Goal: Task Accomplishment & Management: Manage account settings

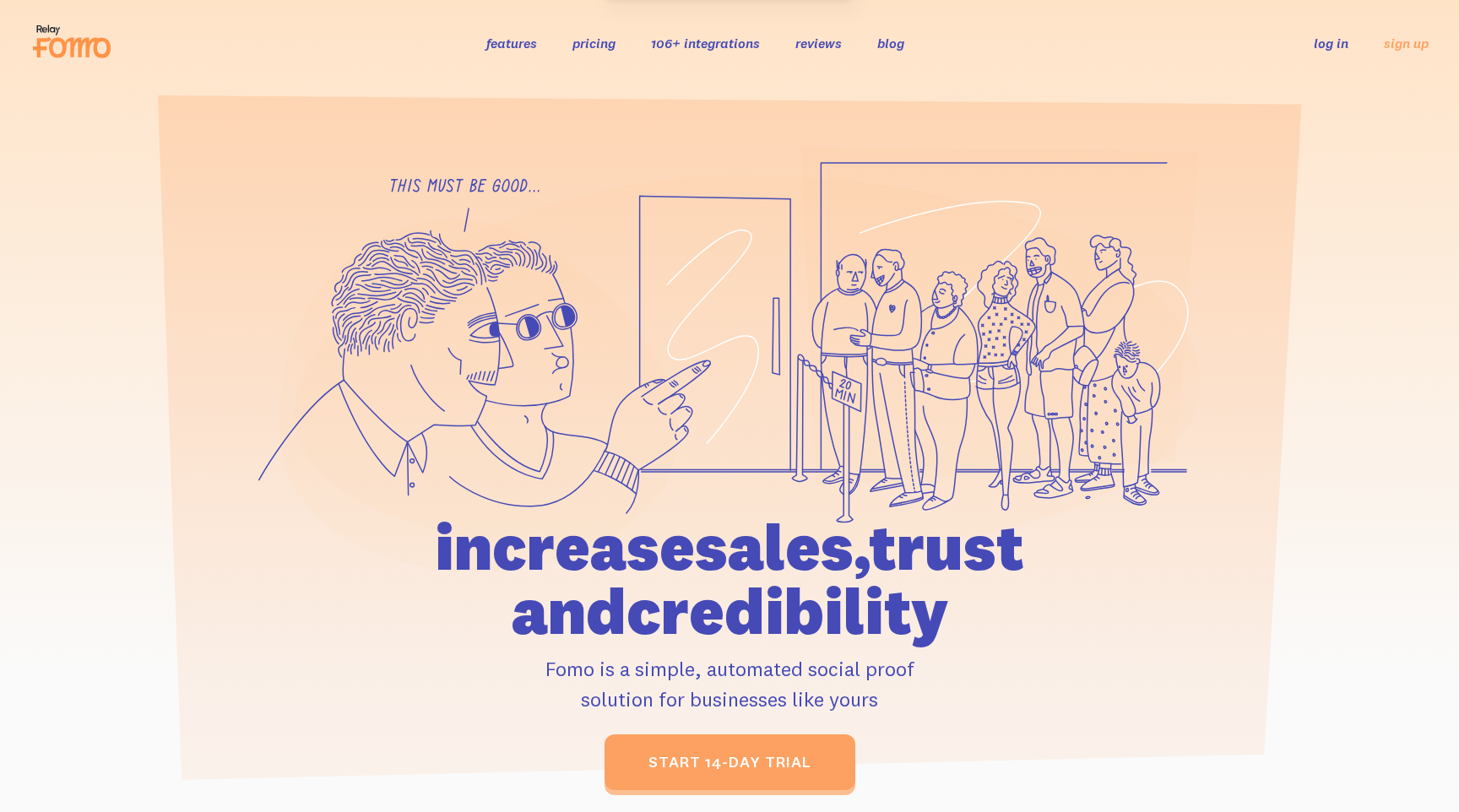
click at [1318, 47] on link "log in" at bounding box center [1331, 42] width 34 height 17
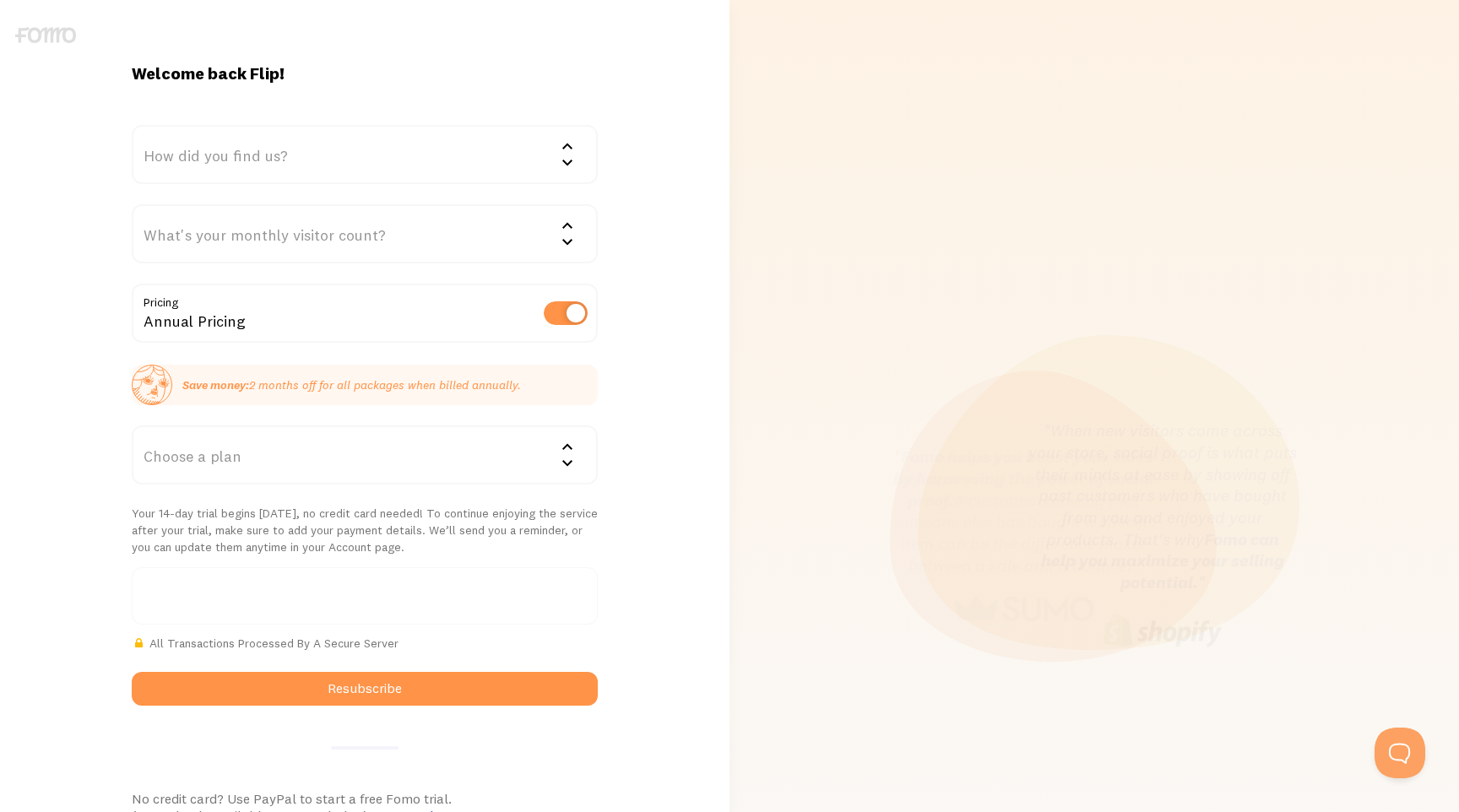
scroll to position [258, 0]
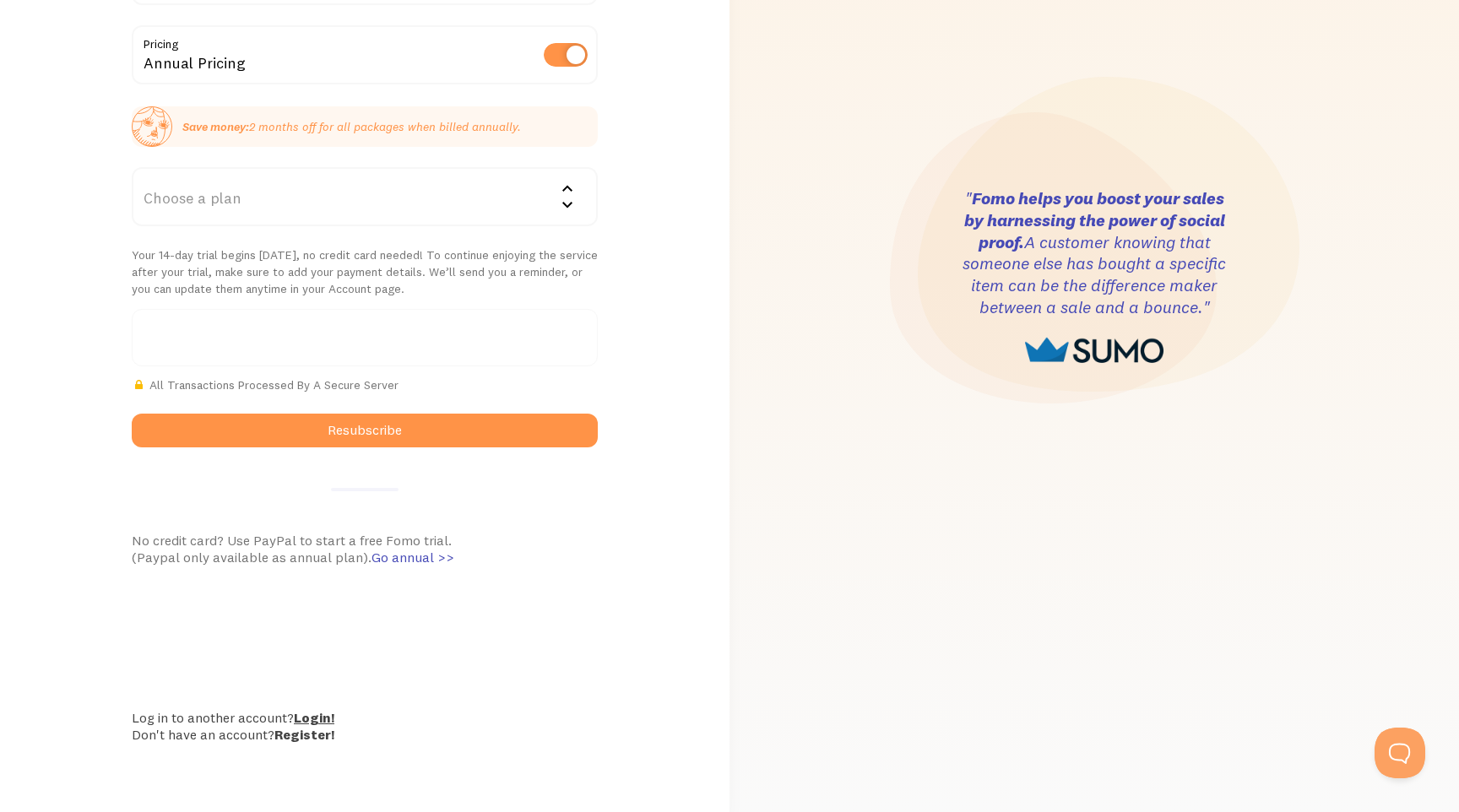
click at [313, 717] on link "Login!" at bounding box center [314, 717] width 41 height 17
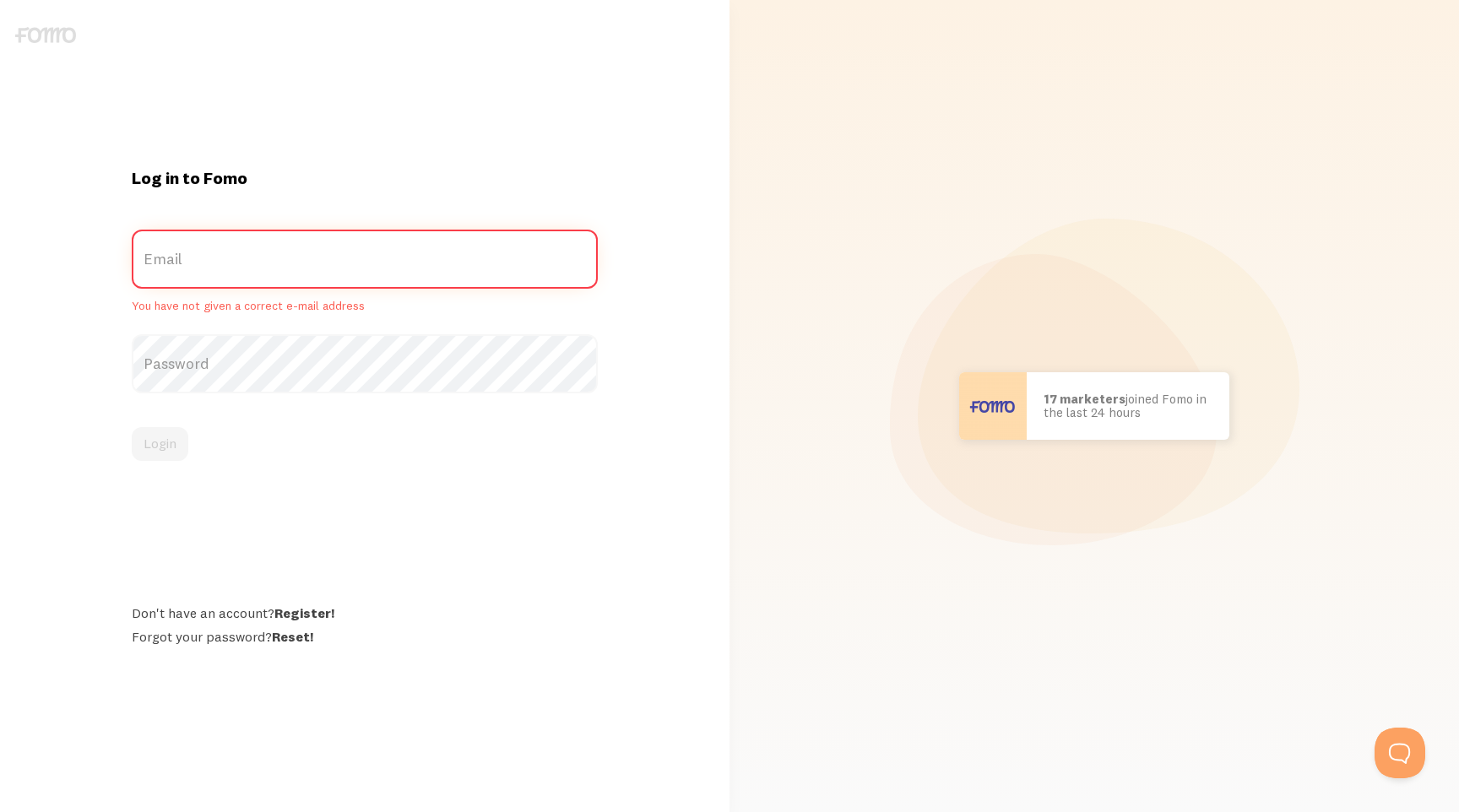
type input "[EMAIL_ADDRESS][DOMAIN_NAME]"
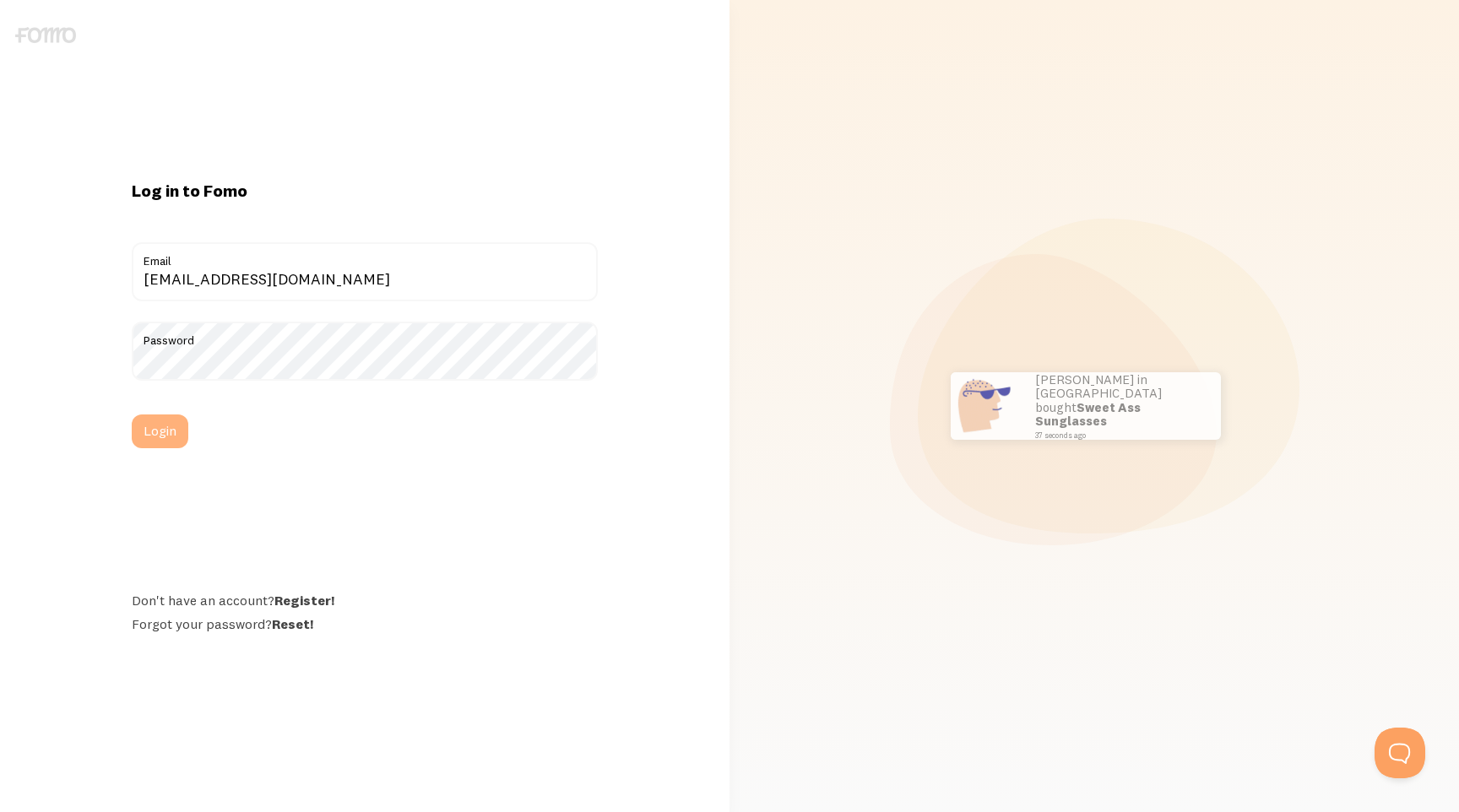
click at [154, 429] on button "Login" at bounding box center [160, 431] width 57 height 33
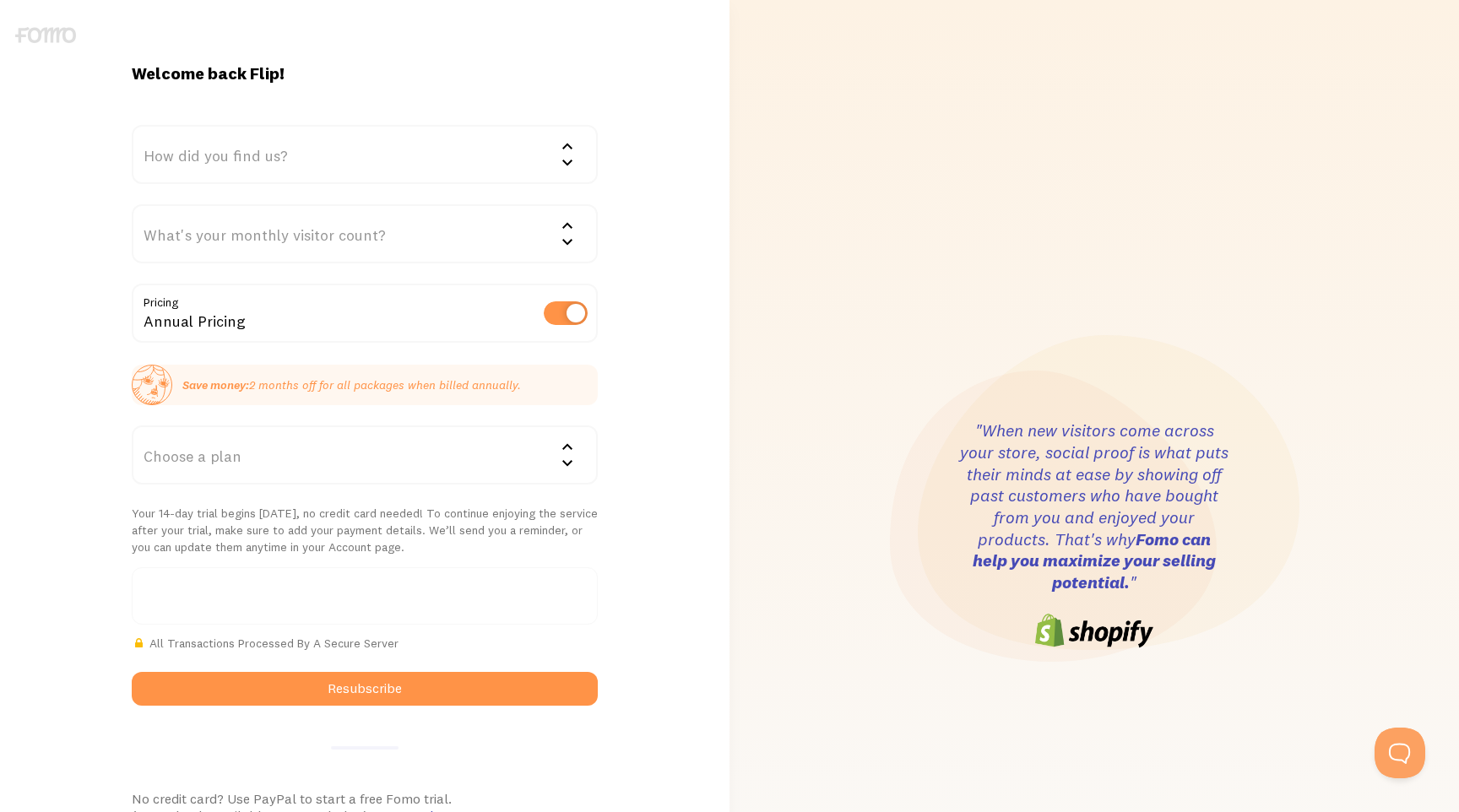
click at [321, 164] on div "How did you find us?" at bounding box center [365, 155] width 466 height 60
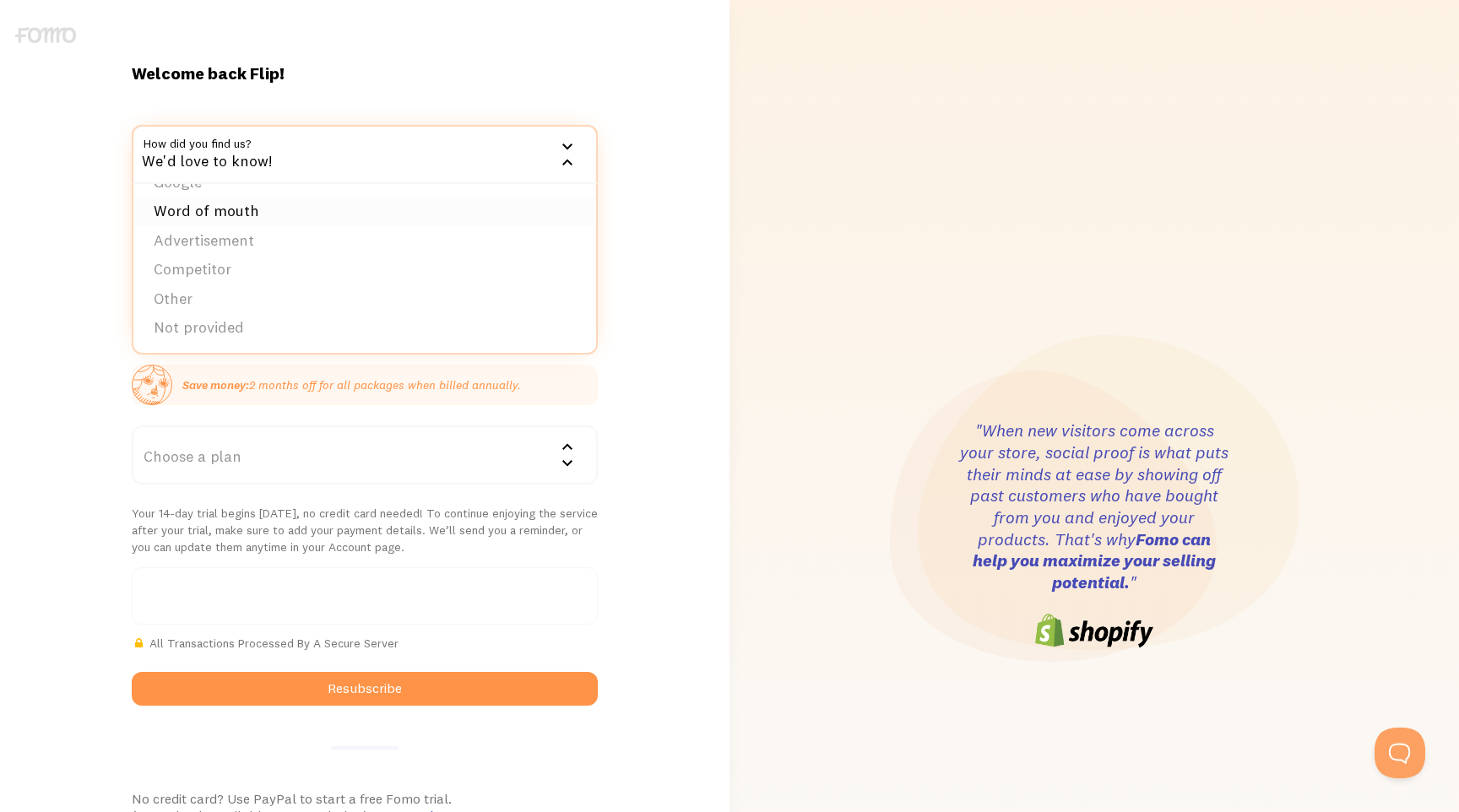
scroll to position [16, 0]
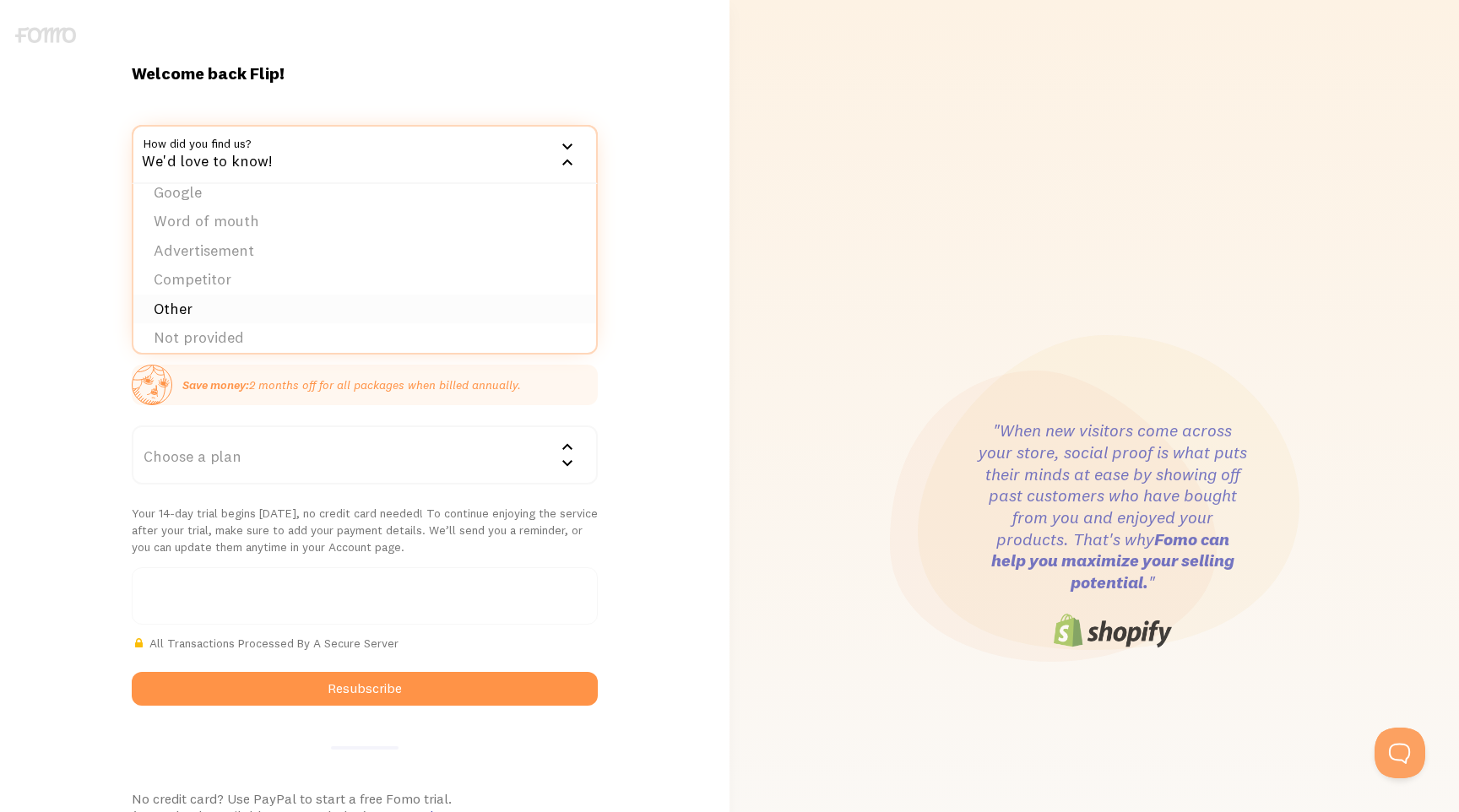
click at [235, 301] on li "Other" at bounding box center [365, 309] width 463 height 30
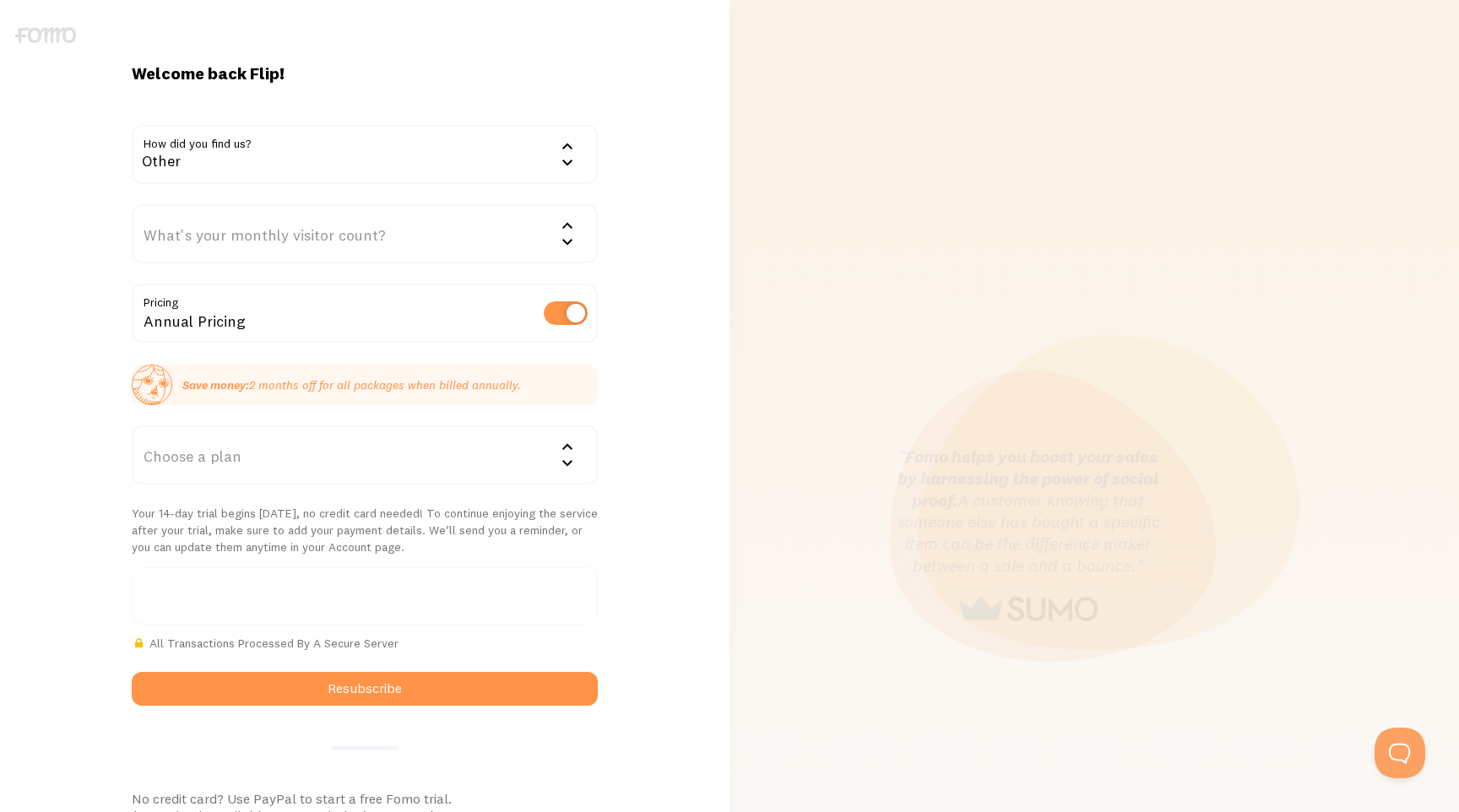
click at [285, 244] on div "What's your monthly visitor count?" at bounding box center [365, 234] width 466 height 60
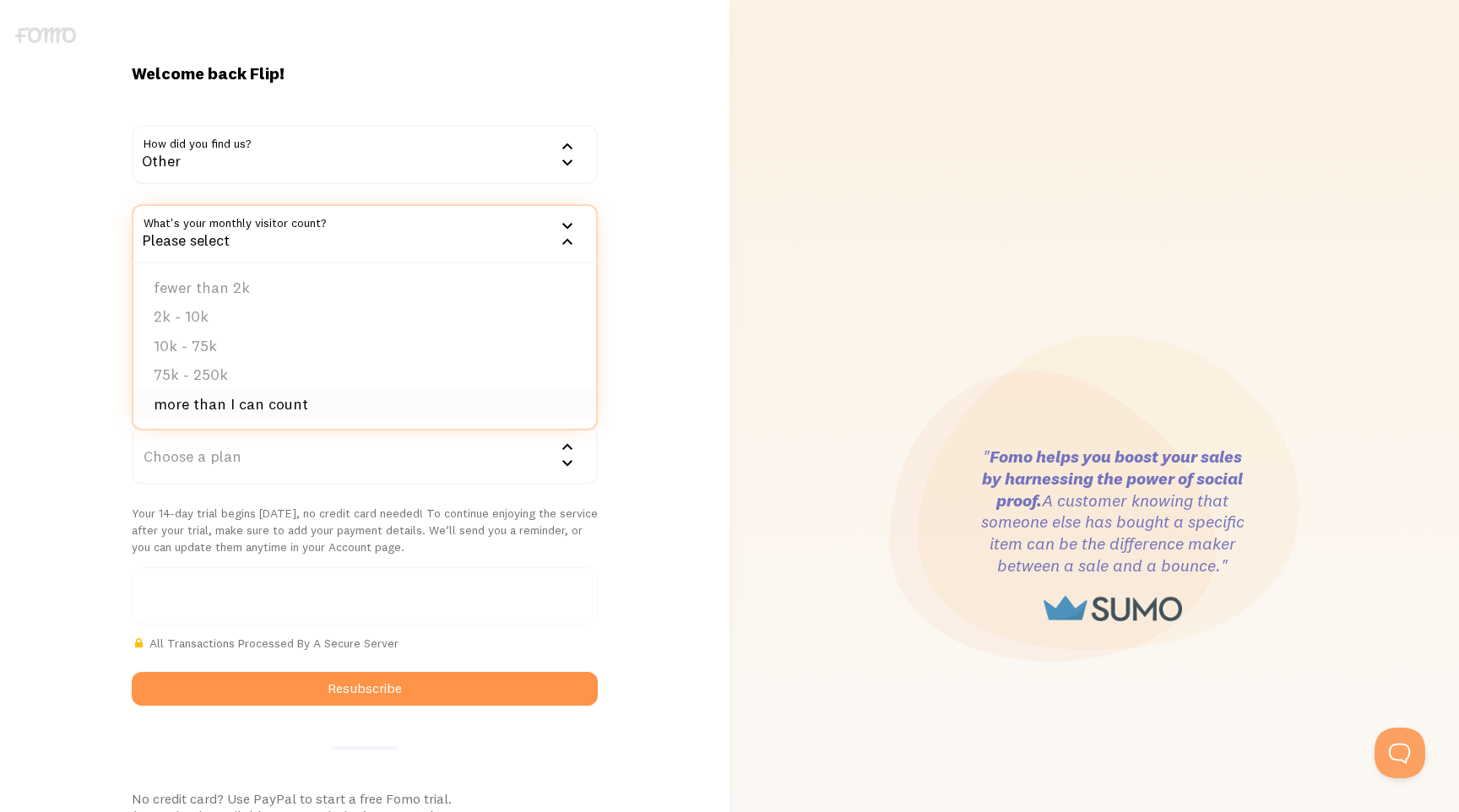
click at [238, 409] on li "more than I can count" at bounding box center [365, 404] width 463 height 30
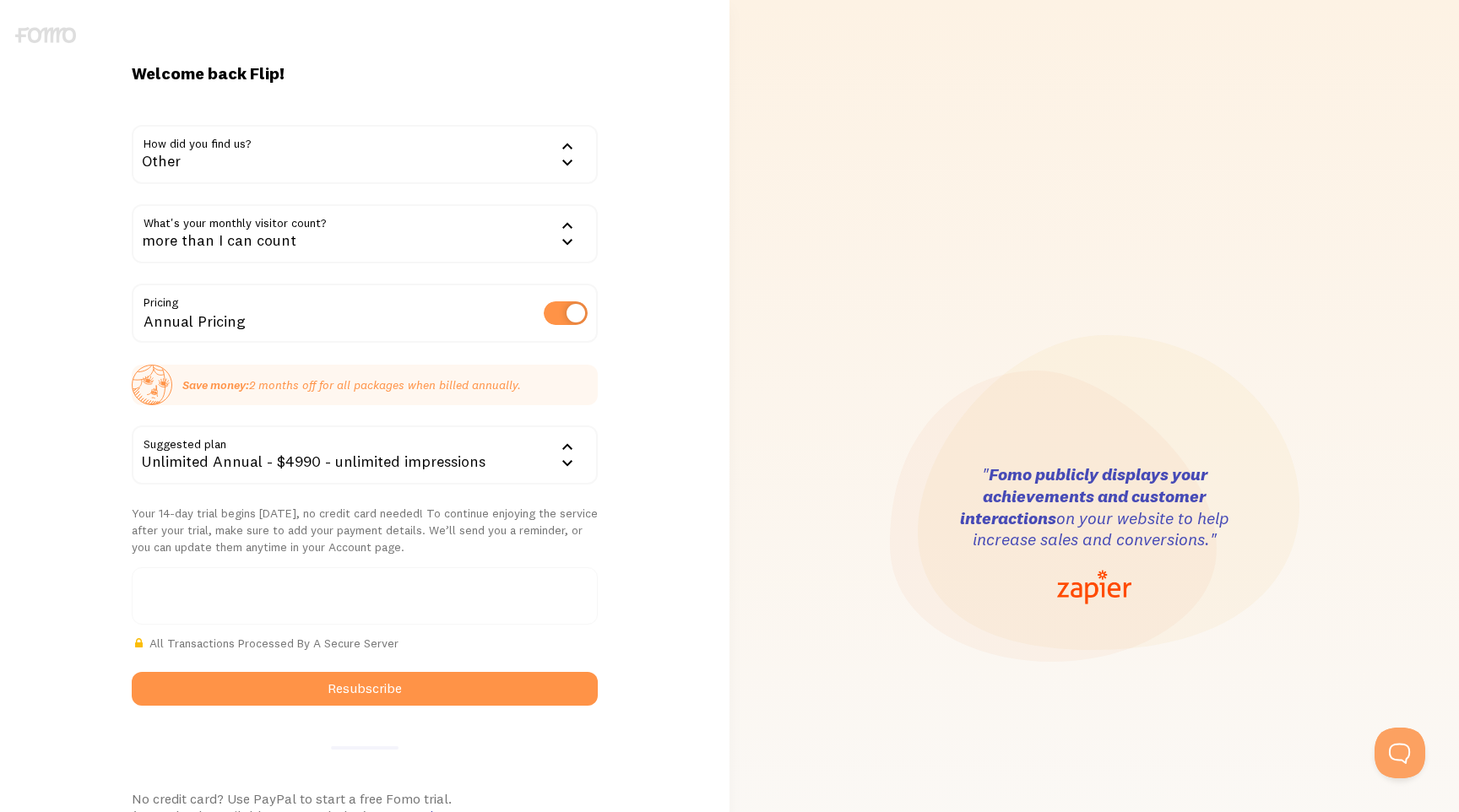
click at [564, 310] on label at bounding box center [566, 313] width 44 height 23
click at [564, 310] on input "checkbox" at bounding box center [566, 313] width 44 height 23
checkbox input "false"
click at [244, 462] on div "Unlimited - $499 - unlimited impressions" at bounding box center [365, 456] width 466 height 60
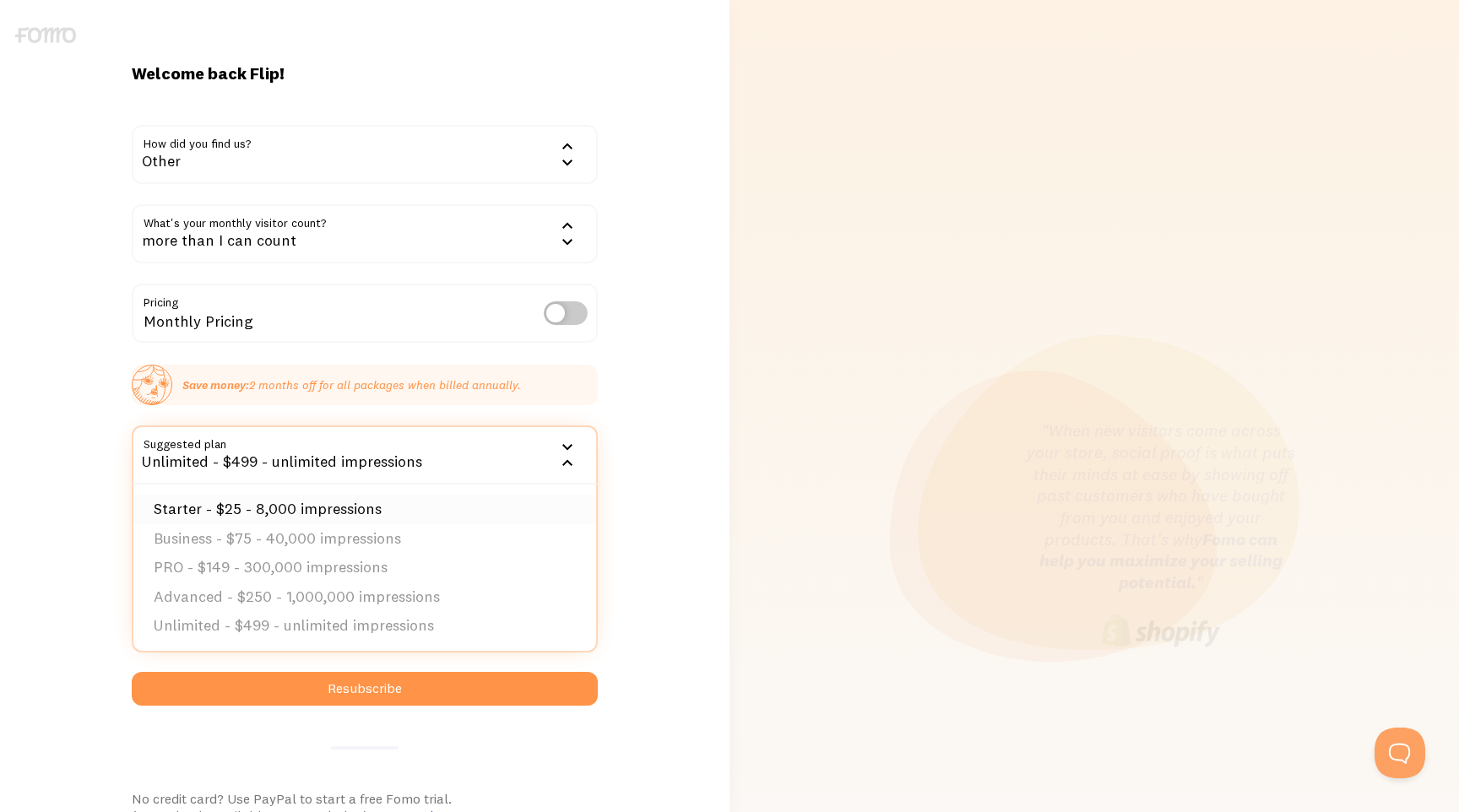
click at [330, 512] on li "Starter - $25 - 8,000 impressions" at bounding box center [365, 509] width 463 height 30
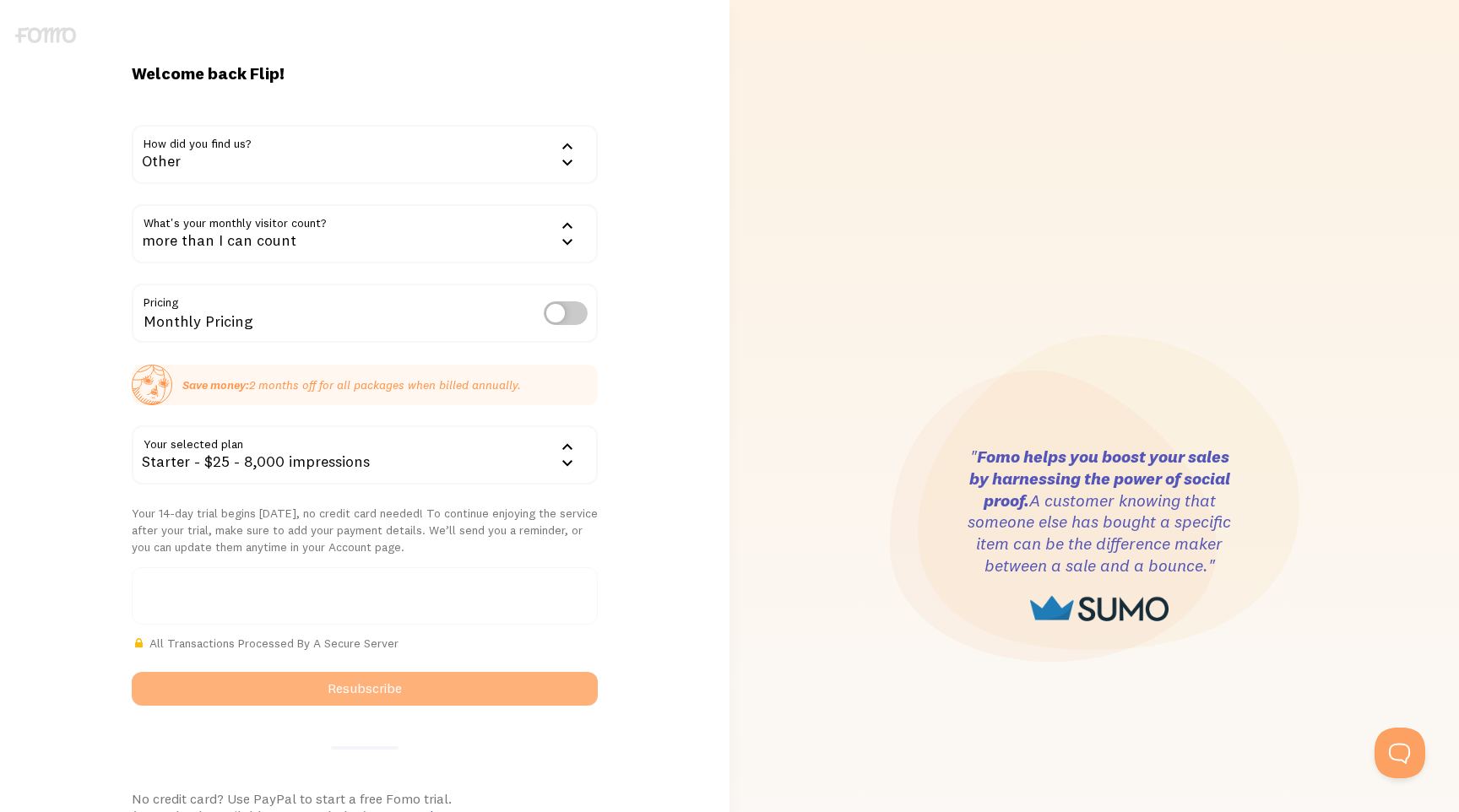
click at [485, 687] on button "Resubscribe" at bounding box center [365, 688] width 466 height 33
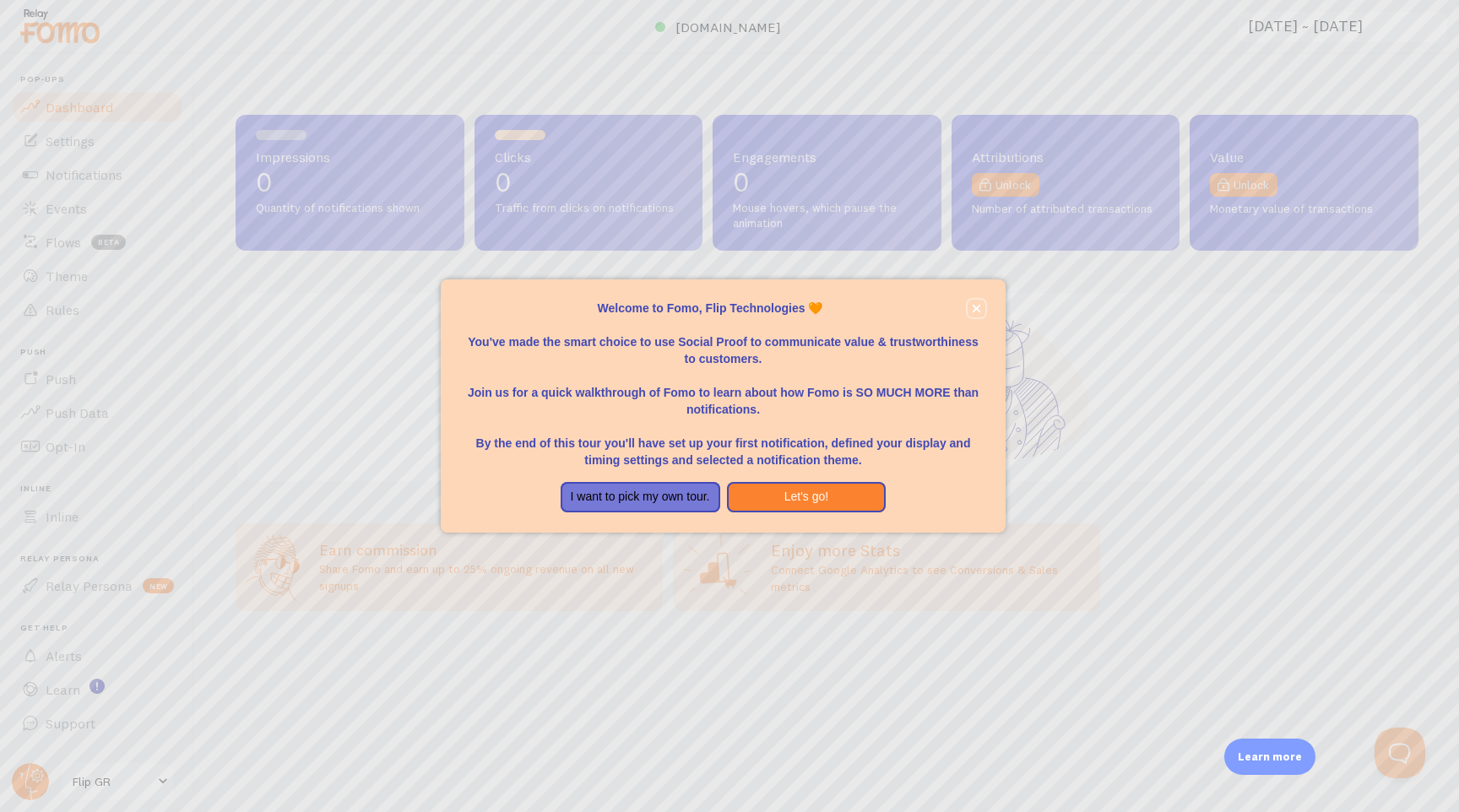
click at [975, 309] on icon "close," at bounding box center [976, 309] width 8 height 8
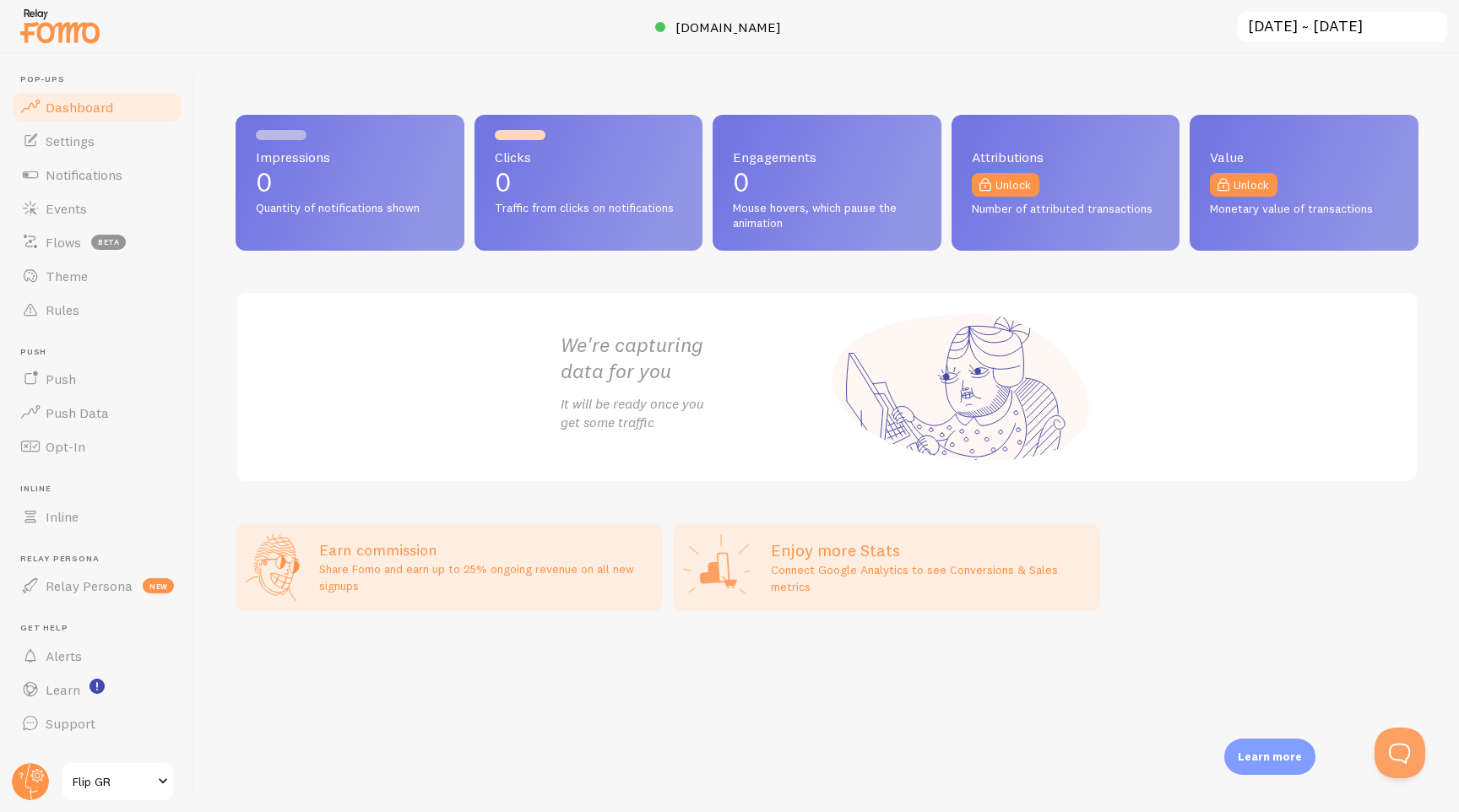
click at [142, 788] on span "Flip GR" at bounding box center [112, 781] width 80 height 20
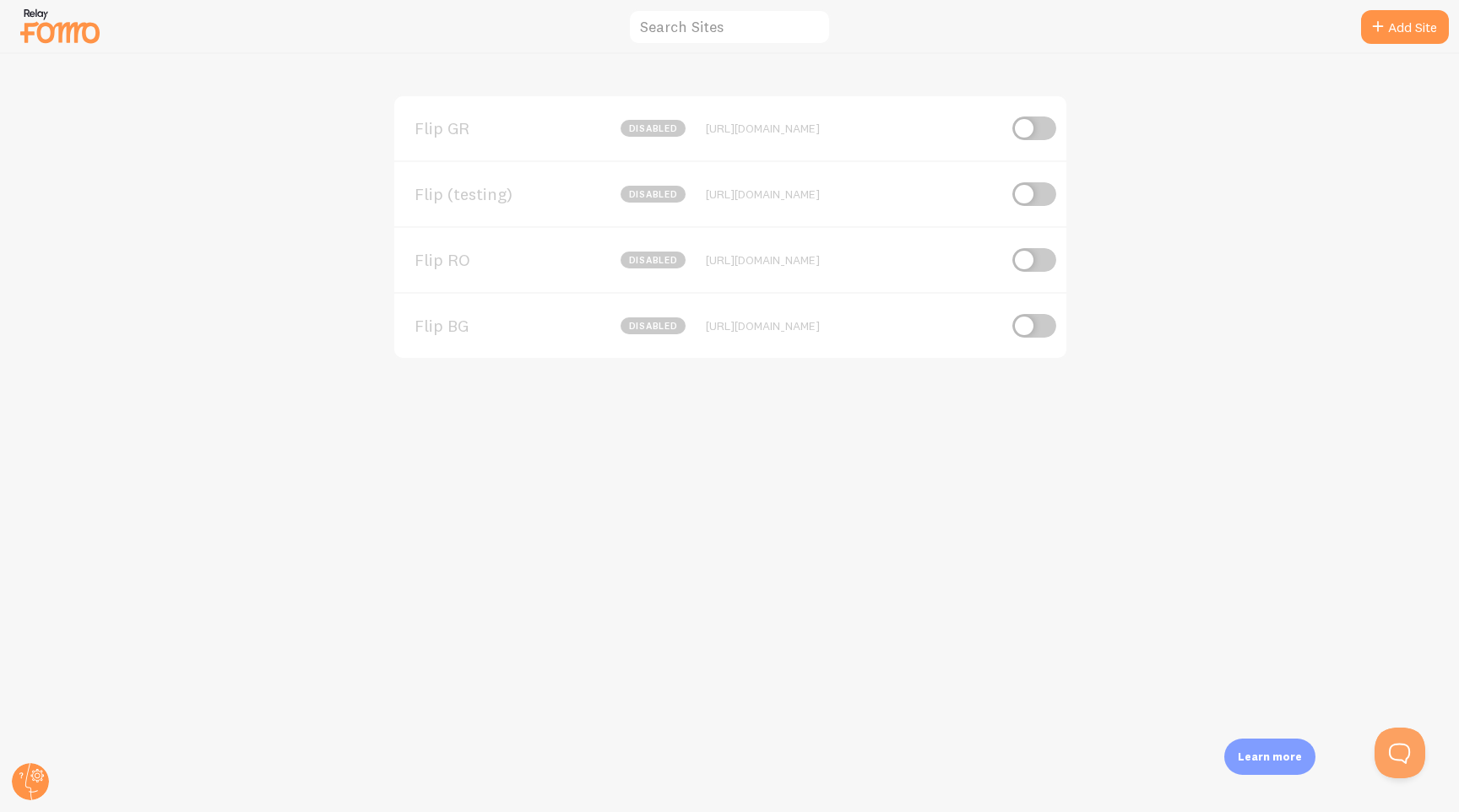
click at [1032, 258] on input "checkbox" at bounding box center [1034, 260] width 44 height 23
click at [1039, 261] on input "checkbox" at bounding box center [1034, 260] width 44 height 23
checkbox input "false"
click at [1033, 195] on input "checkbox" at bounding box center [1034, 194] width 44 height 23
checkbox input "true"
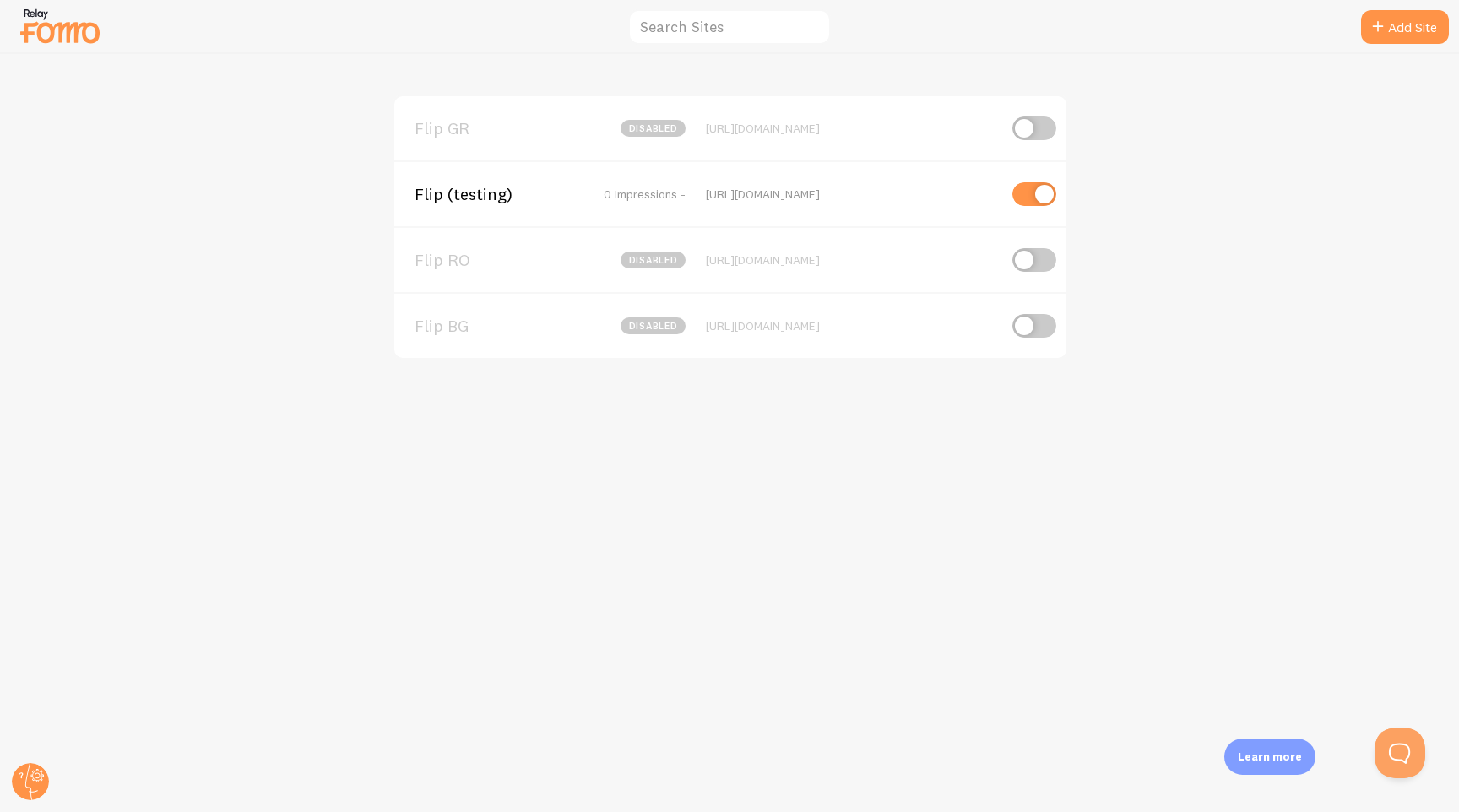
click at [52, 25] on img at bounding box center [60, 26] width 85 height 43
click at [43, 777] on circle at bounding box center [30, 781] width 37 height 37
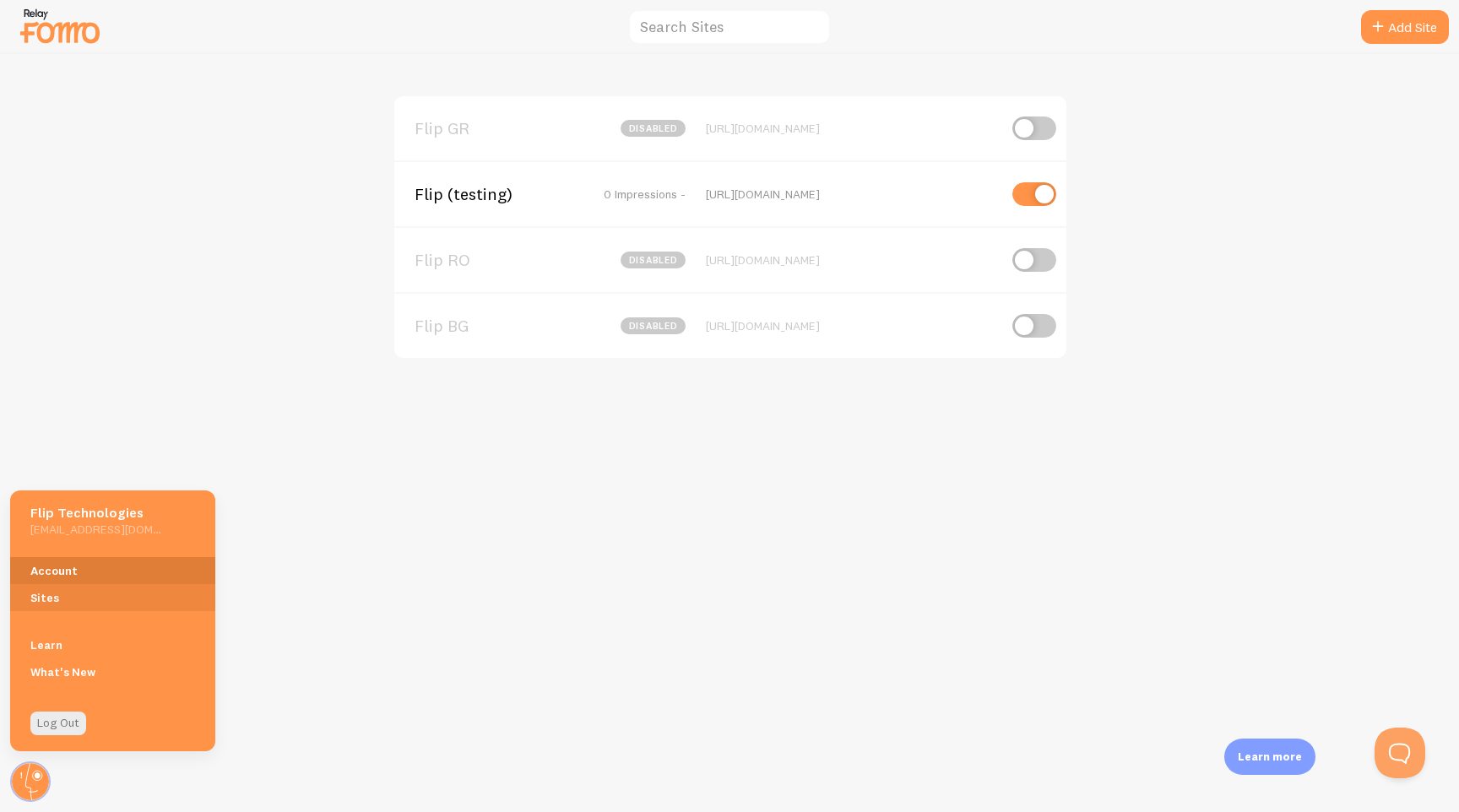
click at [88, 579] on link "Account" at bounding box center [112, 571] width 205 height 27
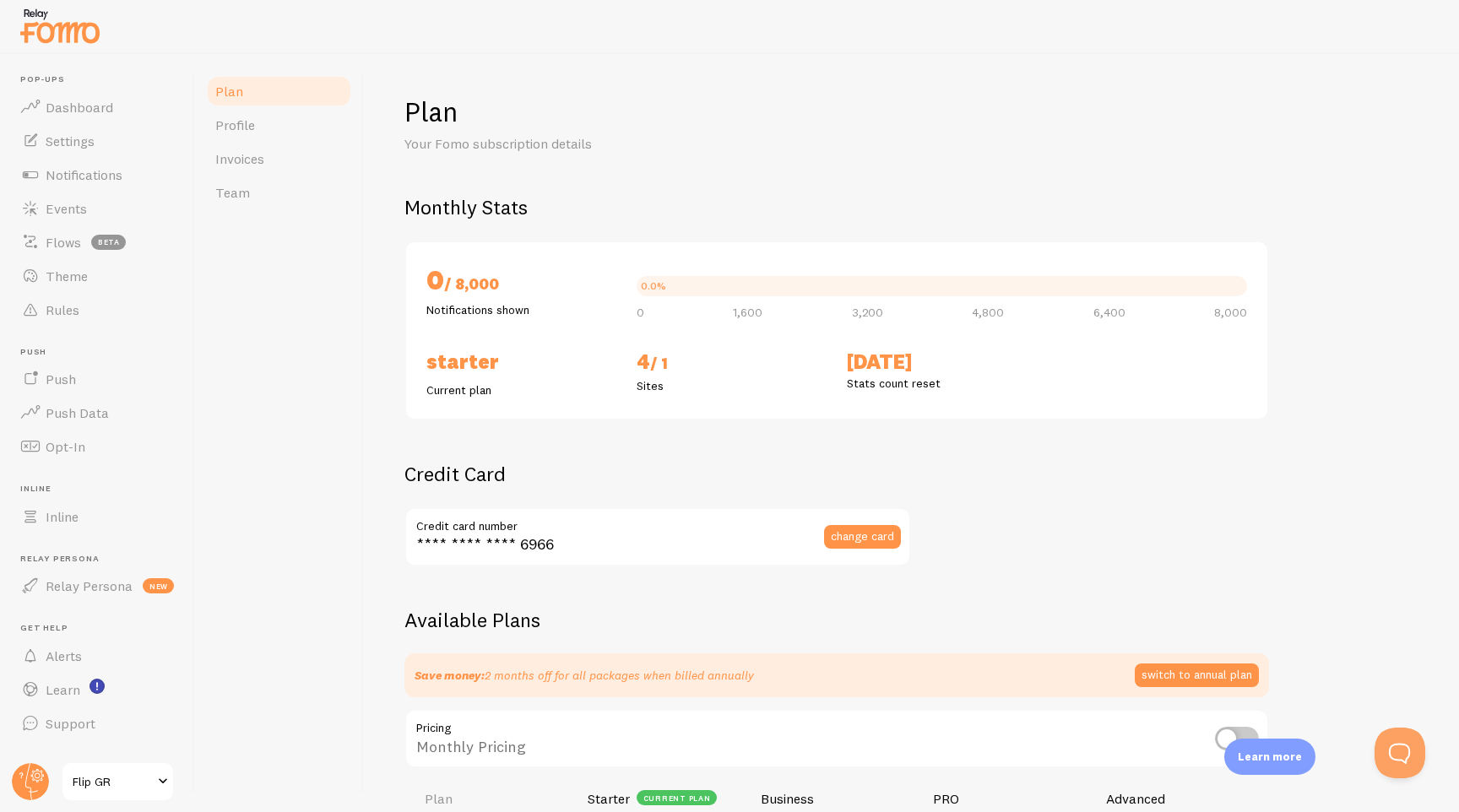
click at [104, 771] on span "Flip GR" at bounding box center [112, 781] width 80 height 20
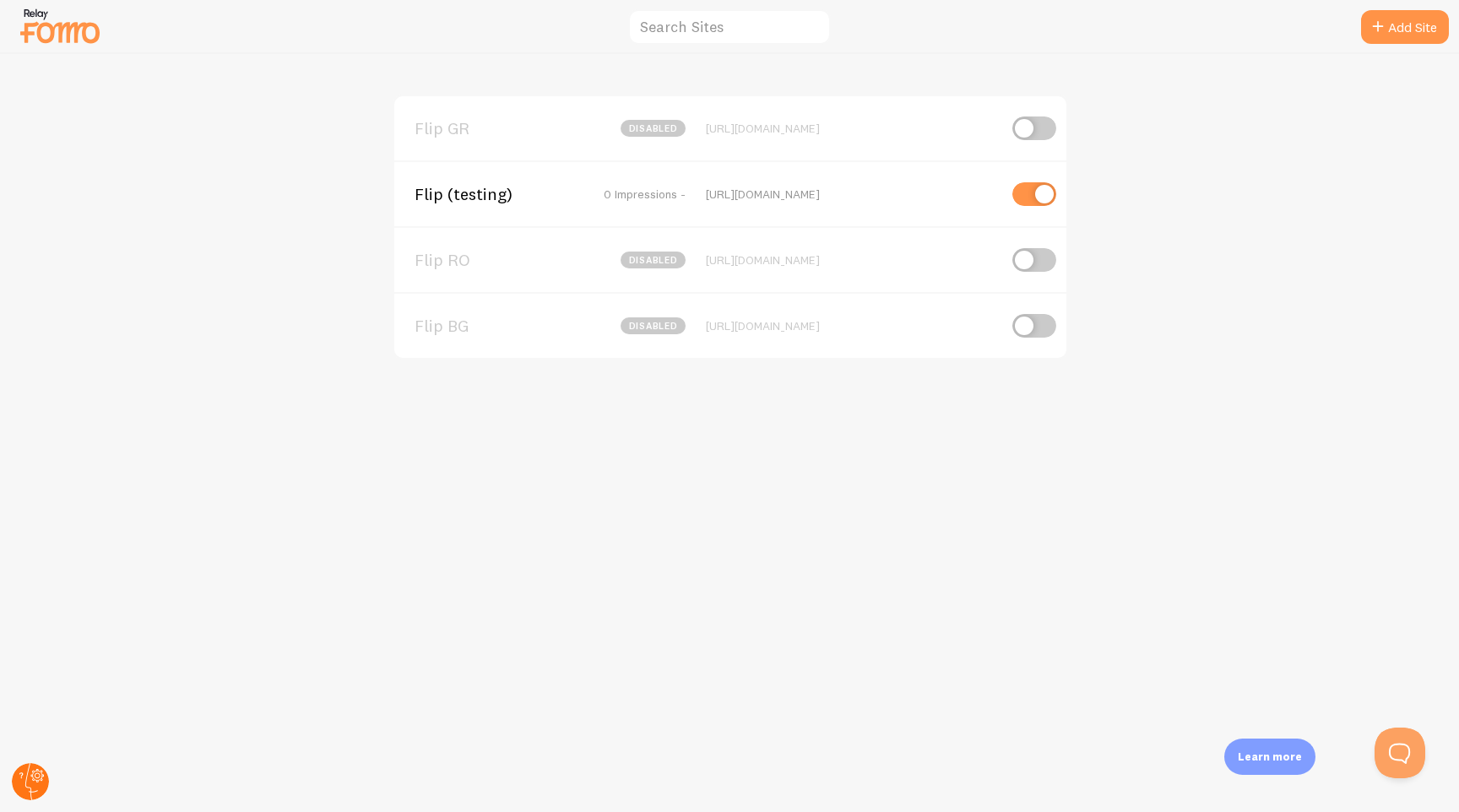
click at [23, 778] on circle at bounding box center [30, 781] width 37 height 37
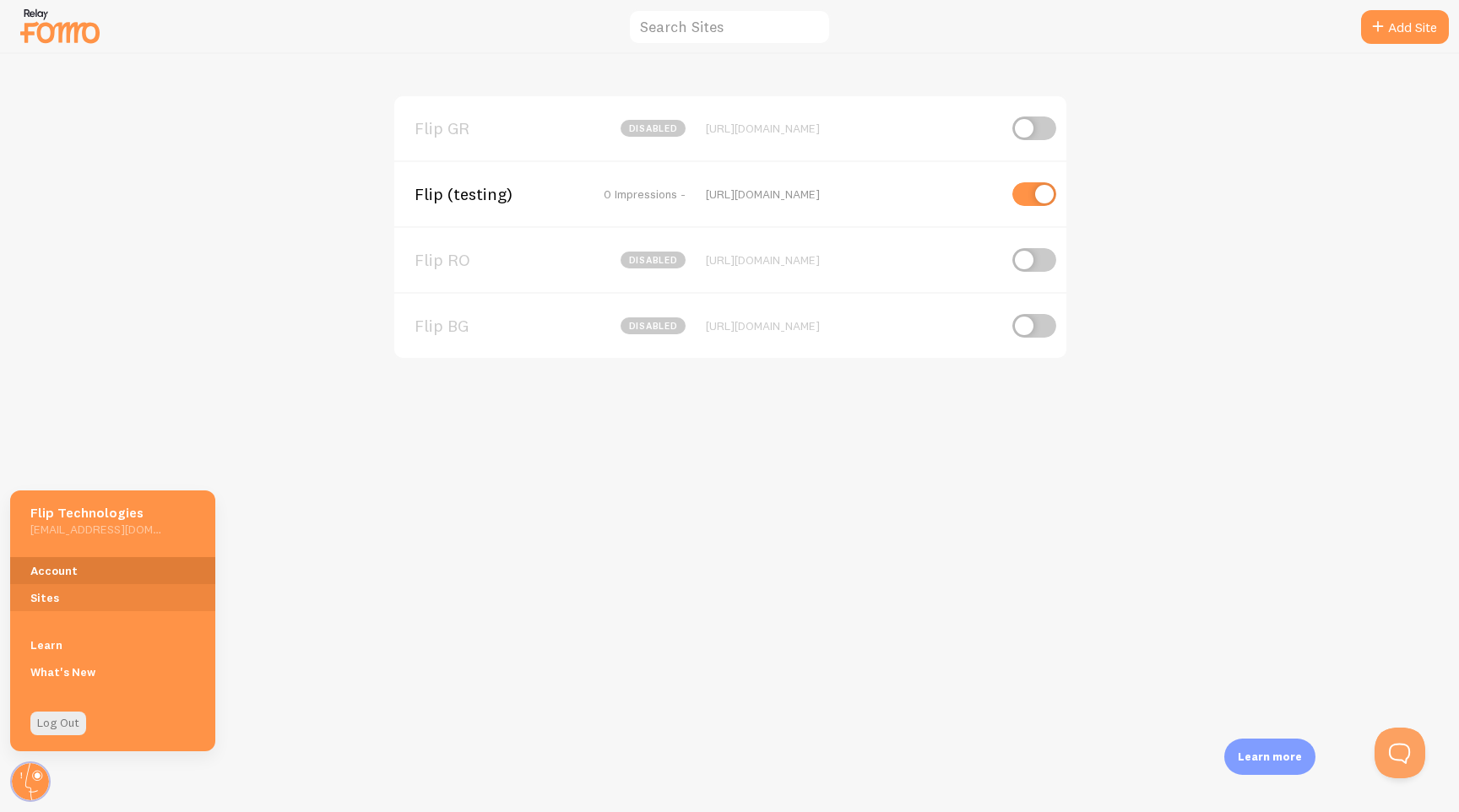
click at [67, 570] on link "Account" at bounding box center [112, 571] width 205 height 27
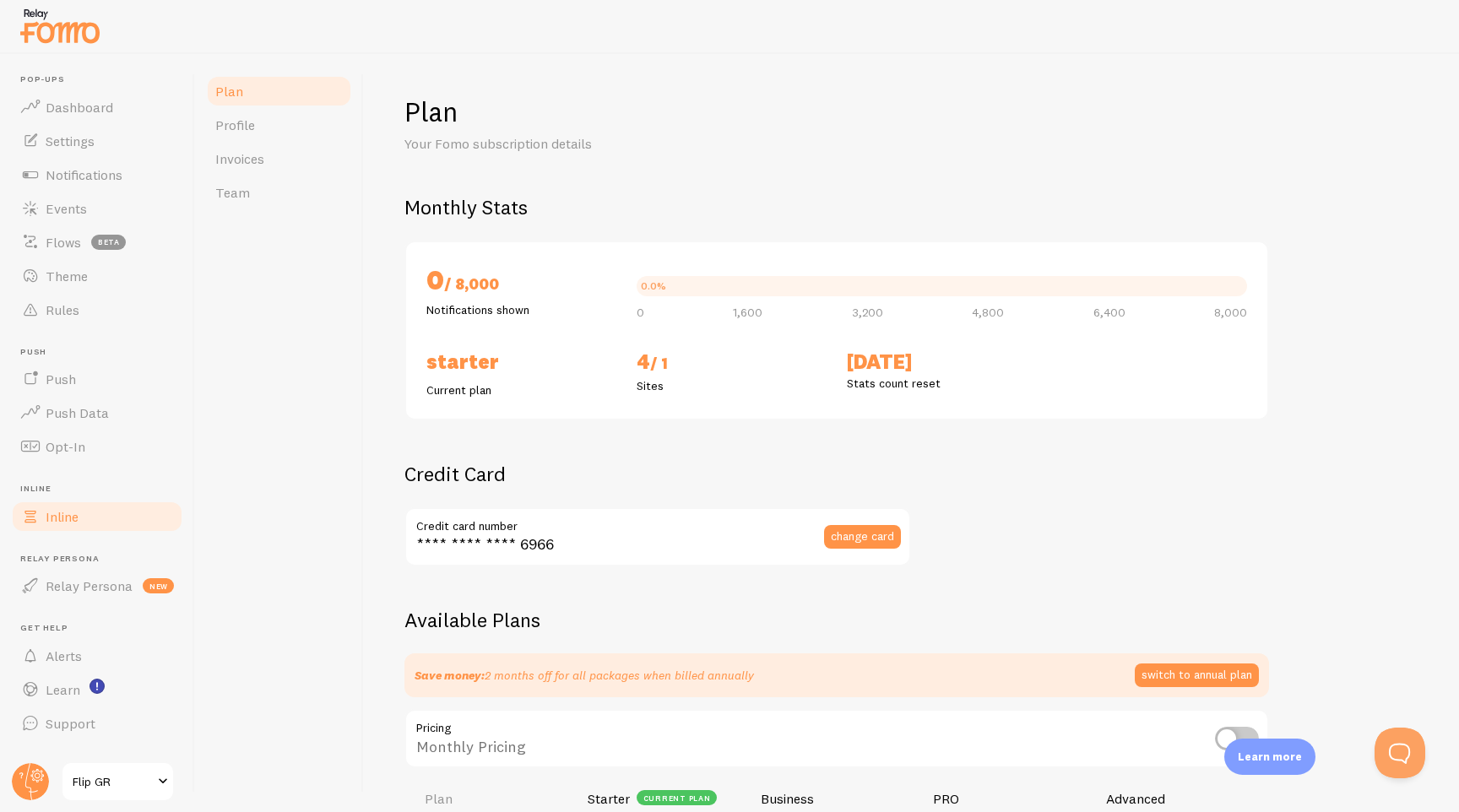
click at [89, 525] on link "Inline" at bounding box center [97, 516] width 174 height 33
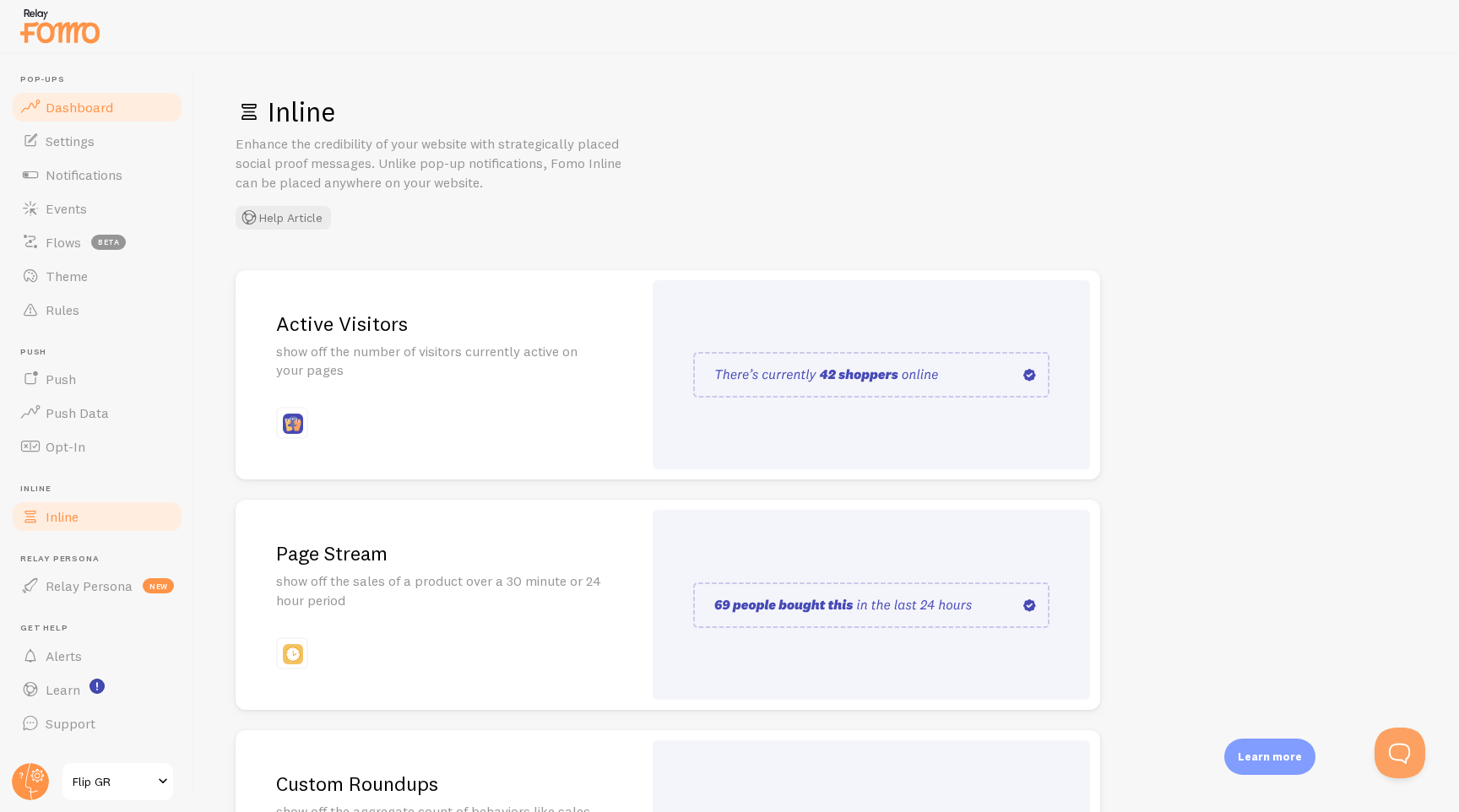
click at [88, 116] on link "Dashboard" at bounding box center [97, 106] width 174 height 33
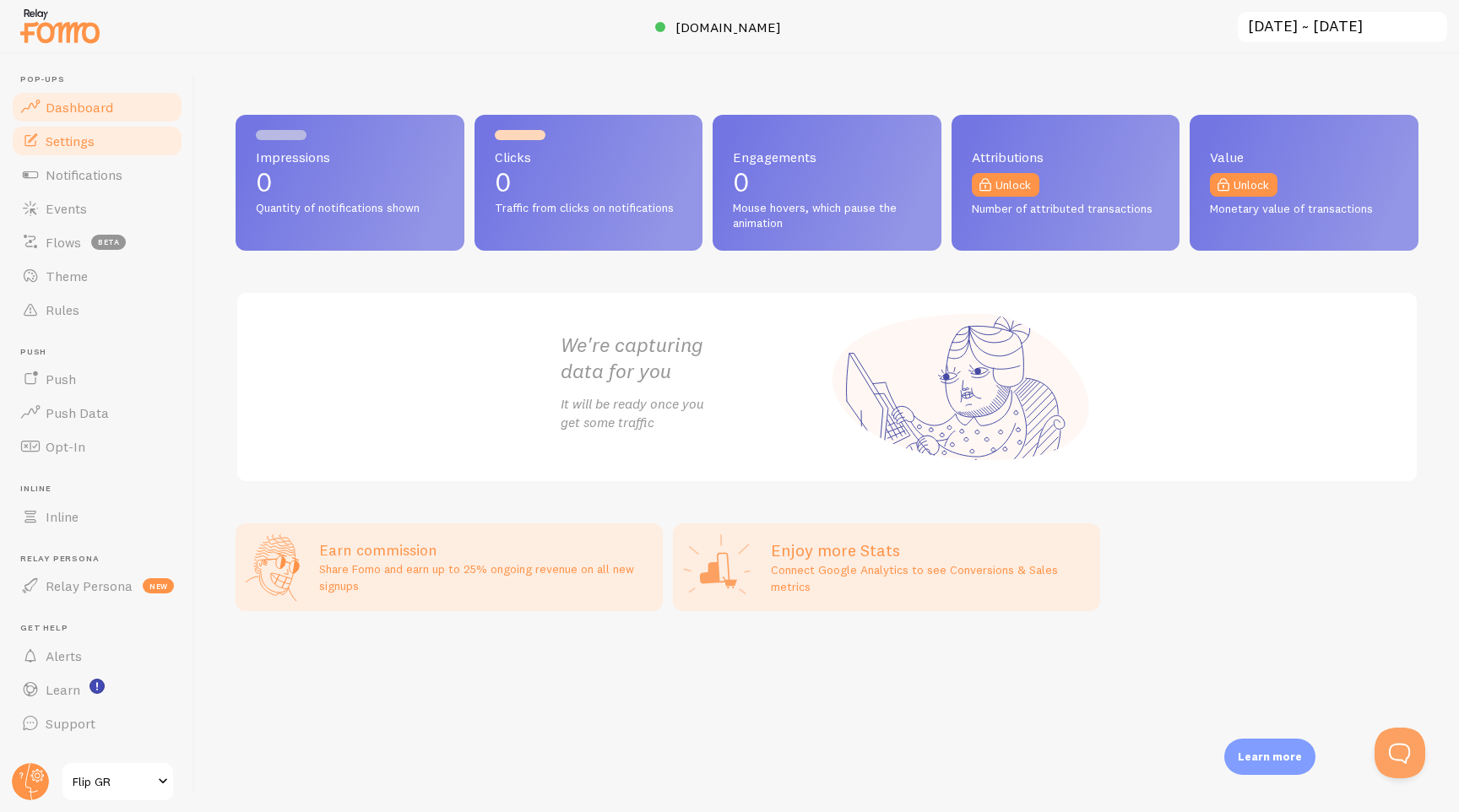
click at [85, 142] on span "Settings" at bounding box center [70, 141] width 49 height 17
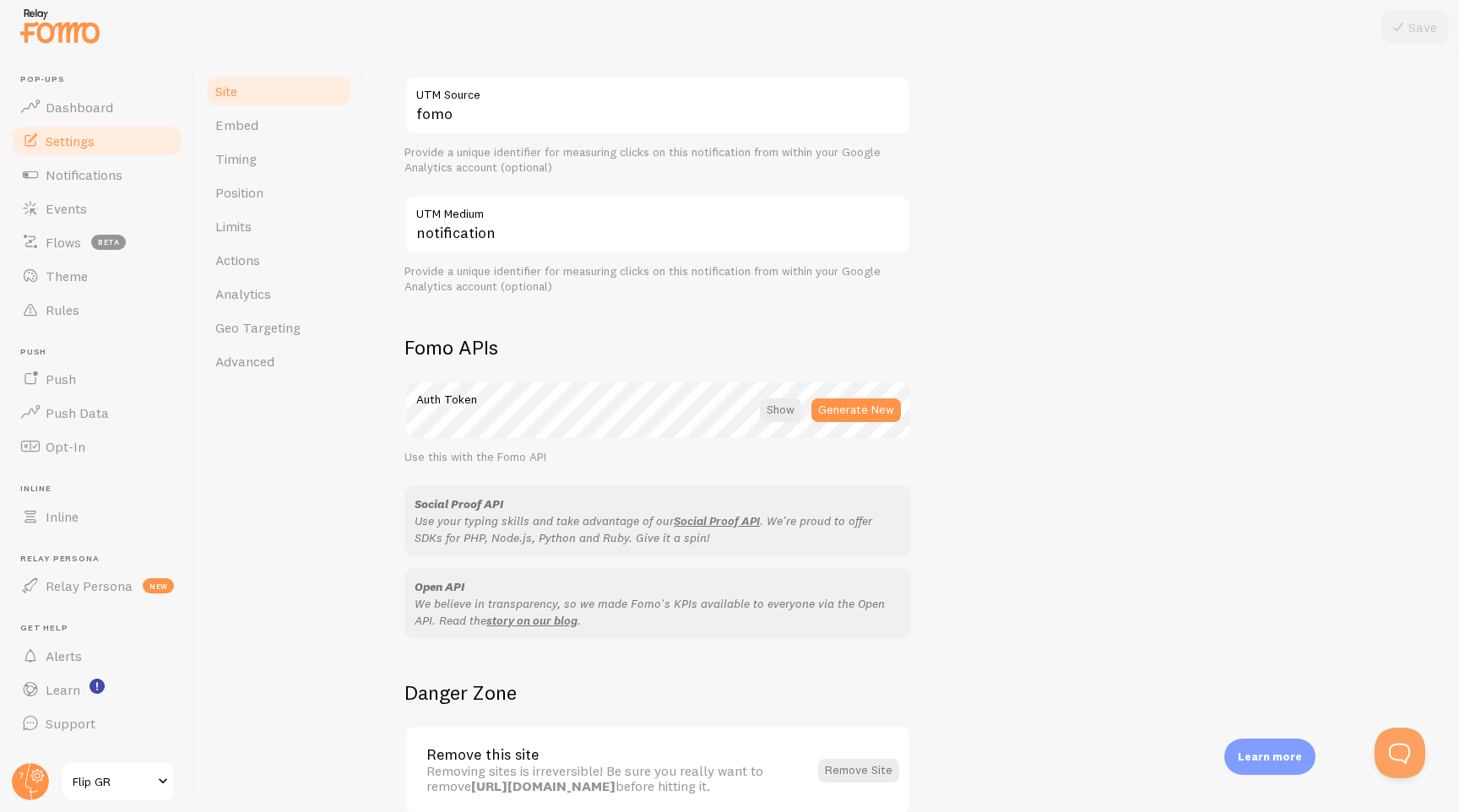
scroll to position [782, 0]
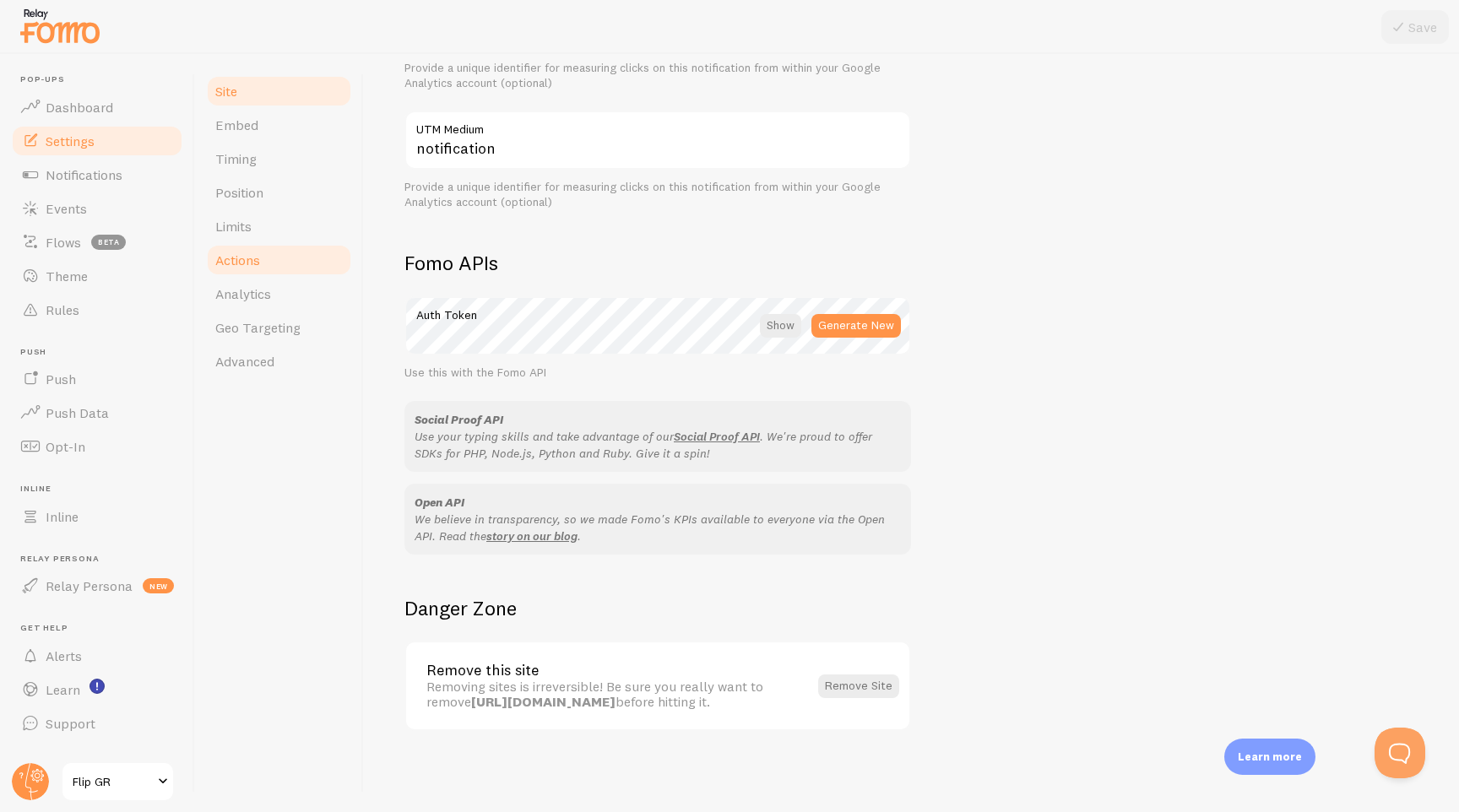
click at [245, 269] on link "Actions" at bounding box center [279, 260] width 148 height 33
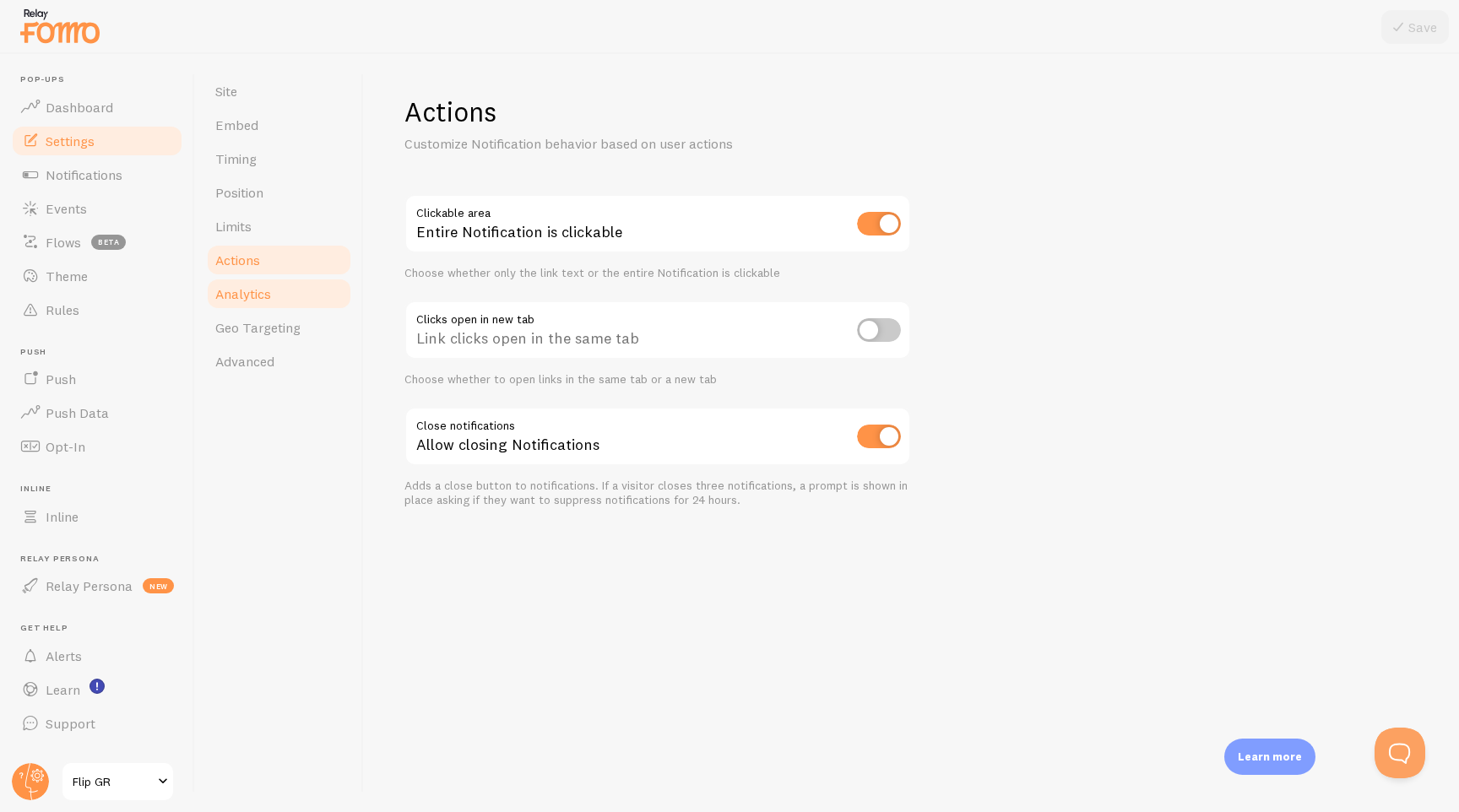
click at [254, 294] on span "Analytics" at bounding box center [244, 293] width 56 height 17
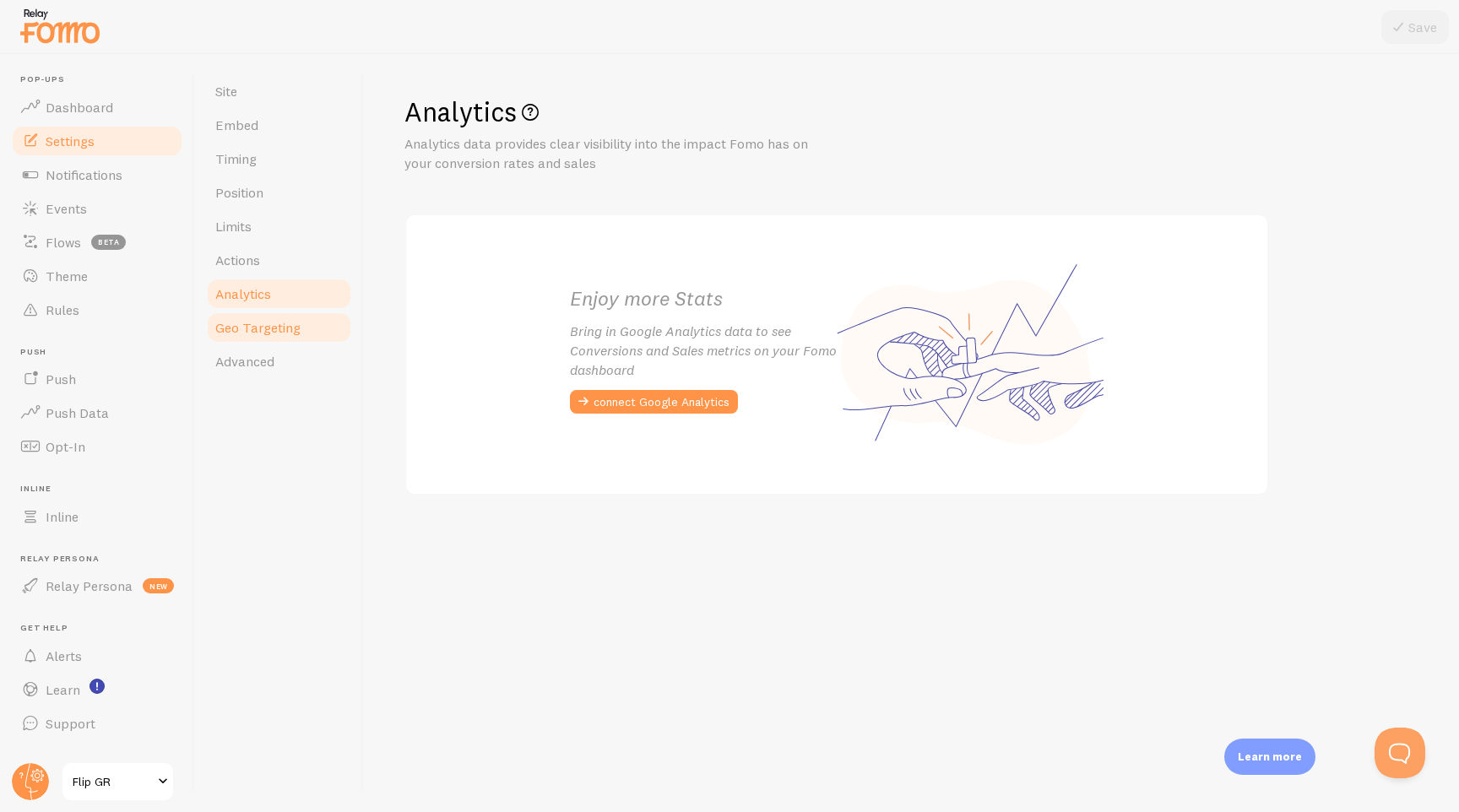
click at [266, 320] on span "Geo Targeting" at bounding box center [258, 328] width 86 height 17
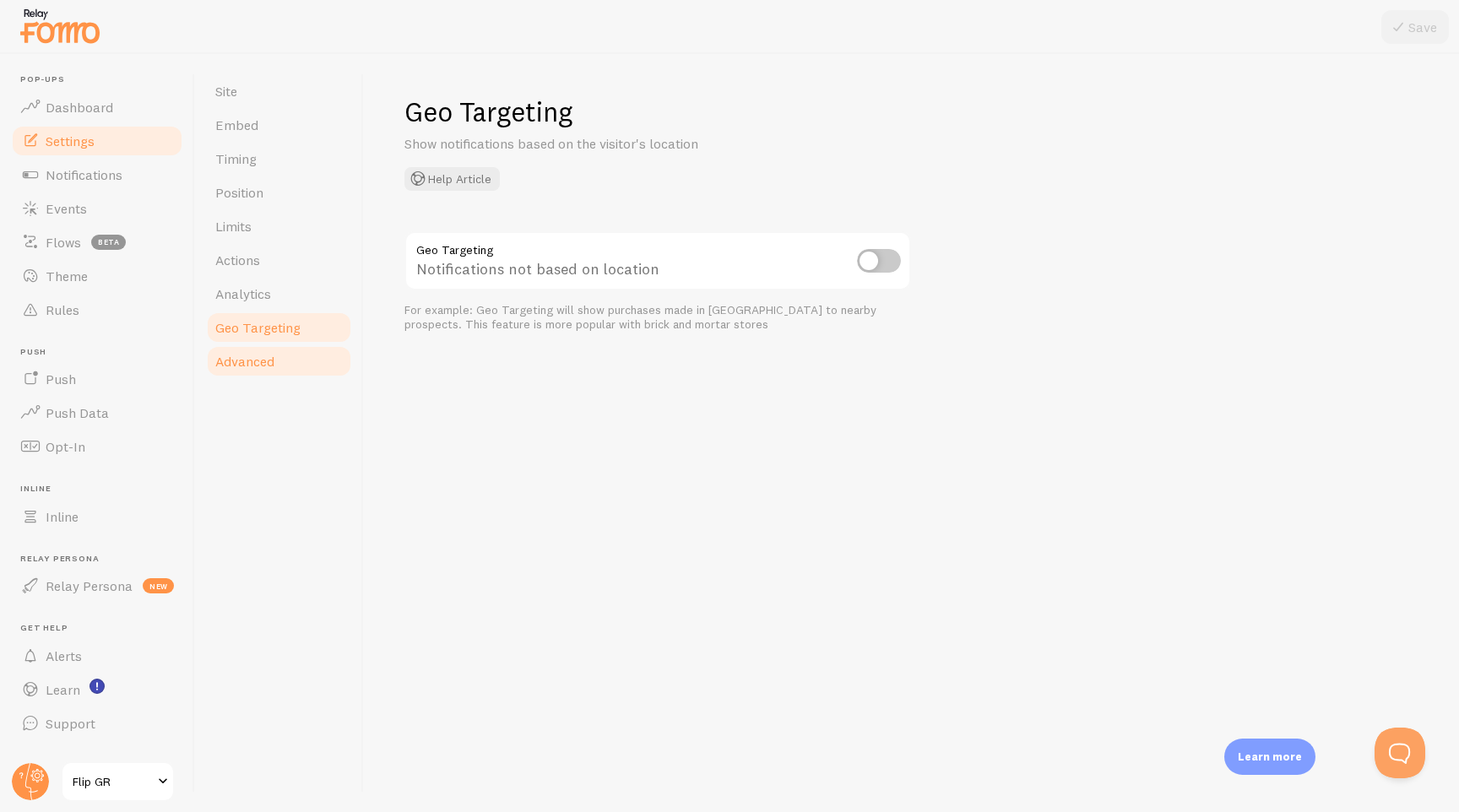
click at [265, 367] on span "Advanced" at bounding box center [245, 361] width 60 height 17
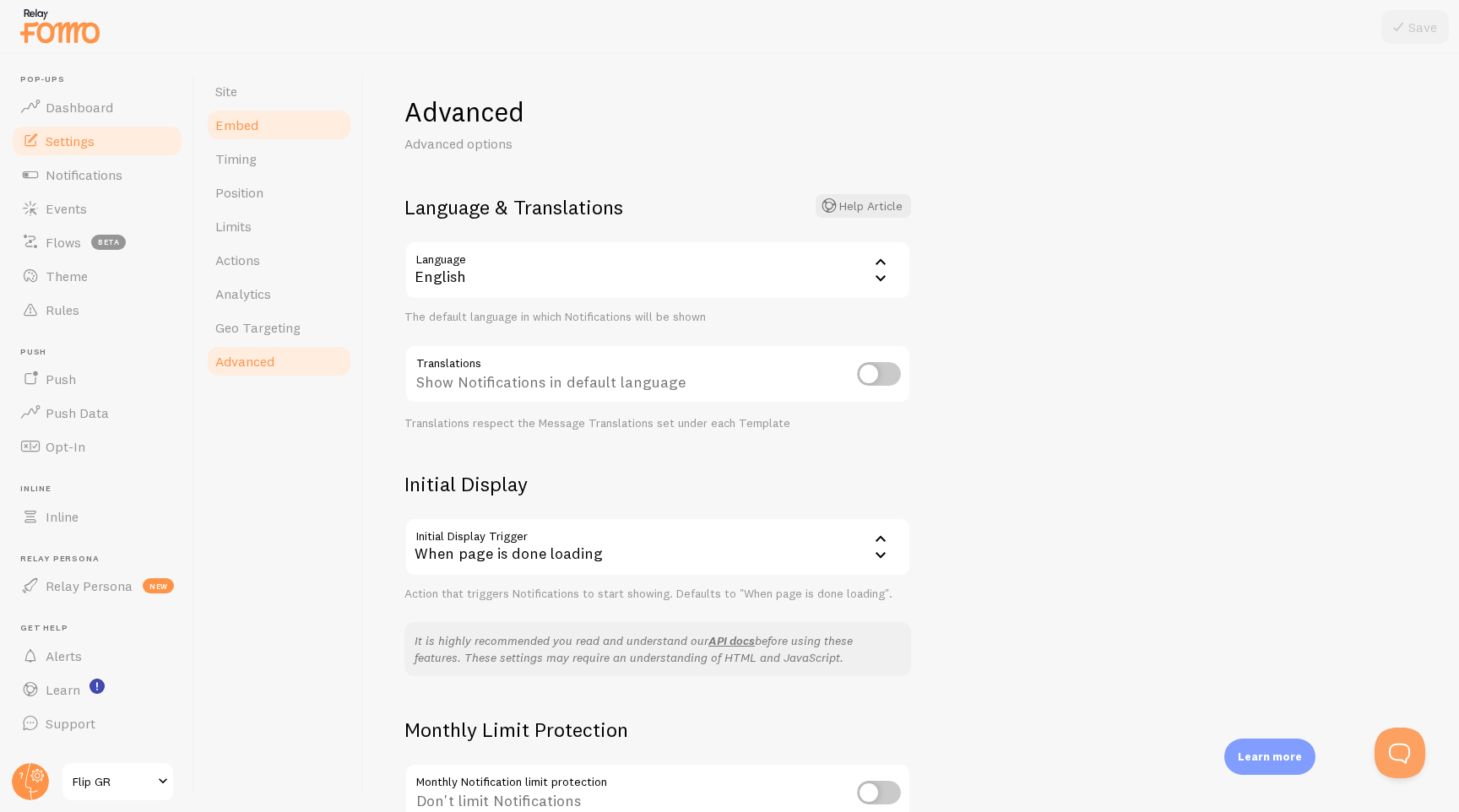
click at [256, 125] on span "Embed" at bounding box center [237, 125] width 43 height 17
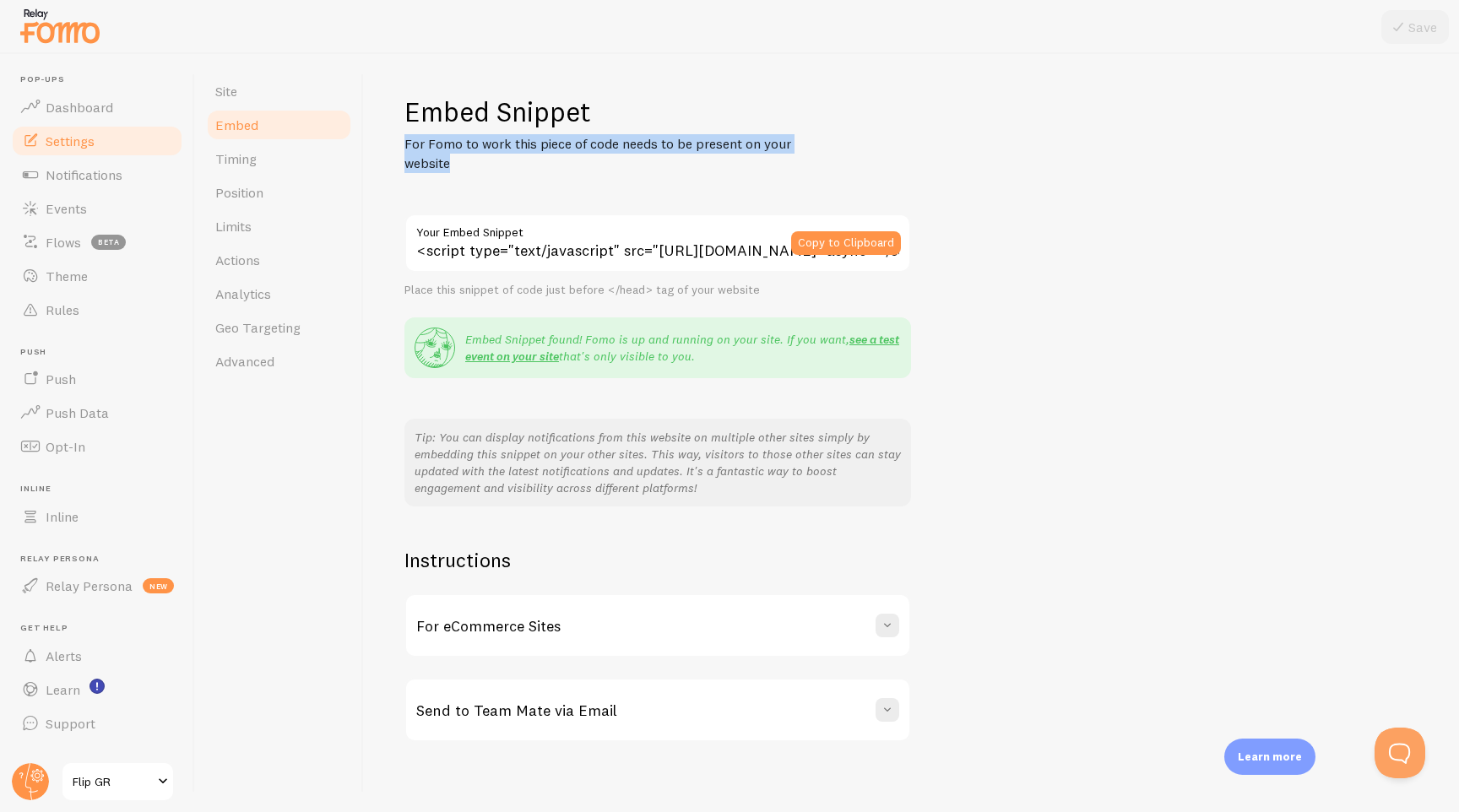
drag, startPoint x: 405, startPoint y: 144, endPoint x: 455, endPoint y: 164, distance: 53.9
click at [455, 164] on p "For Fomo to work this piece of code needs to be present on your website" at bounding box center [606, 153] width 405 height 39
copy p "For Fomo to work this piece of code needs to be present on your website"
click at [116, 782] on span "Flip GR" at bounding box center [112, 781] width 80 height 20
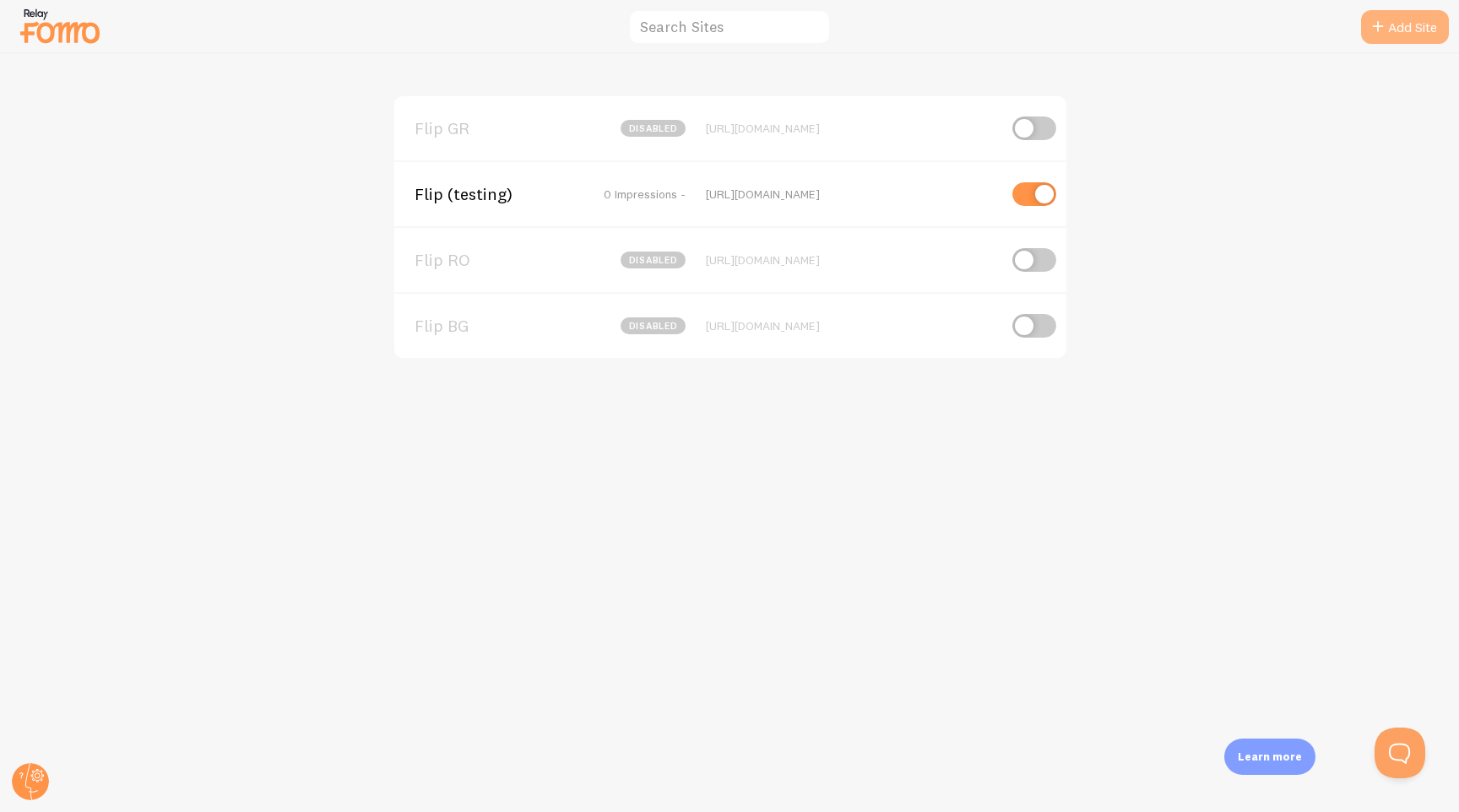
click at [1385, 40] on link "Add Site" at bounding box center [1405, 26] width 88 height 33
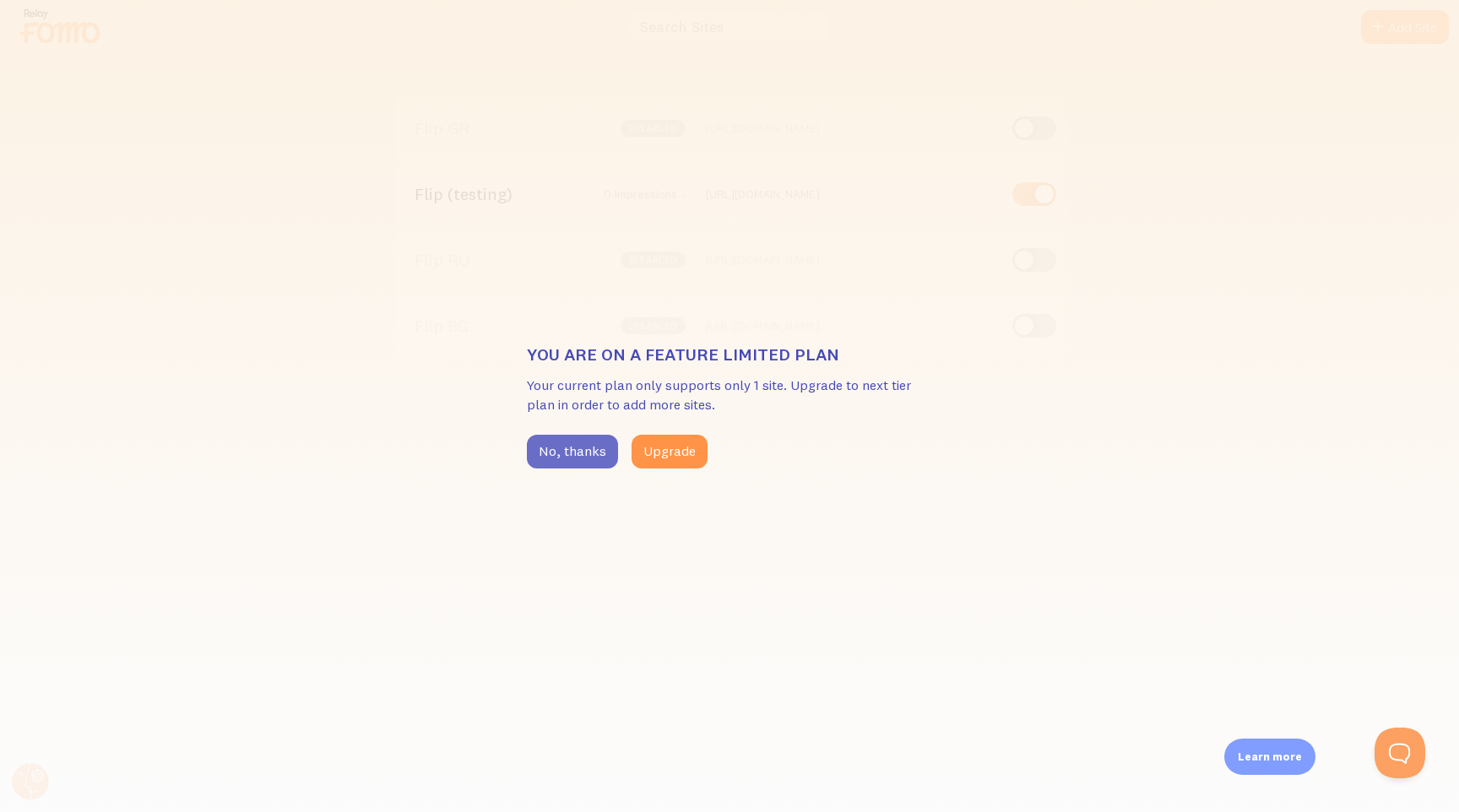
click at [577, 457] on button "No, thanks" at bounding box center [572, 451] width 91 height 33
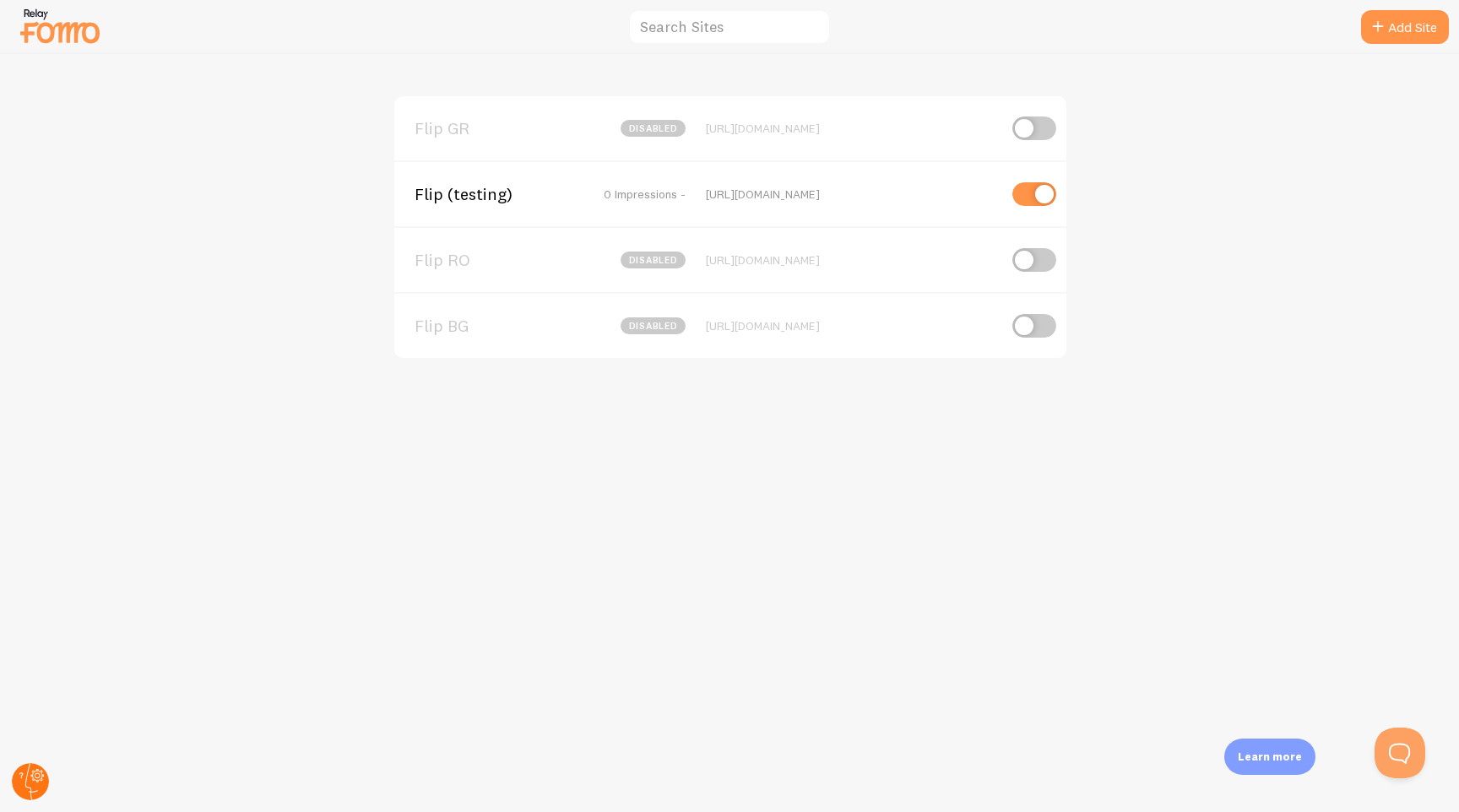
click at [21, 784] on circle at bounding box center [30, 781] width 37 height 37
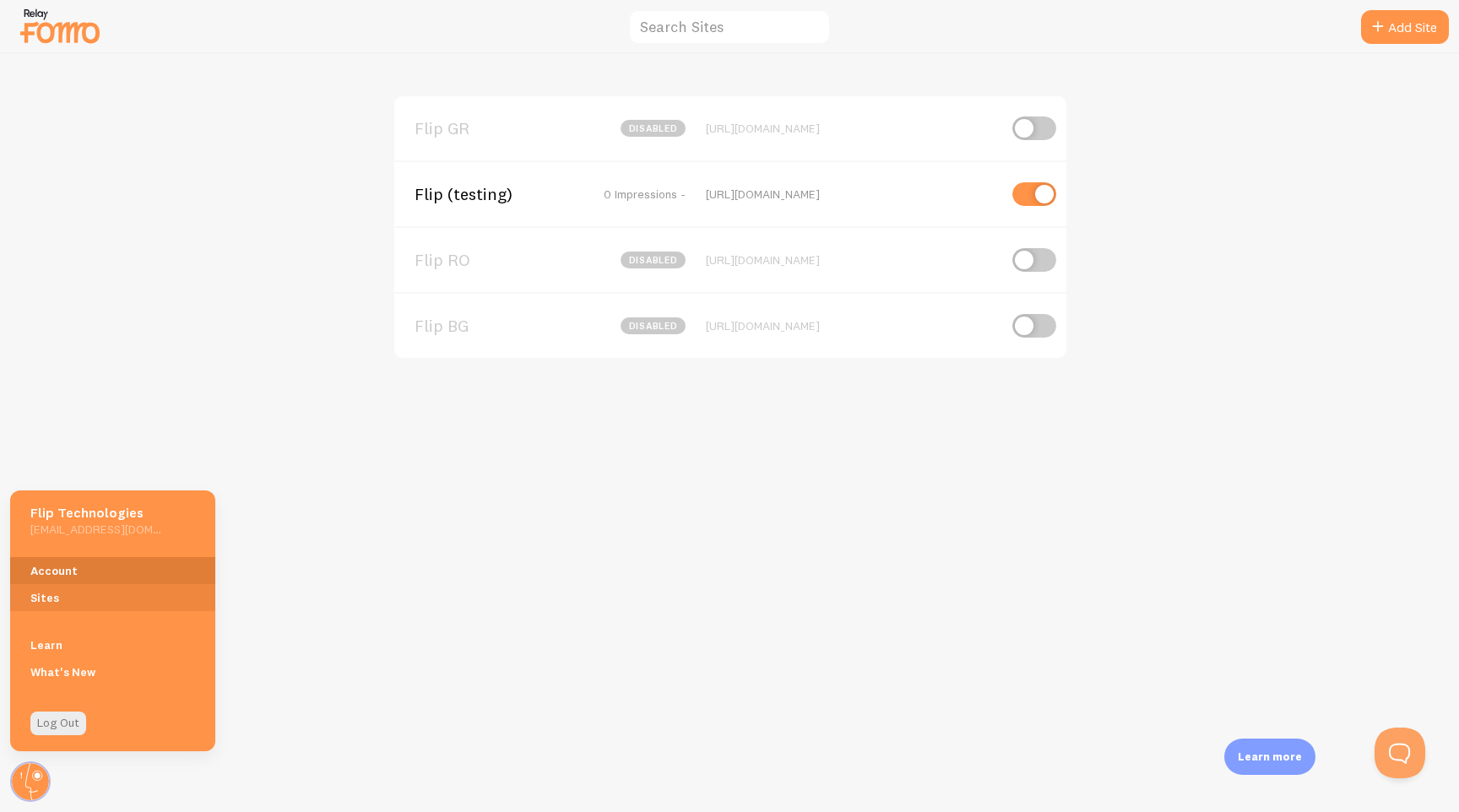
click at [78, 576] on link "Account" at bounding box center [112, 571] width 205 height 27
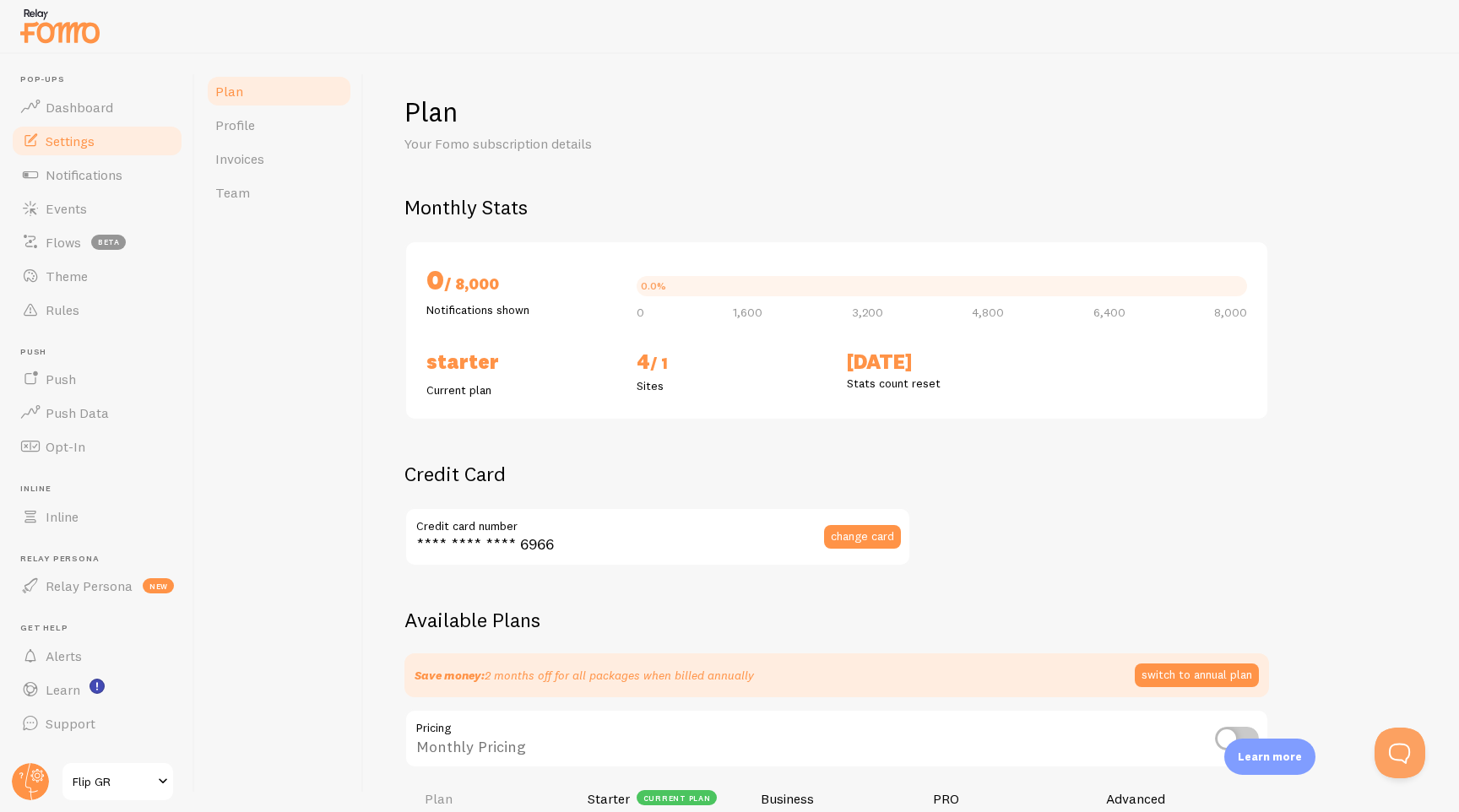
click at [79, 150] on link "Settings" at bounding box center [97, 141] width 174 height 33
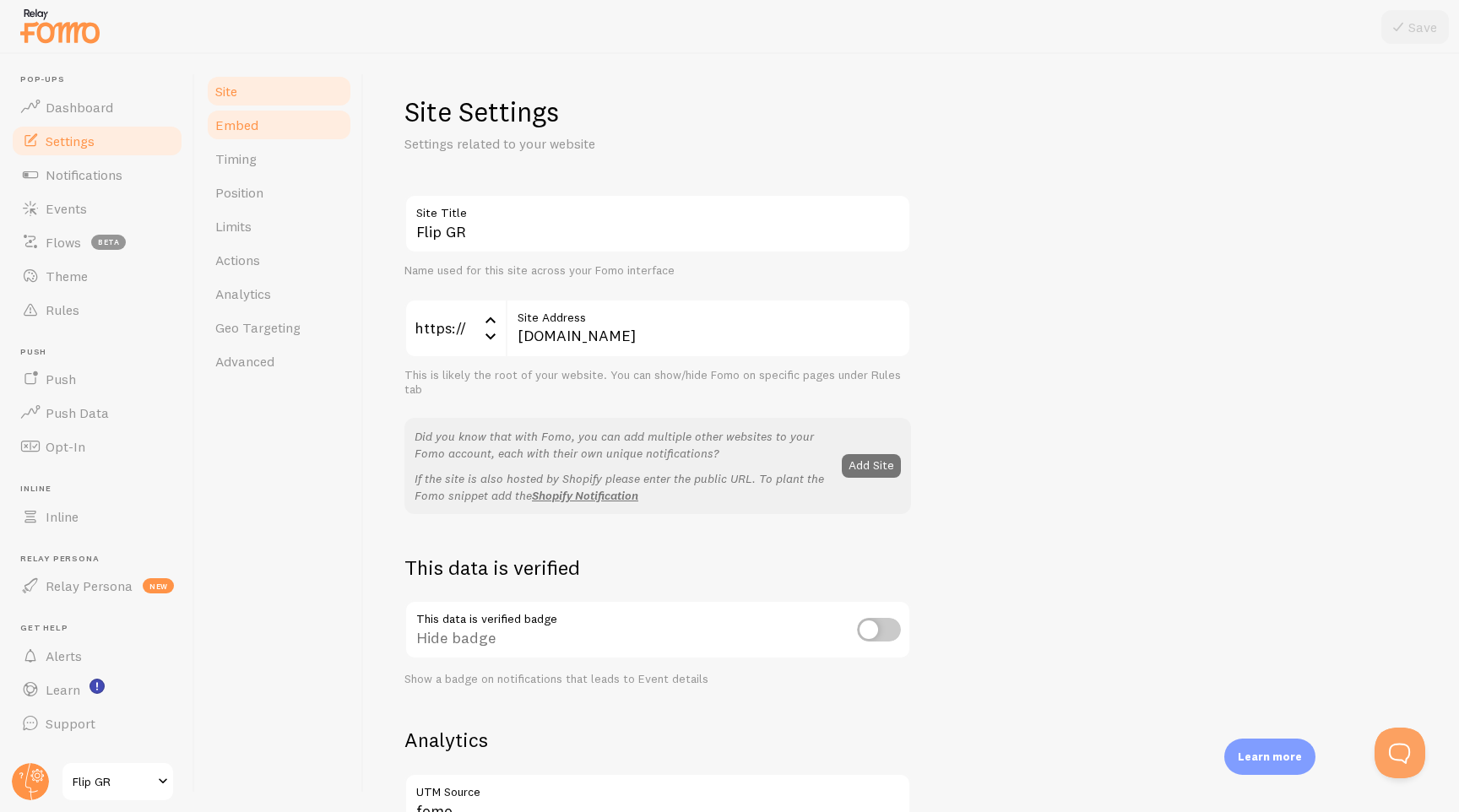
click at [260, 138] on link "Embed" at bounding box center [279, 125] width 148 height 33
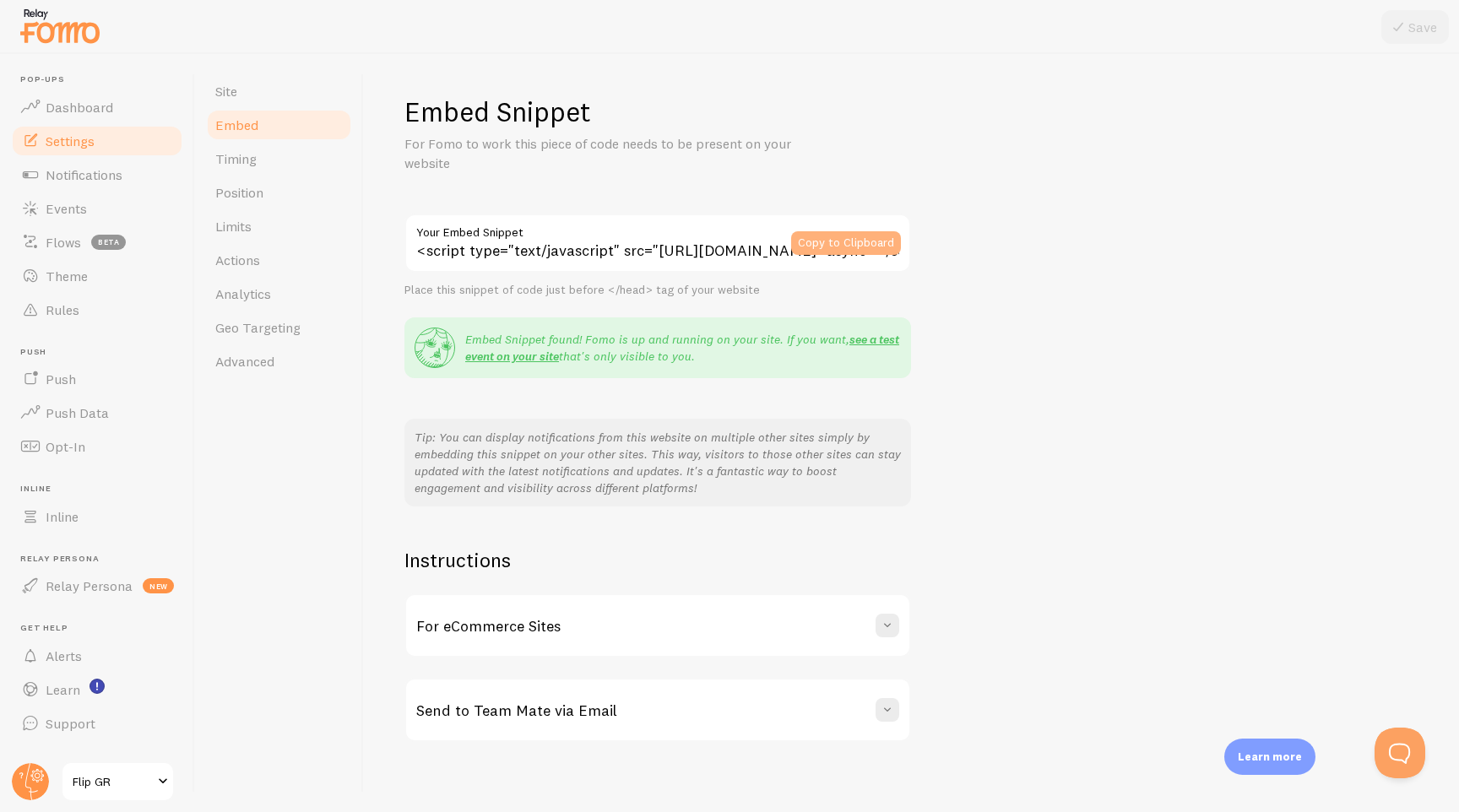
click at [844, 242] on button "Copy to Clipboard" at bounding box center [846, 243] width 110 height 23
click at [104, 779] on span "Flip GR" at bounding box center [112, 781] width 80 height 20
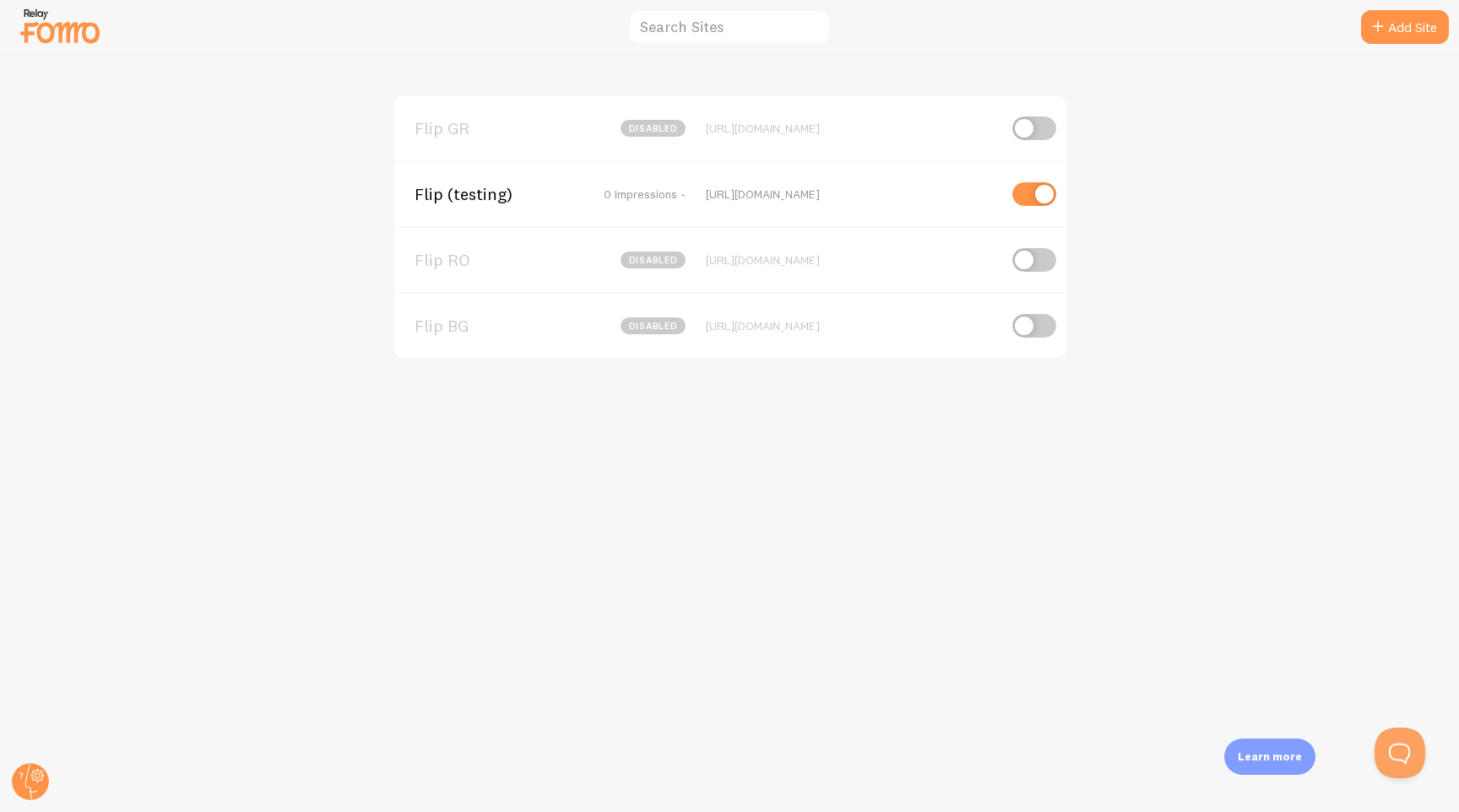
click at [494, 194] on span "Flip (testing)" at bounding box center [483, 194] width 136 height 15
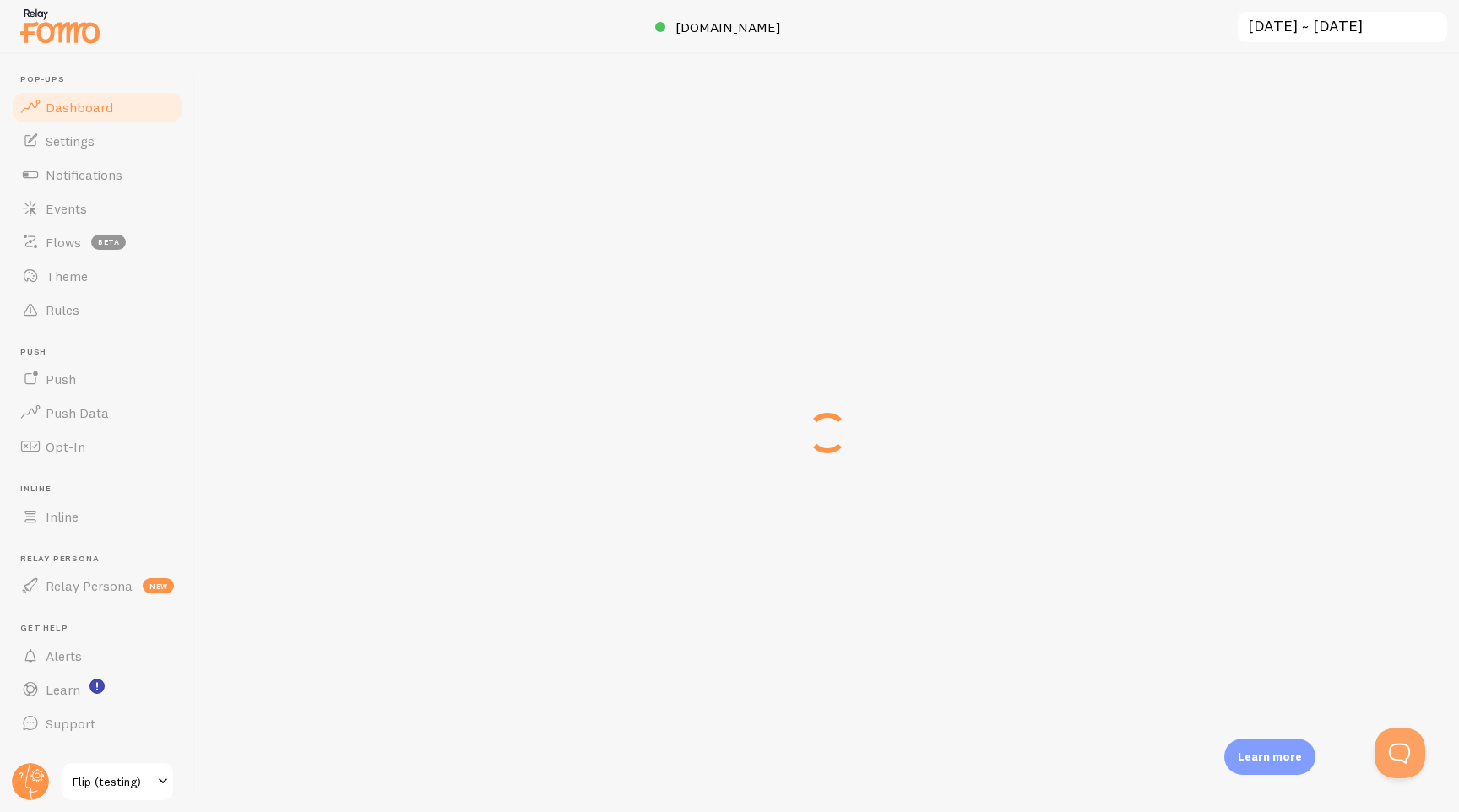
click at [494, 193] on div "testing.flip.ro 2025-08-27 ~ 2025-09-26 previous 7 days previous 30 days « ‹ » …" at bounding box center [826, 433] width 1264 height 758
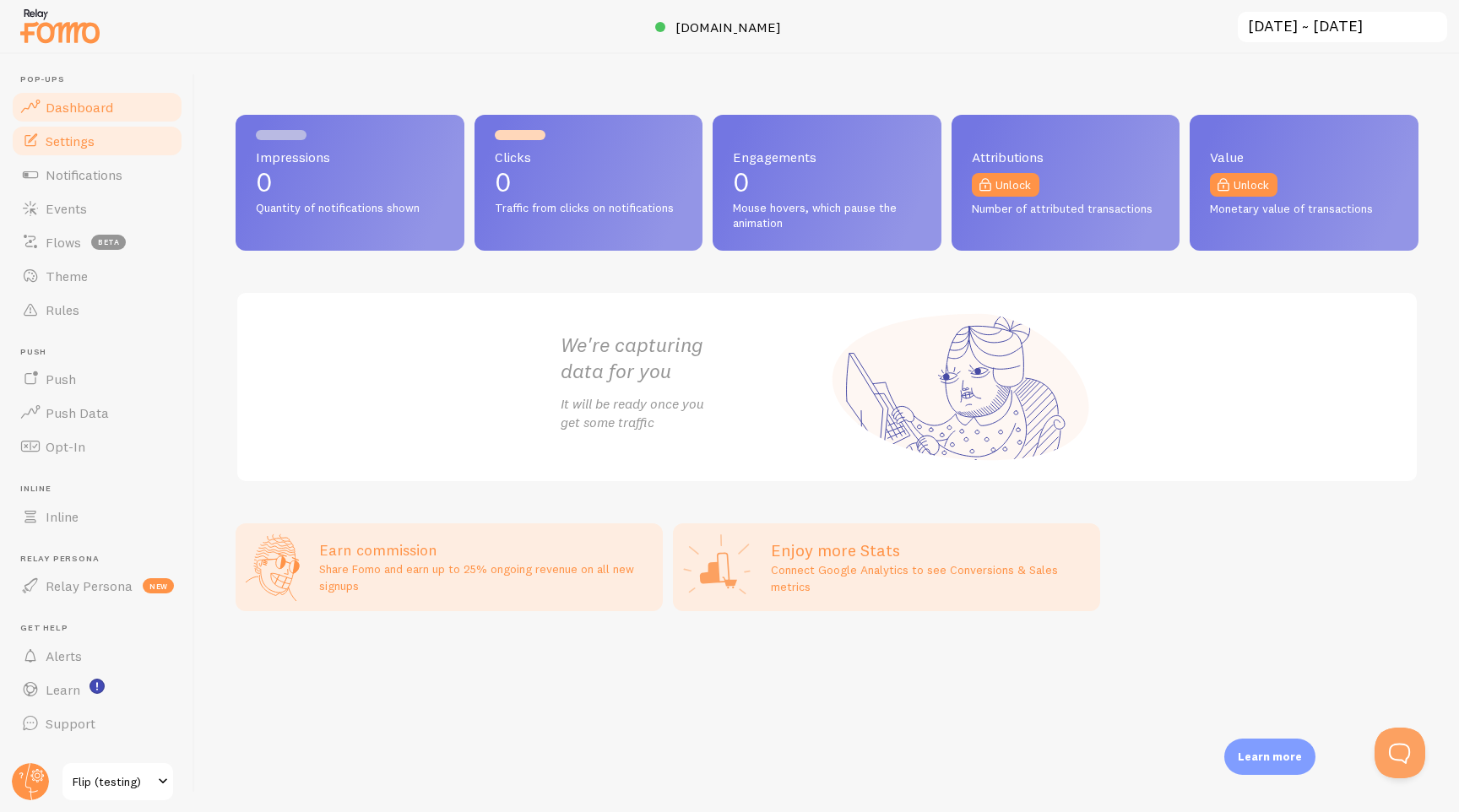
click at [99, 149] on link "Settings" at bounding box center [97, 141] width 174 height 33
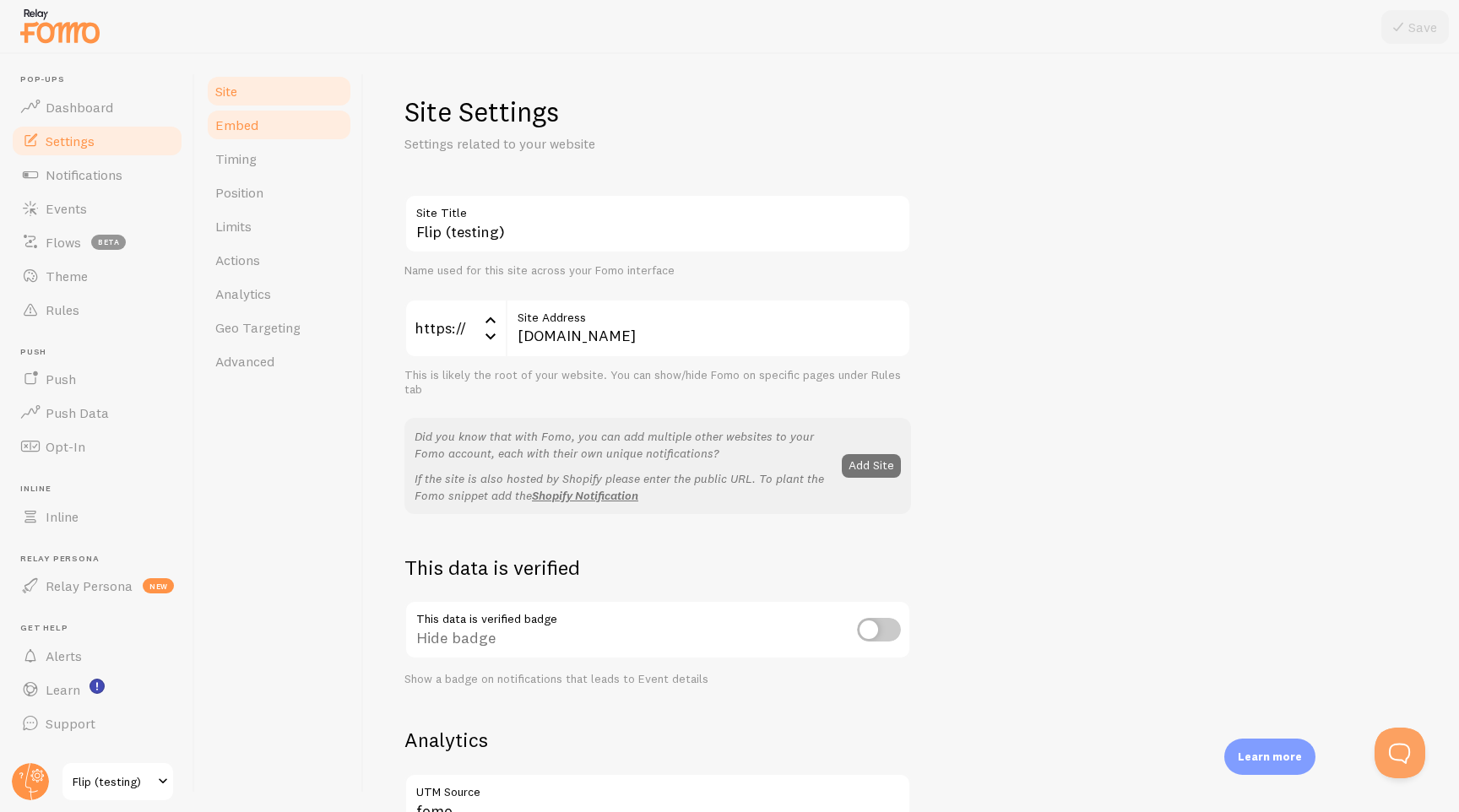
click at [257, 125] on link "Embed" at bounding box center [279, 125] width 148 height 33
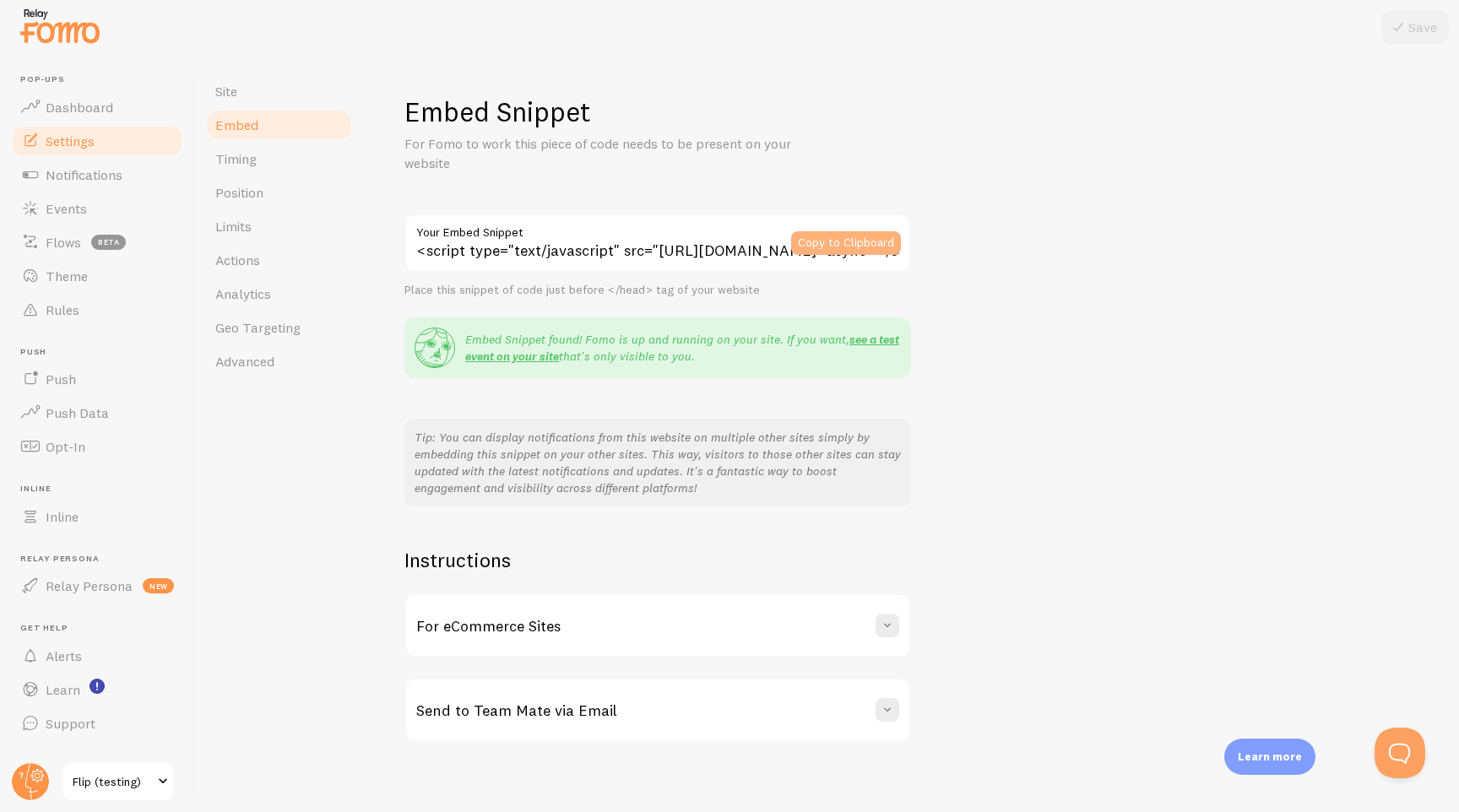
click at [840, 237] on button "Copy to Clipboard" at bounding box center [846, 243] width 110 height 23
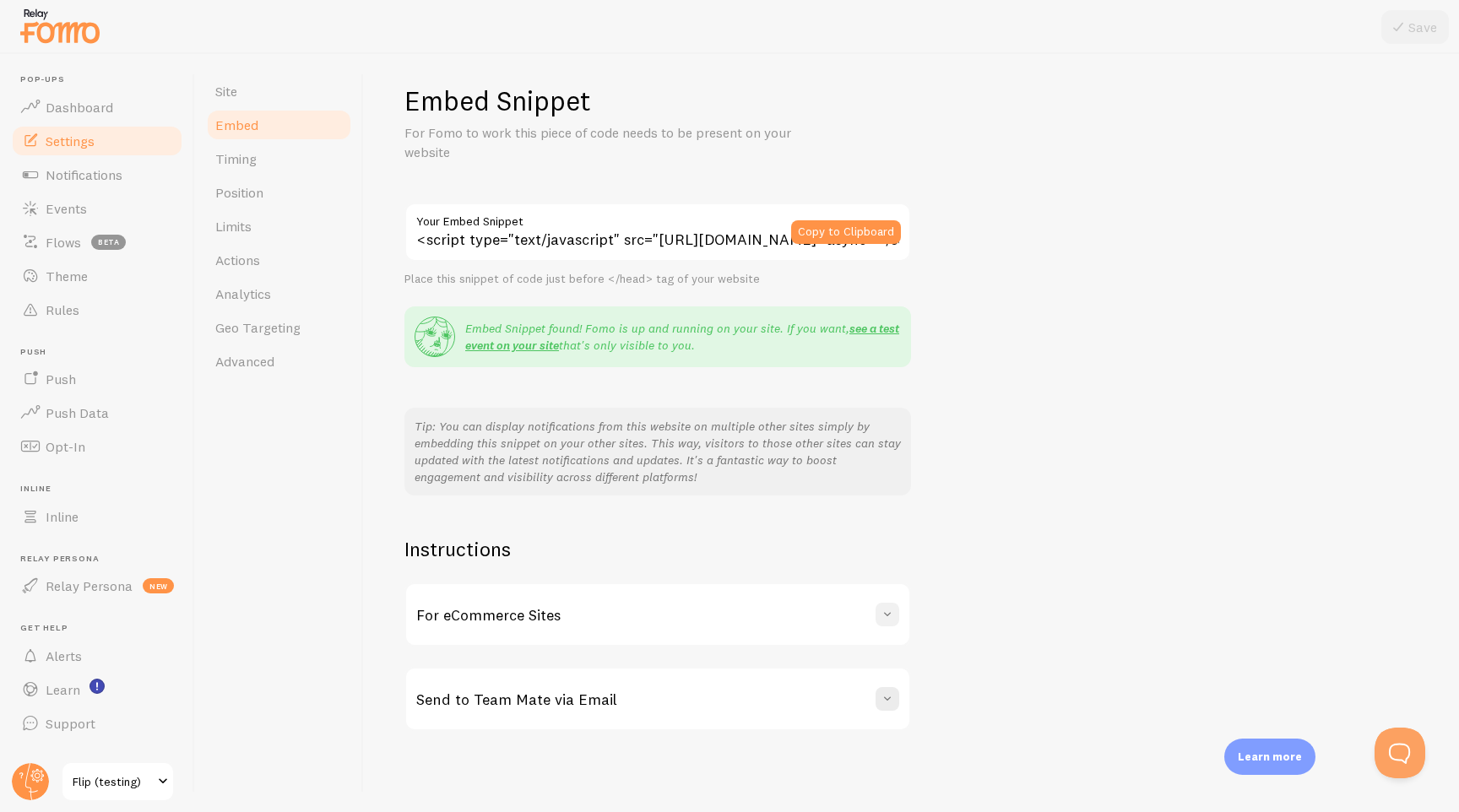
drag, startPoint x: 897, startPoint y: 617, endPoint x: 885, endPoint y: 616, distance: 12.0
click at [897, 616] on button at bounding box center [887, 614] width 23 height 23
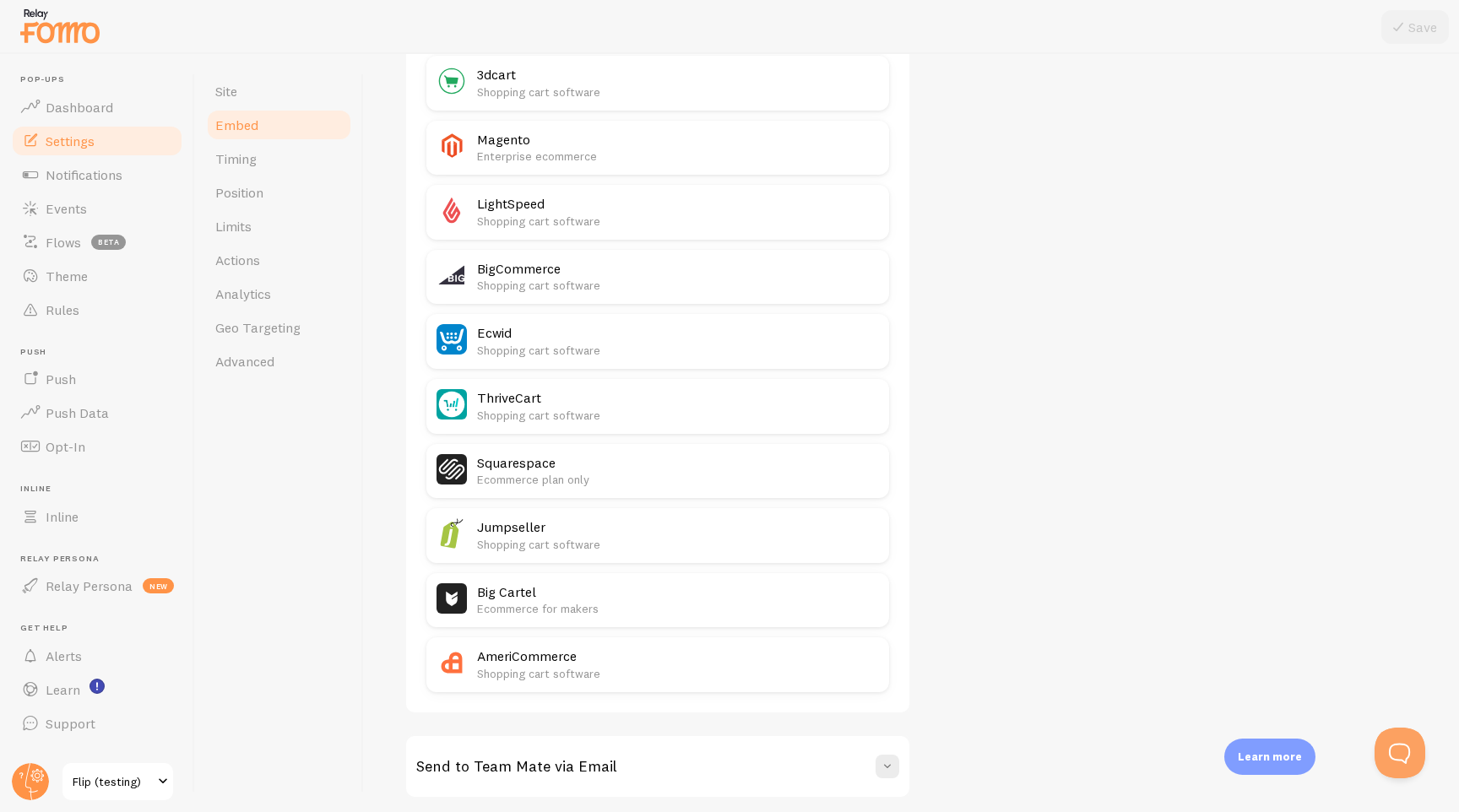
scroll to position [893, 0]
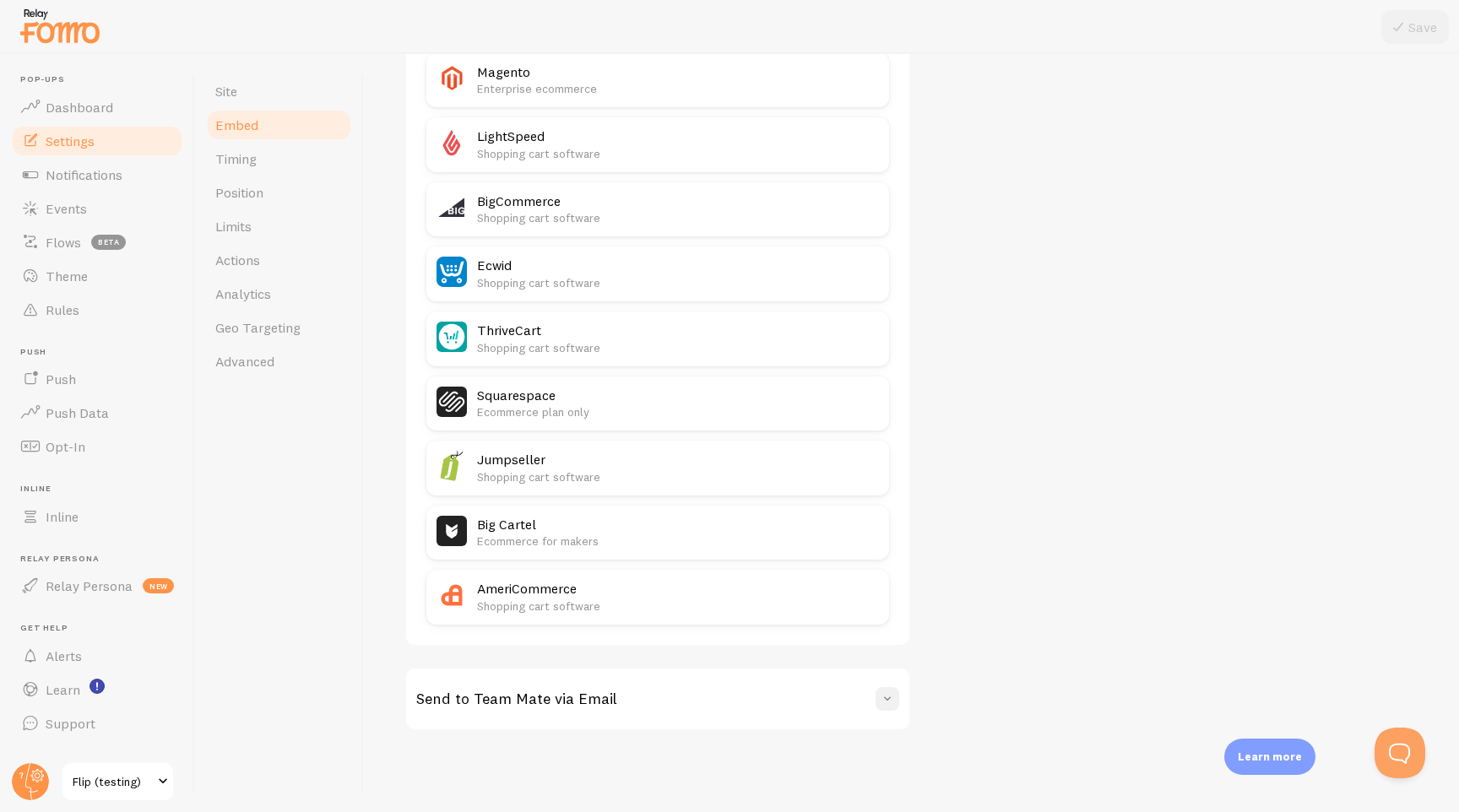
click at [883, 697] on span at bounding box center [887, 699] width 17 height 17
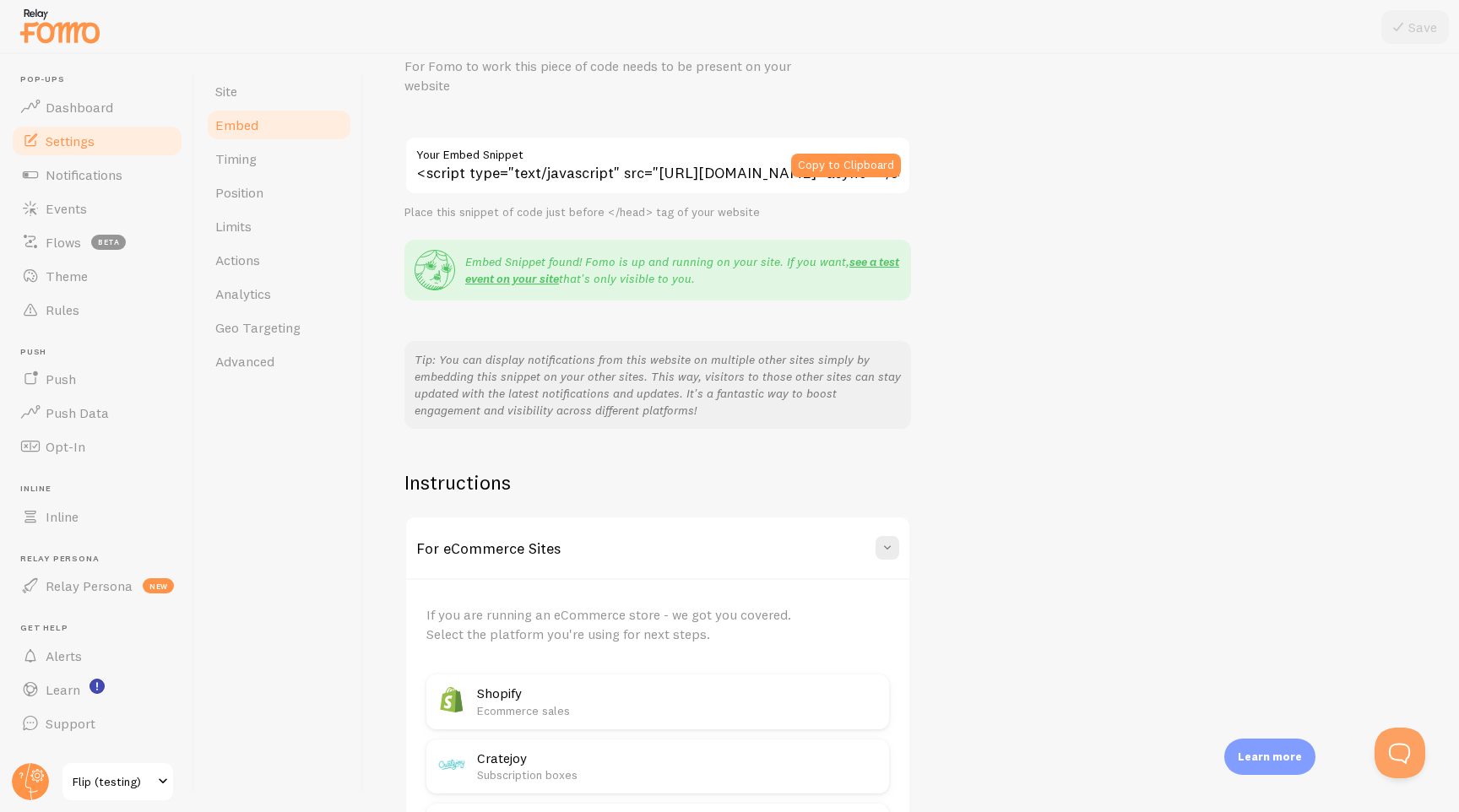
scroll to position [0, 0]
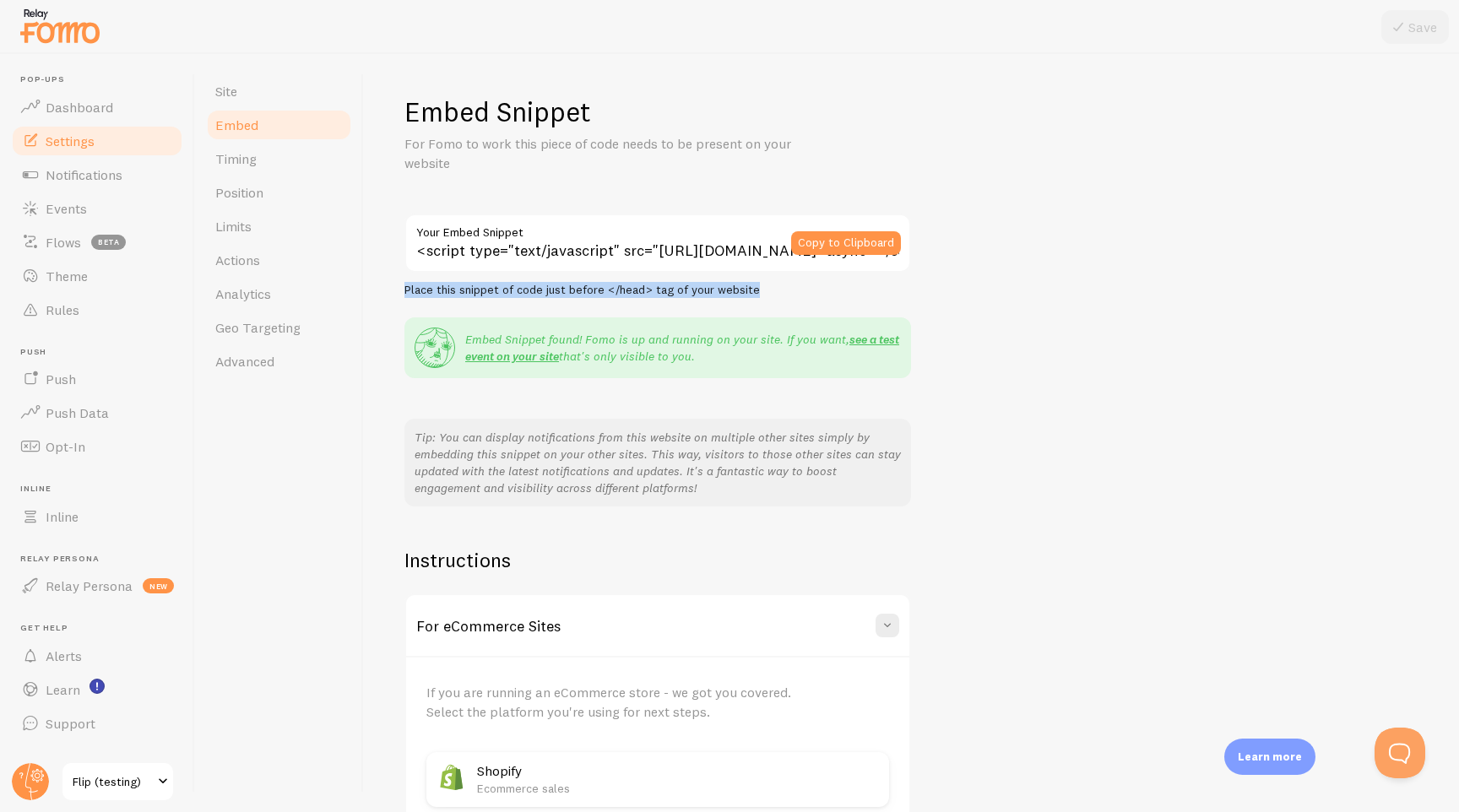
drag, startPoint x: 687, startPoint y: 290, endPoint x: 404, endPoint y: 289, distance: 283.0
click at [404, 289] on div "Place this snippet of code just before </head> tag of your website" at bounding box center [658, 291] width 507 height 15
copy div "Place this snippet of code just before </head> tag of your website"
click at [131, 790] on span "Flip (testing)" at bounding box center [112, 781] width 80 height 20
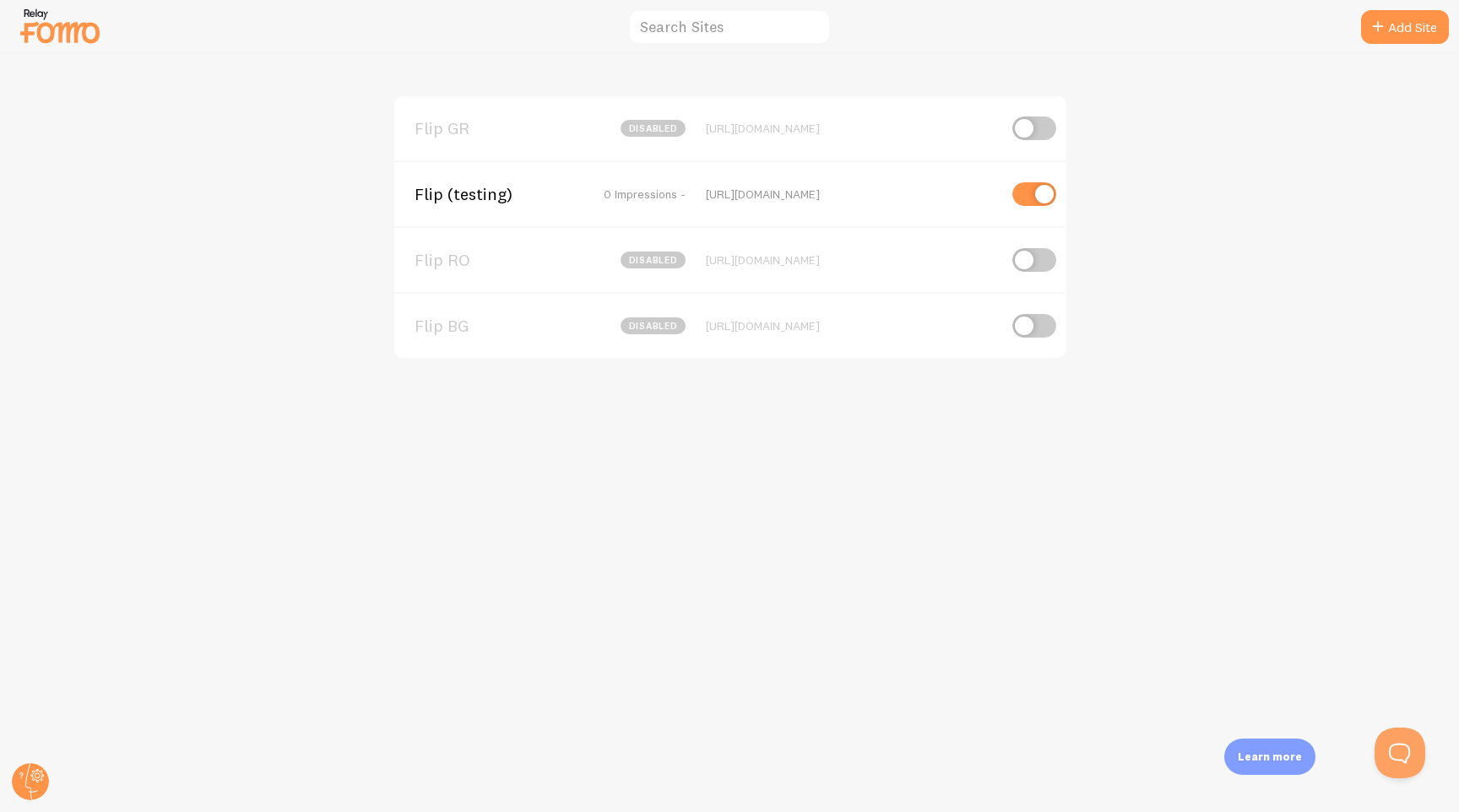
click at [499, 133] on span "Flip GR" at bounding box center [483, 128] width 136 height 15
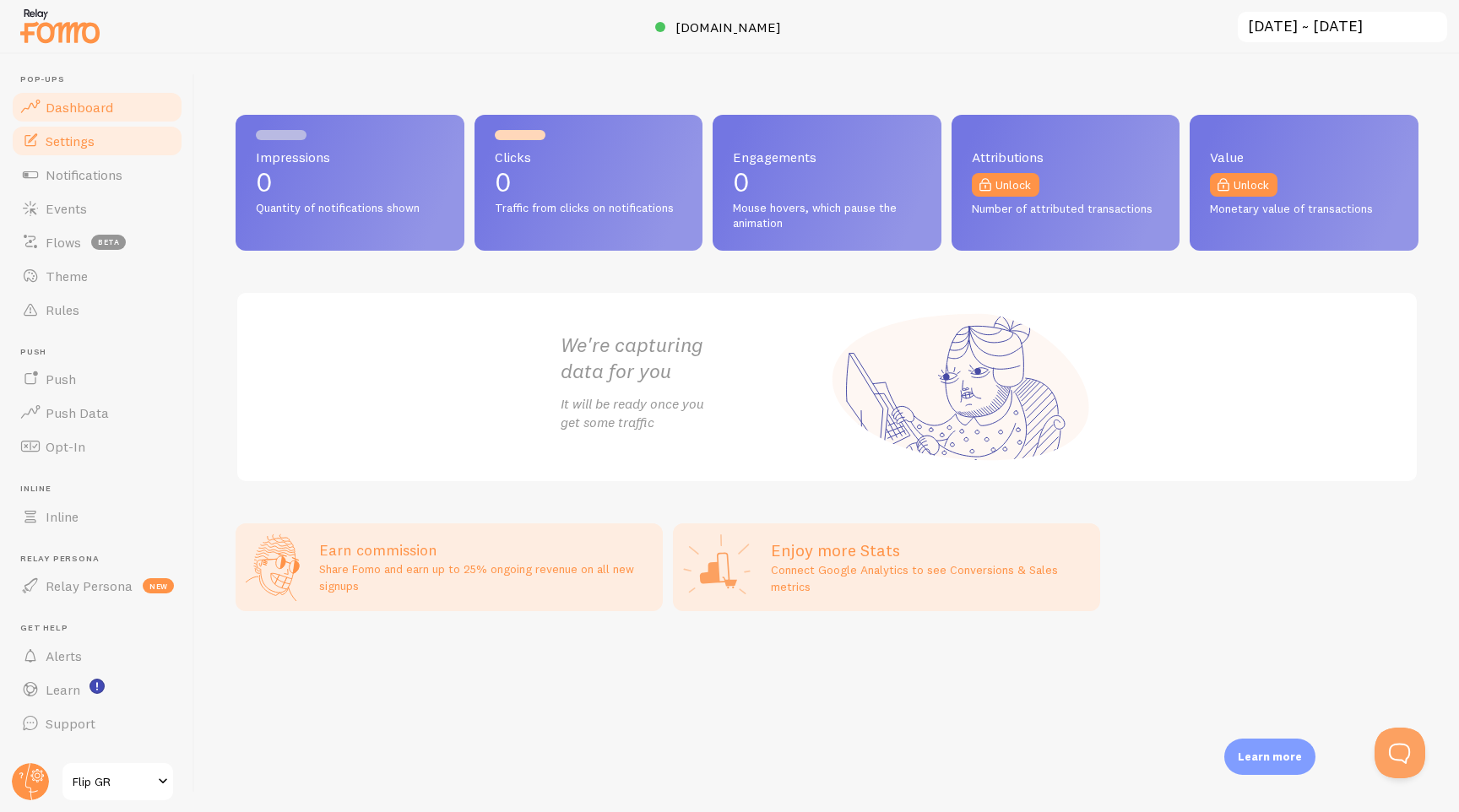
click at [85, 148] on span "Settings" at bounding box center [70, 141] width 49 height 17
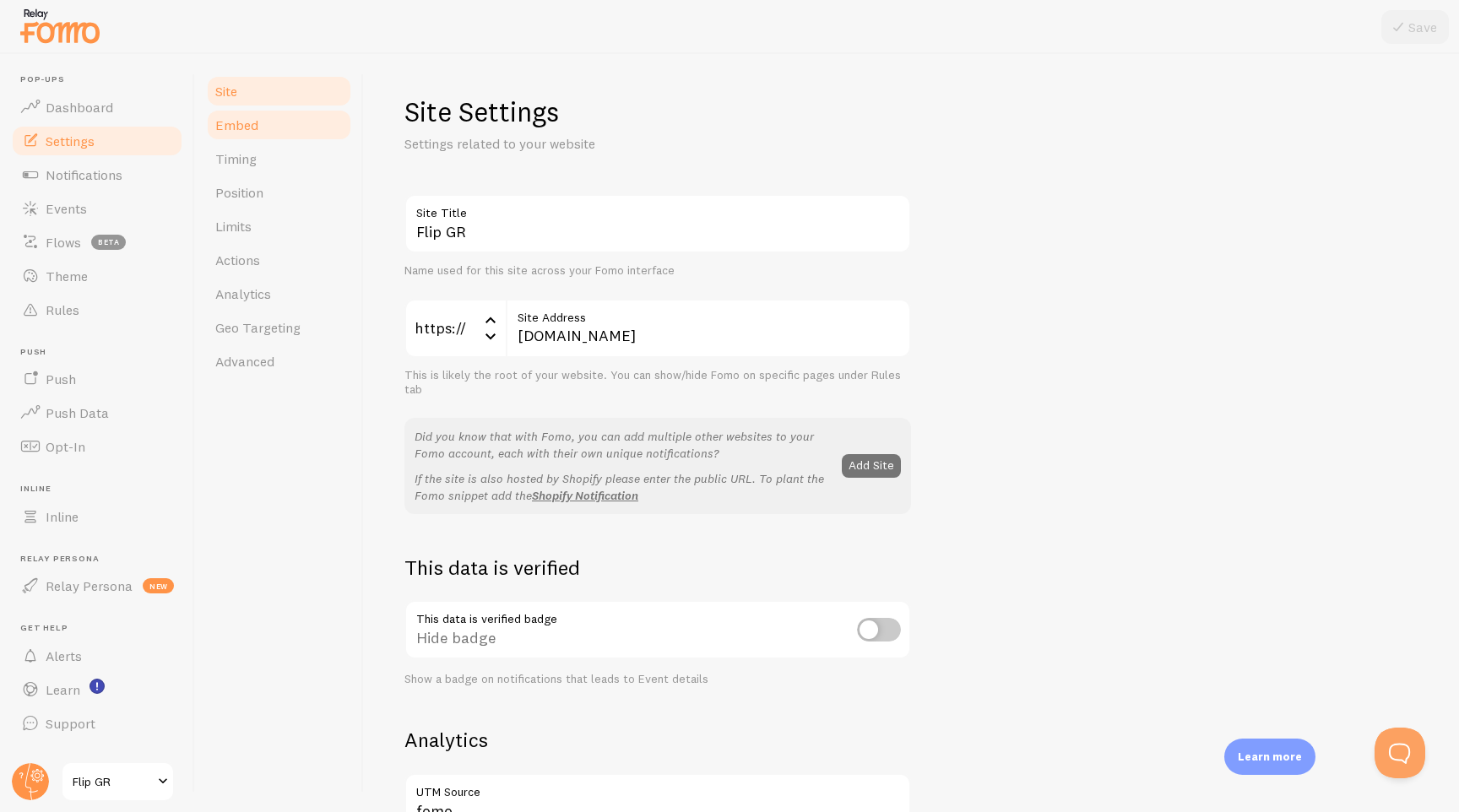
click at [251, 134] on link "Embed" at bounding box center [279, 125] width 148 height 33
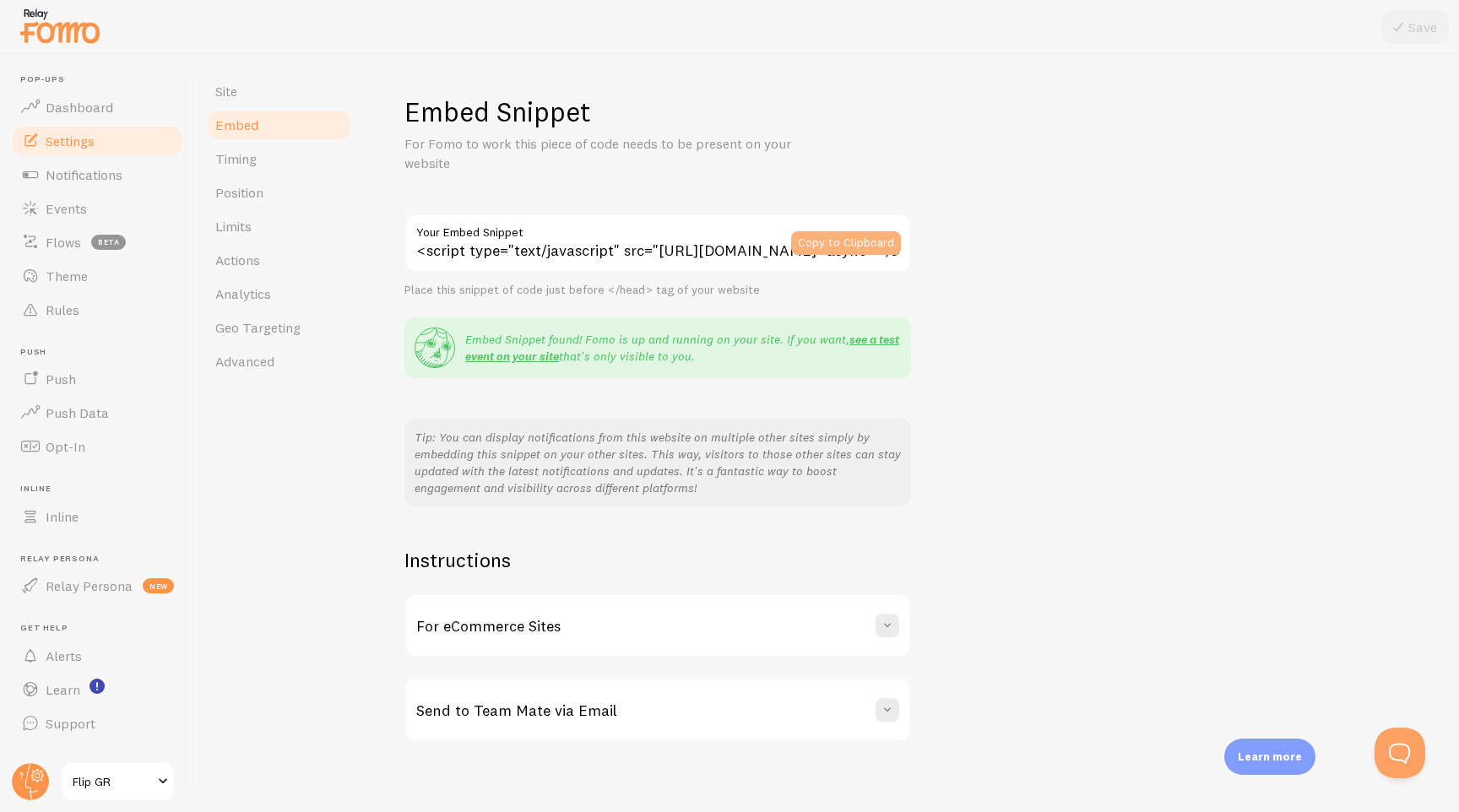
click at [823, 242] on button "Copy to Clipboard" at bounding box center [846, 243] width 110 height 23
click at [125, 785] on span "Flip GR" at bounding box center [112, 781] width 80 height 20
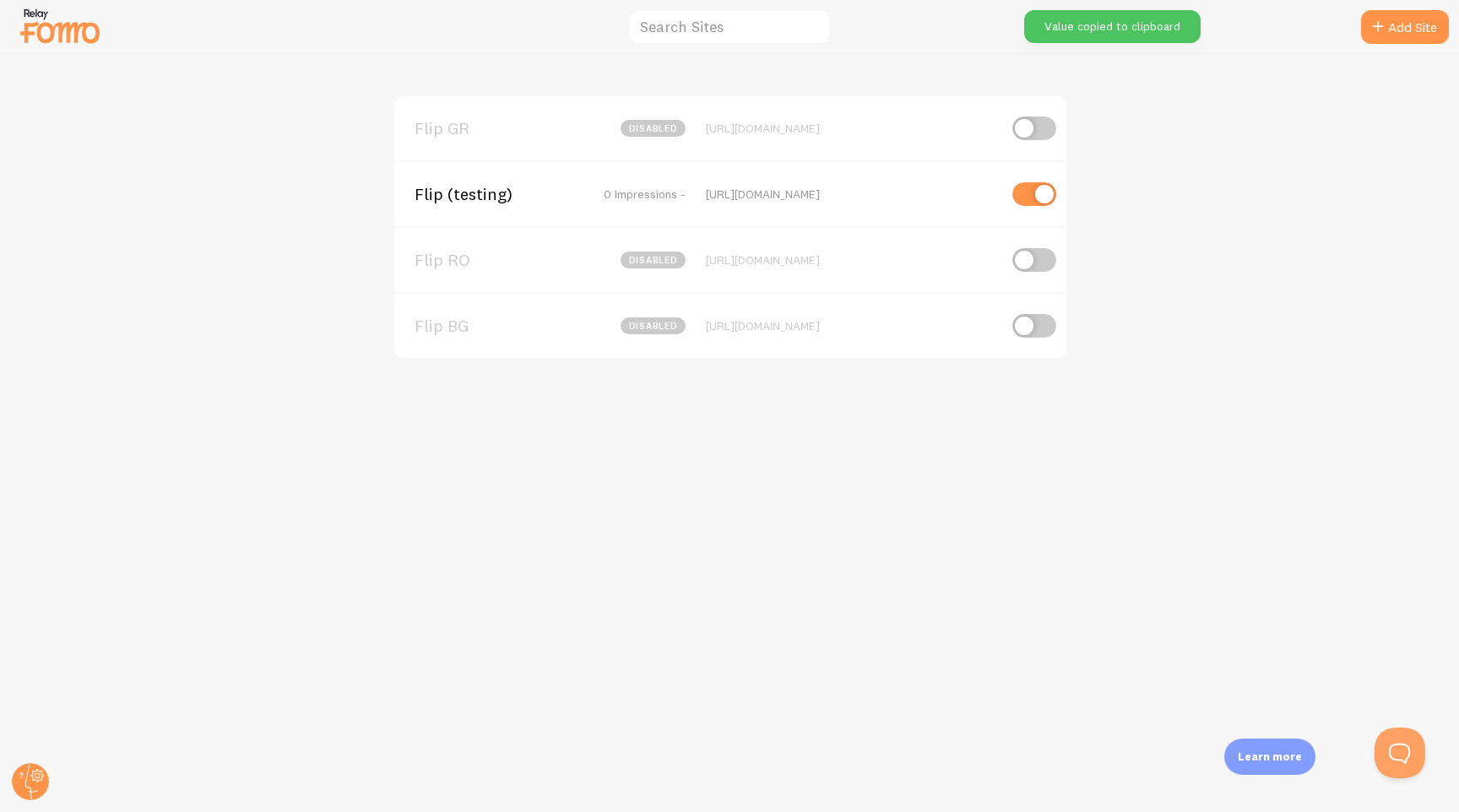
click at [450, 257] on span "Flip RO" at bounding box center [483, 260] width 136 height 15
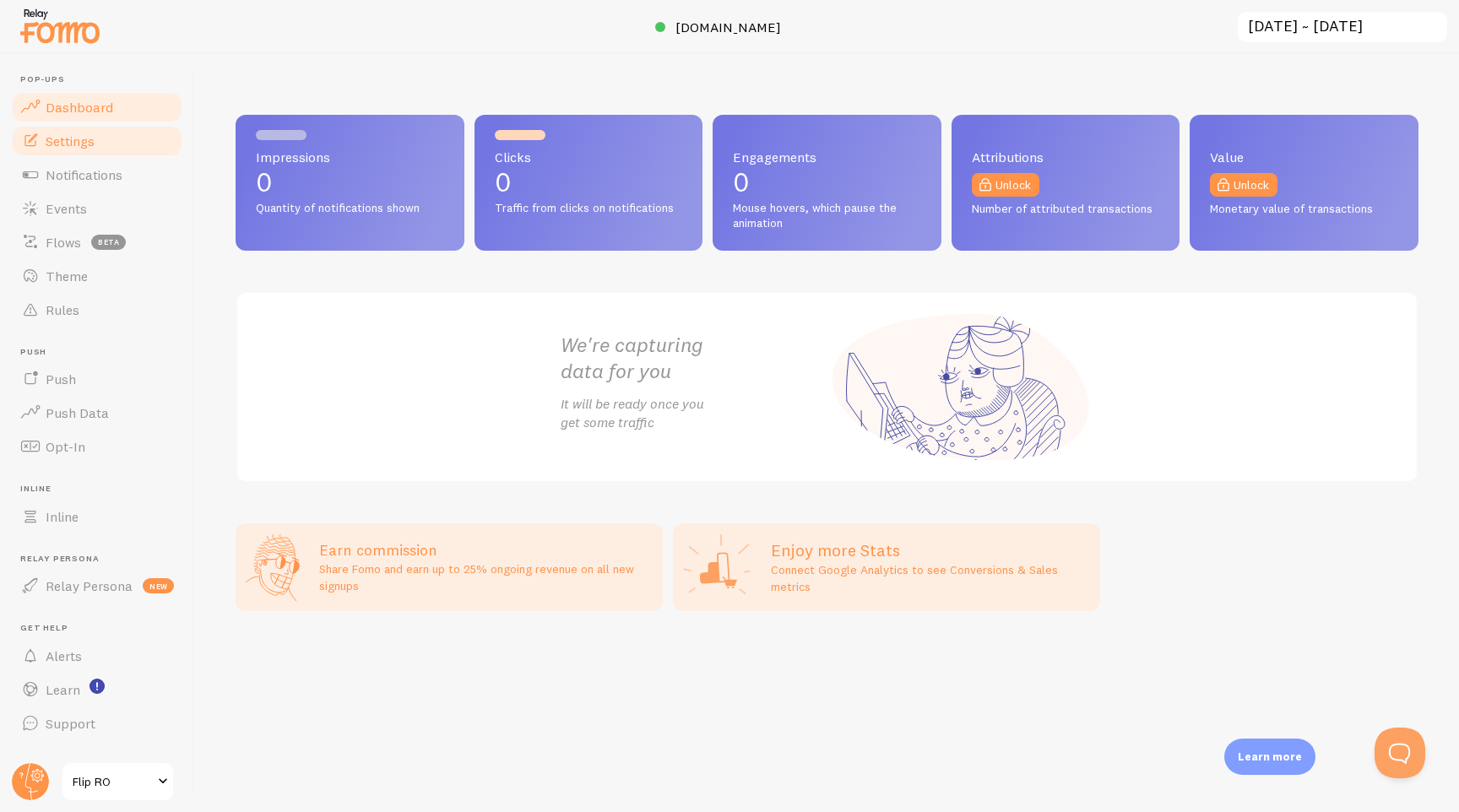
click at [59, 150] on link "Settings" at bounding box center [97, 141] width 174 height 33
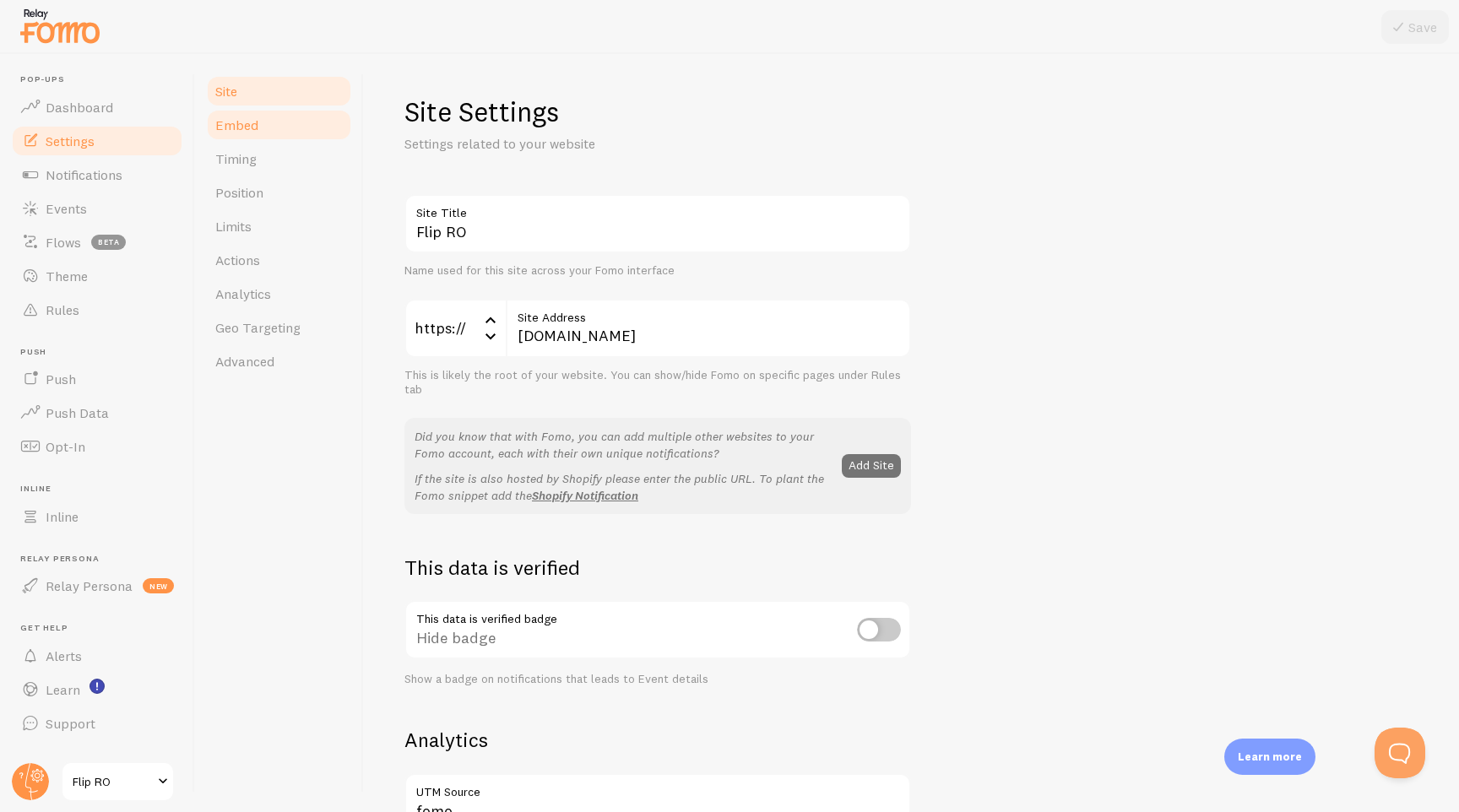
click at [254, 136] on link "Embed" at bounding box center [279, 125] width 148 height 33
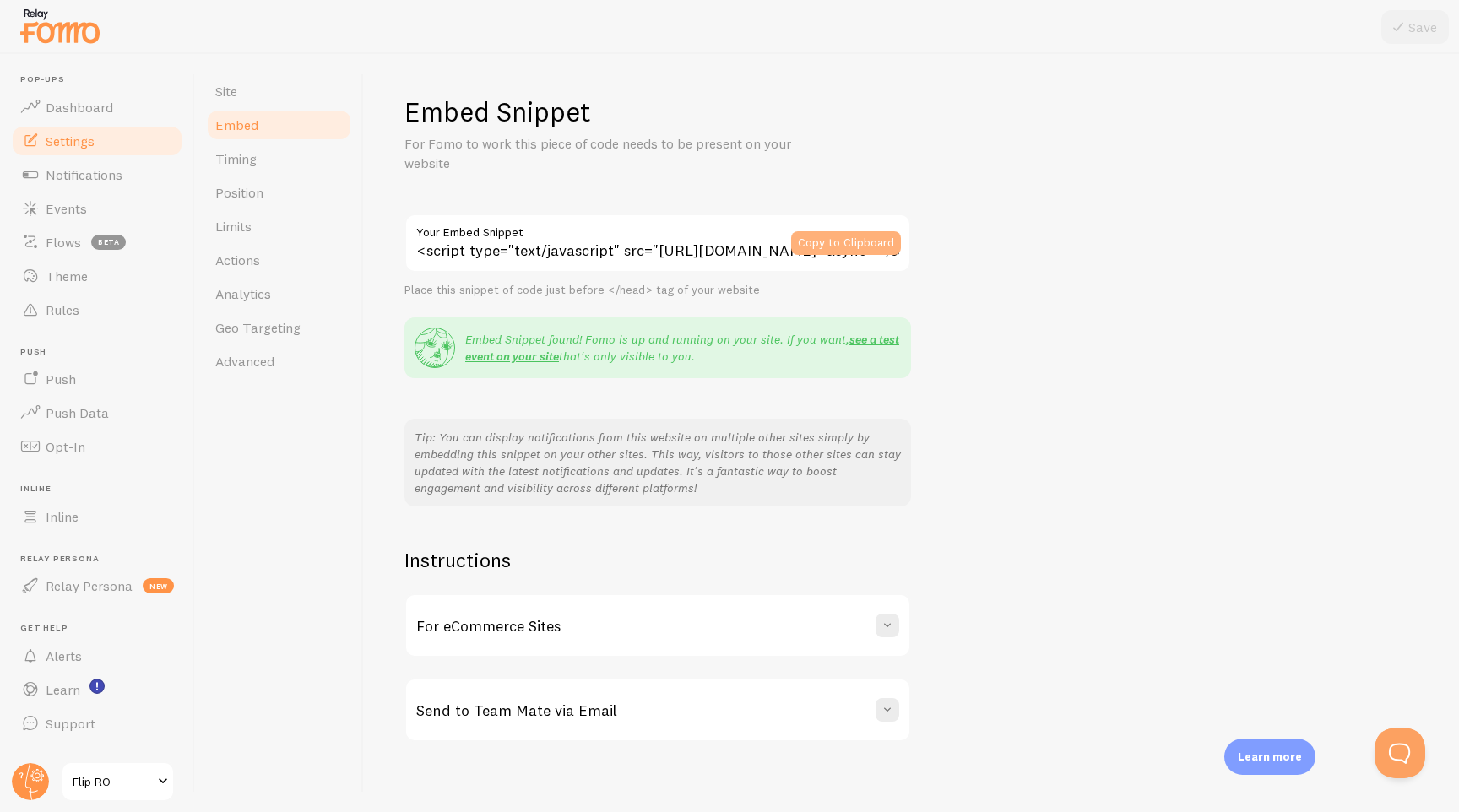
click at [826, 241] on button "Copy to Clipboard" at bounding box center [846, 243] width 110 height 23
click at [91, 774] on span "Flip RO" at bounding box center [112, 781] width 80 height 20
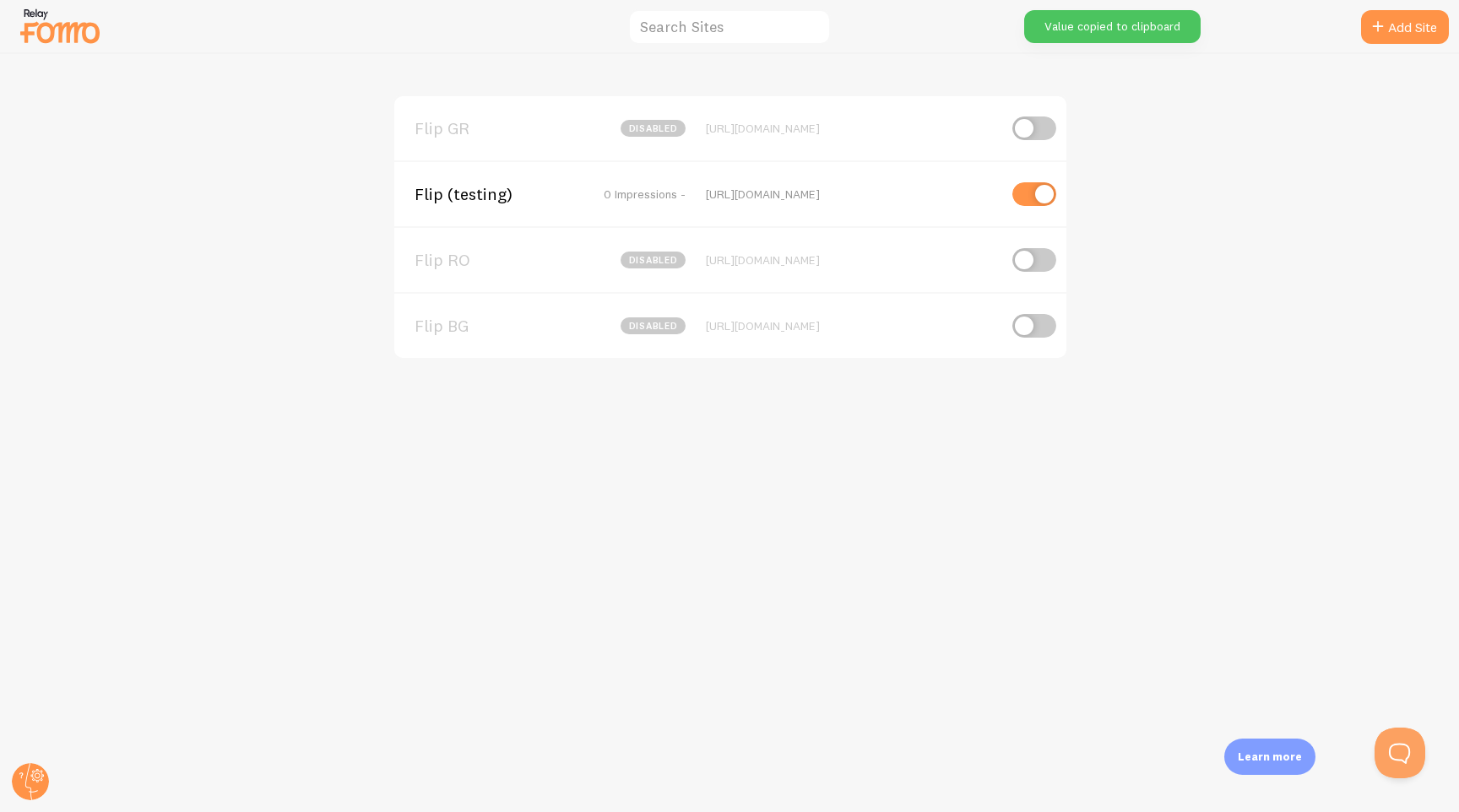
click at [452, 323] on span "Flip BG" at bounding box center [483, 326] width 136 height 15
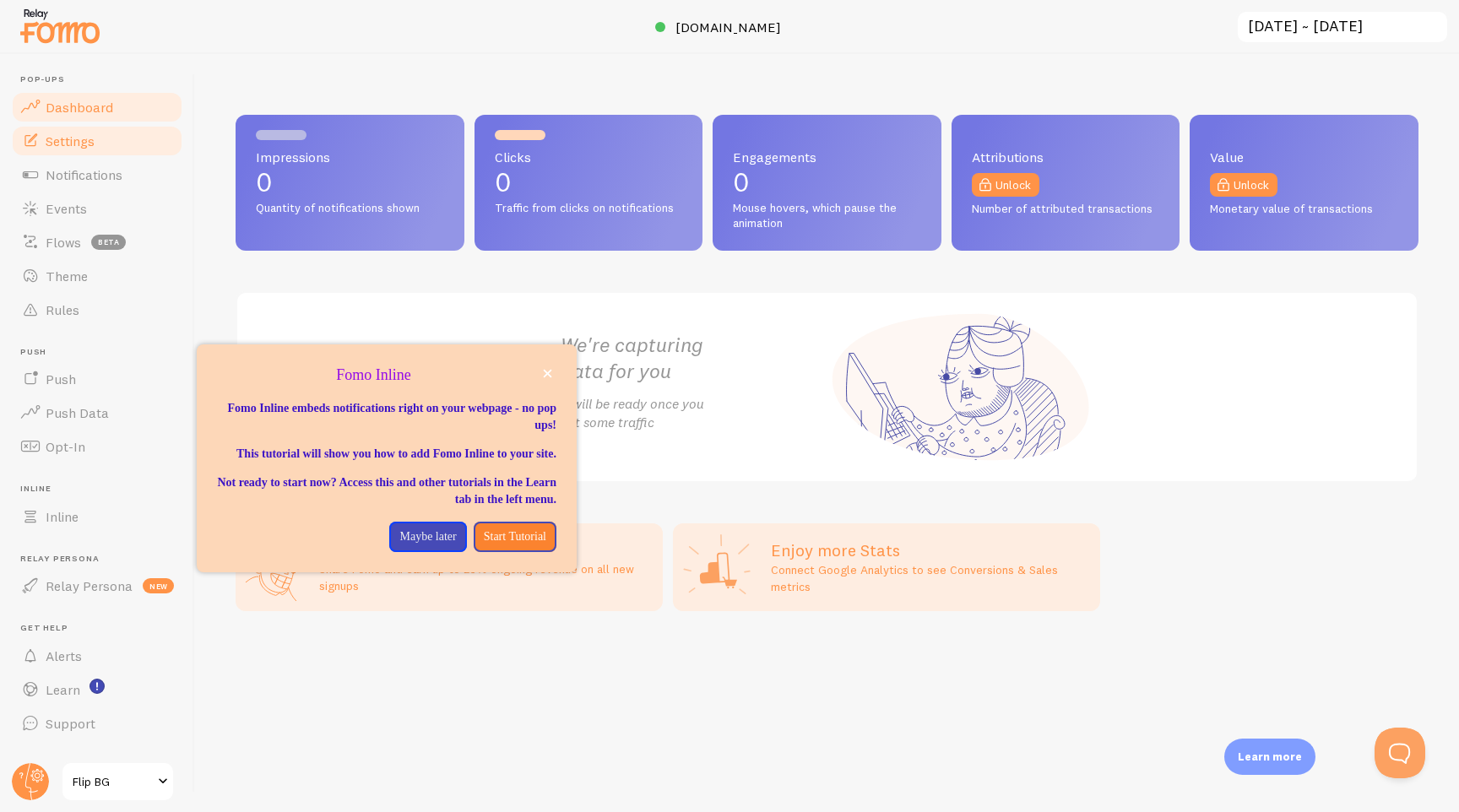
click at [88, 144] on span "Settings" at bounding box center [70, 141] width 49 height 17
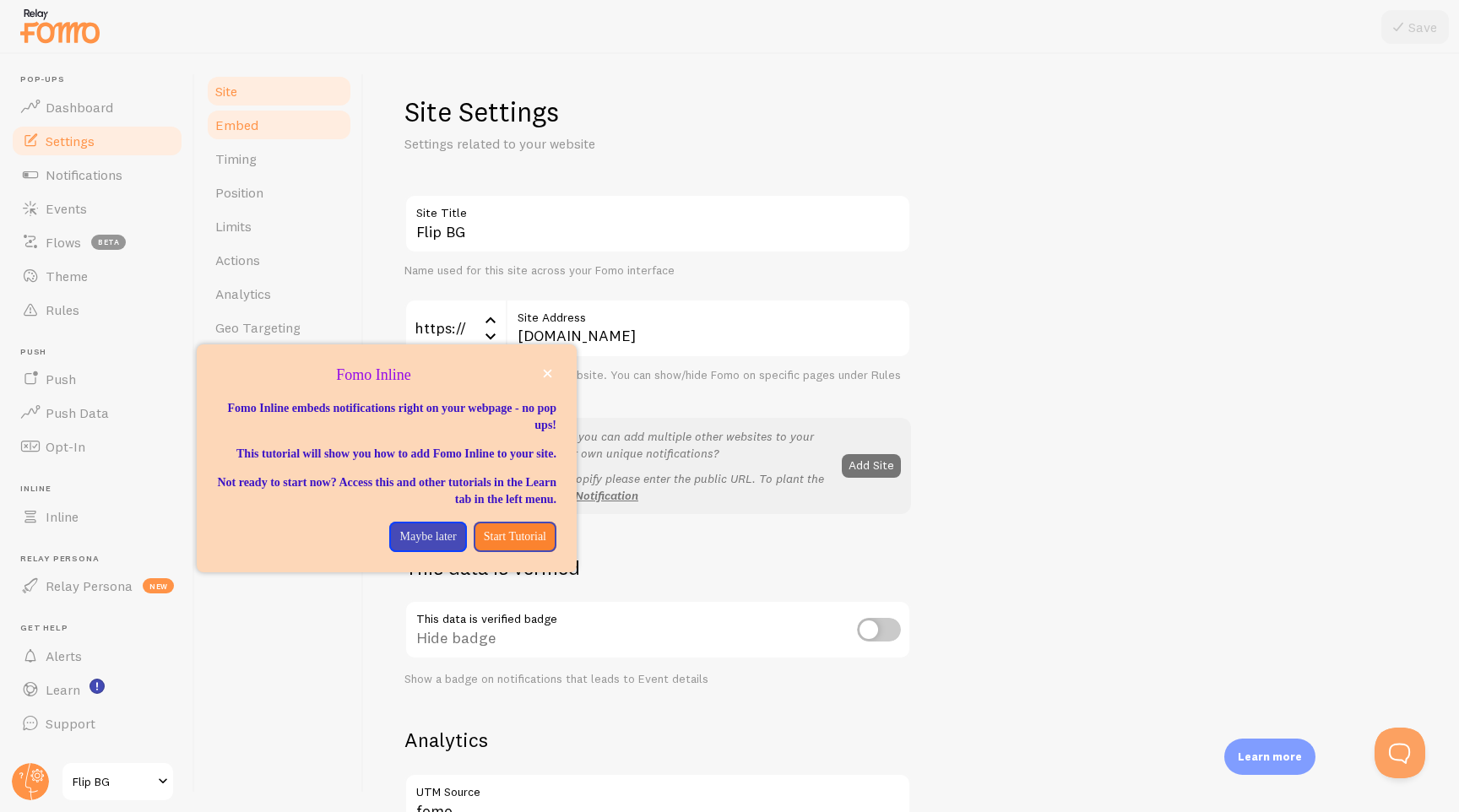
click at [275, 141] on link "Embed" at bounding box center [279, 125] width 148 height 33
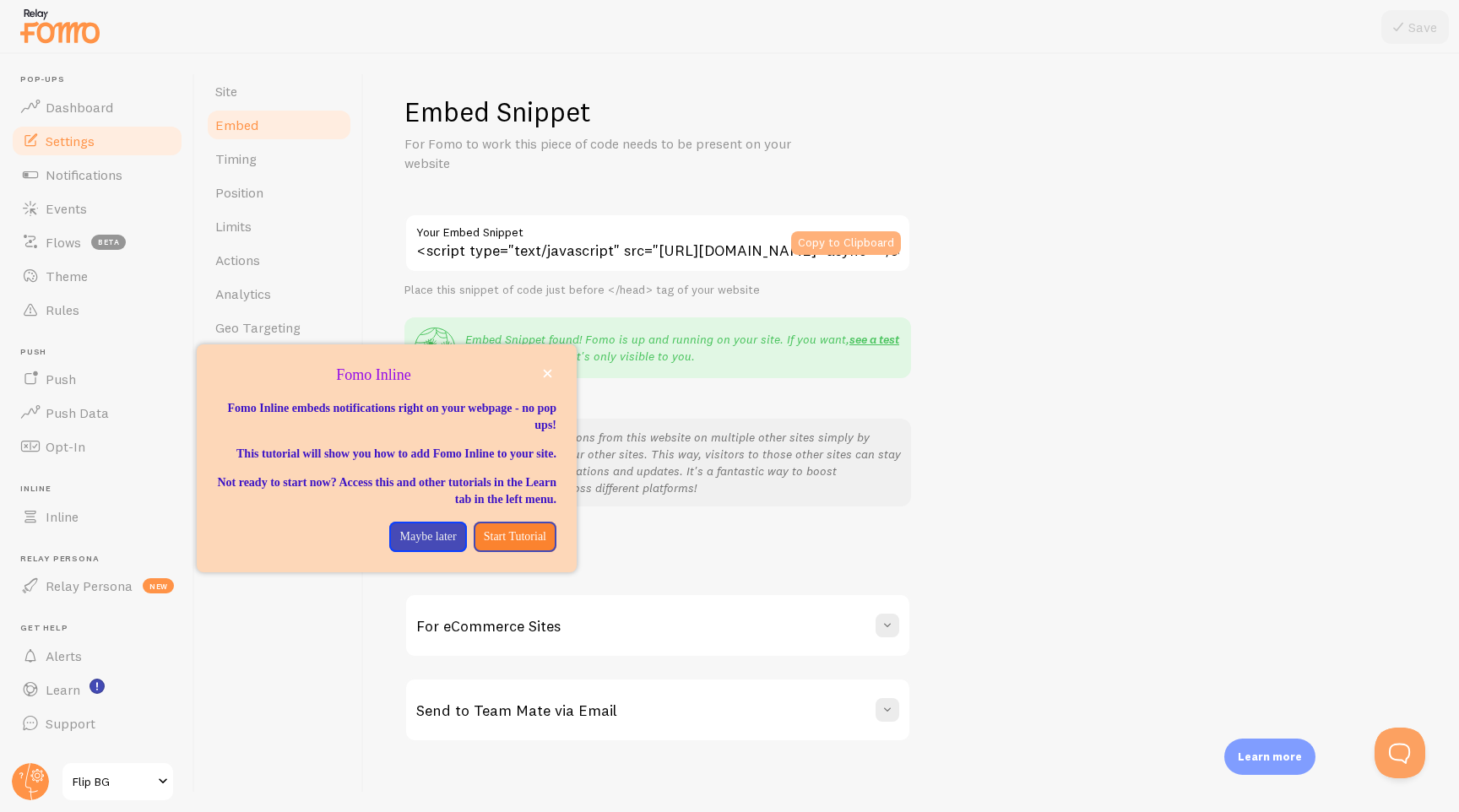
click at [835, 244] on button "Copy to Clipboard" at bounding box center [846, 243] width 110 height 23
click at [547, 371] on icon "close," at bounding box center [548, 374] width 9 height 9
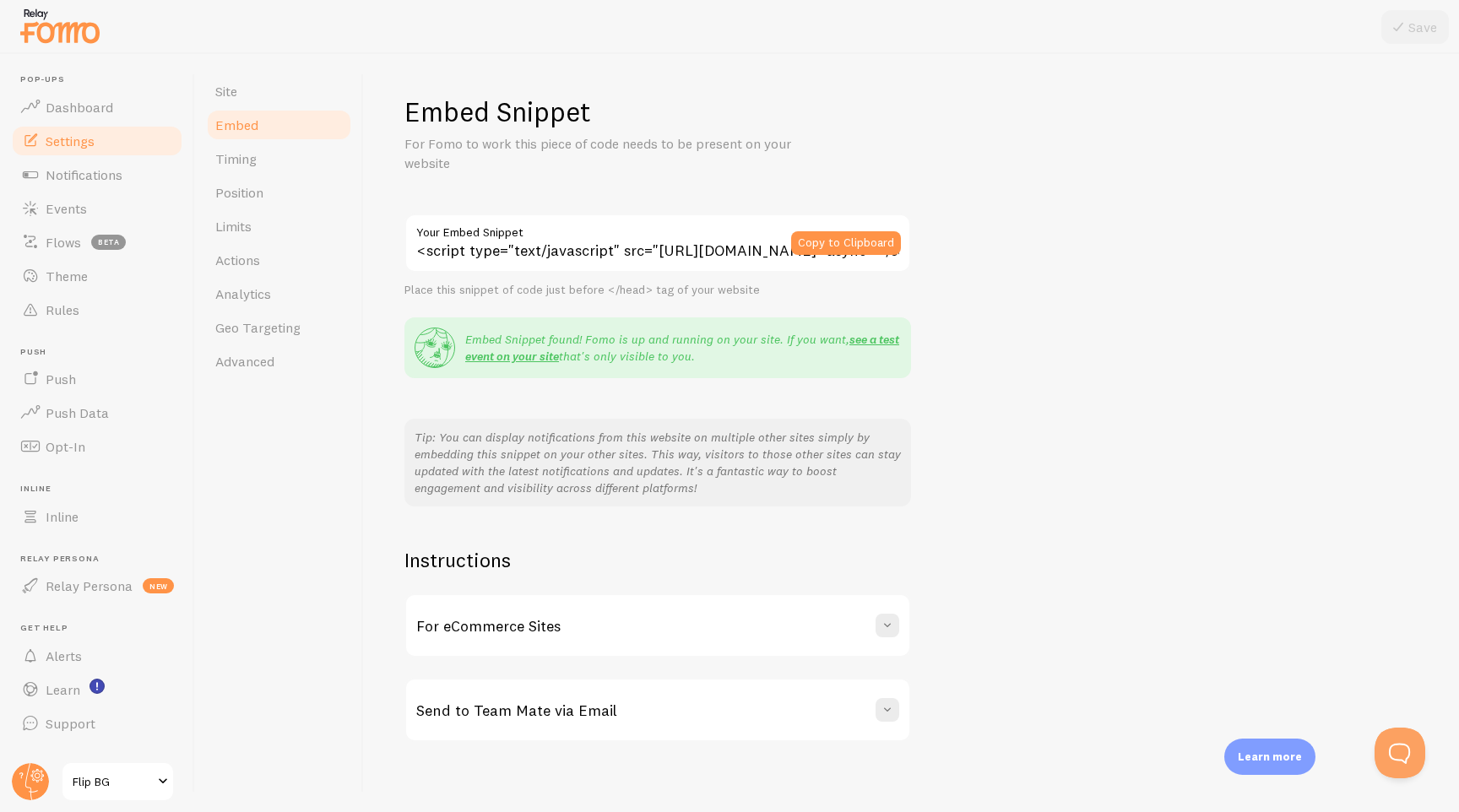
click at [132, 787] on span "Flip BG" at bounding box center [112, 781] width 80 height 20
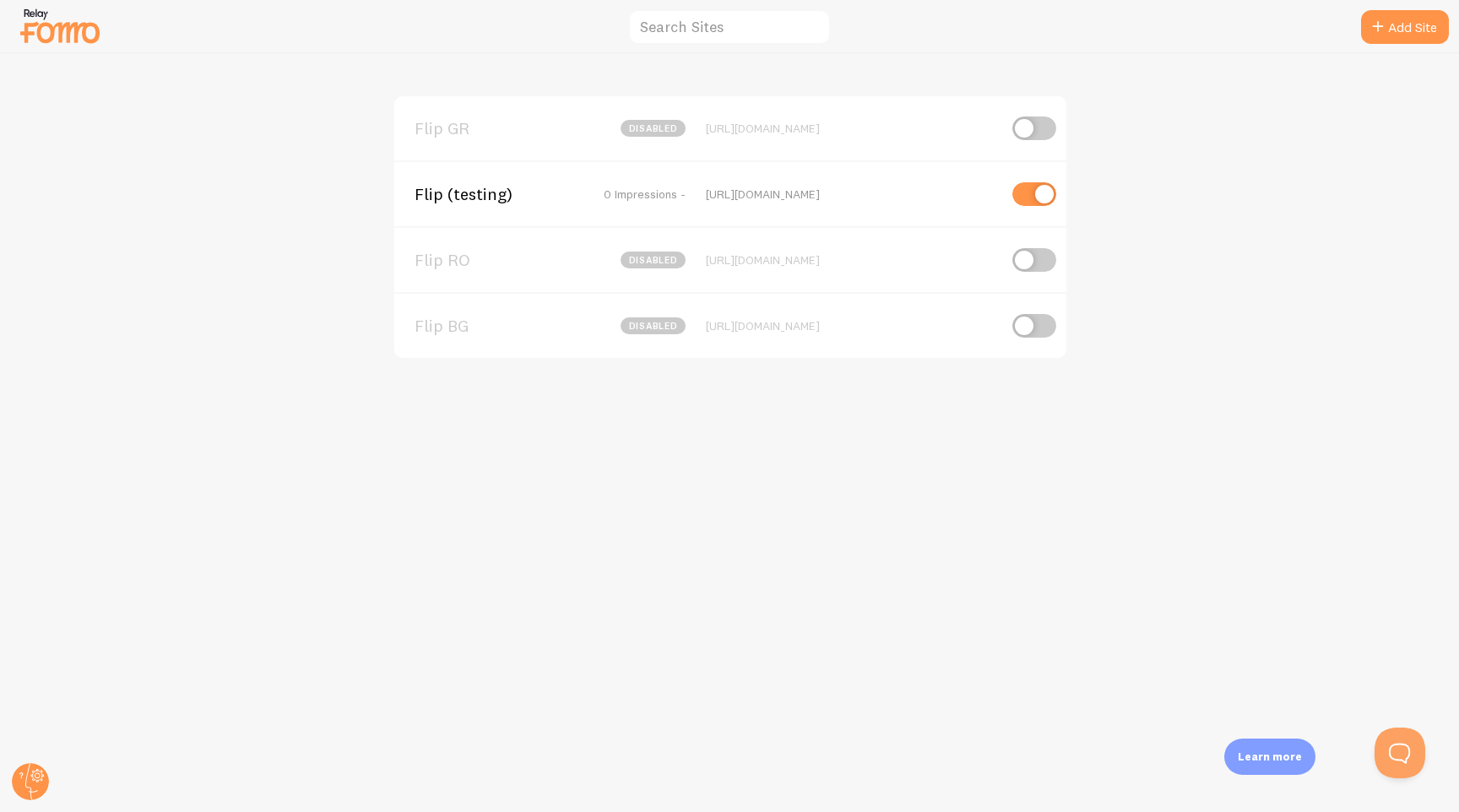
click at [1028, 200] on input "checkbox" at bounding box center [1034, 194] width 44 height 23
checkbox input "false"
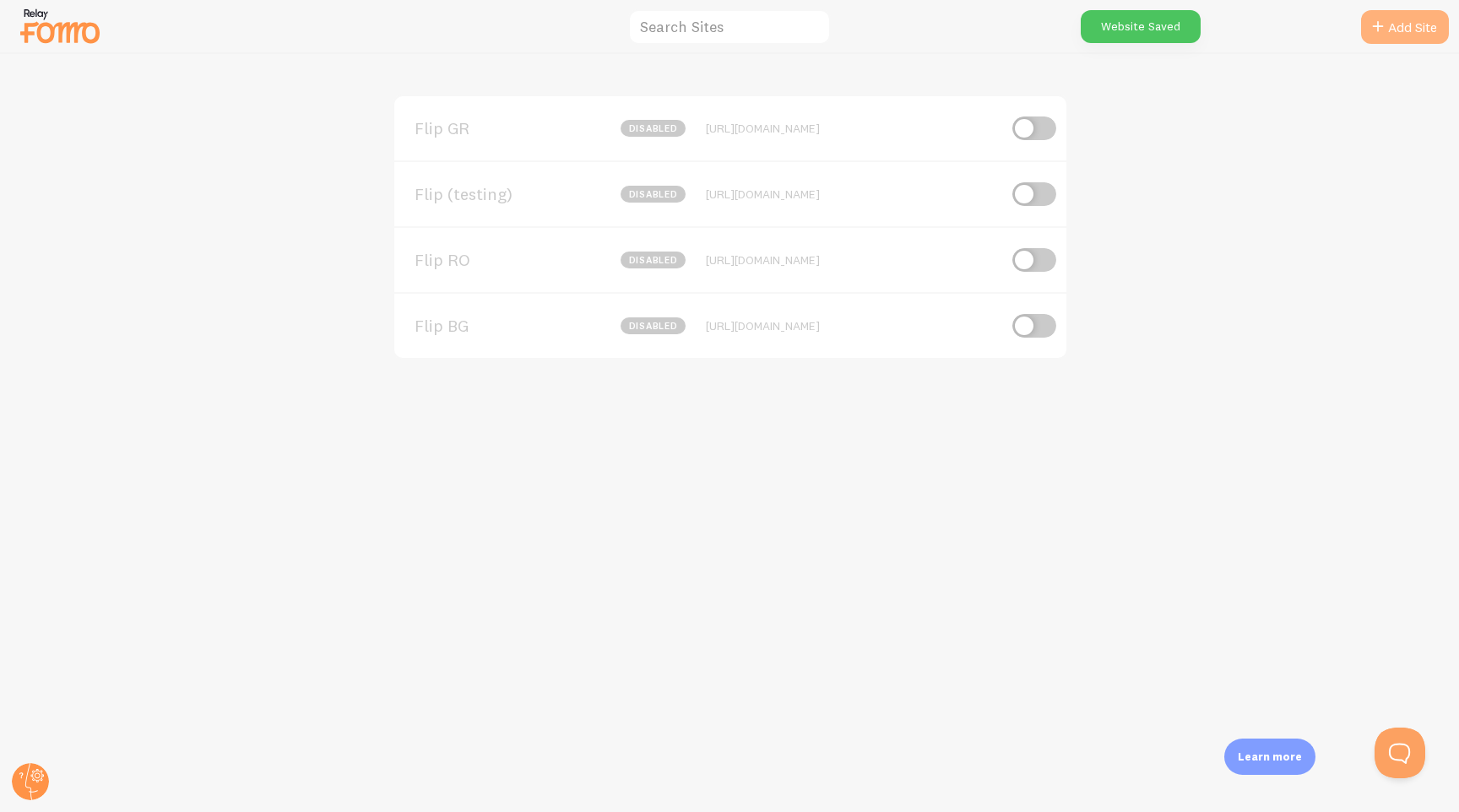
click at [1415, 37] on link "Add Site" at bounding box center [1405, 26] width 88 height 33
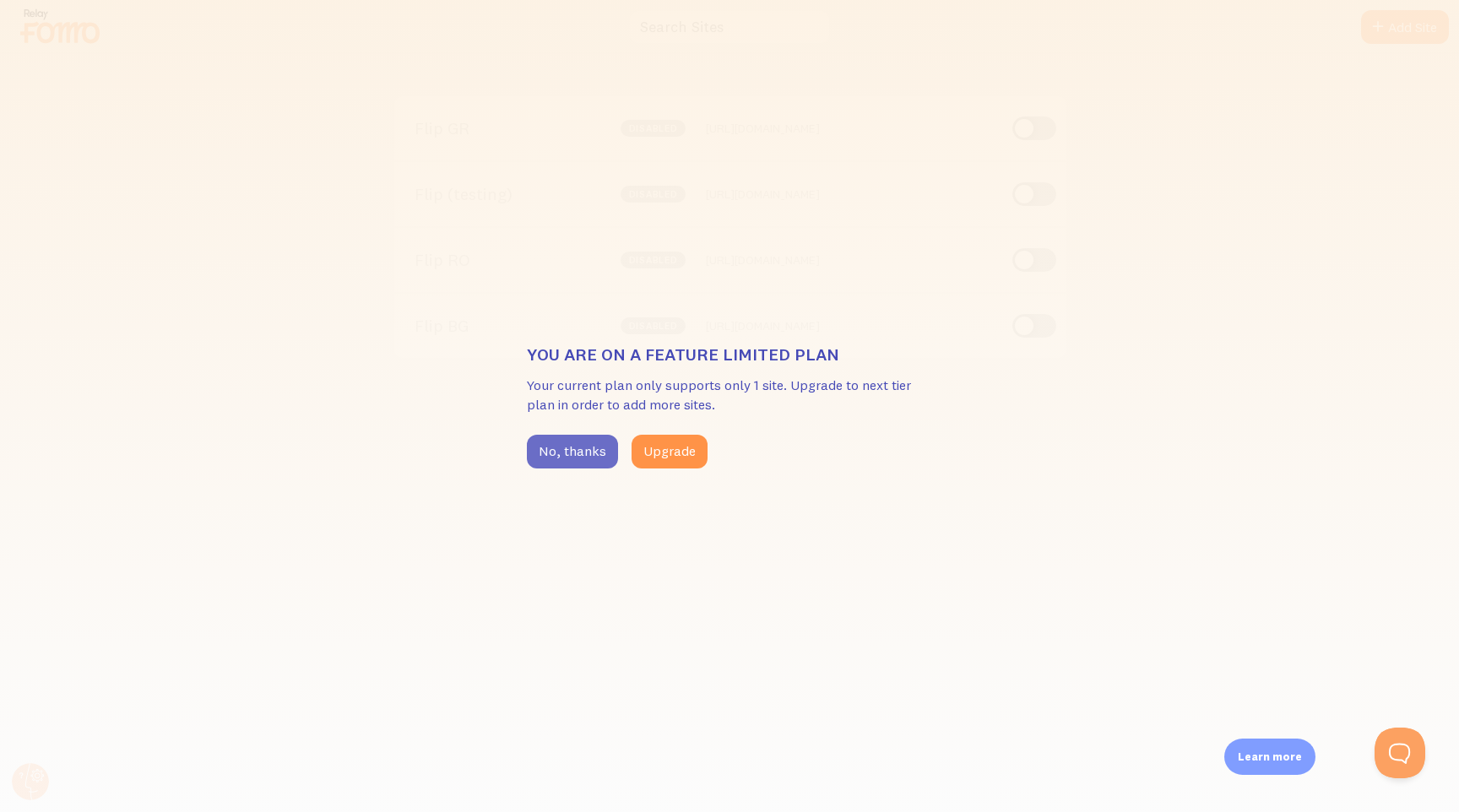
click at [570, 455] on button "No, thanks" at bounding box center [572, 451] width 91 height 33
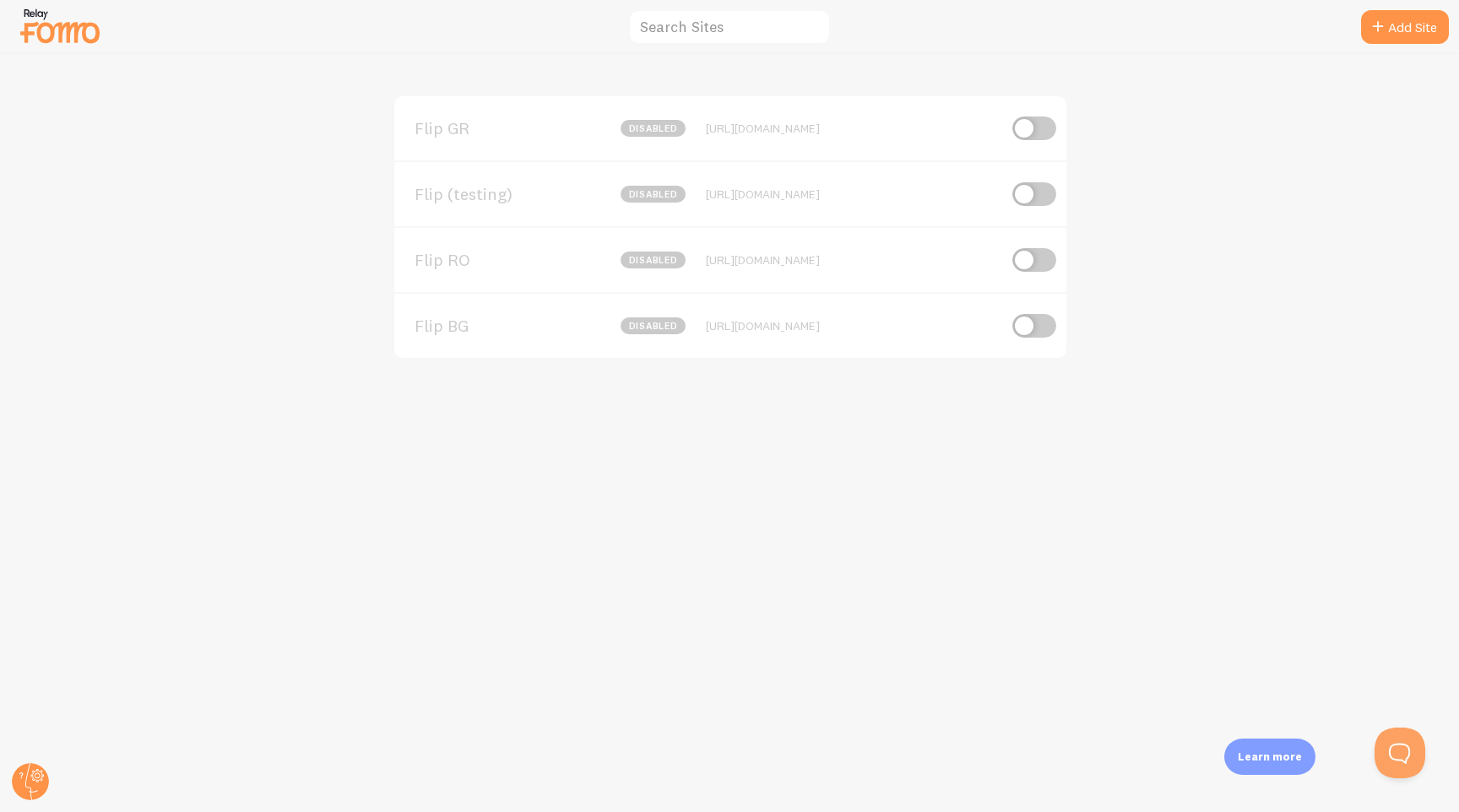
click at [581, 469] on div "Flip GR disabled https://flip.gr Flip (testing) disabled https://testing.flip.r…" at bounding box center [730, 433] width 1458 height 758
click at [614, 477] on div "Flip GR disabled https://flip.gr Flip (testing) disabled https://testing.flip.r…" at bounding box center [730, 433] width 1458 height 758
click at [1406, 15] on link "Add Site" at bounding box center [1405, 26] width 88 height 33
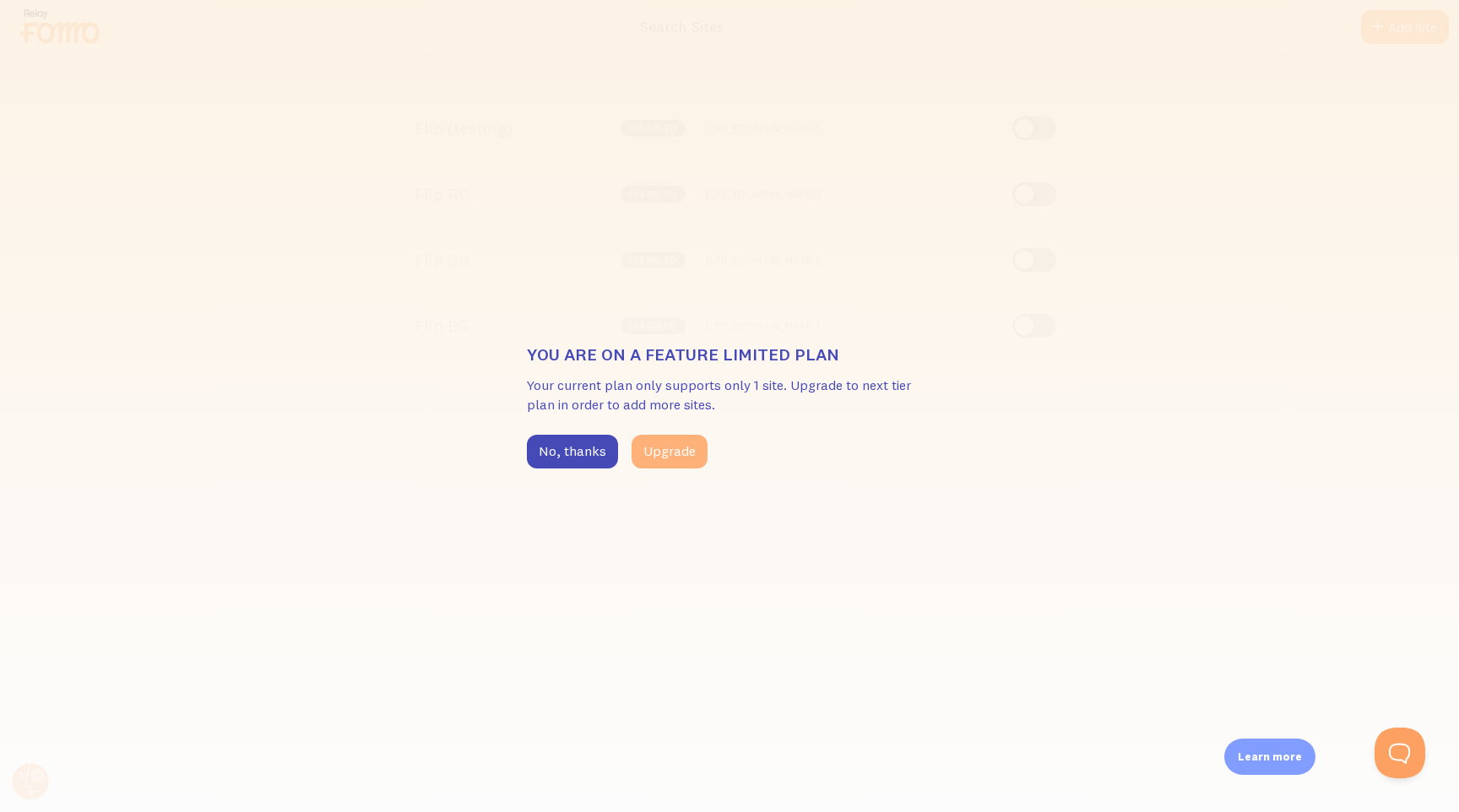
click at [693, 454] on button "Upgrade" at bounding box center [669, 451] width 76 height 33
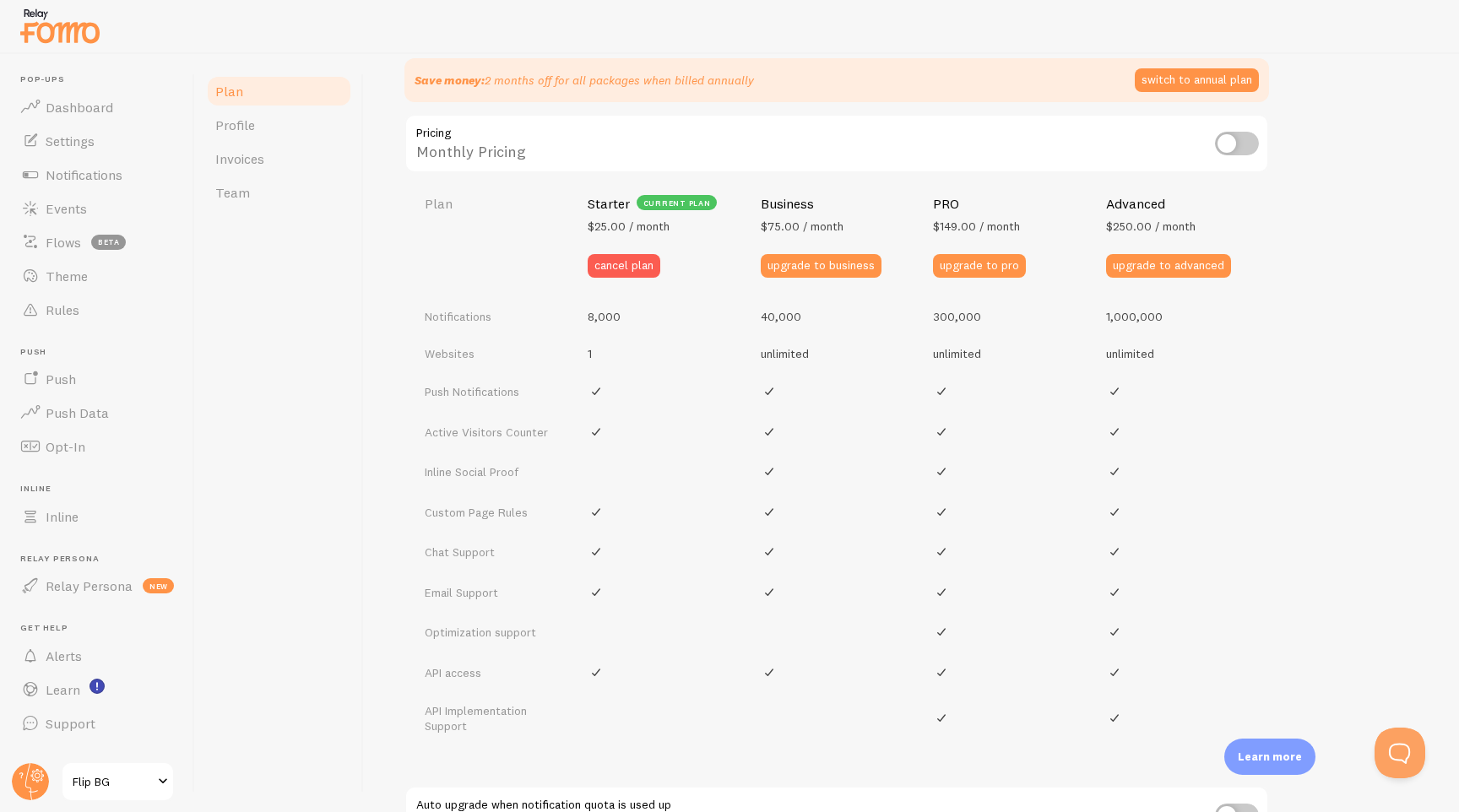
scroll to position [606, 0]
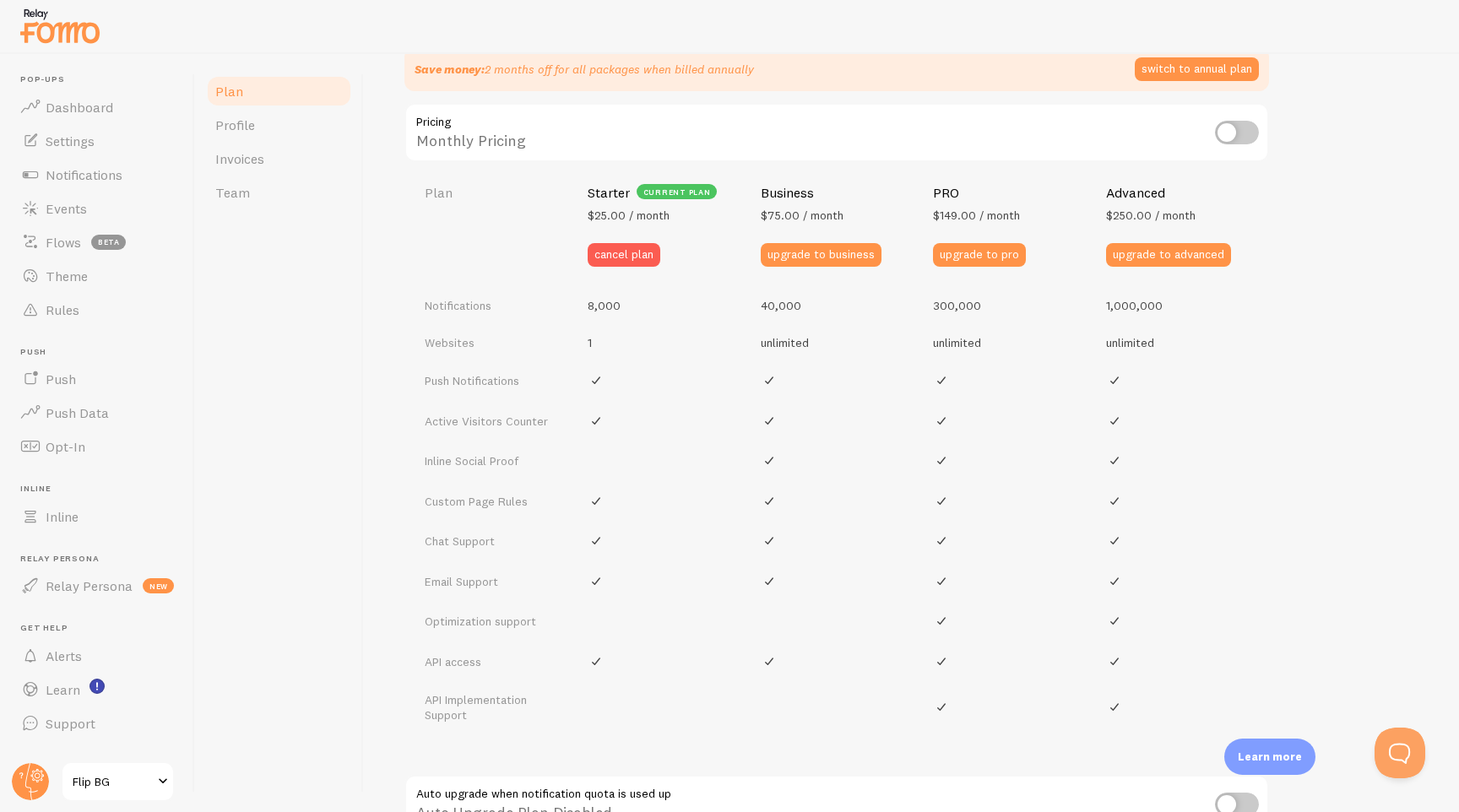
click at [1250, 128] on input "checkbox" at bounding box center [1237, 133] width 44 height 23
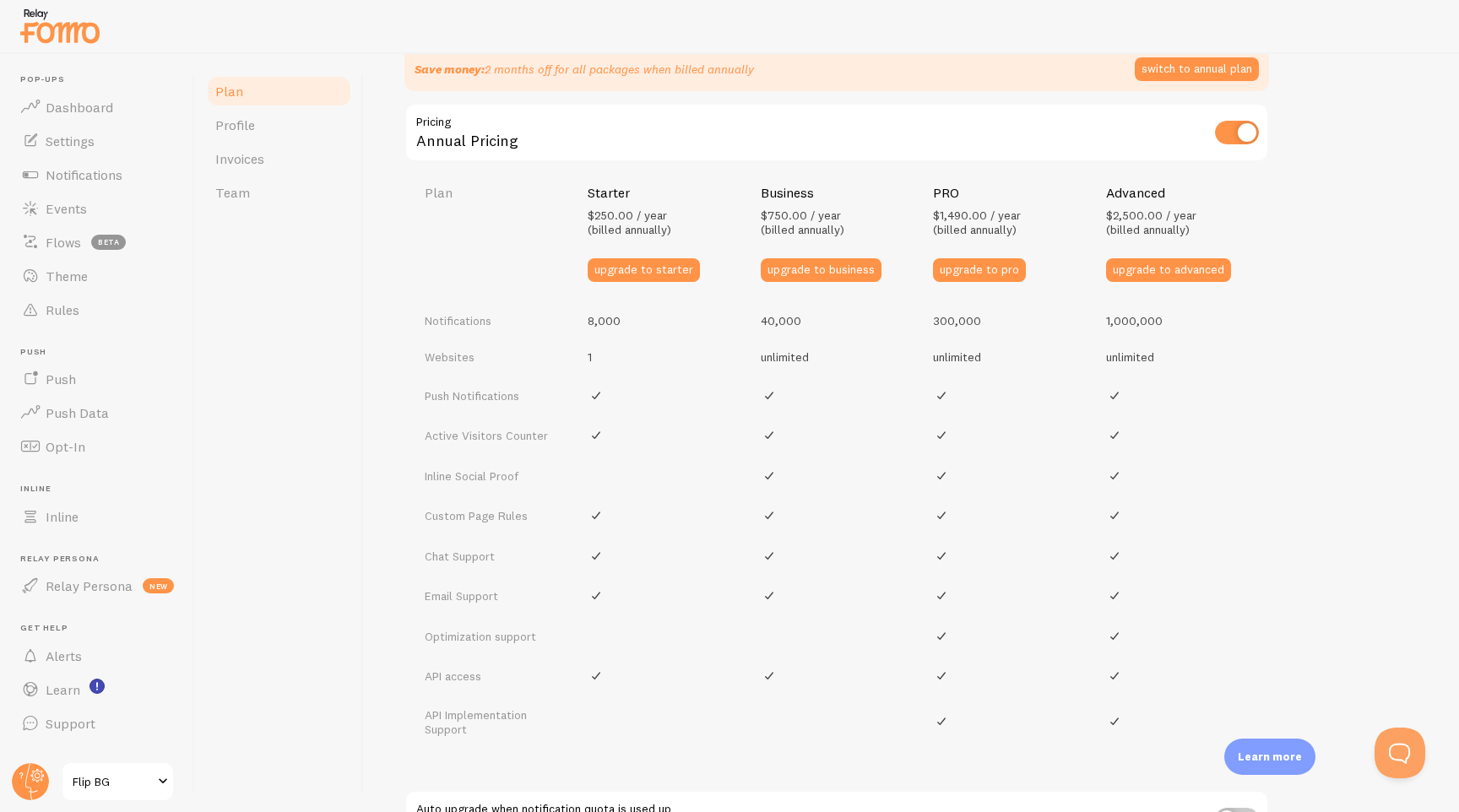
click at [1250, 127] on input "checkbox" at bounding box center [1237, 133] width 44 height 23
checkbox input "false"
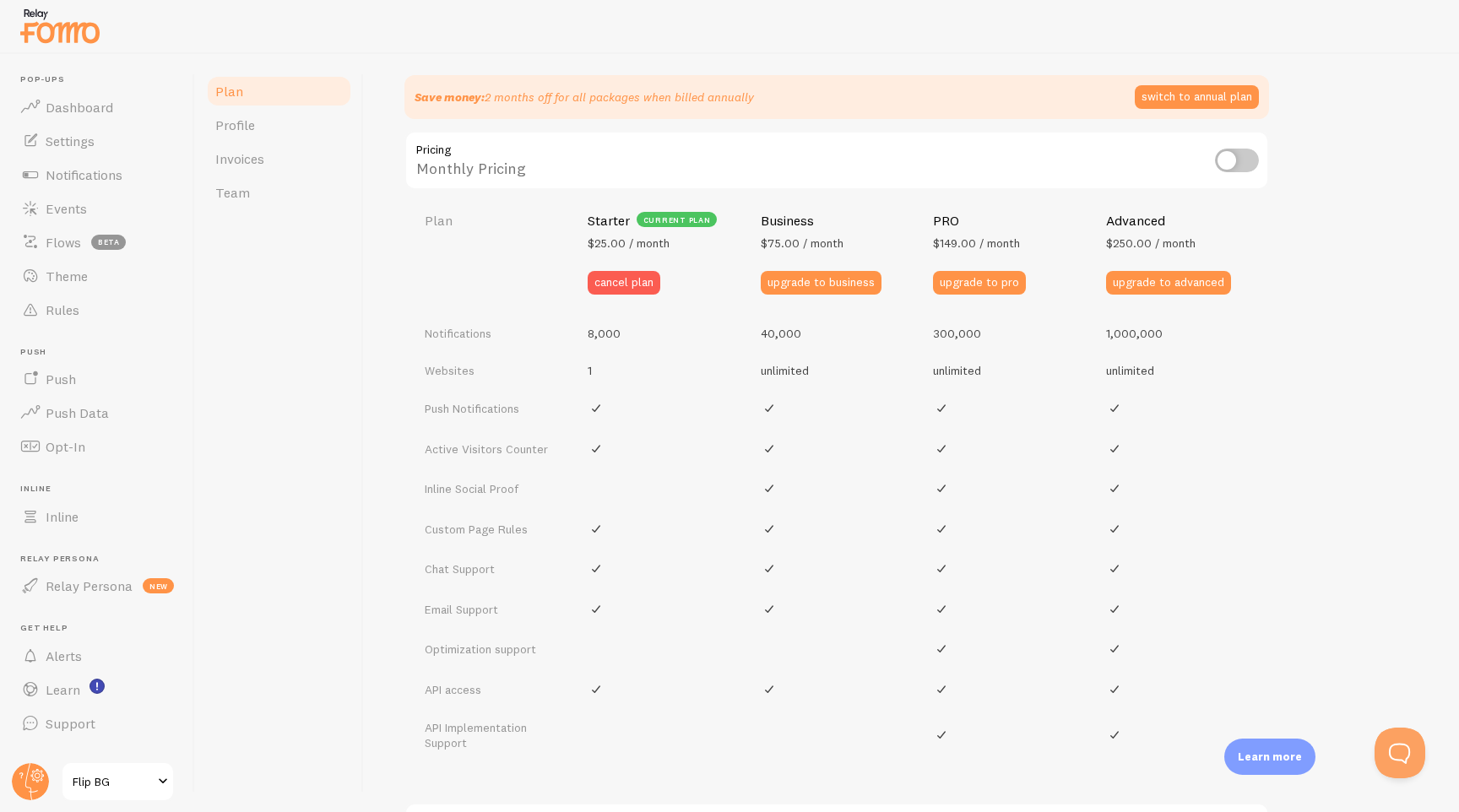
scroll to position [492, 0]
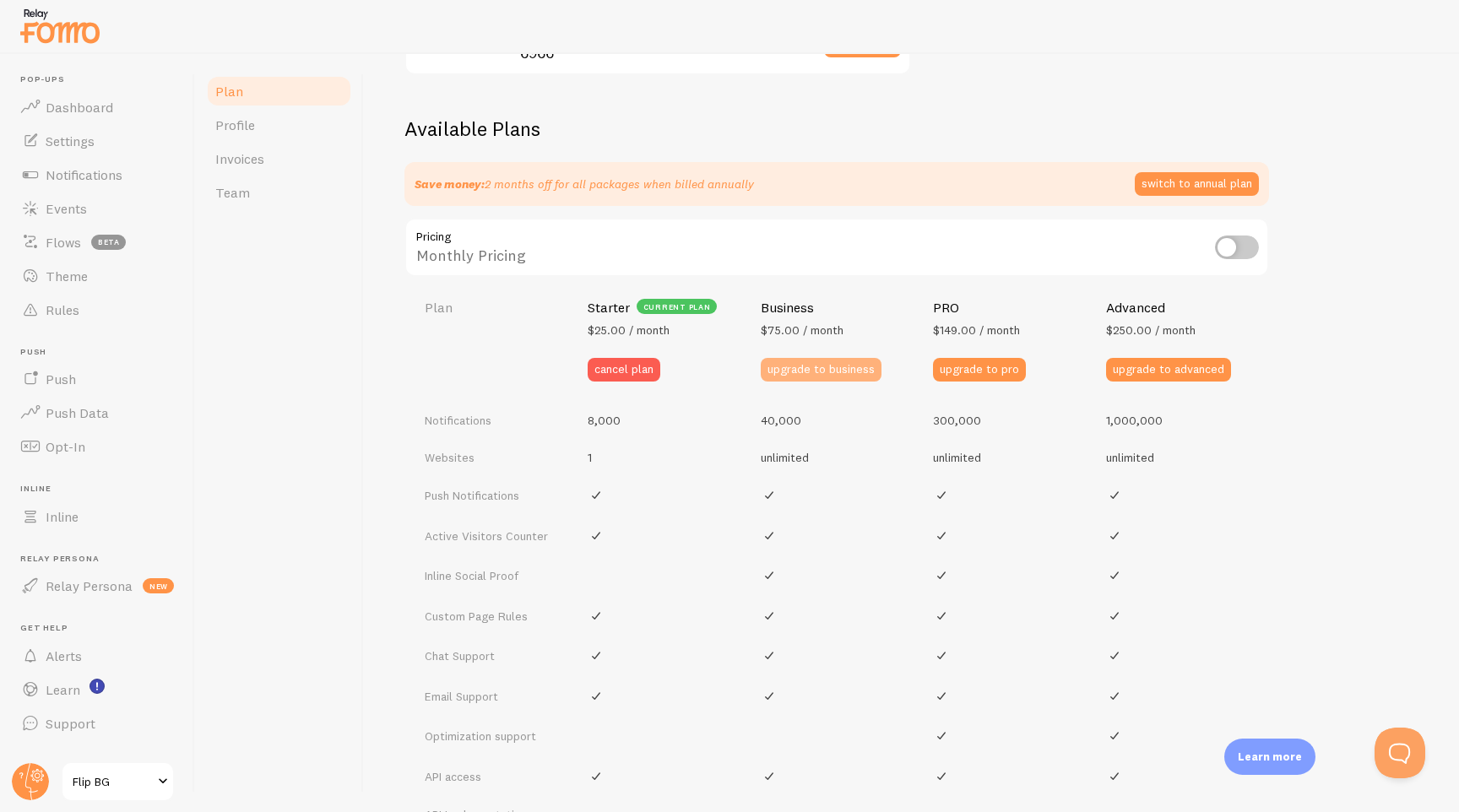
click at [794, 374] on button "upgrade to business" at bounding box center [821, 370] width 121 height 23
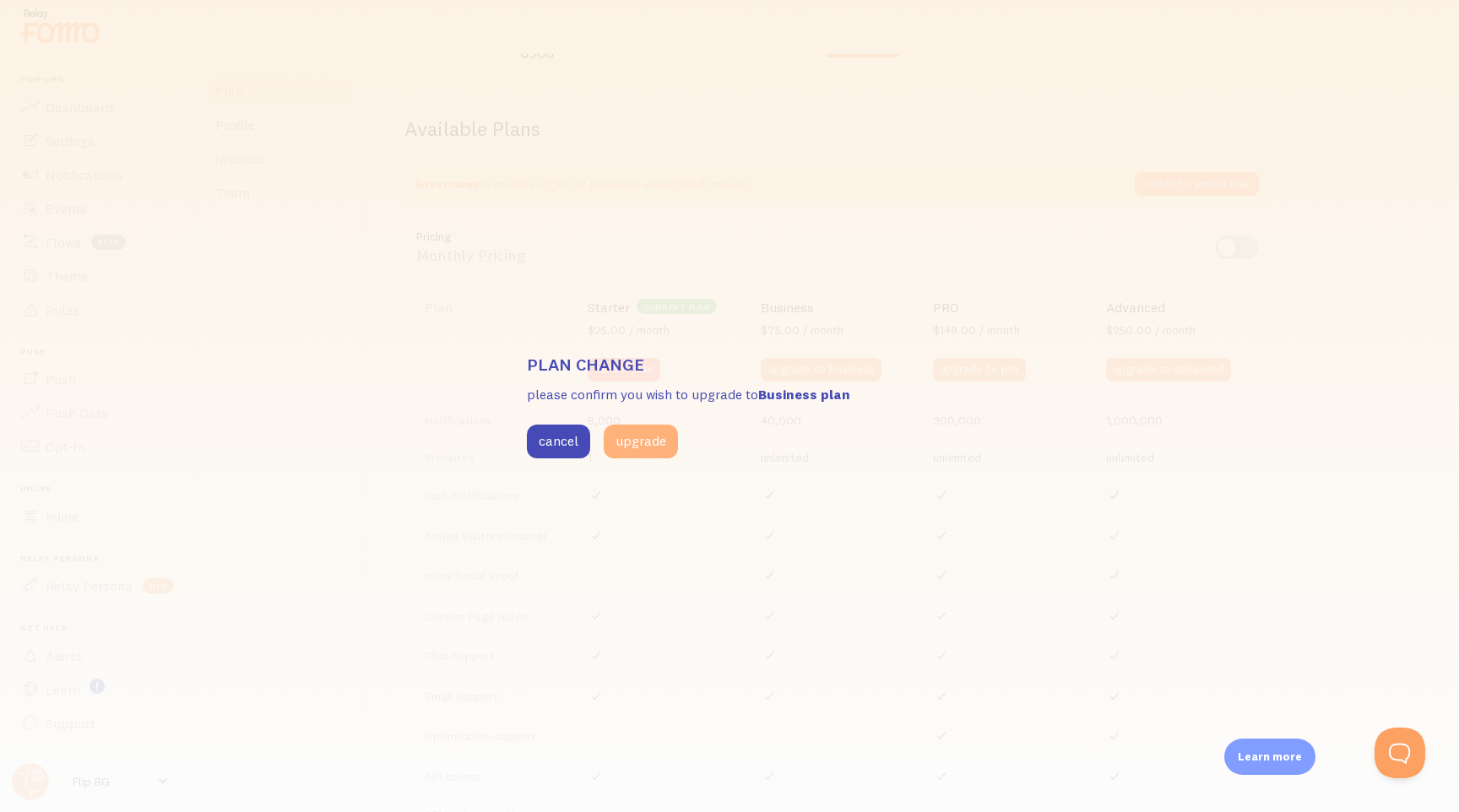
click at [651, 455] on button "upgrade" at bounding box center [641, 441] width 74 height 33
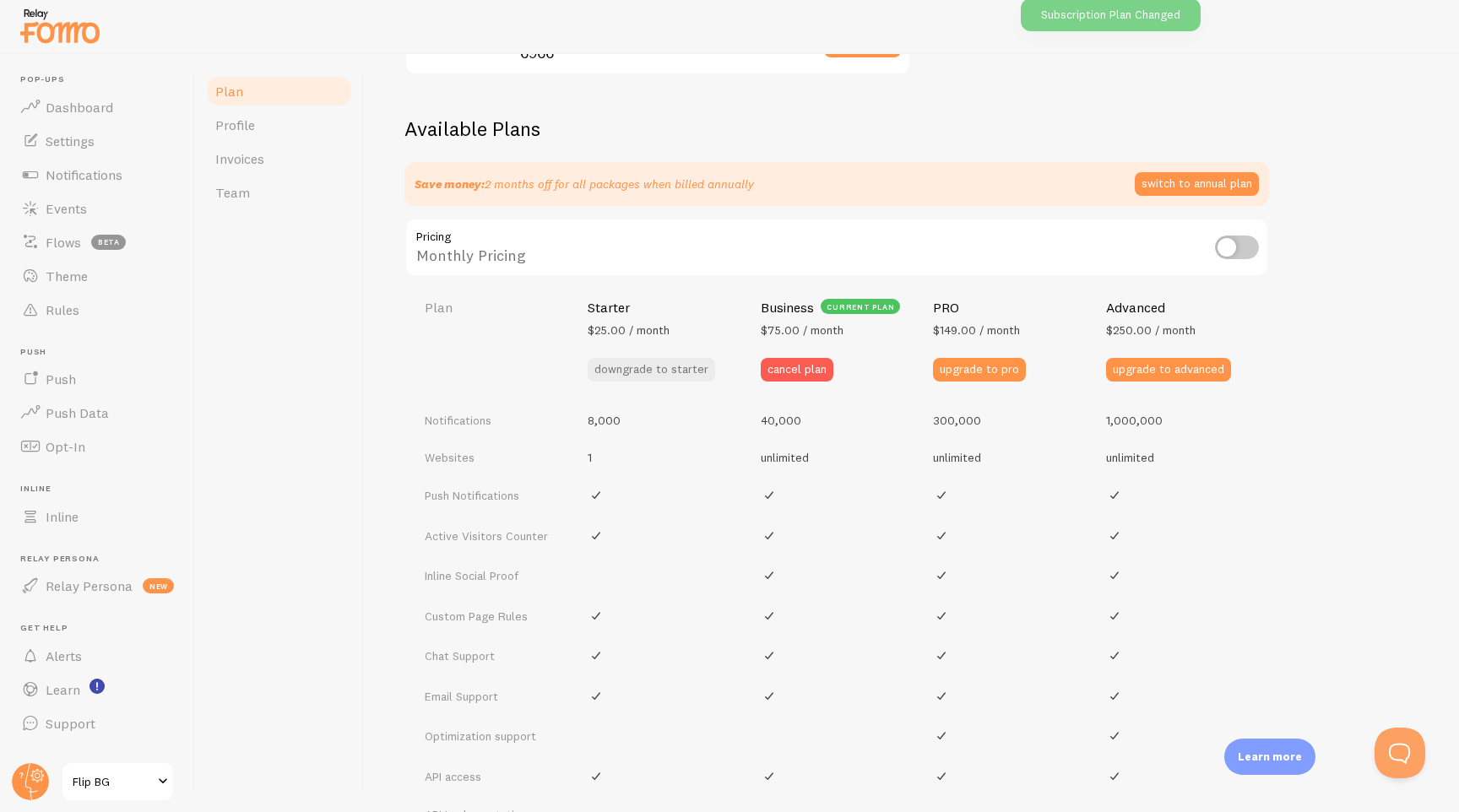
click at [97, 781] on span "Flip BG" at bounding box center [112, 781] width 80 height 20
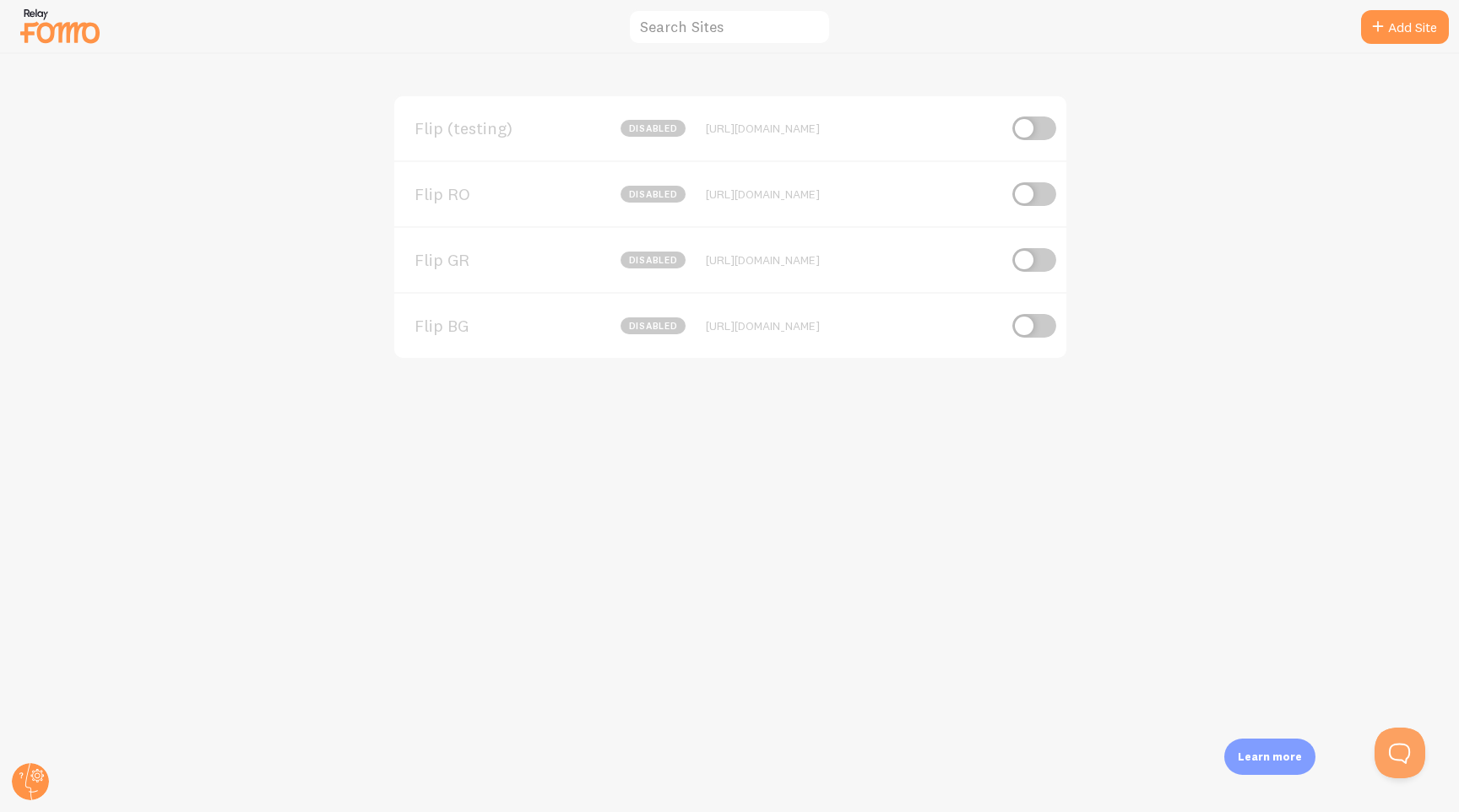
click at [1041, 189] on input "checkbox" at bounding box center [1034, 194] width 44 height 23
click at [1030, 195] on input "checkbox" at bounding box center [1034, 194] width 44 height 23
checkbox input "false"
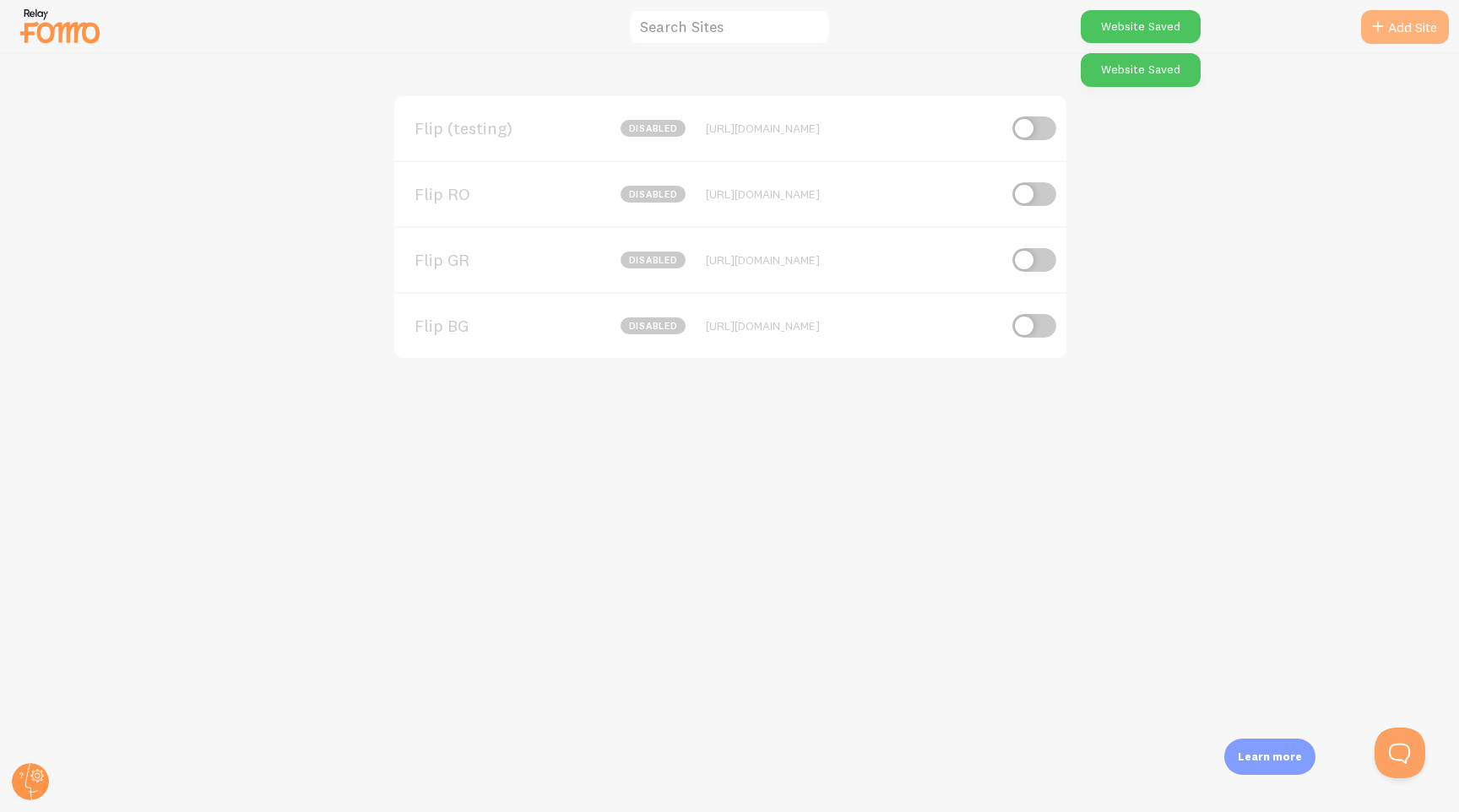
click at [1391, 31] on link "Add Site" at bounding box center [1405, 26] width 88 height 33
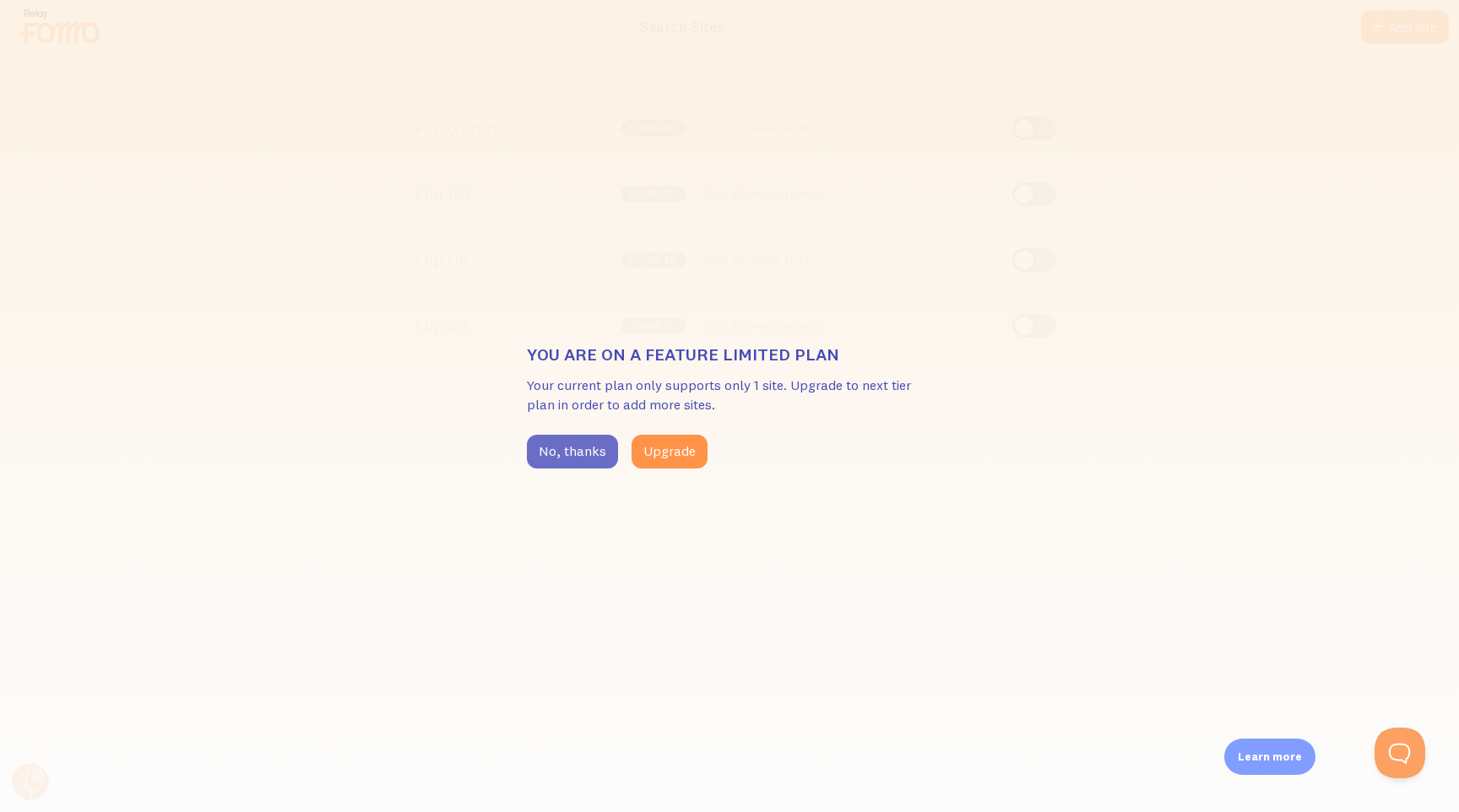
click at [583, 451] on button "No, thanks" at bounding box center [572, 451] width 91 height 33
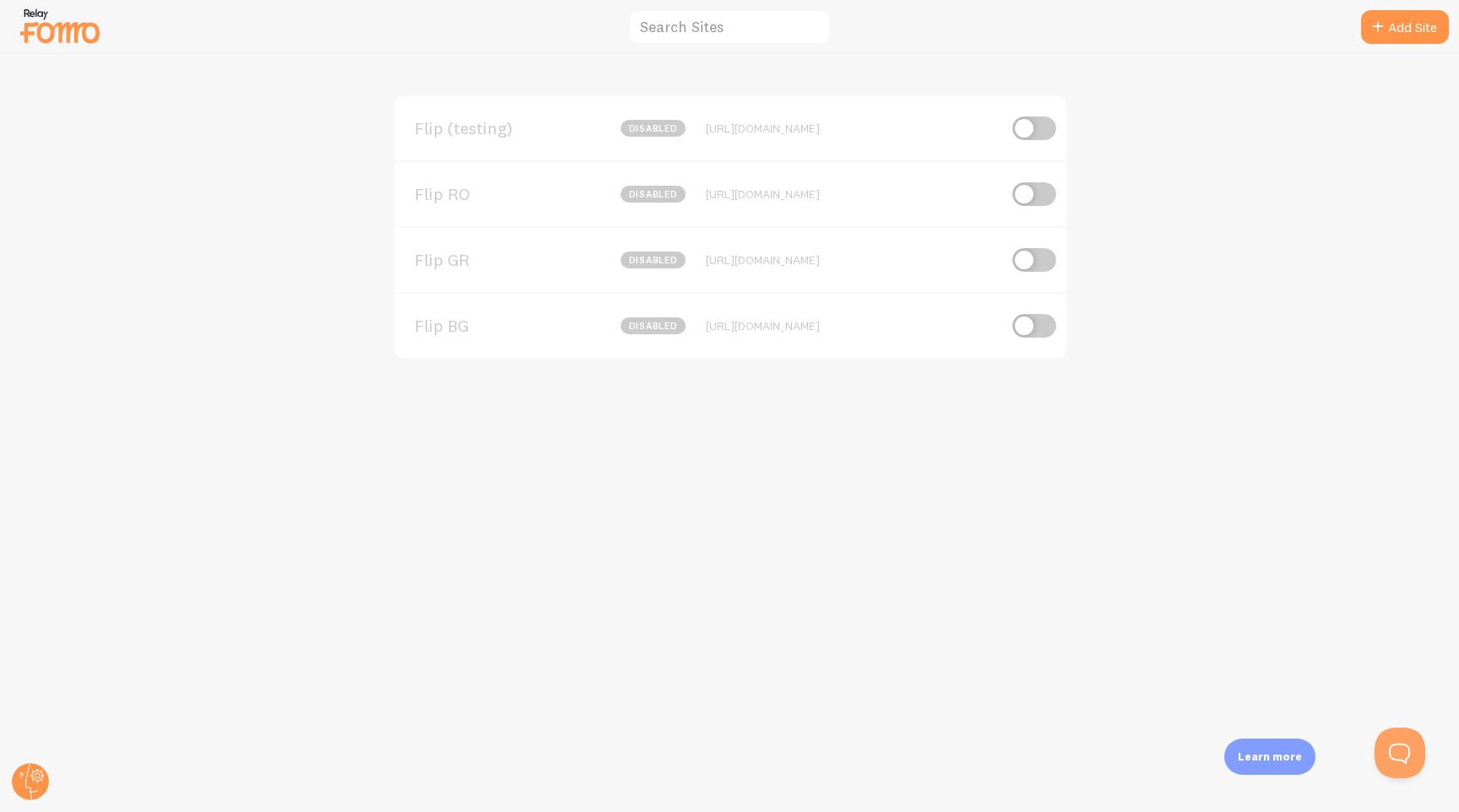
click at [670, 459] on div "Flip (testing) disabled https://testing.flip.ro Flip RO disabled https://flip.r…" at bounding box center [730, 433] width 1458 height 758
click at [1405, 26] on link "Add Site" at bounding box center [1405, 26] width 88 height 33
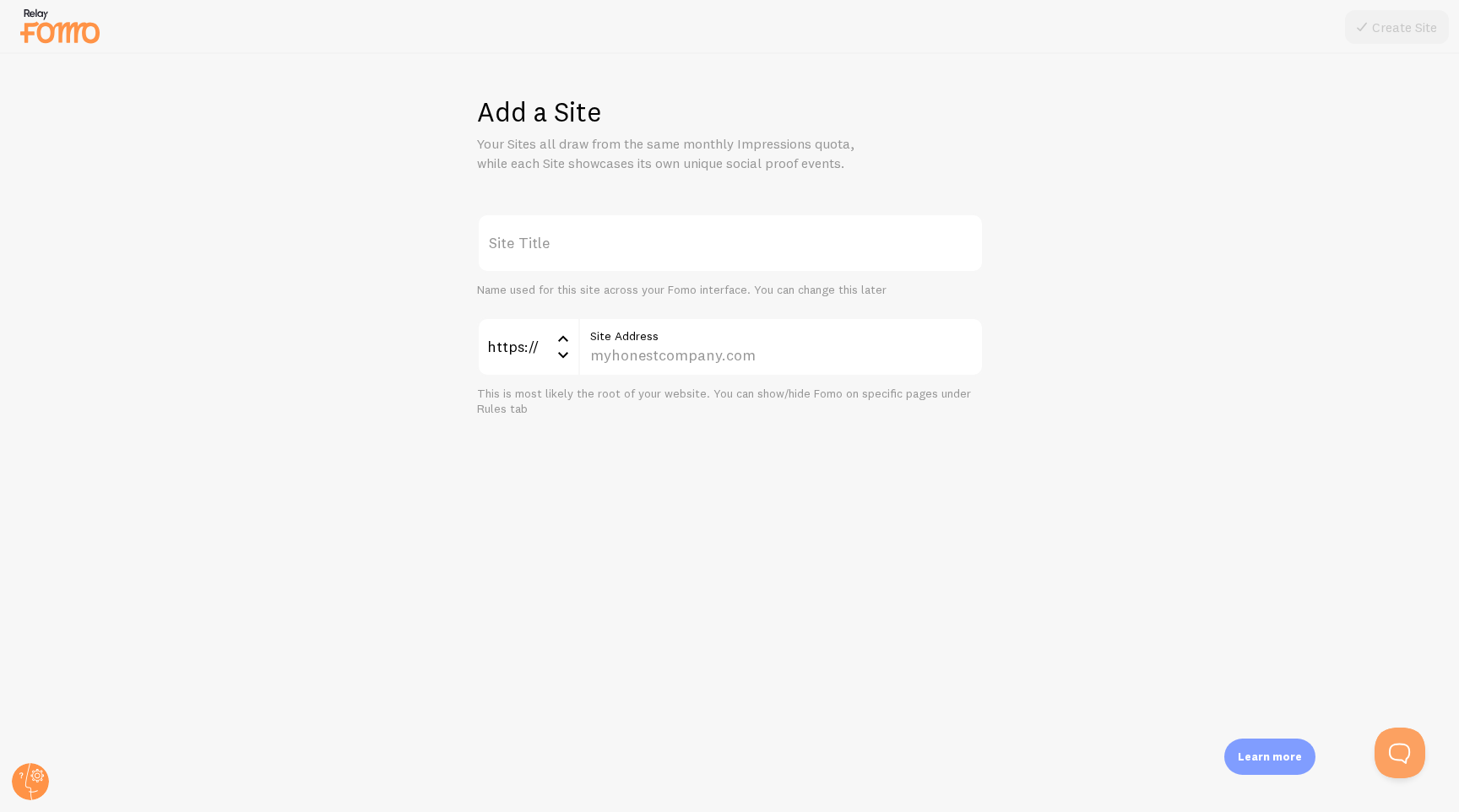
click at [744, 239] on label "Site Title" at bounding box center [731, 244] width 507 height 60
click at [744, 239] on input "Site Title" at bounding box center [731, 244] width 507 height 60
type input "F"
type input "[PERSON_NAME]"
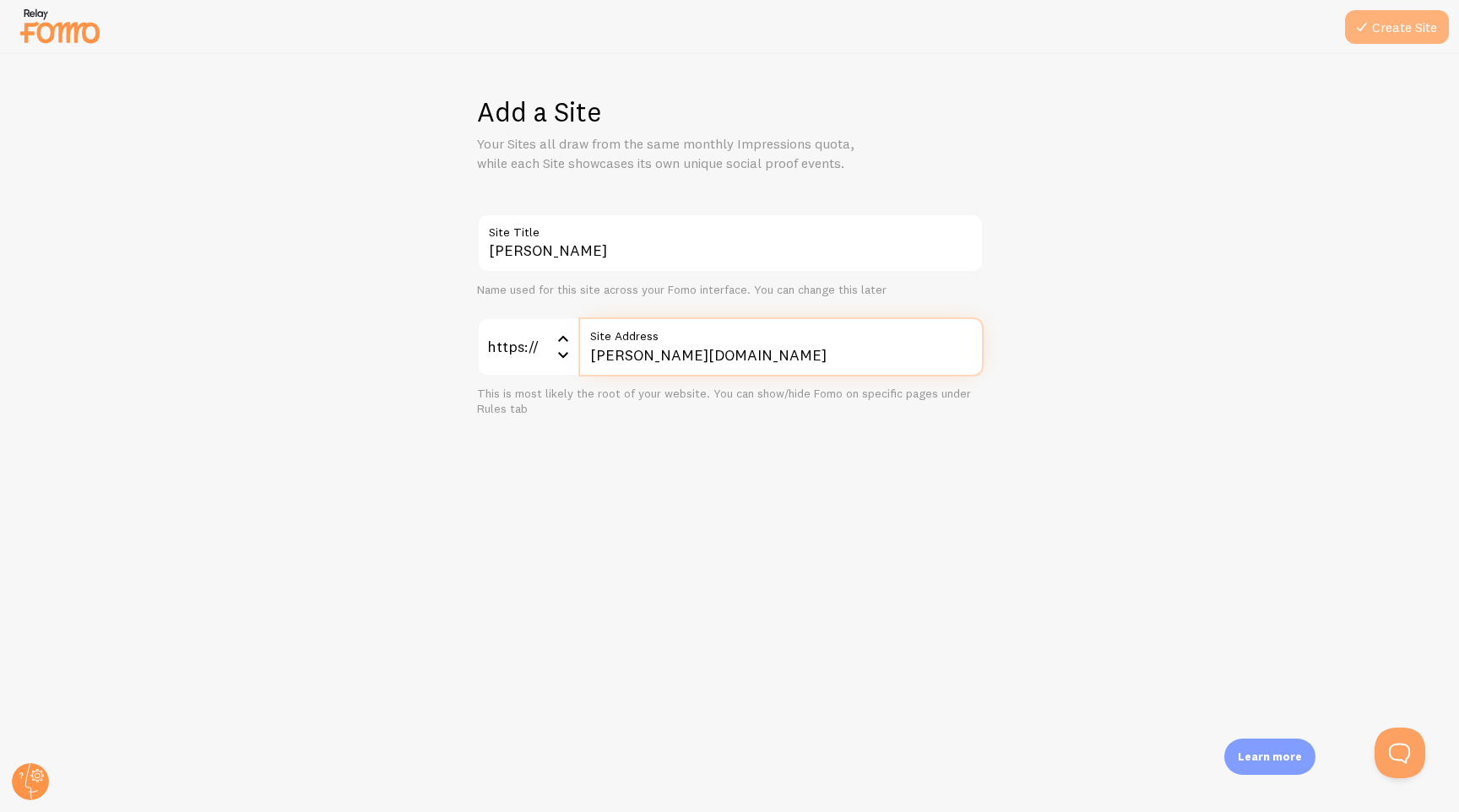
type input "[PERSON_NAME][DOMAIN_NAME]"
click at [1390, 40] on button "Create Site" at bounding box center [1397, 26] width 104 height 33
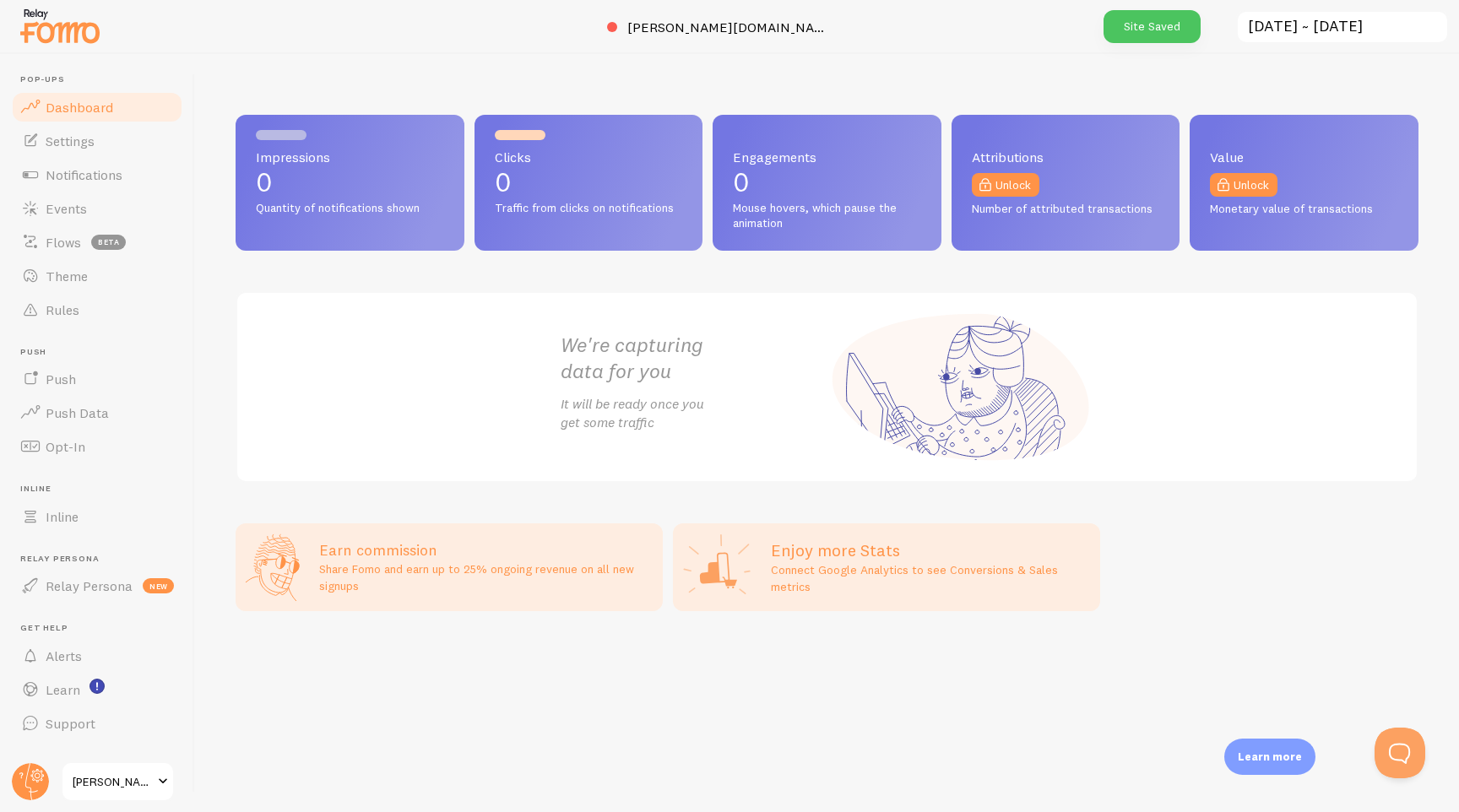
click at [120, 798] on link "[PERSON_NAME]" at bounding box center [117, 781] width 114 height 41
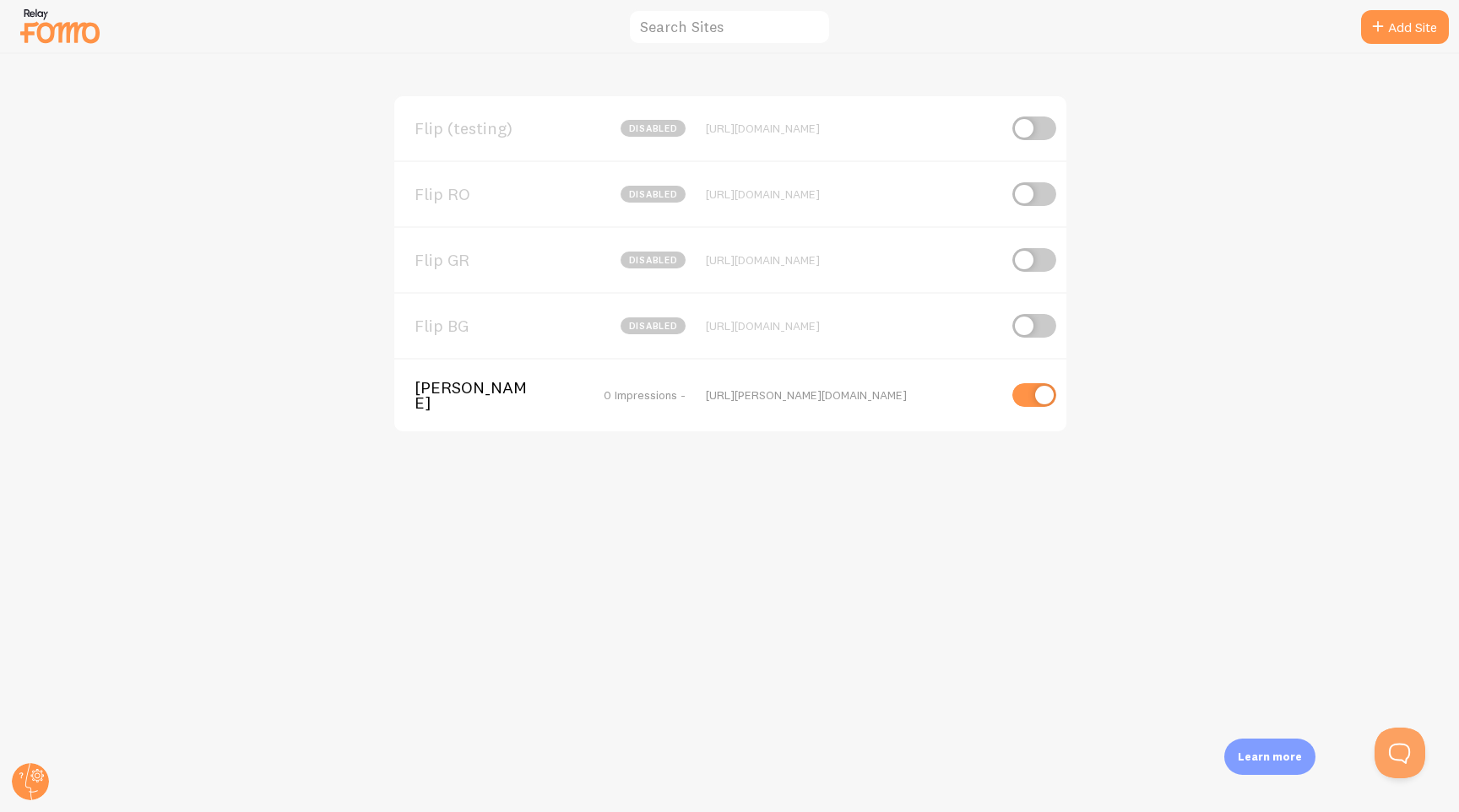
click at [1042, 397] on input "checkbox" at bounding box center [1034, 395] width 44 height 23
checkbox input "false"
click at [491, 393] on span "[PERSON_NAME]" at bounding box center [483, 395] width 136 height 32
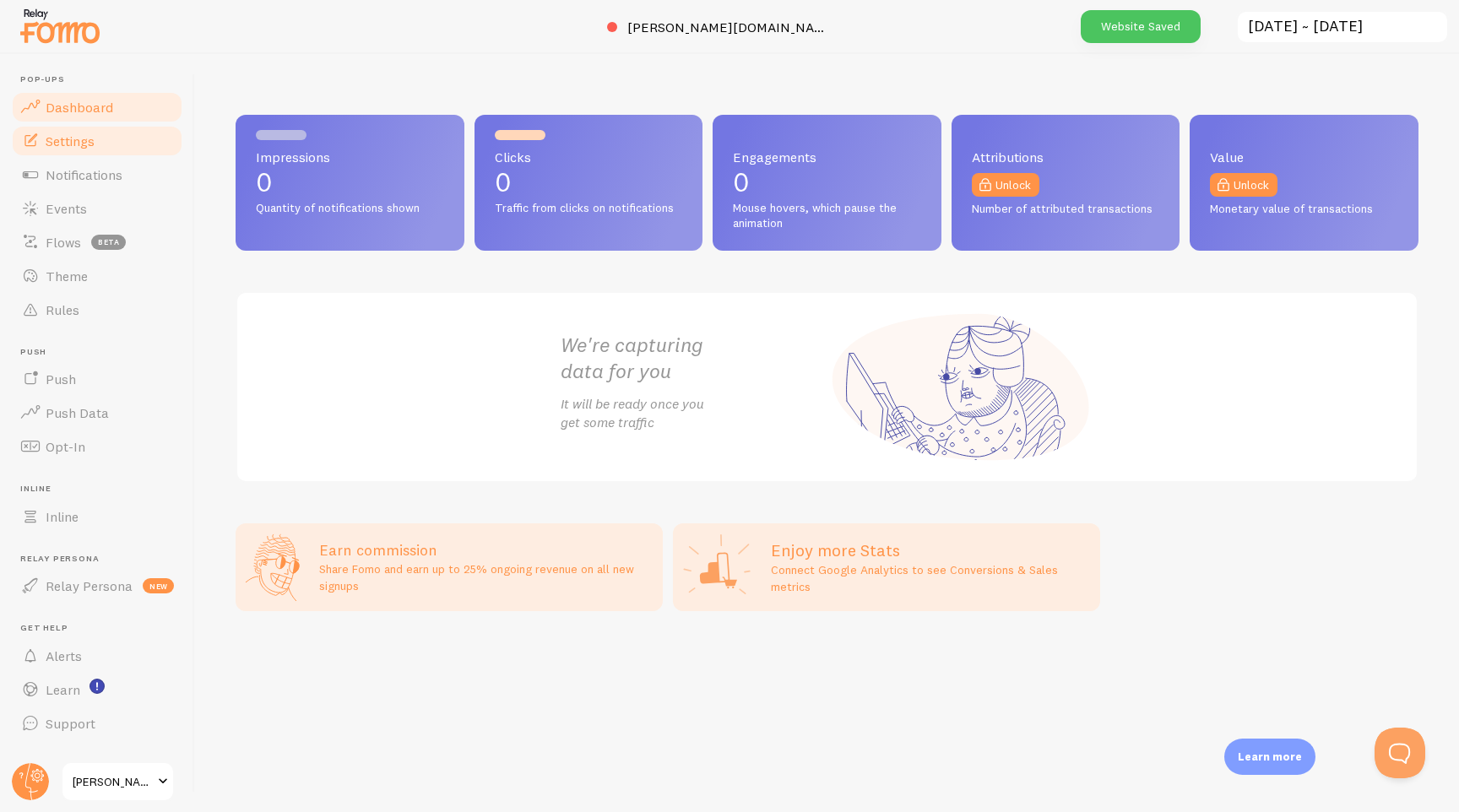
click at [91, 147] on span "Settings" at bounding box center [70, 141] width 49 height 17
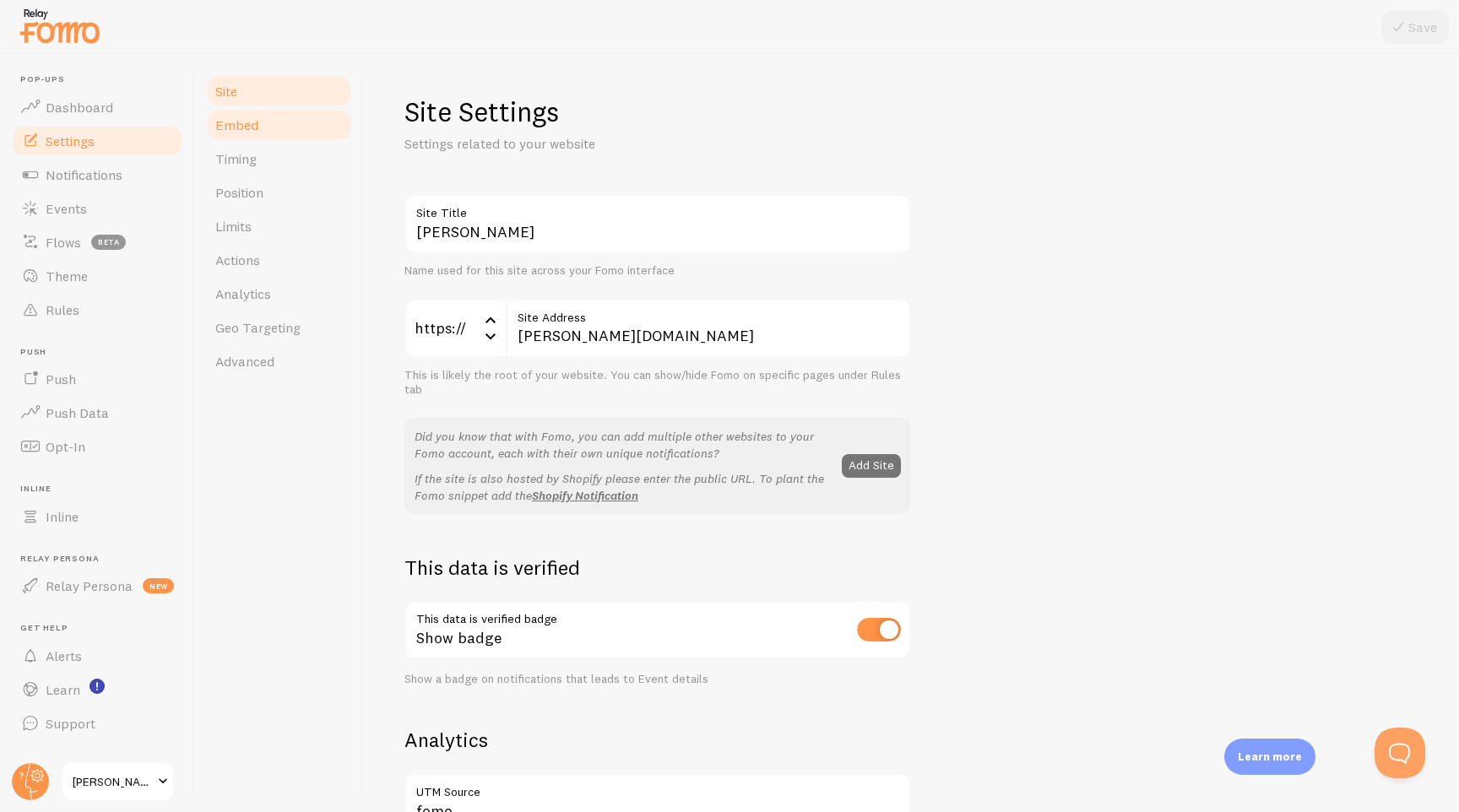
click at [263, 135] on link "Embed" at bounding box center [279, 125] width 148 height 33
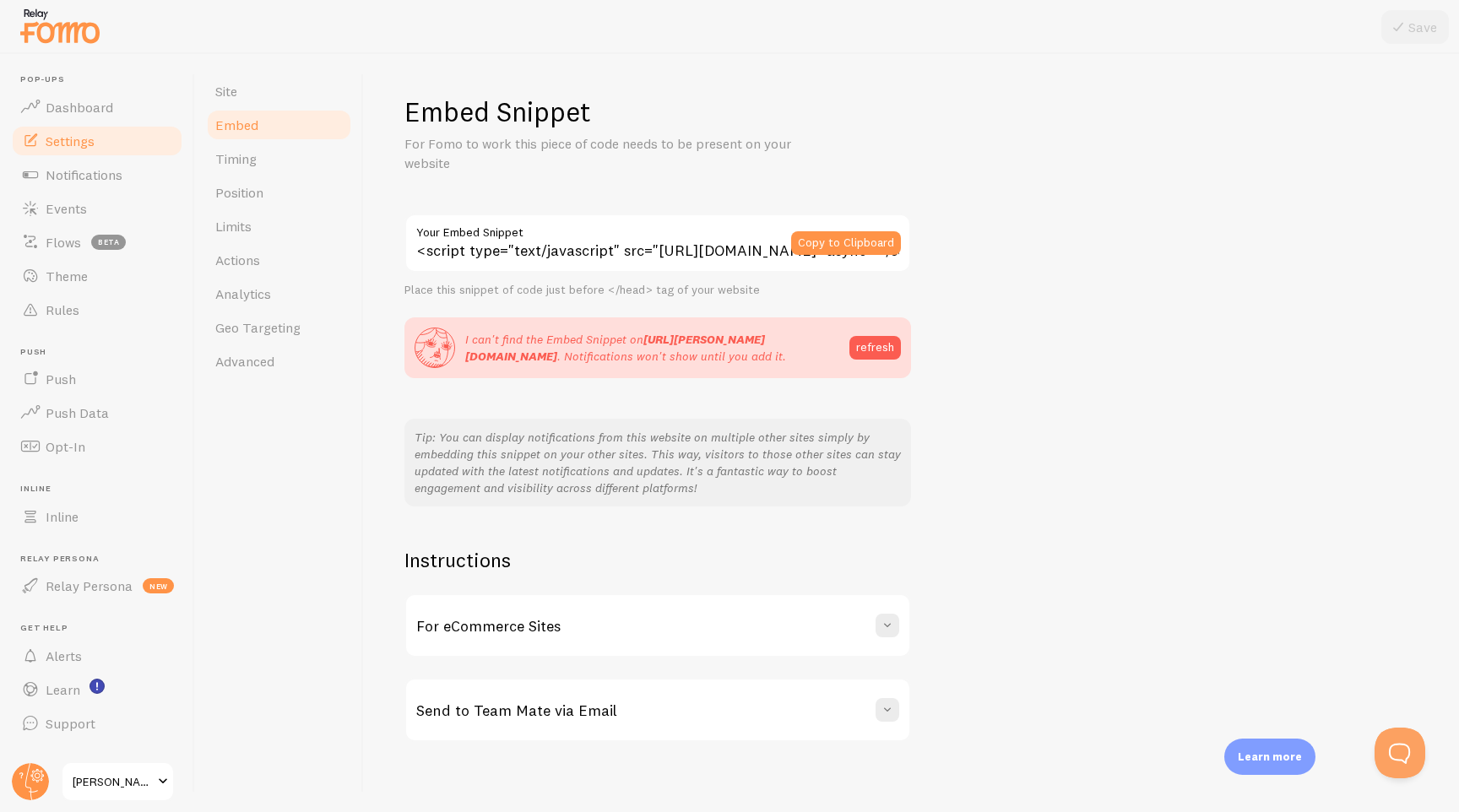
drag, startPoint x: 845, startPoint y: 240, endPoint x: 836, endPoint y: 219, distance: 22.8
click at [845, 240] on button "Copy to Clipboard" at bounding box center [846, 243] width 110 height 23
click at [146, 774] on span "[PERSON_NAME]" at bounding box center [112, 781] width 80 height 20
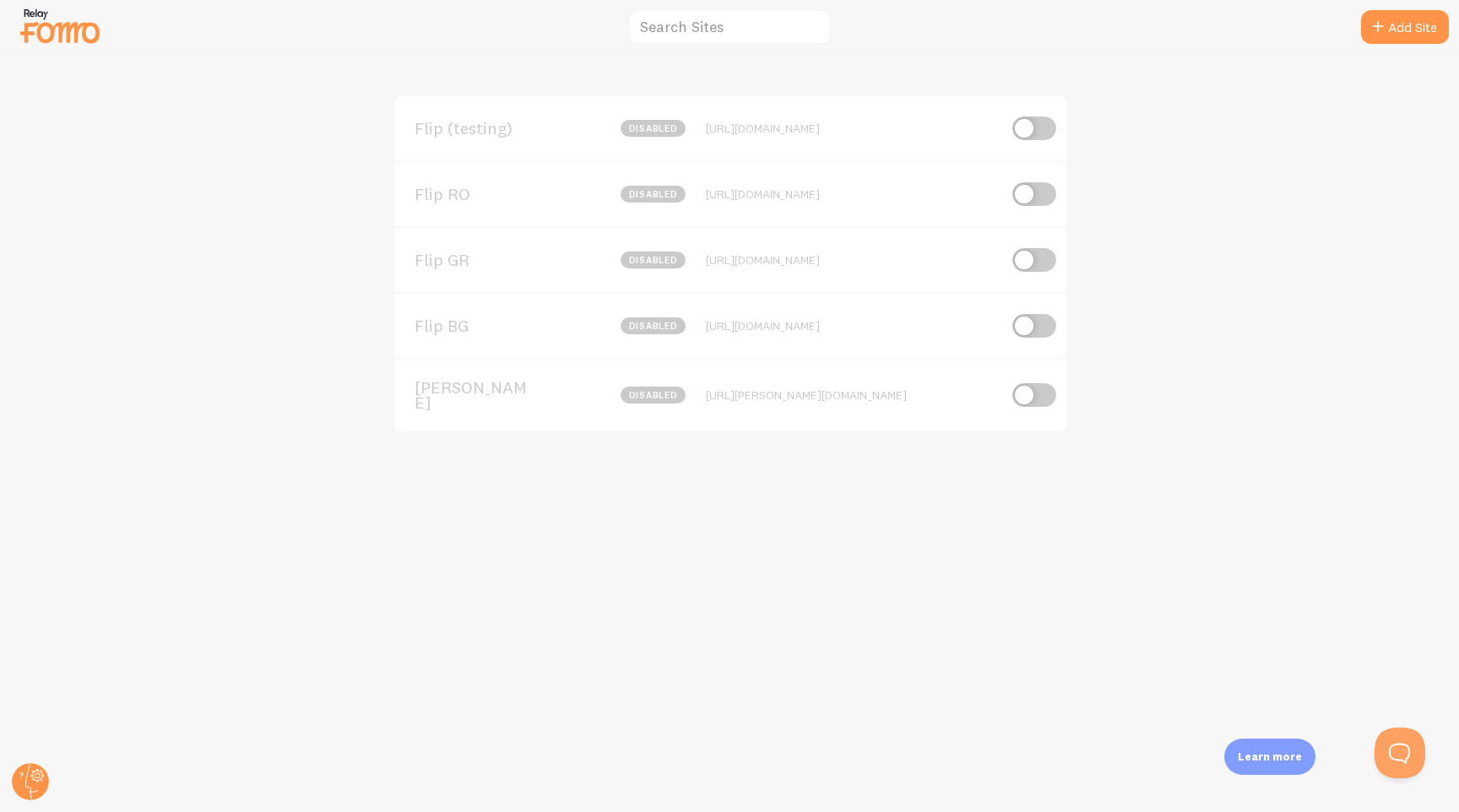
click at [1043, 131] on input "checkbox" at bounding box center [1034, 128] width 44 height 23
checkbox input "true"
click at [32, 789] on circle at bounding box center [30, 781] width 37 height 37
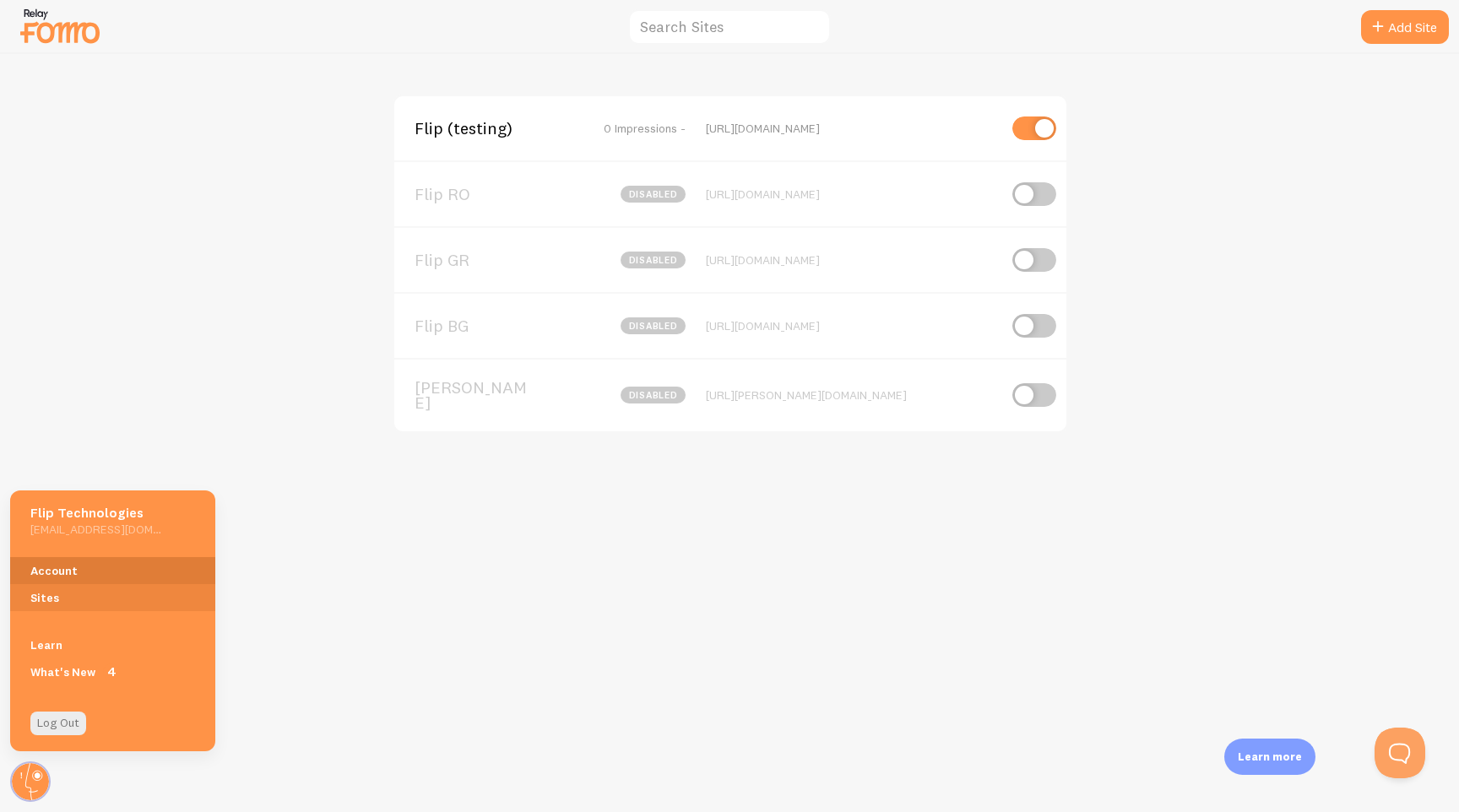
click at [126, 568] on link "Account" at bounding box center [112, 571] width 205 height 27
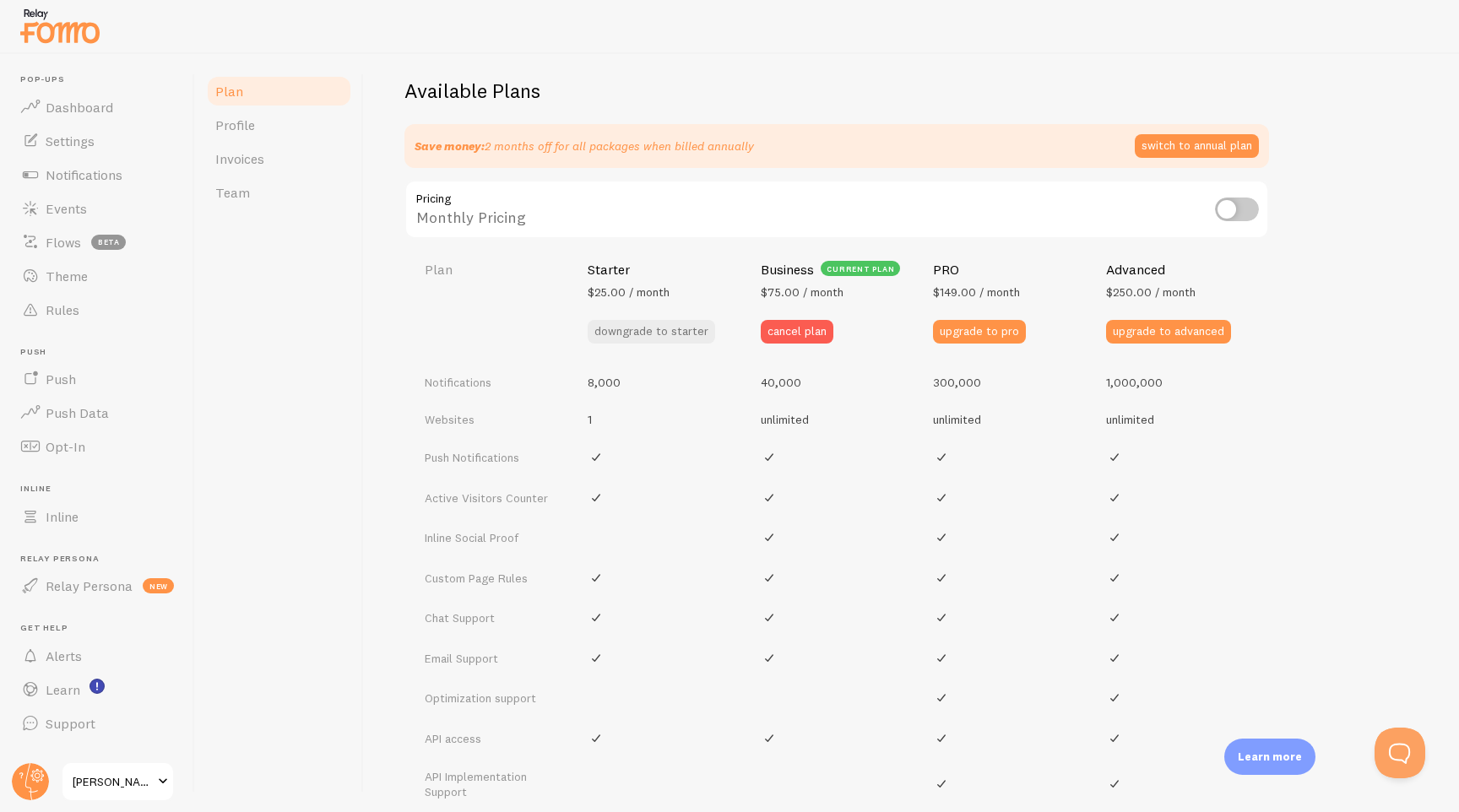
scroll to position [724, 0]
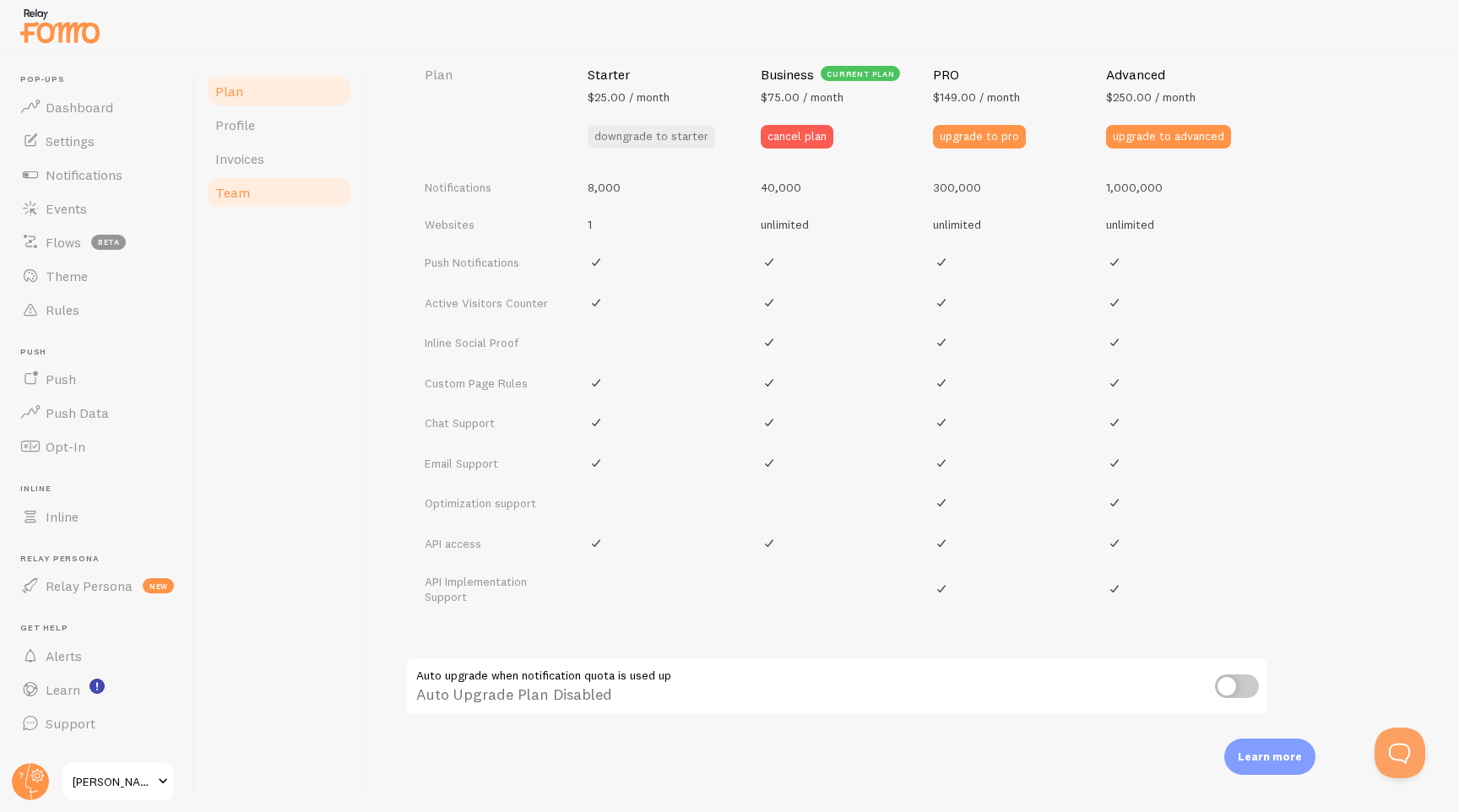
click at [248, 200] on link "Team" at bounding box center [279, 192] width 148 height 33
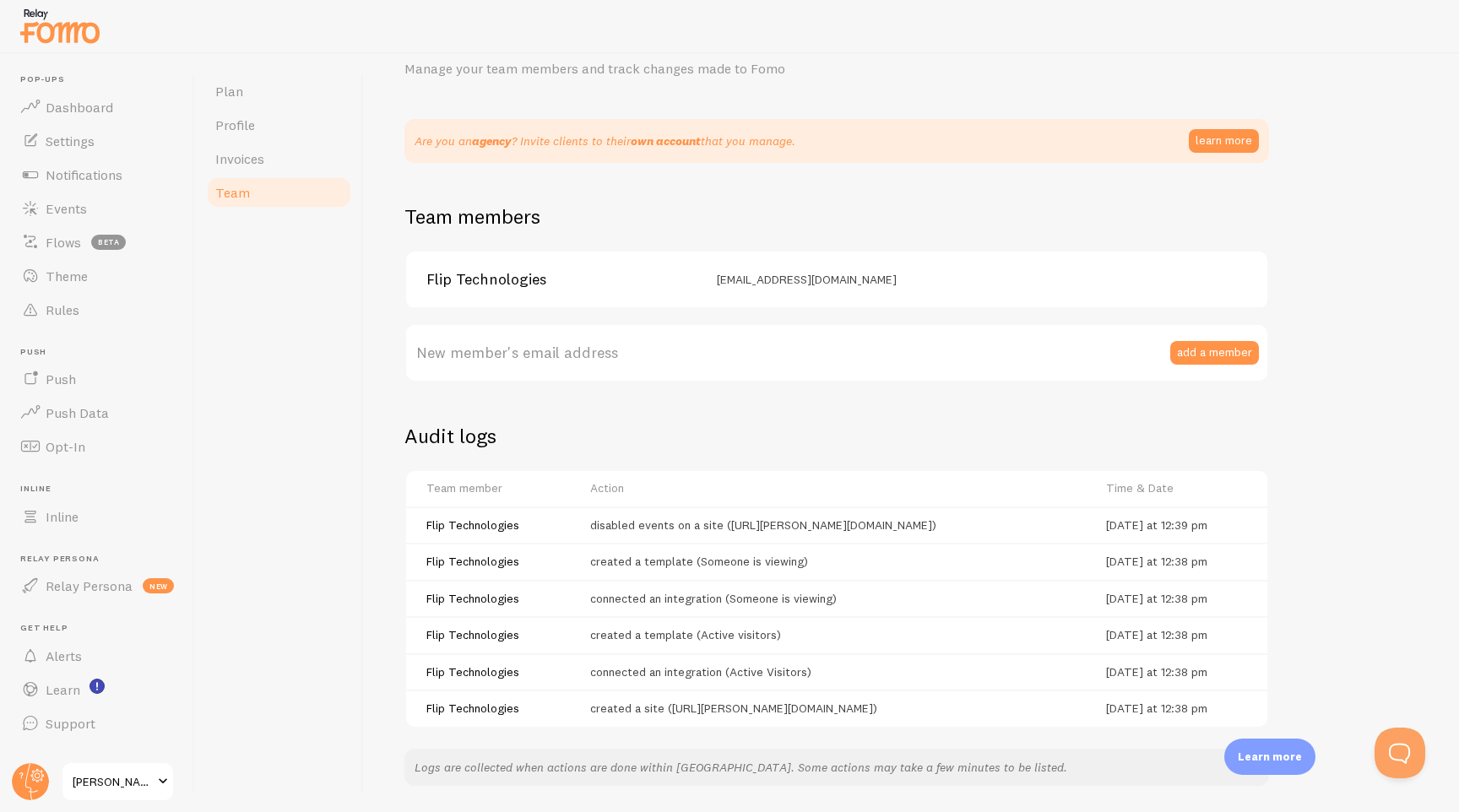
scroll to position [64, 0]
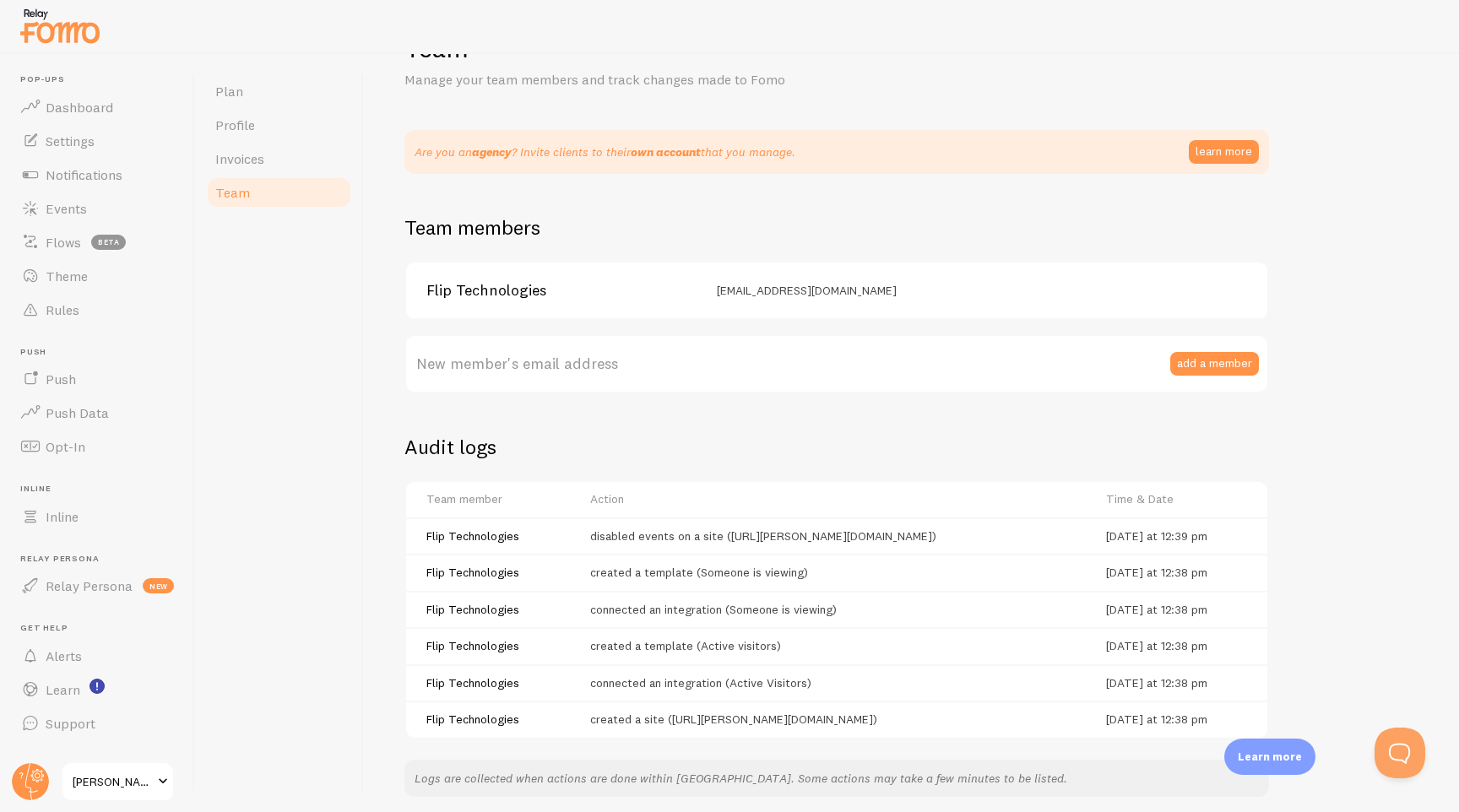
click at [112, 789] on span "[PERSON_NAME]" at bounding box center [112, 781] width 80 height 20
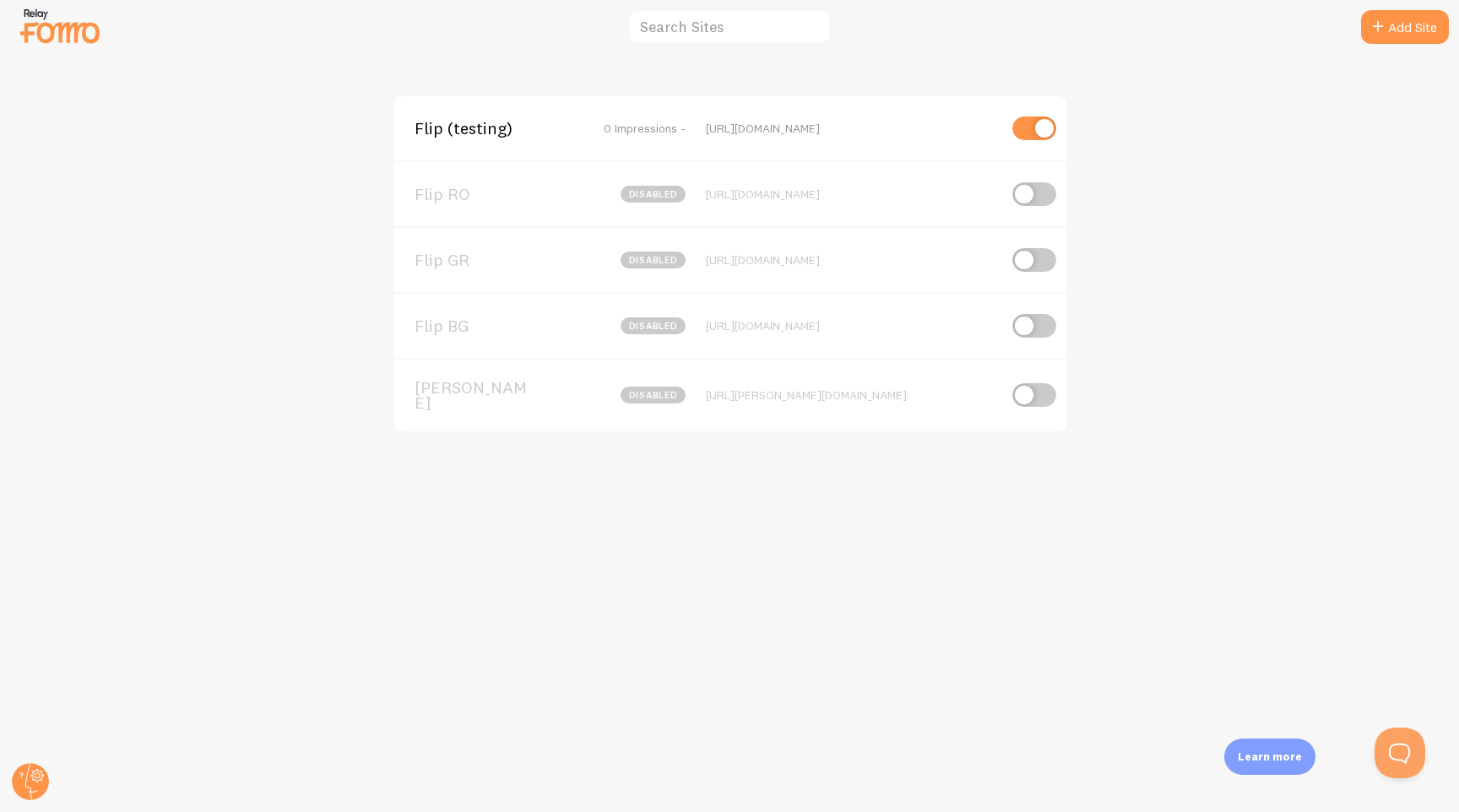
click at [454, 136] on span "Flip (testing)" at bounding box center [483, 128] width 136 height 15
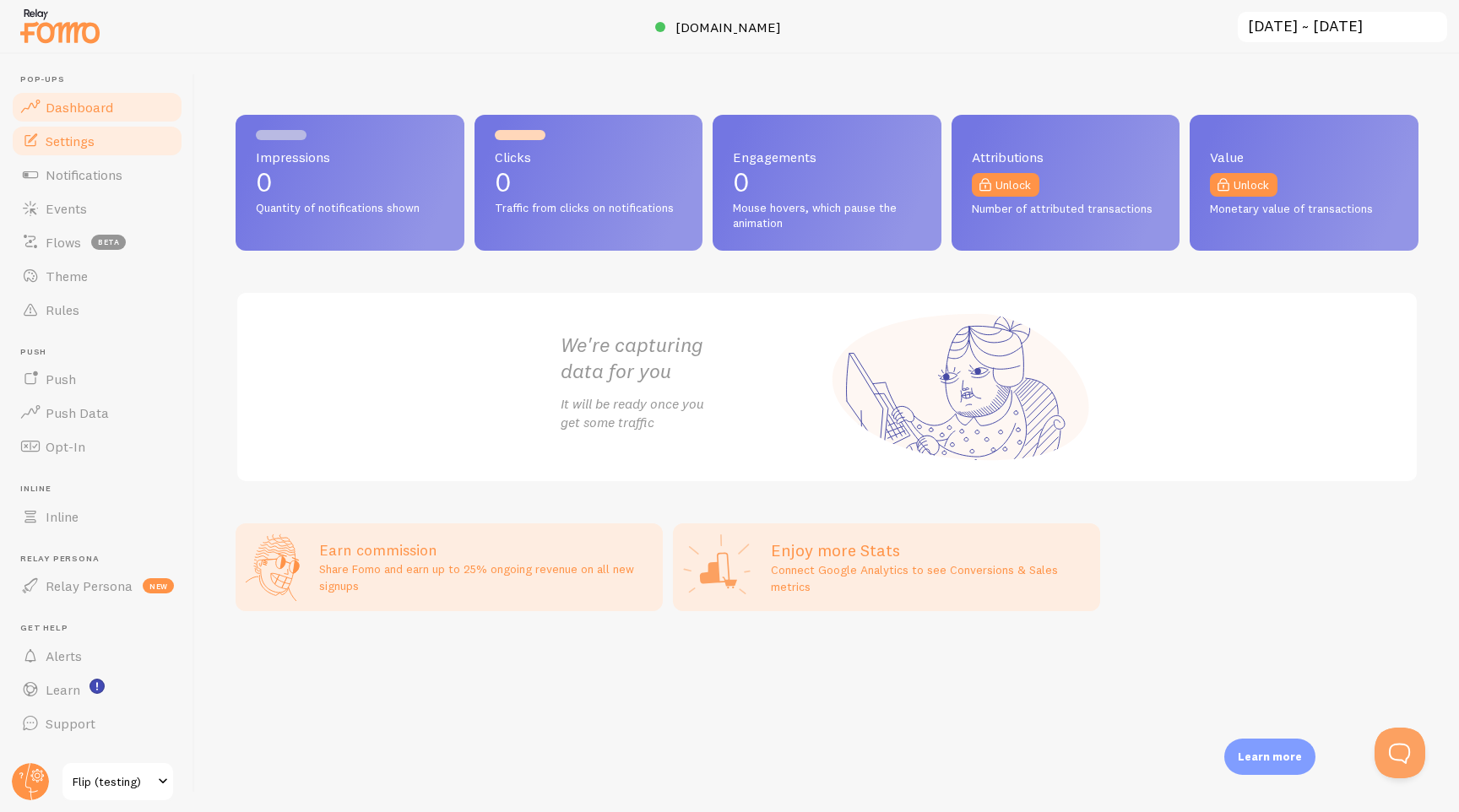
click at [84, 147] on span "Settings" at bounding box center [70, 141] width 49 height 17
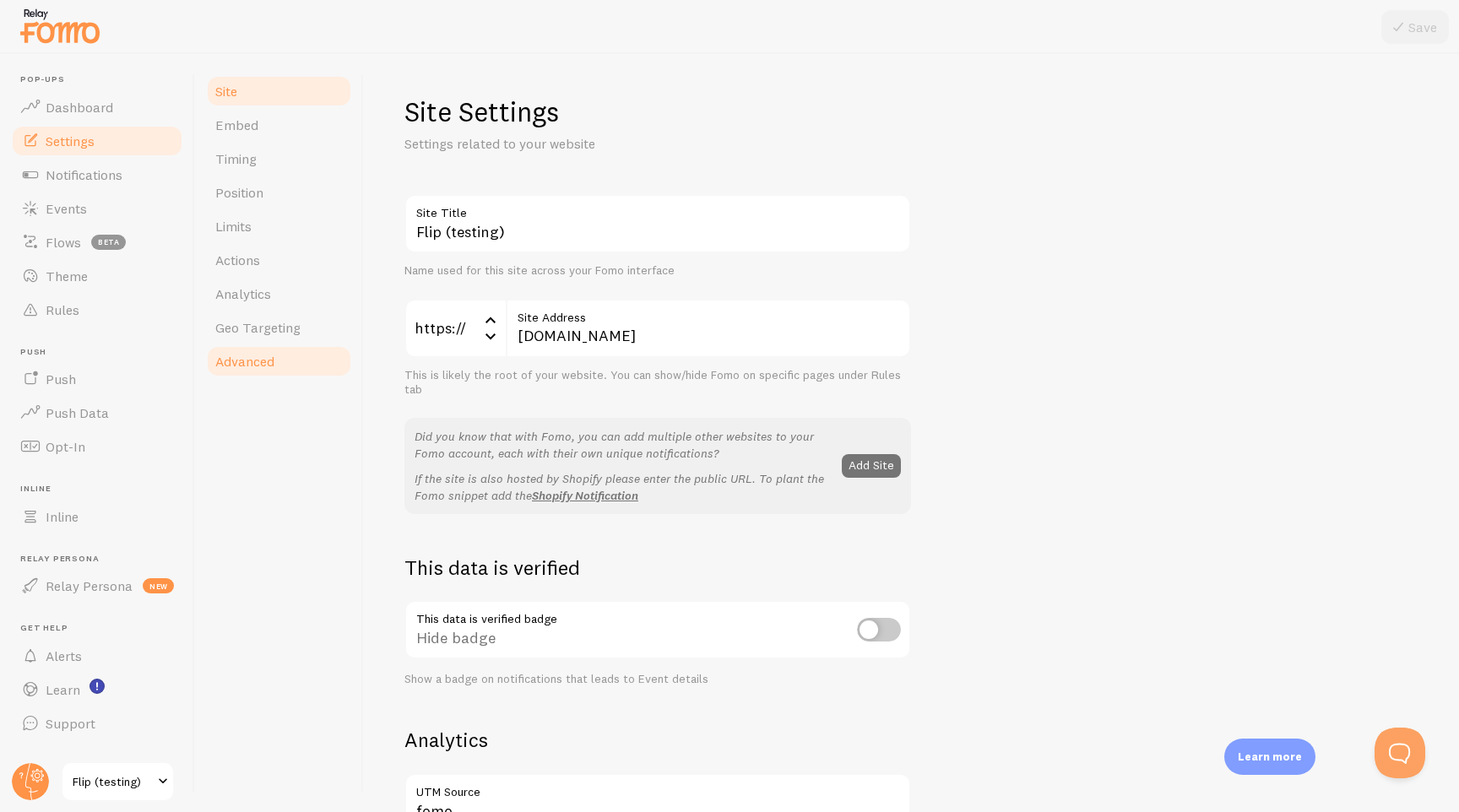
click at [263, 370] on link "Advanced" at bounding box center [279, 361] width 148 height 33
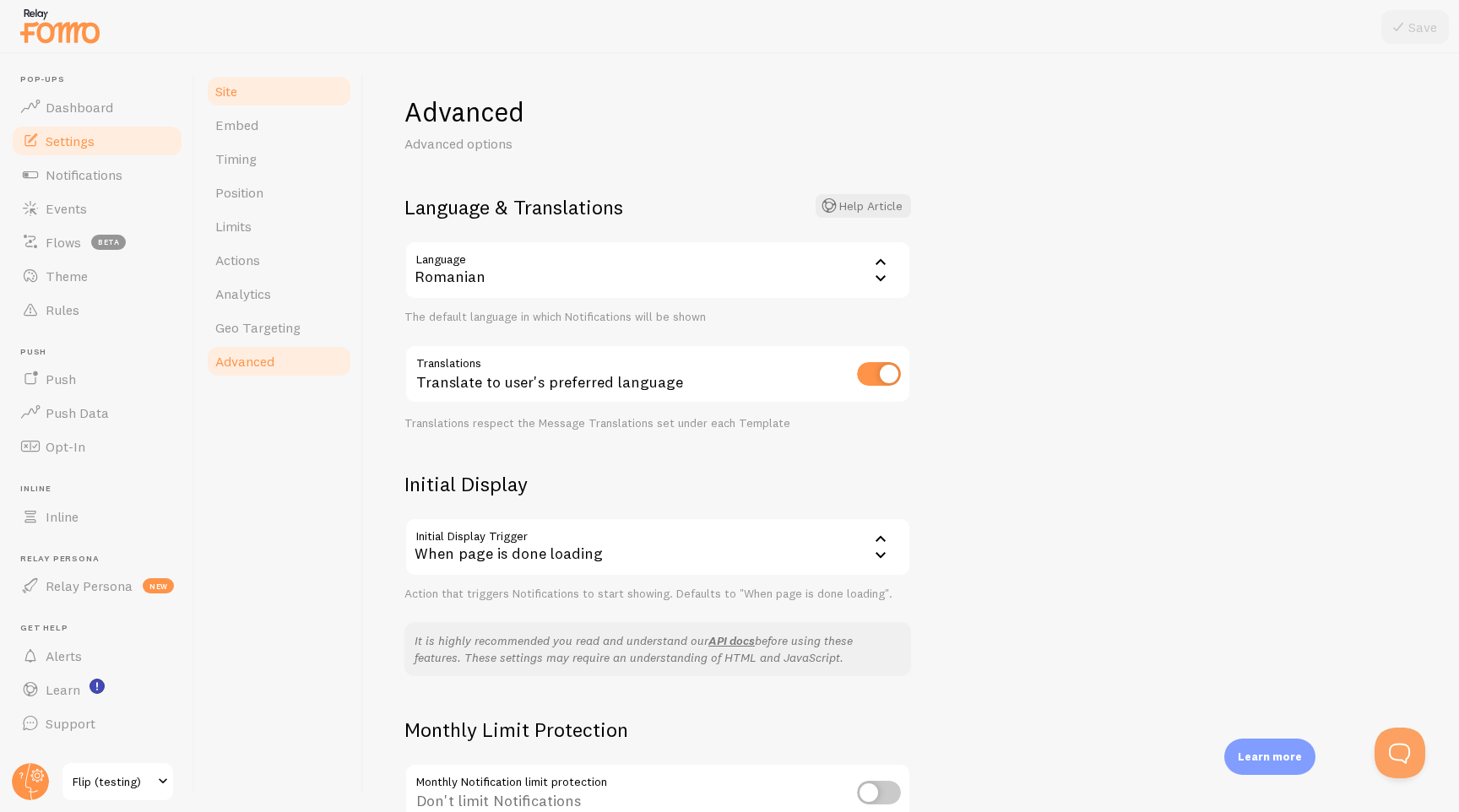
click at [253, 96] on link "Site" at bounding box center [279, 90] width 148 height 33
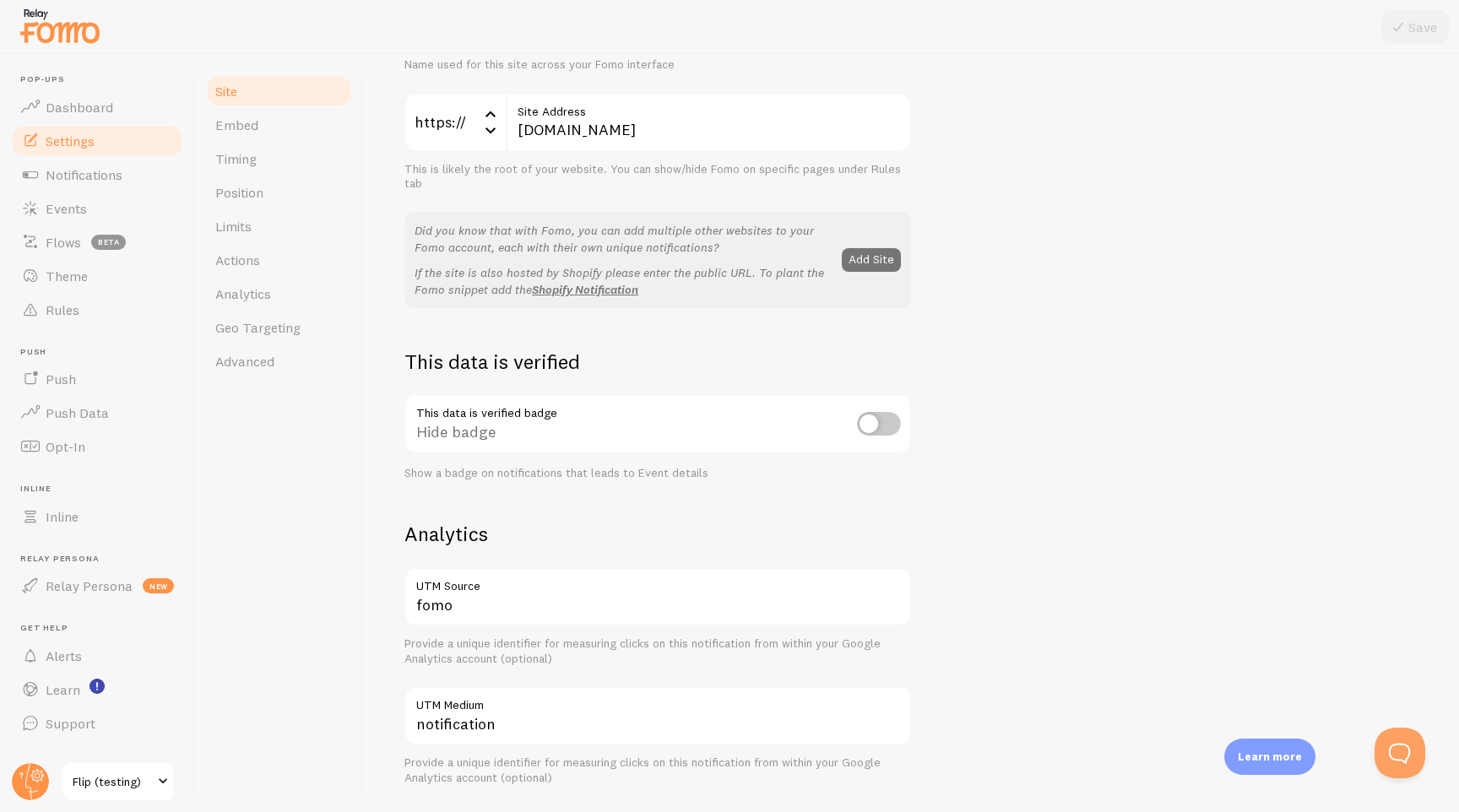
scroll to position [217, 0]
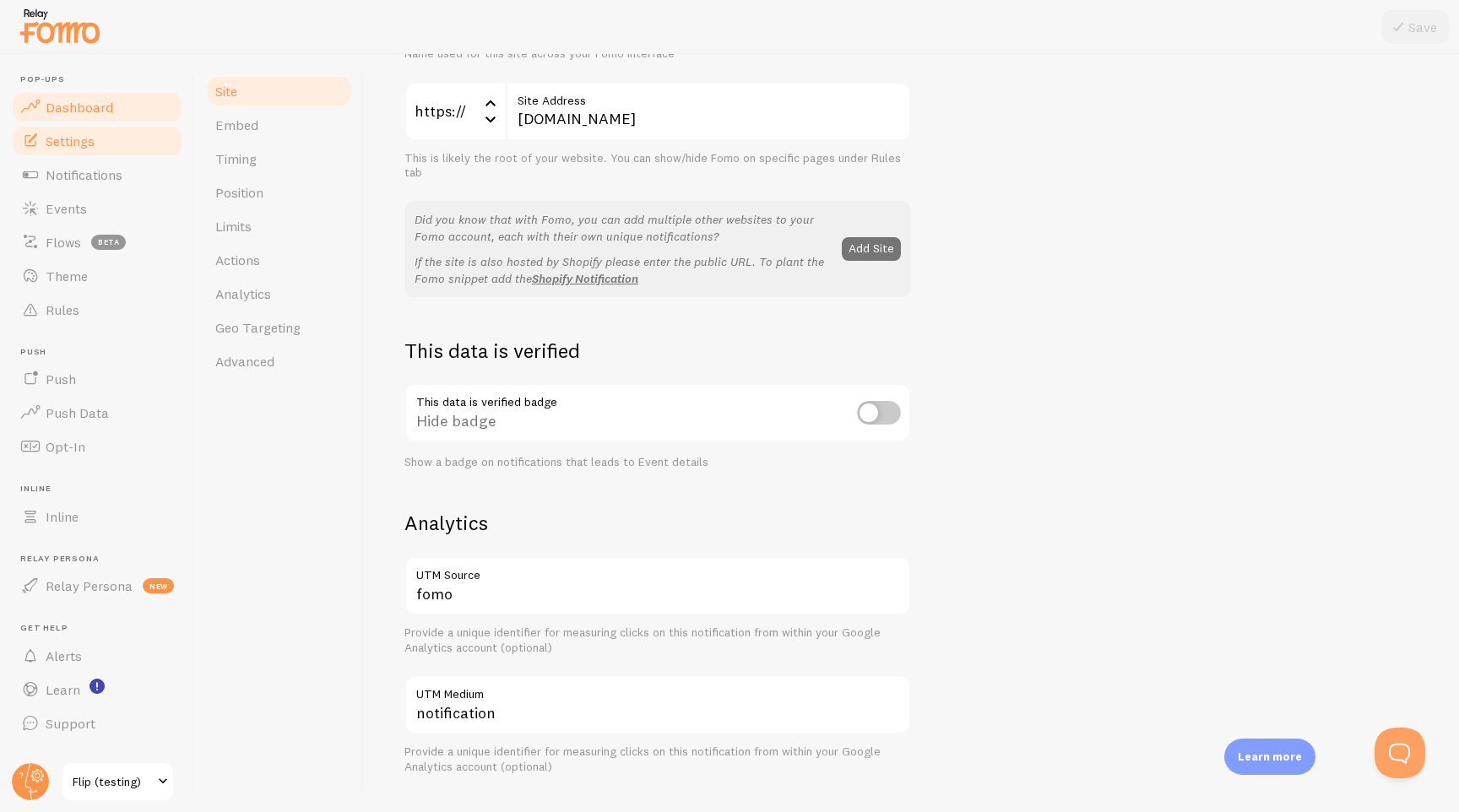
click at [70, 111] on span "Dashboard" at bounding box center [79, 106] width 68 height 17
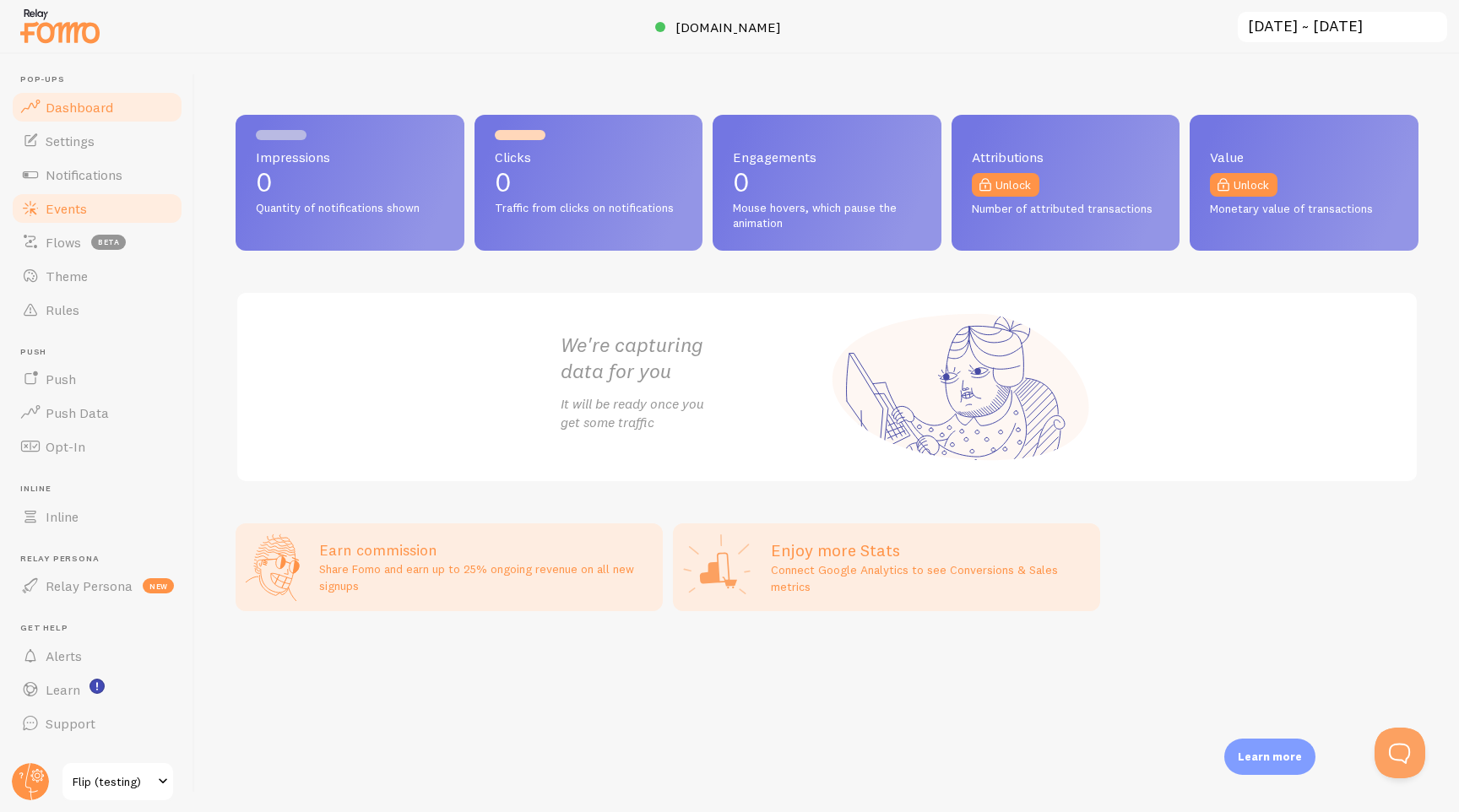
click at [70, 209] on span "Events" at bounding box center [67, 208] width 42 height 17
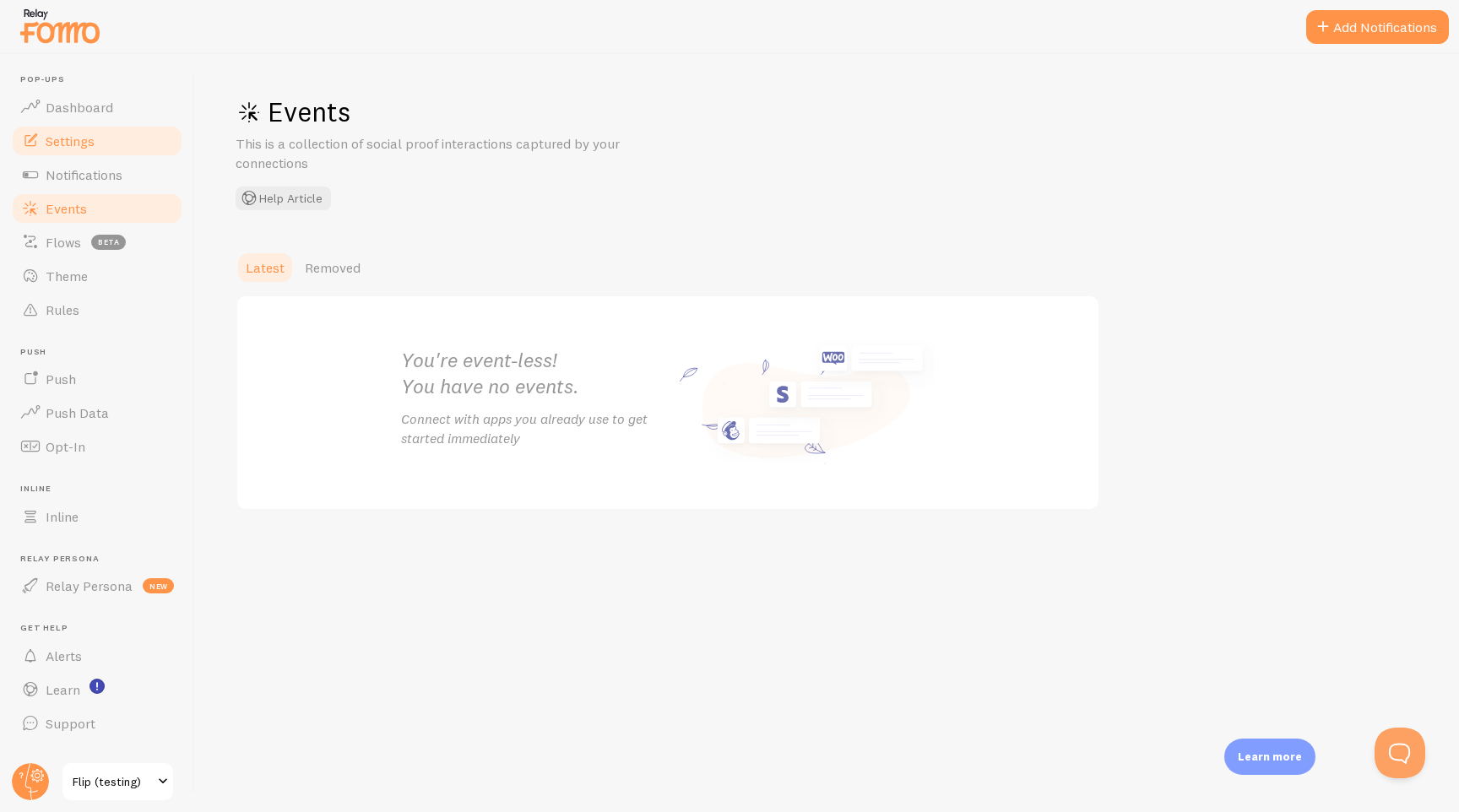
click at [82, 147] on span "Settings" at bounding box center [70, 141] width 49 height 17
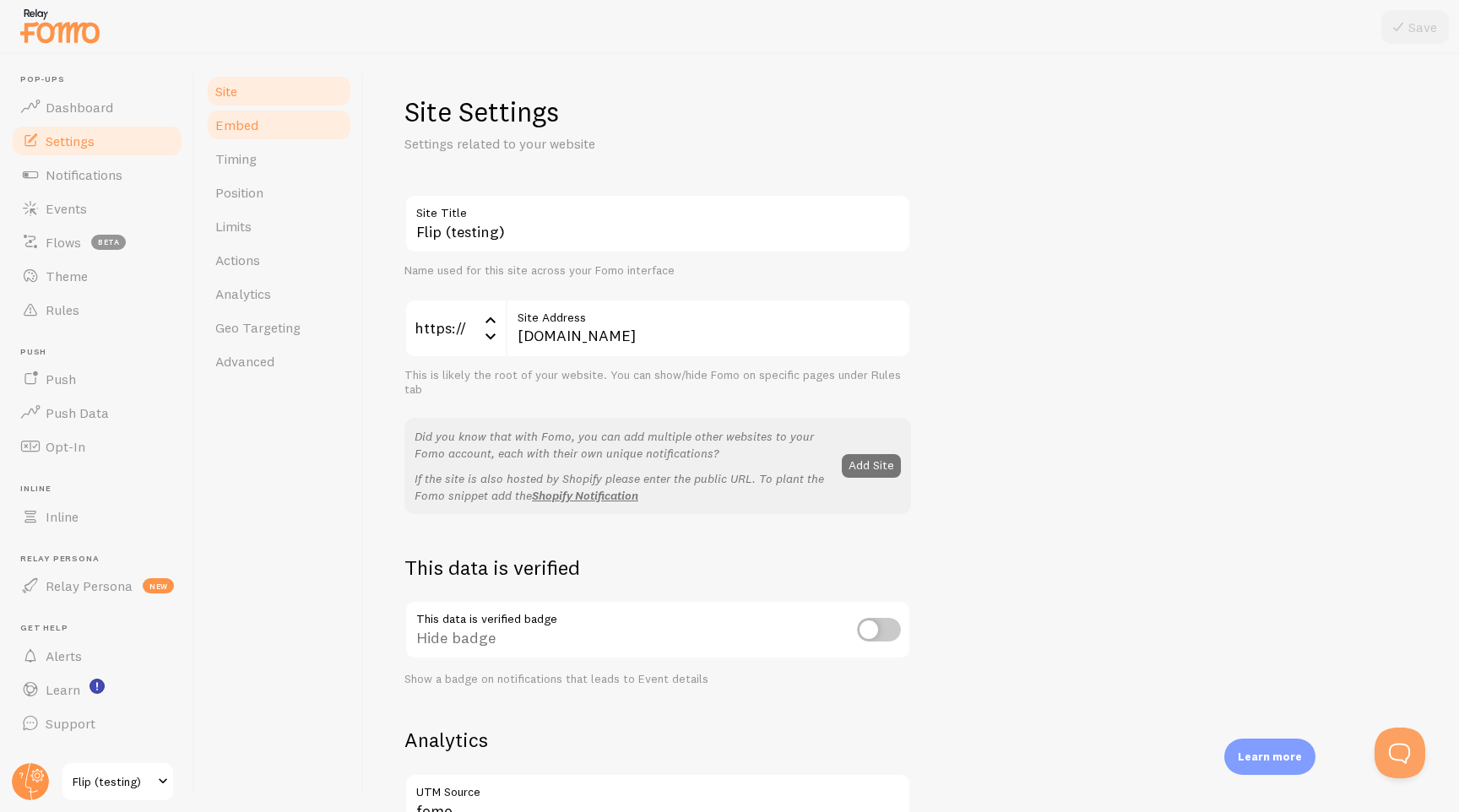
click at [262, 122] on link "Embed" at bounding box center [279, 125] width 148 height 33
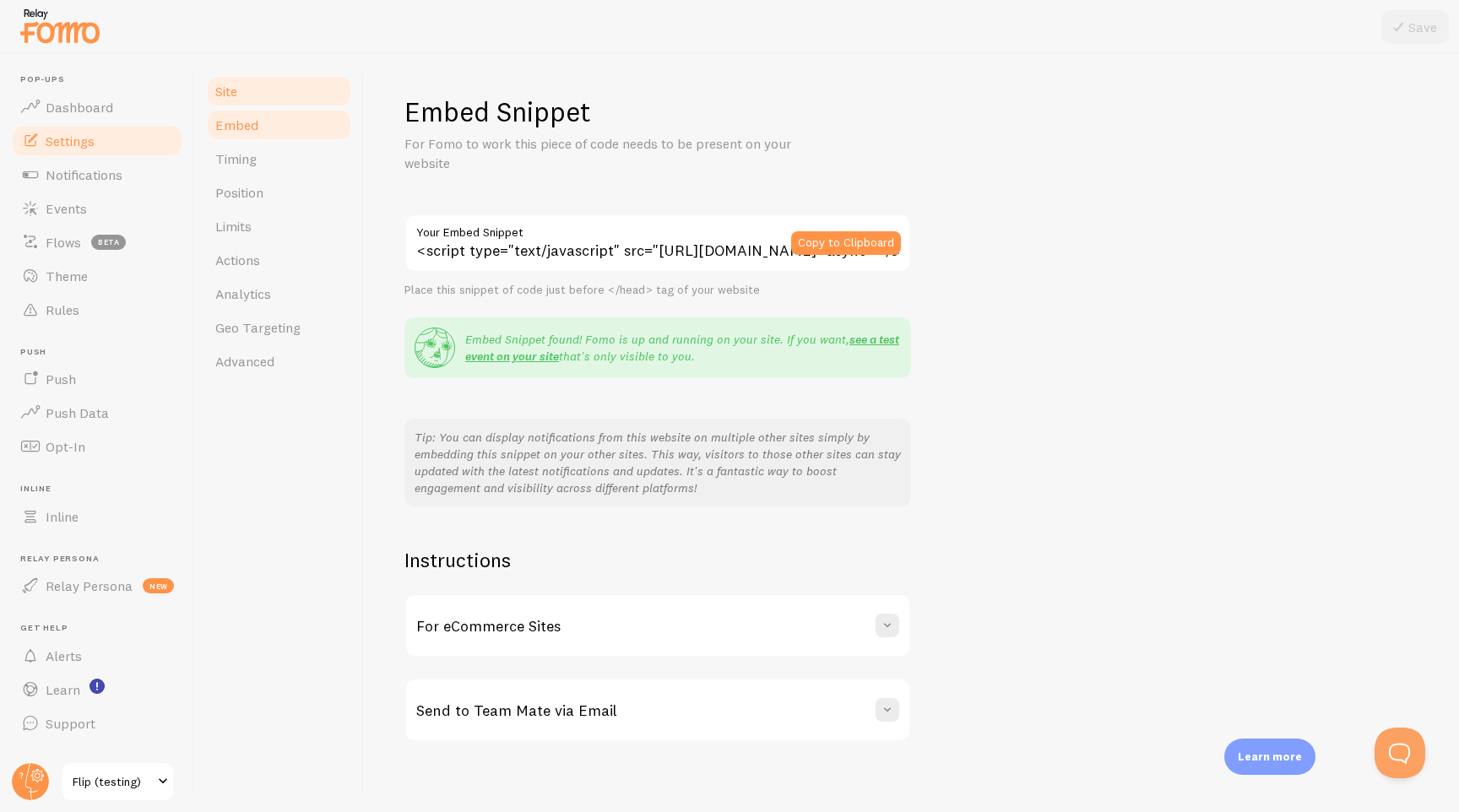
click at [248, 81] on link "Site" at bounding box center [279, 90] width 148 height 33
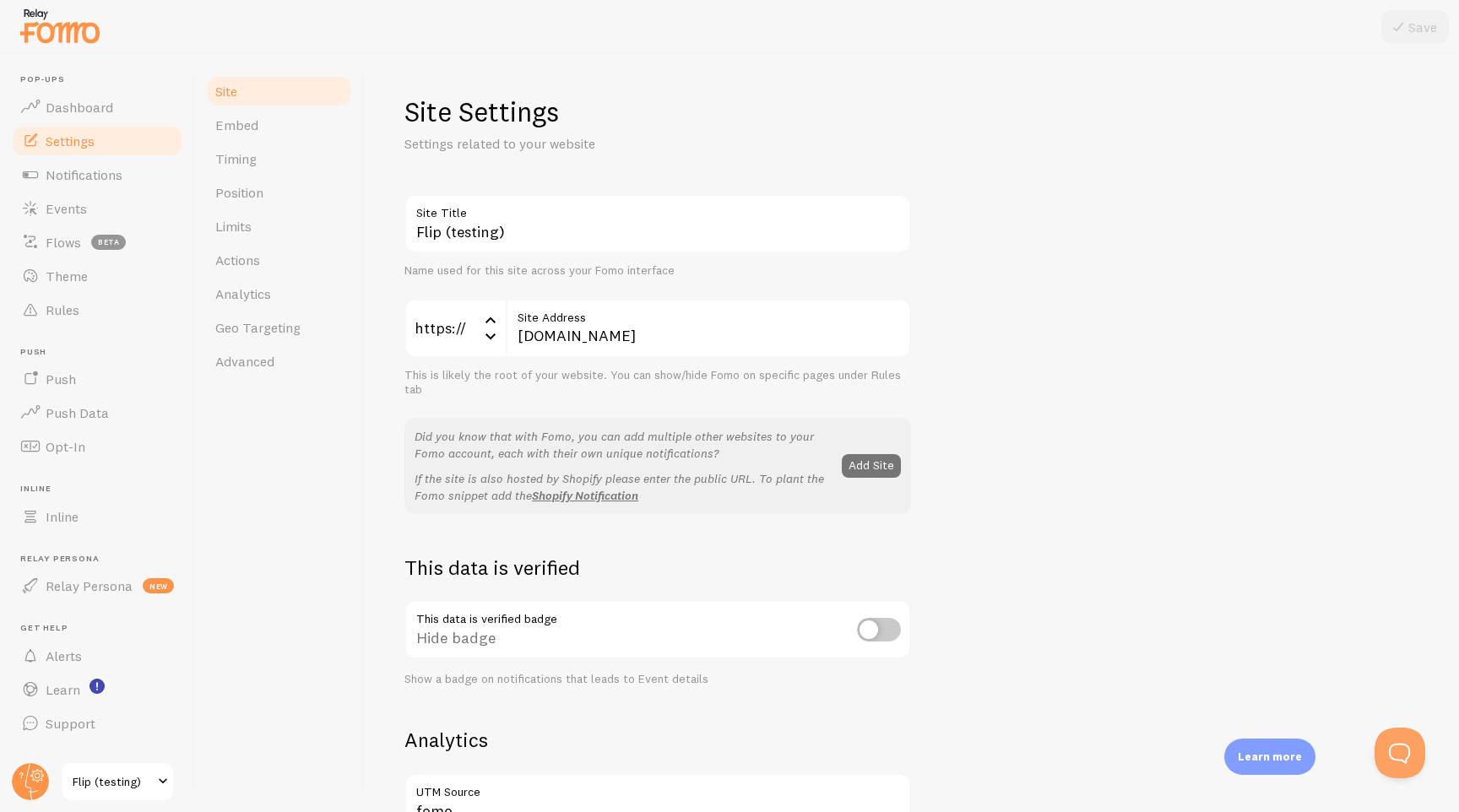
scroll to position [782, 0]
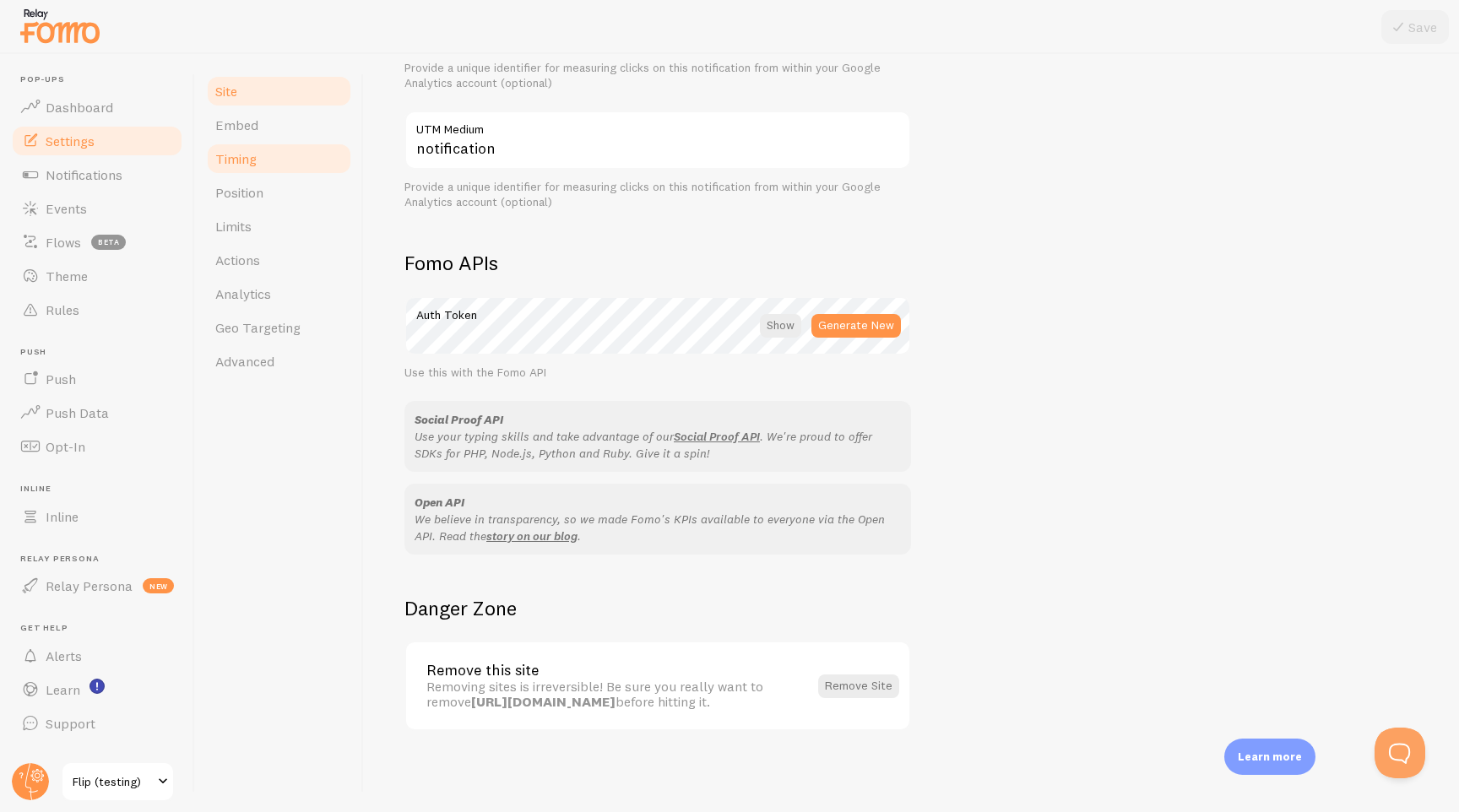
click at [244, 156] on span "Timing" at bounding box center [236, 159] width 42 height 17
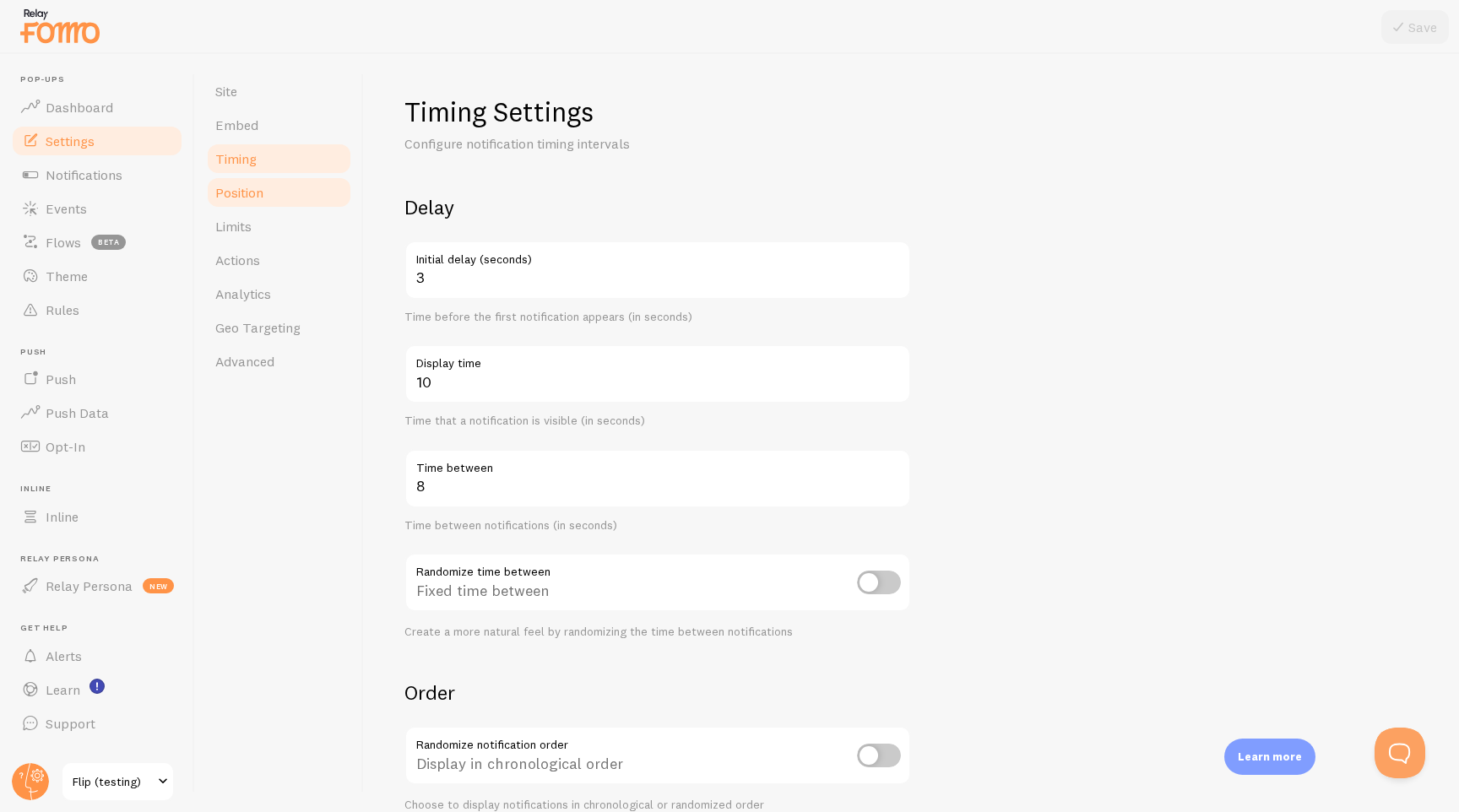
click at [246, 193] on span "Position" at bounding box center [239, 192] width 48 height 17
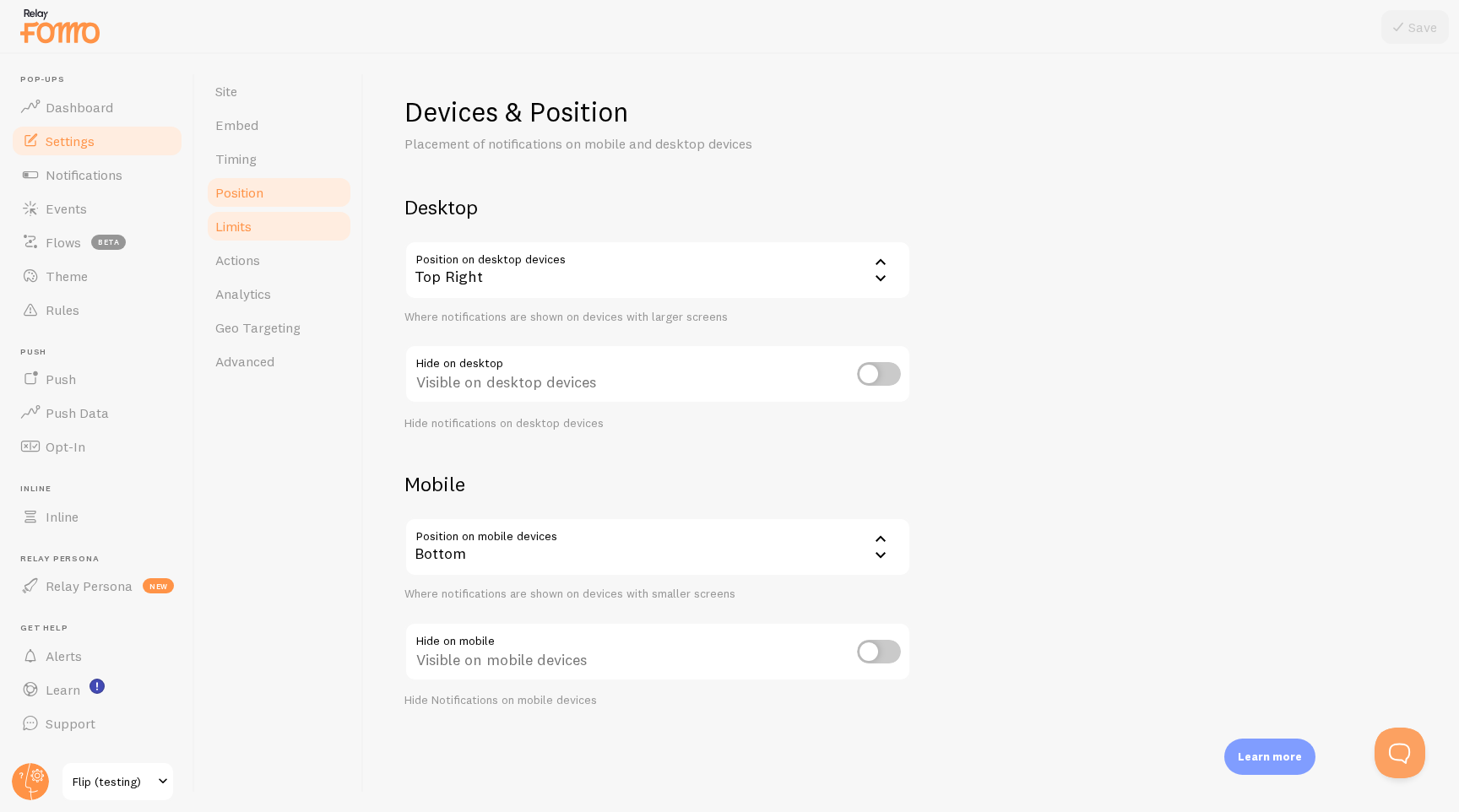
click at [244, 217] on span "Limits" at bounding box center [234, 226] width 36 height 17
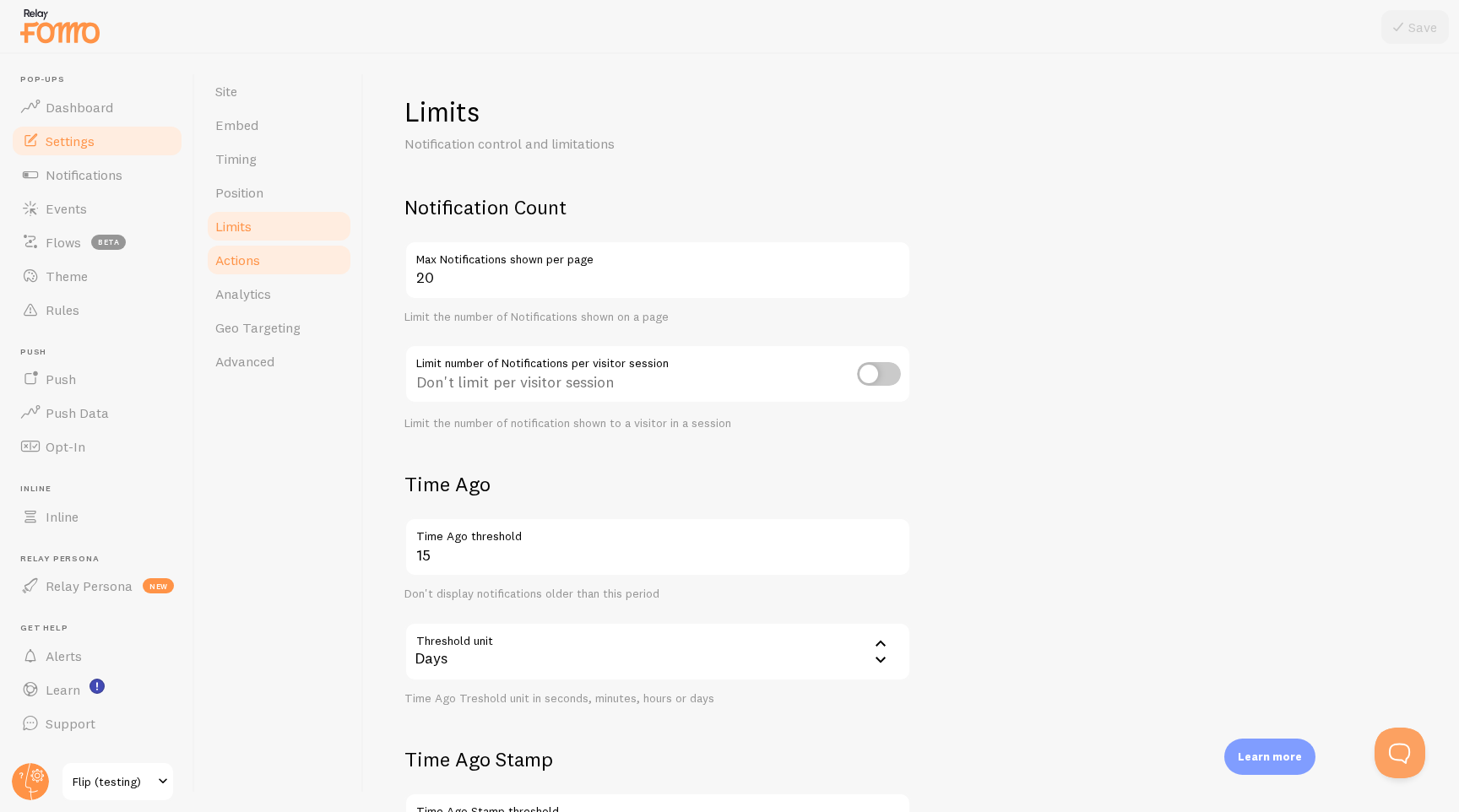
click at [244, 247] on link "Actions" at bounding box center [279, 260] width 148 height 33
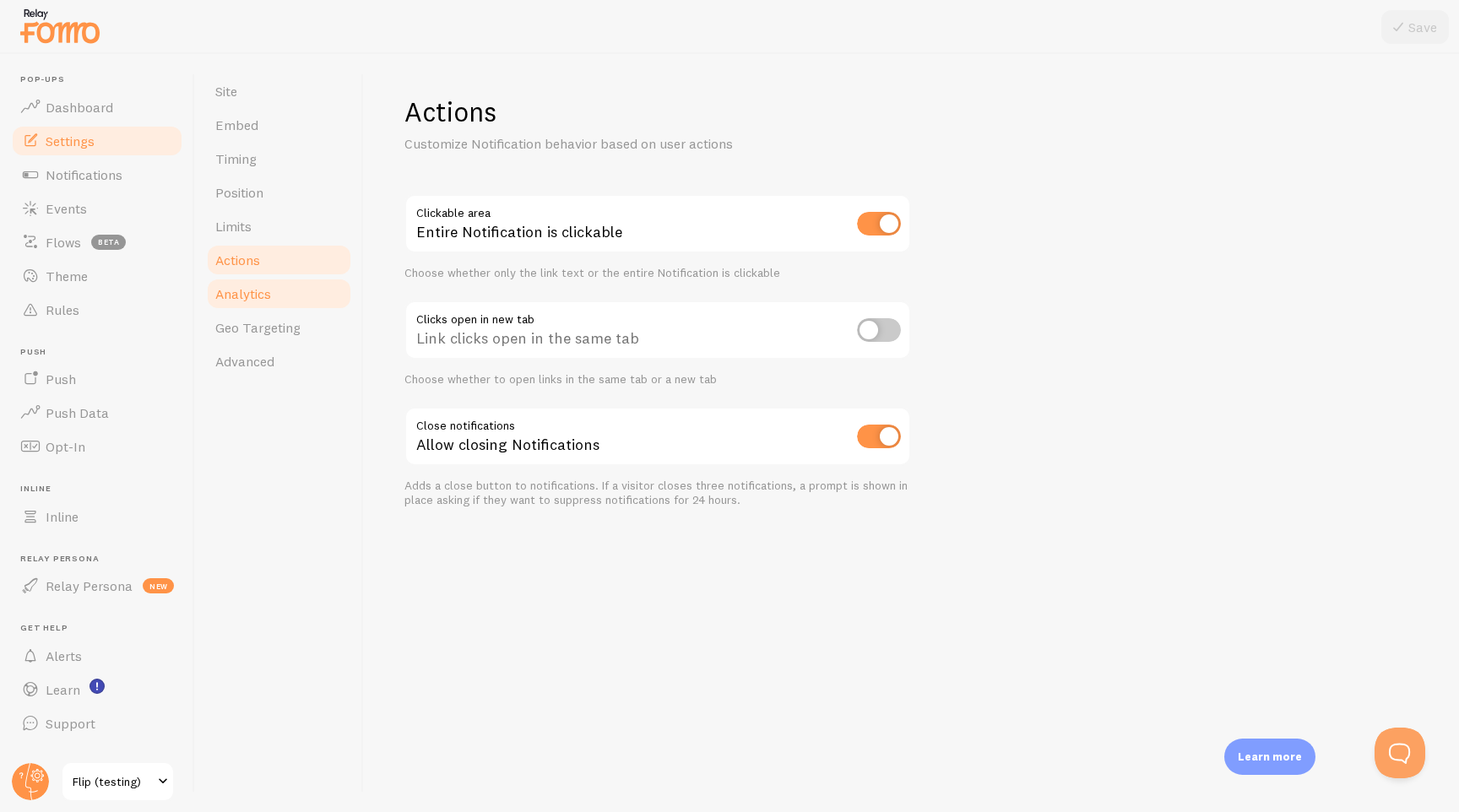
click at [244, 282] on link "Analytics" at bounding box center [279, 293] width 148 height 33
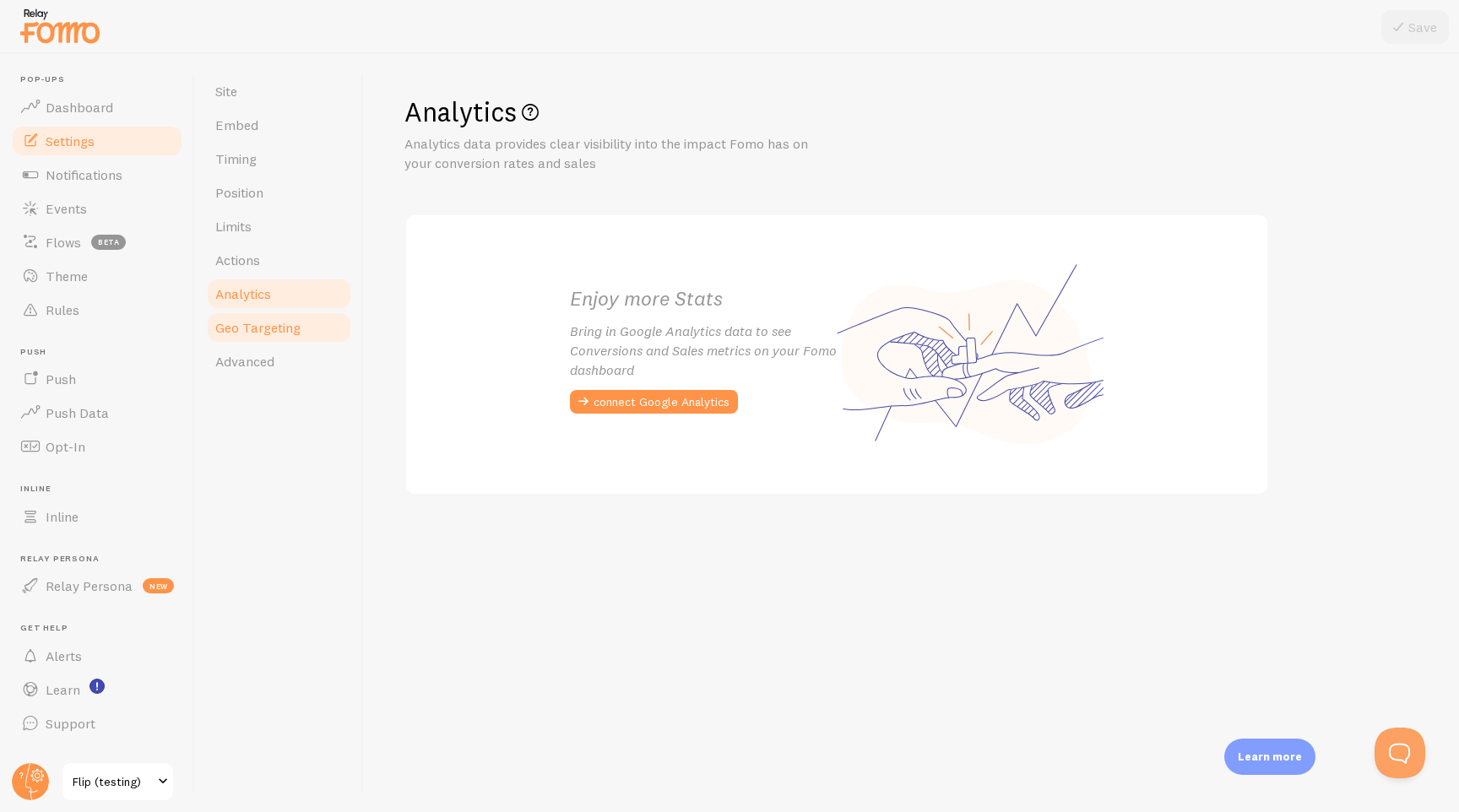
click at [244, 316] on link "Geo Targeting" at bounding box center [279, 327] width 148 height 33
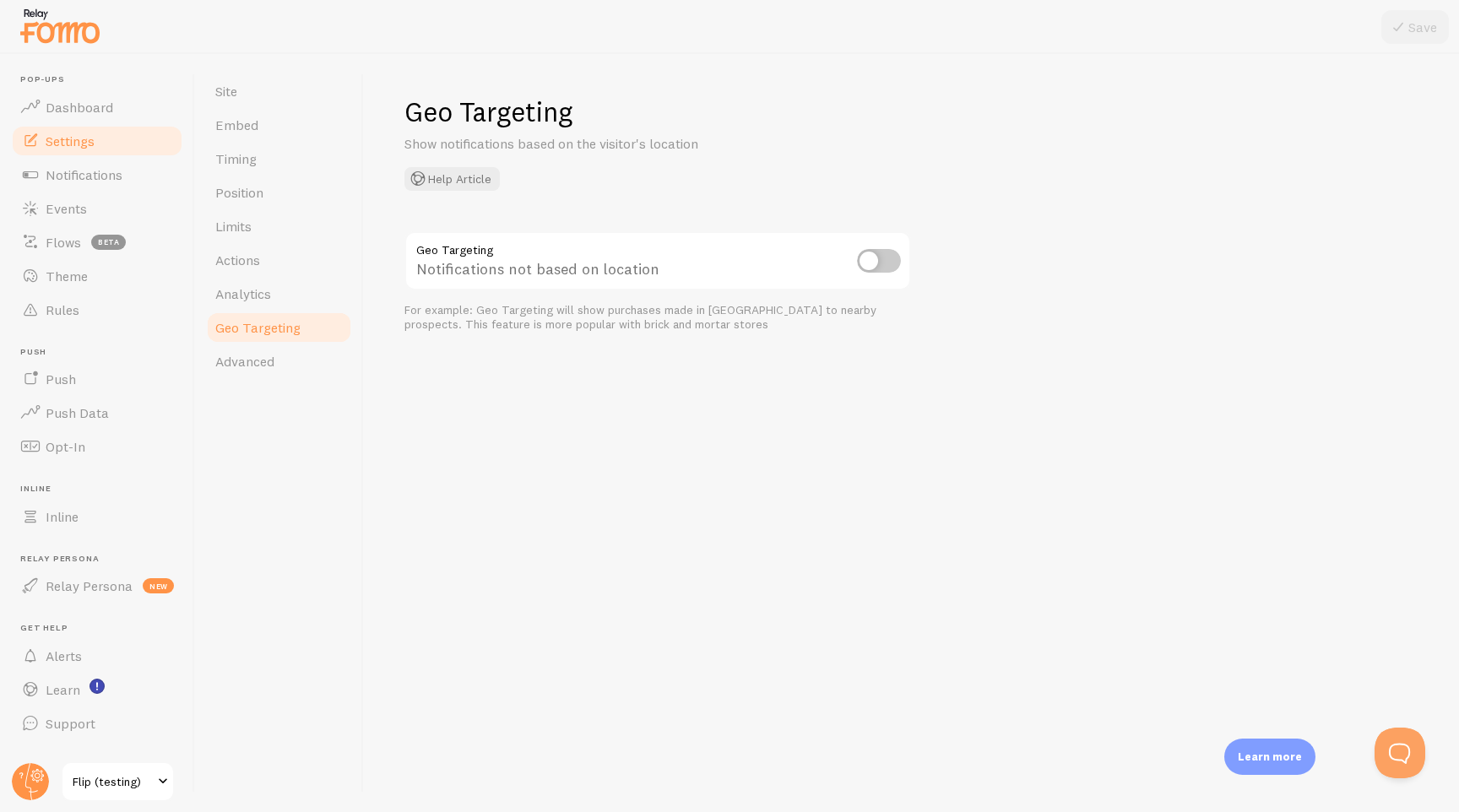
click at [233, 343] on link "Geo Targeting" at bounding box center [279, 327] width 148 height 33
click at [277, 376] on link "Advanced" at bounding box center [279, 361] width 148 height 33
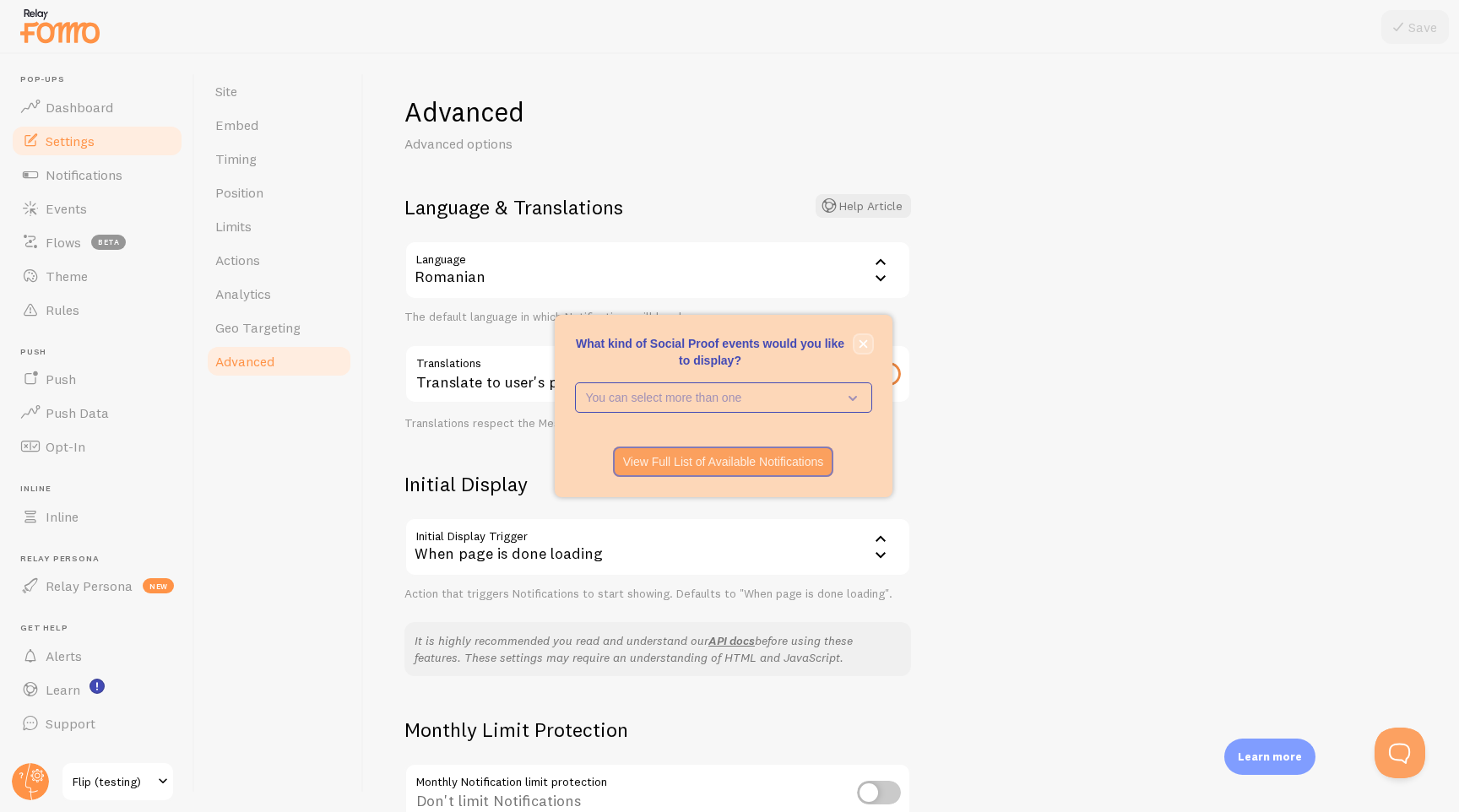
click at [863, 339] on icon "close," at bounding box center [863, 344] width 9 height 9
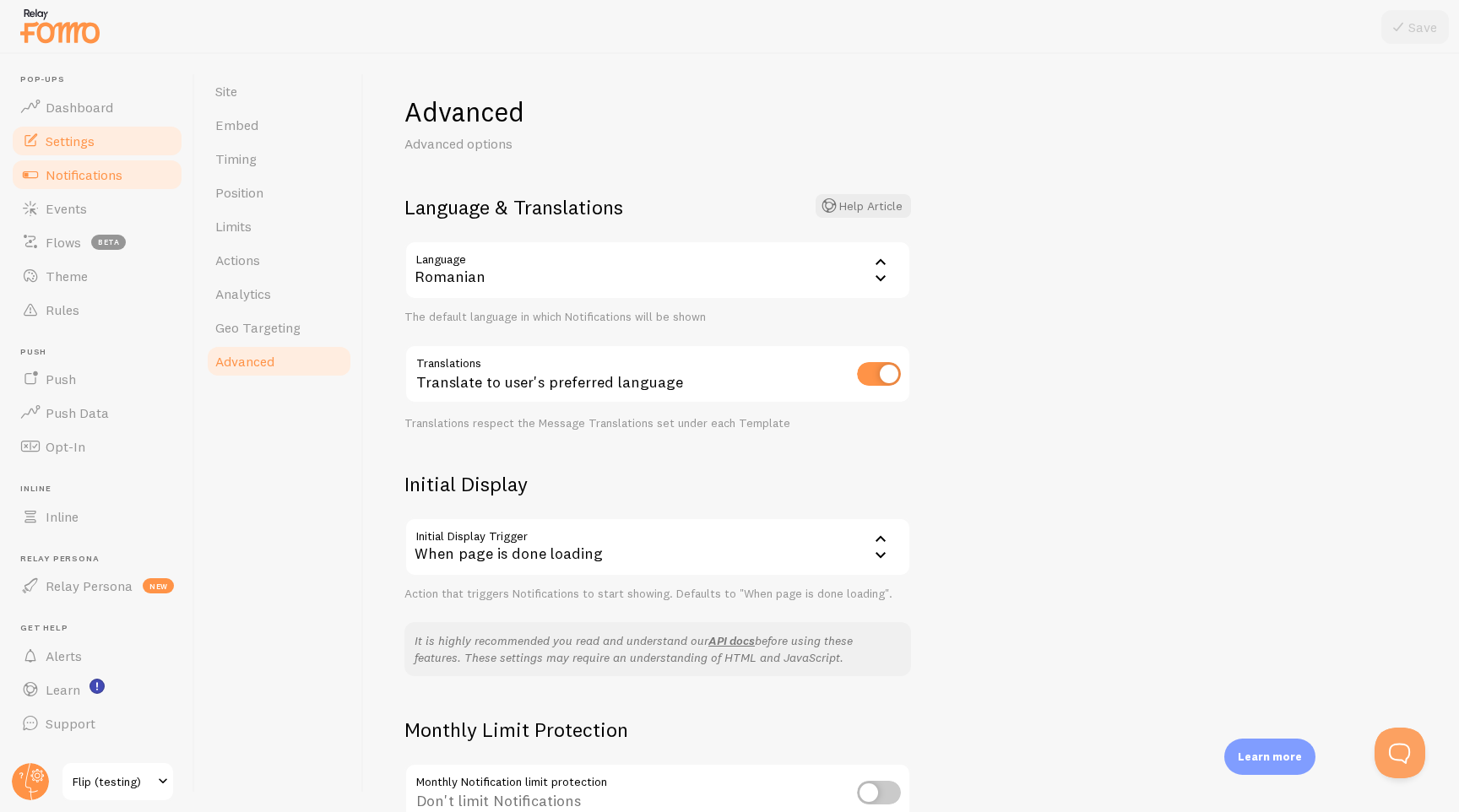
click at [74, 177] on span "Notifications" at bounding box center [84, 174] width 77 height 17
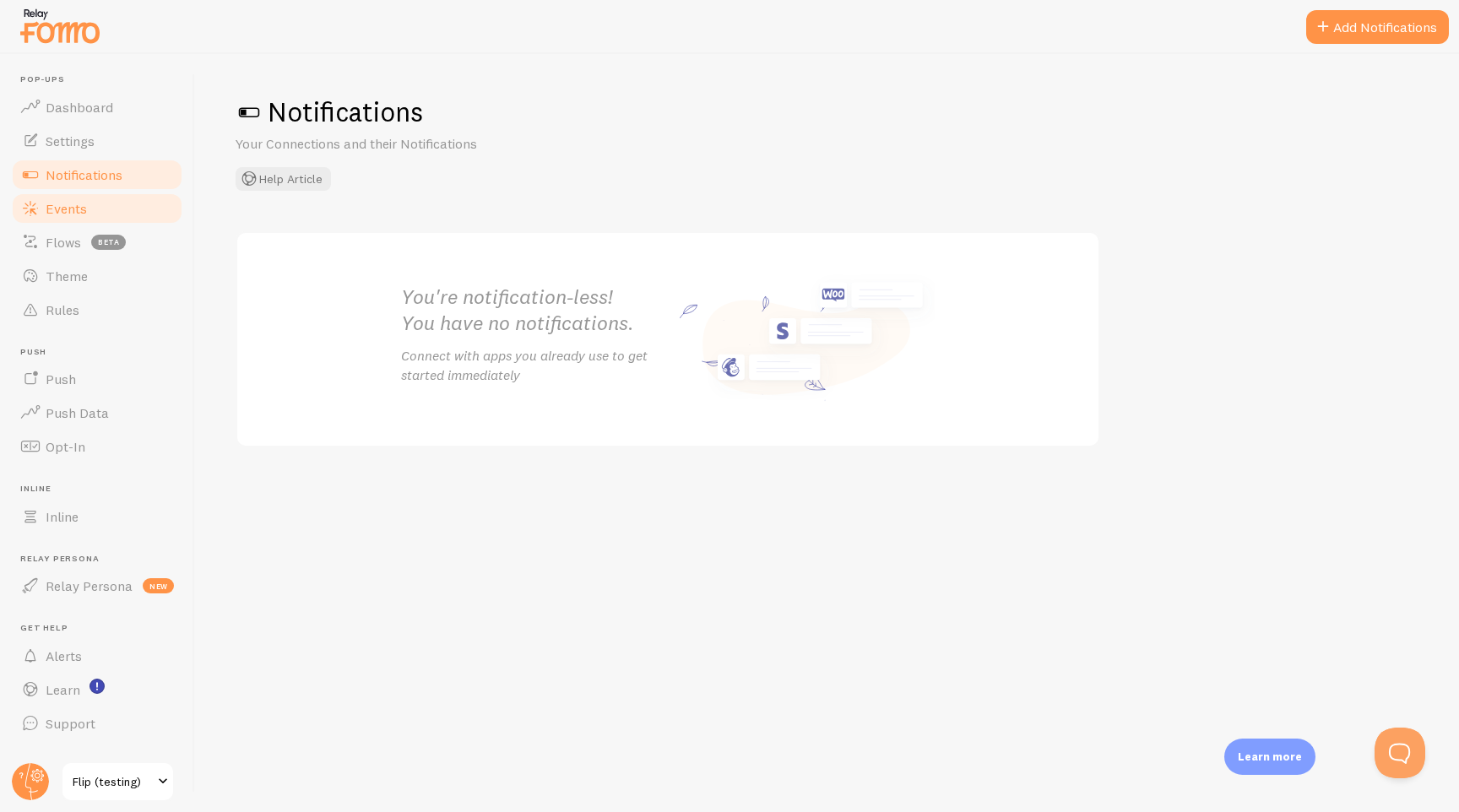
click at [72, 204] on span "Events" at bounding box center [67, 208] width 42 height 17
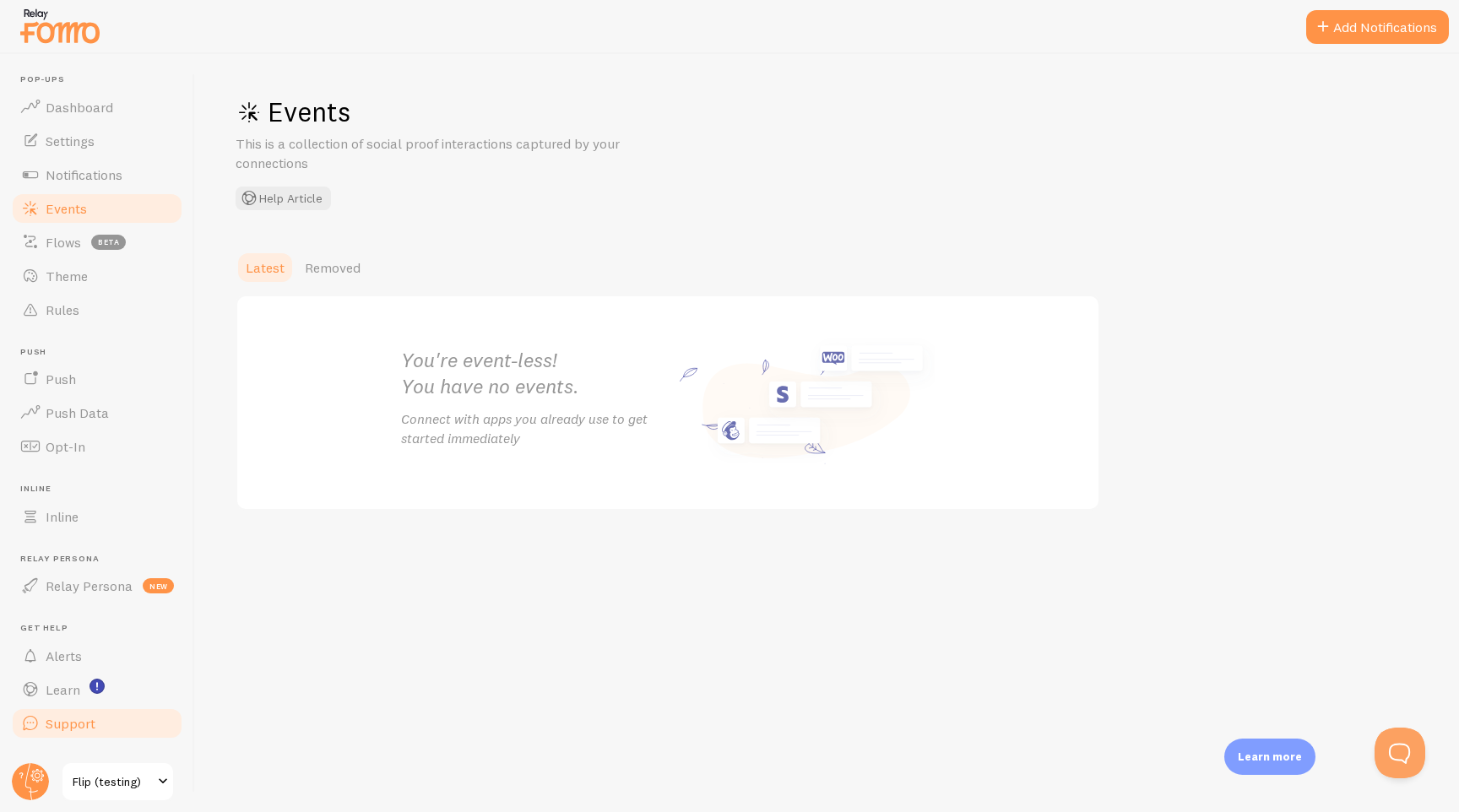
click at [75, 725] on span "Support" at bounding box center [70, 724] width 50 height 17
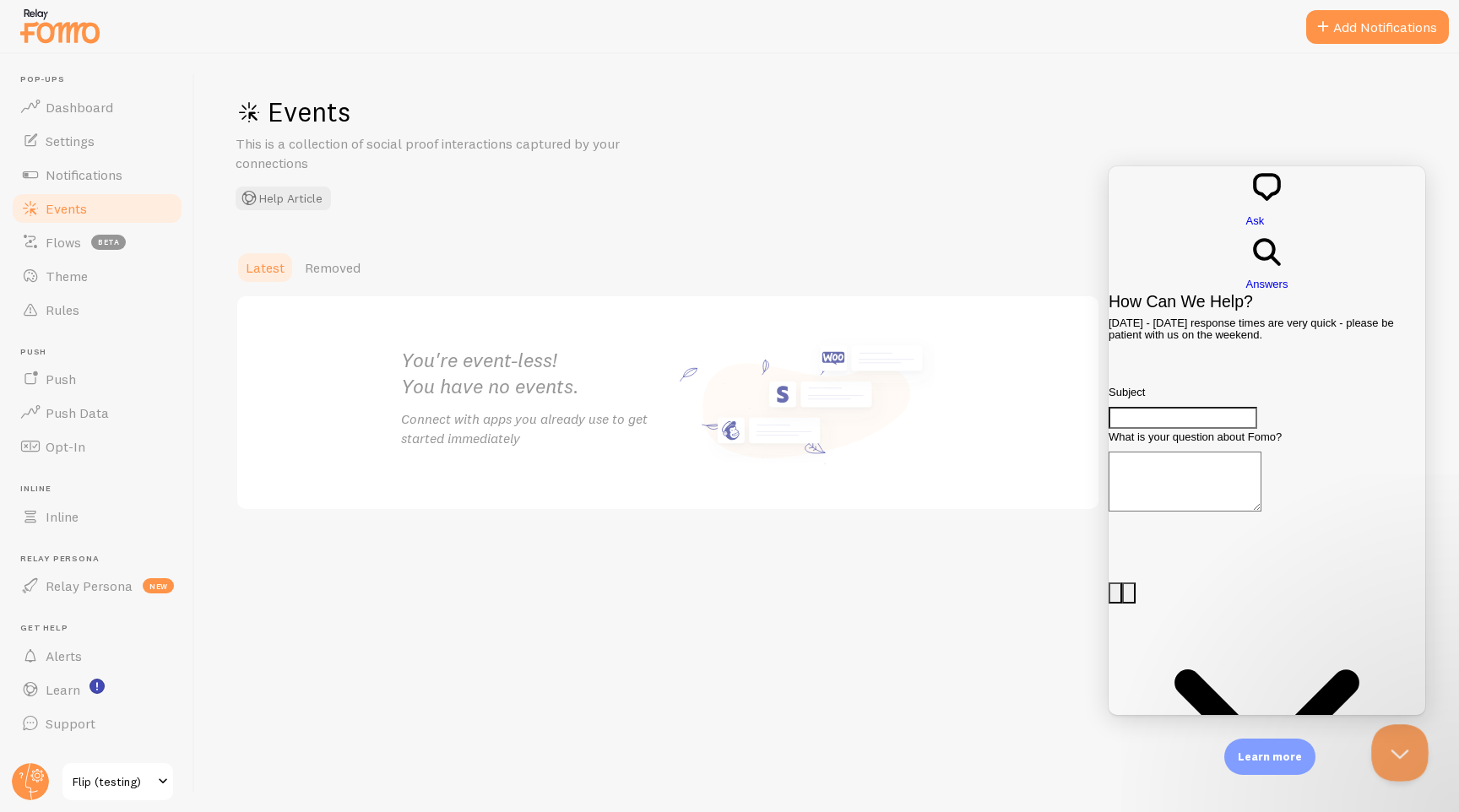
click at [1390, 749] on button "Close Beacon popover" at bounding box center [1397, 750] width 51 height 51
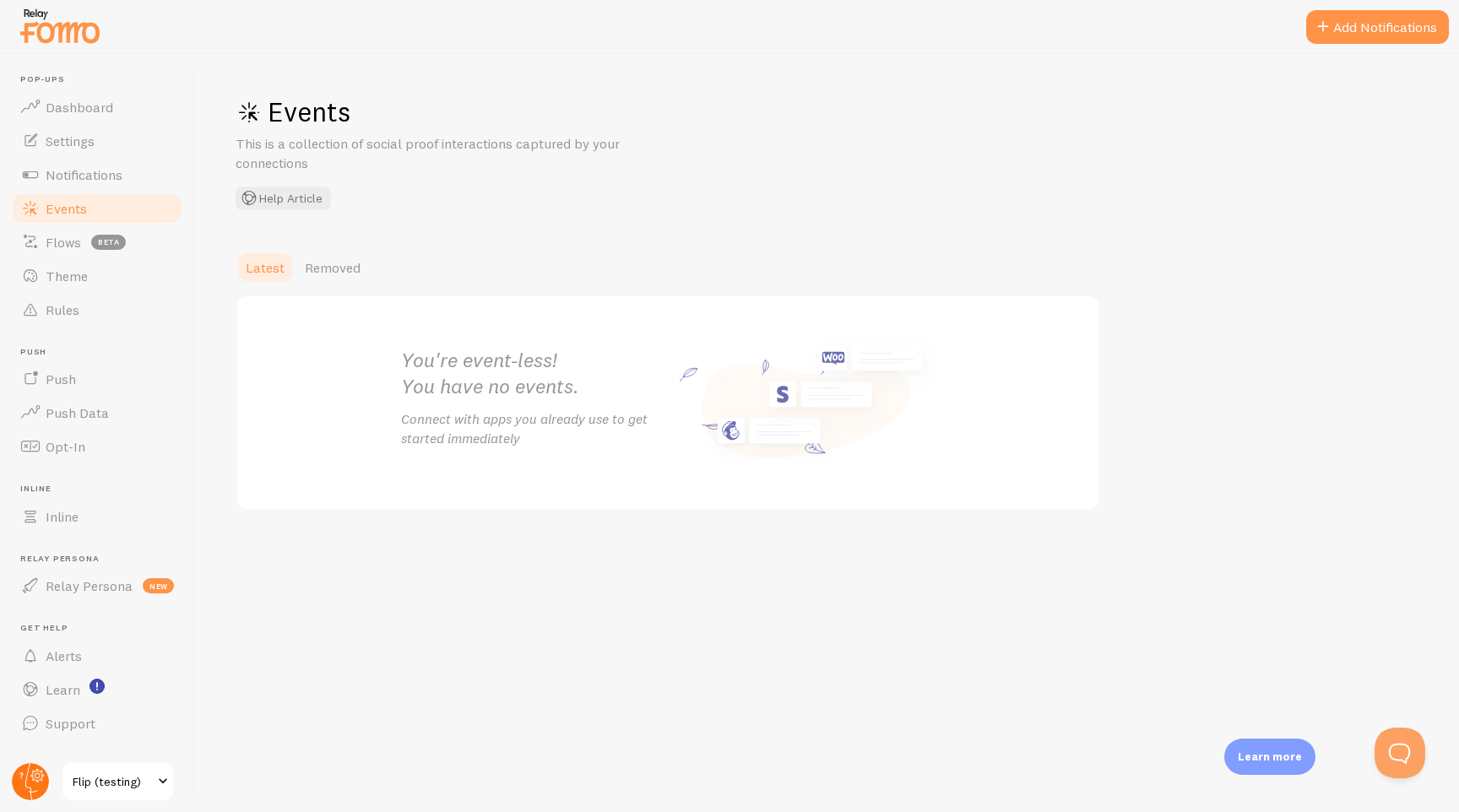
click at [23, 780] on circle at bounding box center [30, 781] width 37 height 37
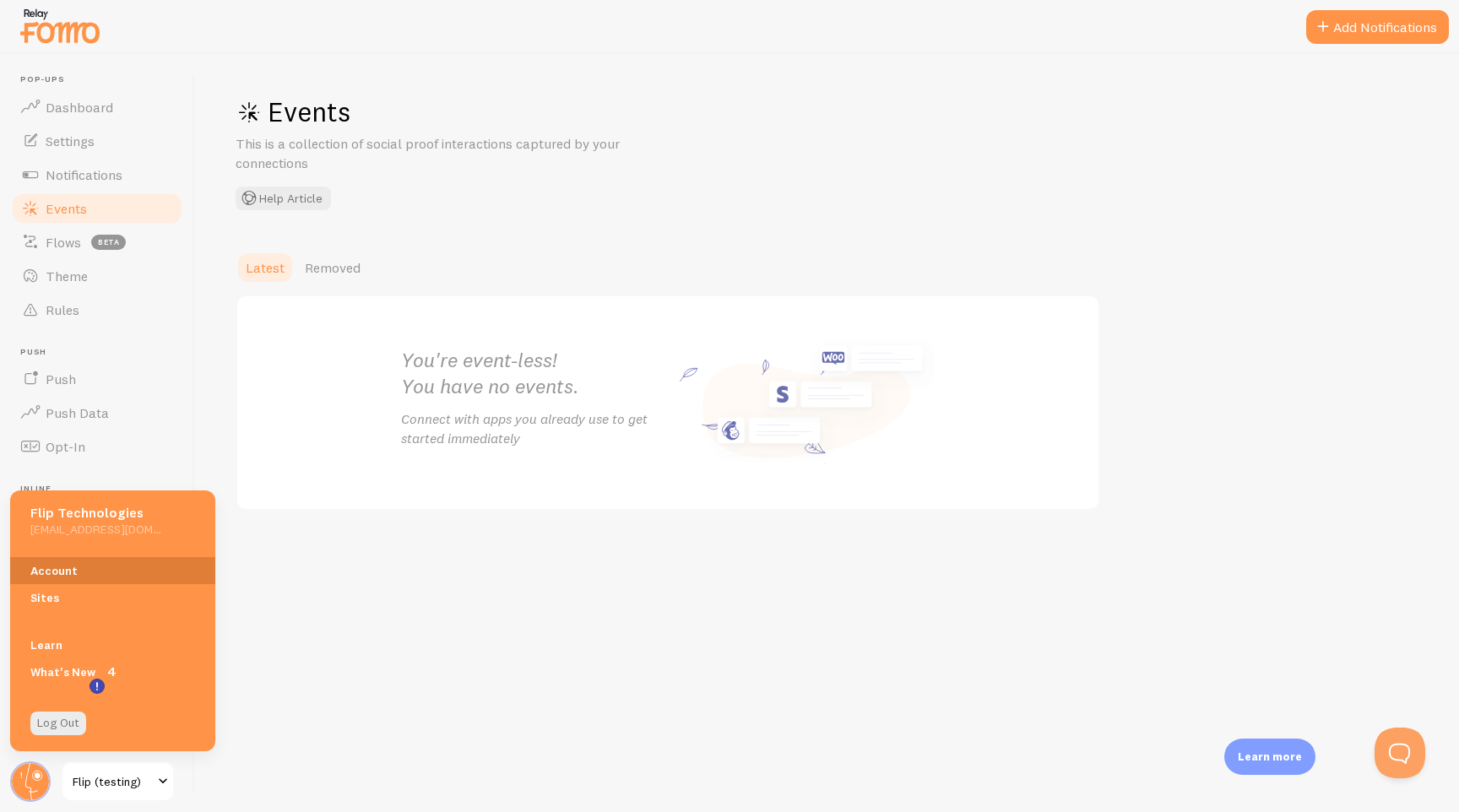
click at [63, 576] on link "Account" at bounding box center [112, 571] width 205 height 27
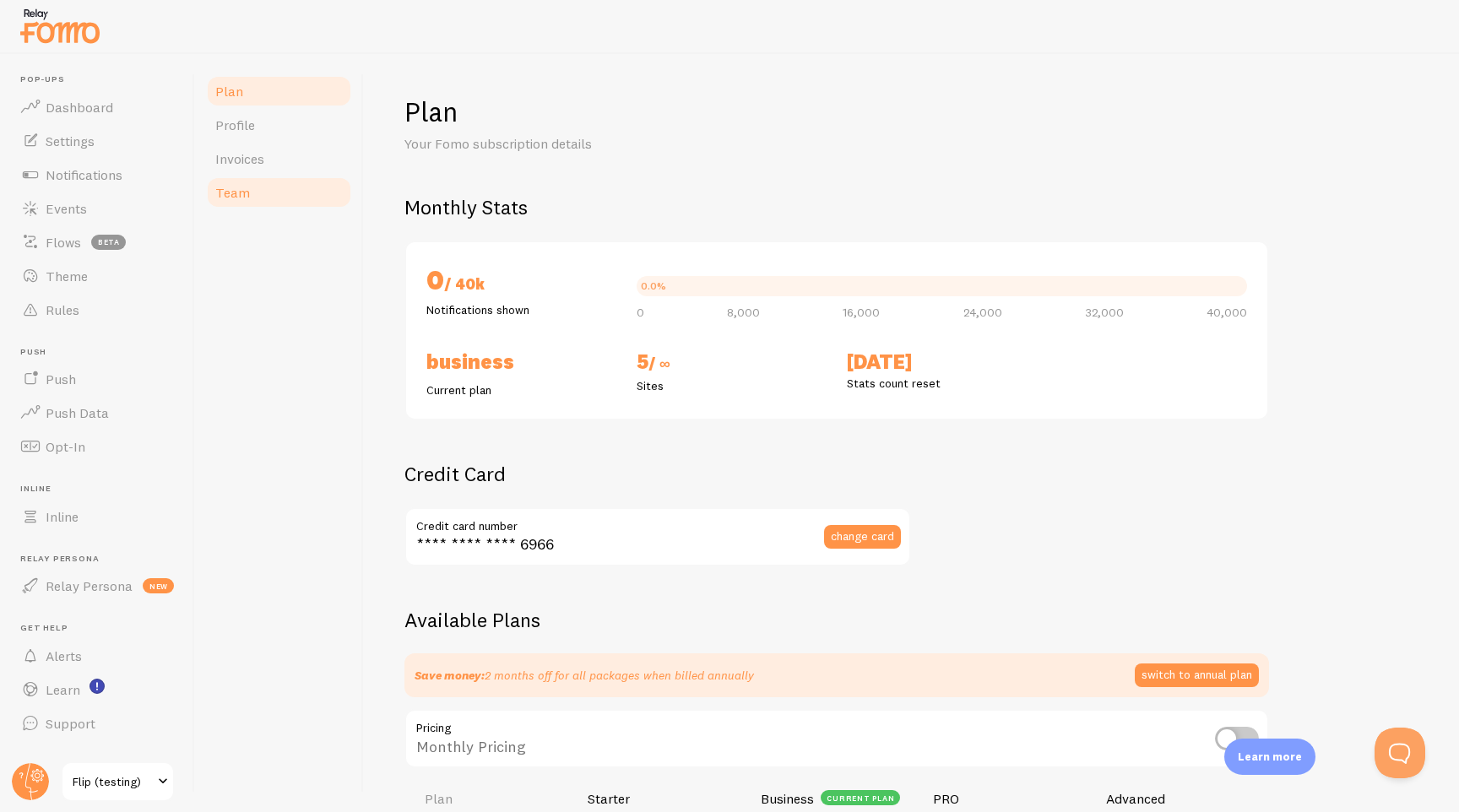
click at [245, 198] on span "Team" at bounding box center [233, 192] width 34 height 17
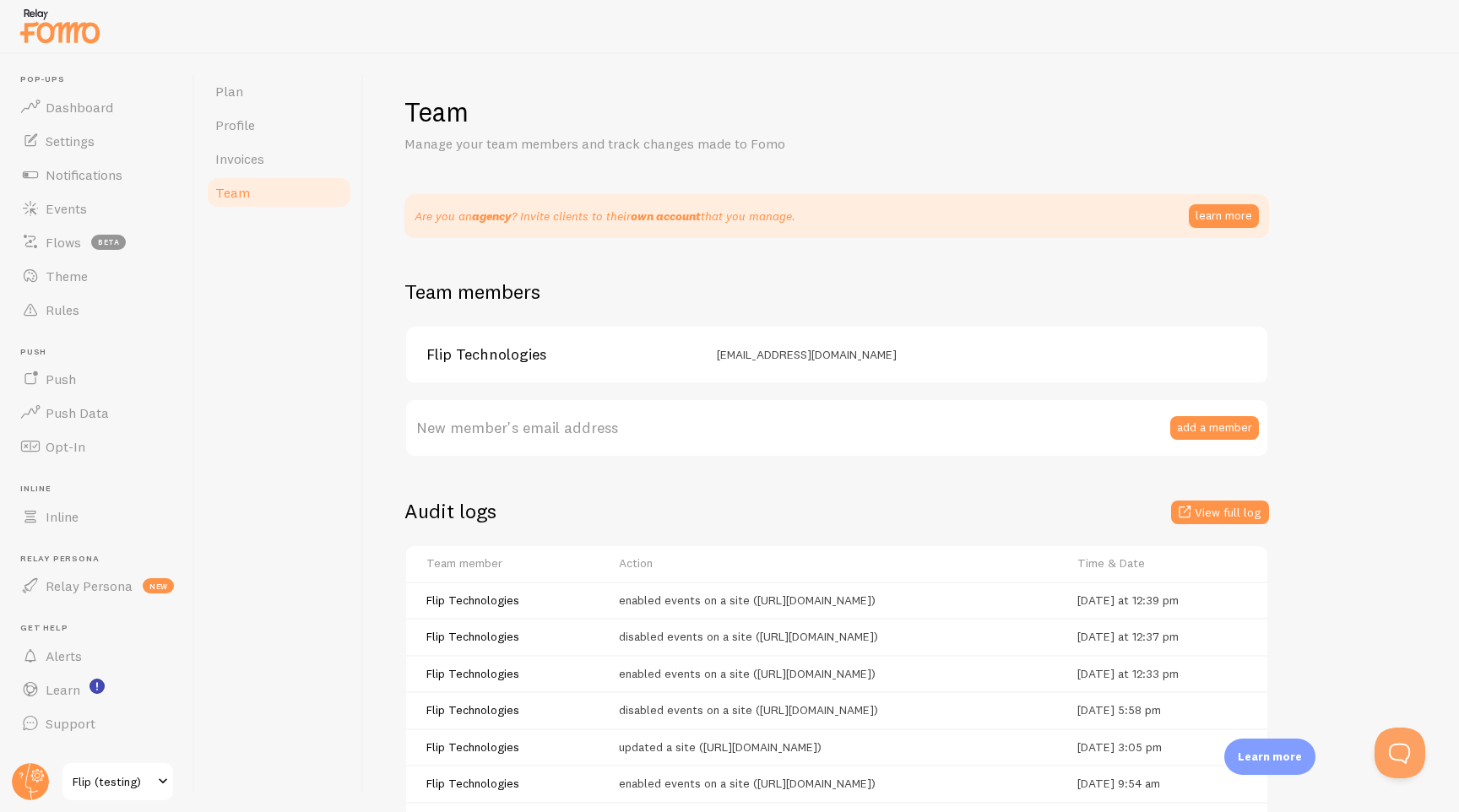
click at [1226, 429] on button "add a member" at bounding box center [1214, 428] width 88 height 23
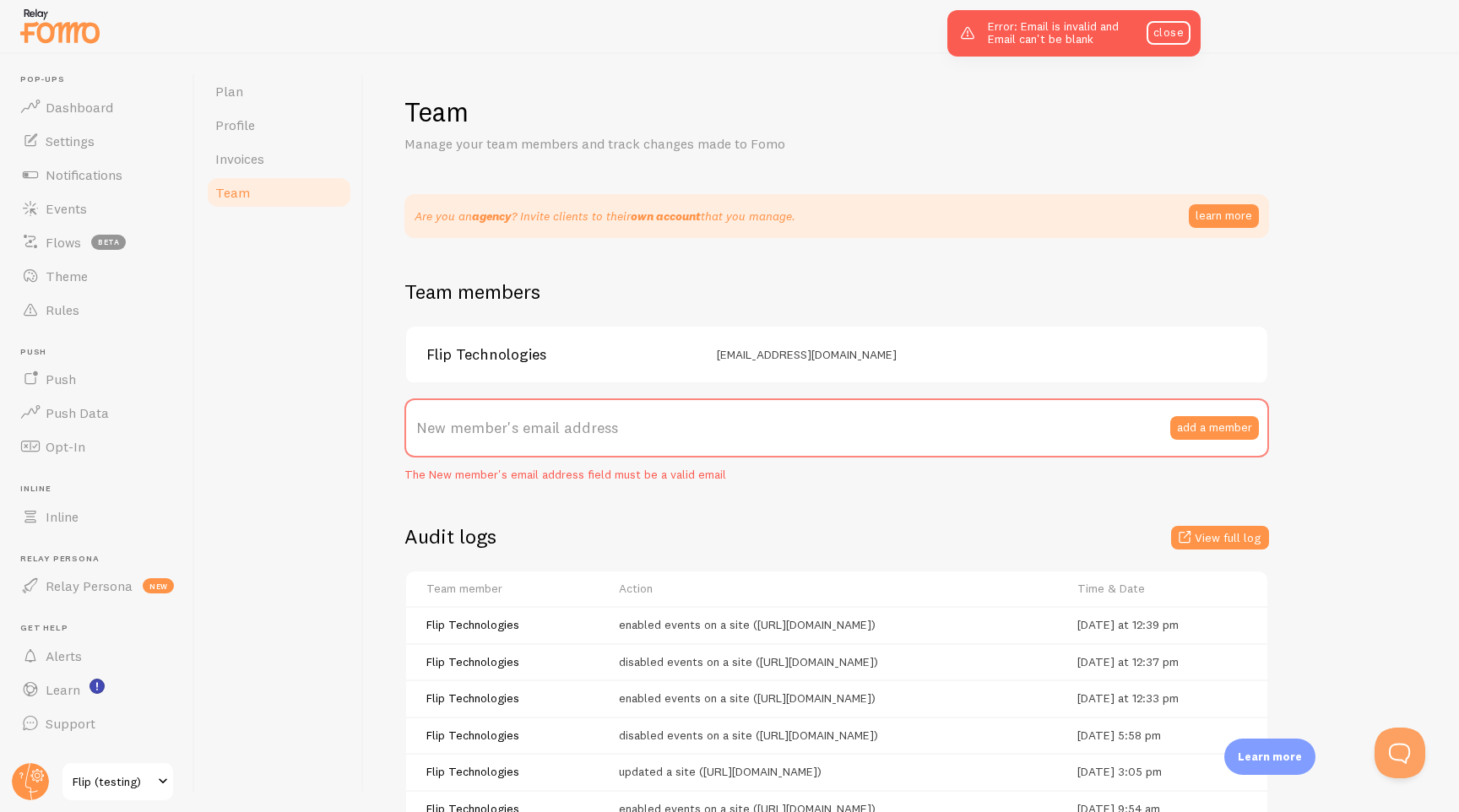
click at [679, 430] on label "New member's email address" at bounding box center [836, 429] width 864 height 60
click at [679, 430] on input "New member's email address" at bounding box center [836, 429] width 864 height 60
paste input "[EMAIL_ADDRESS][DOMAIN_NAME]"
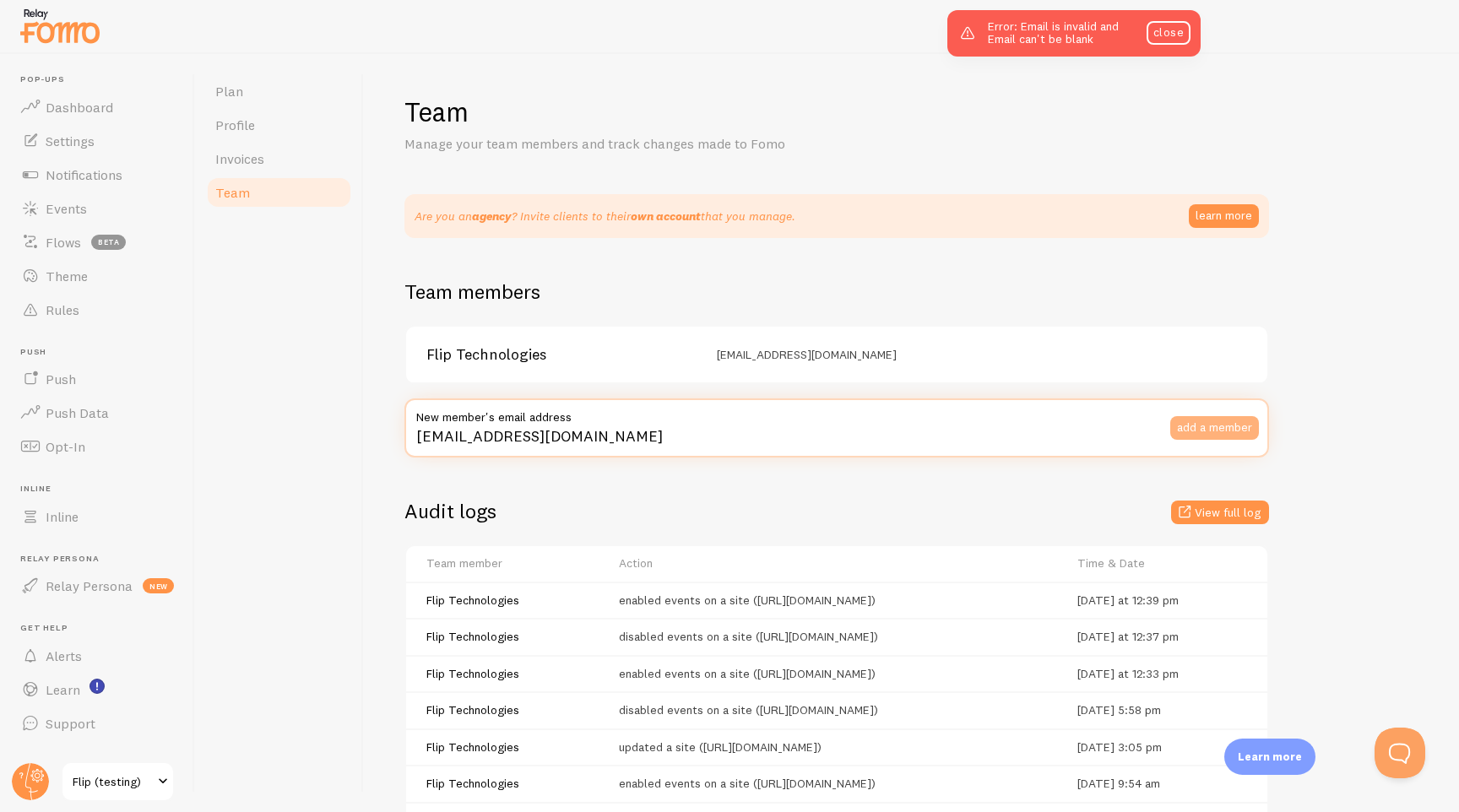
type input "[EMAIL_ADDRESS][DOMAIN_NAME]"
click at [1191, 430] on button "add a member" at bounding box center [1214, 428] width 88 height 23
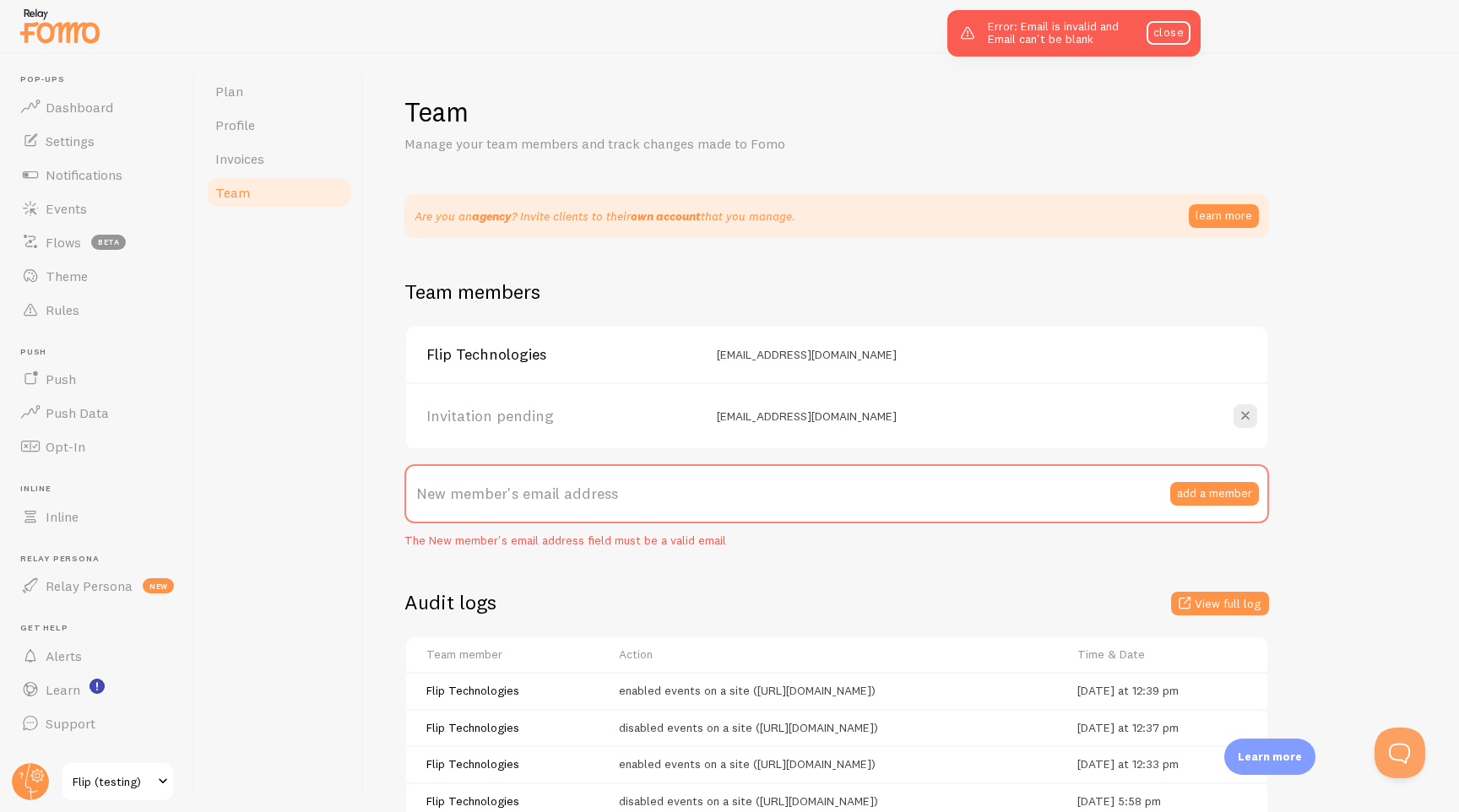
click at [900, 482] on label "New member's email address" at bounding box center [836, 494] width 864 height 60
click at [900, 482] on input "New member's email address" at bounding box center [836, 494] width 864 height 60
paste input "[EMAIL_ADDRESS][PERSON_NAME][DOMAIN_NAME]"
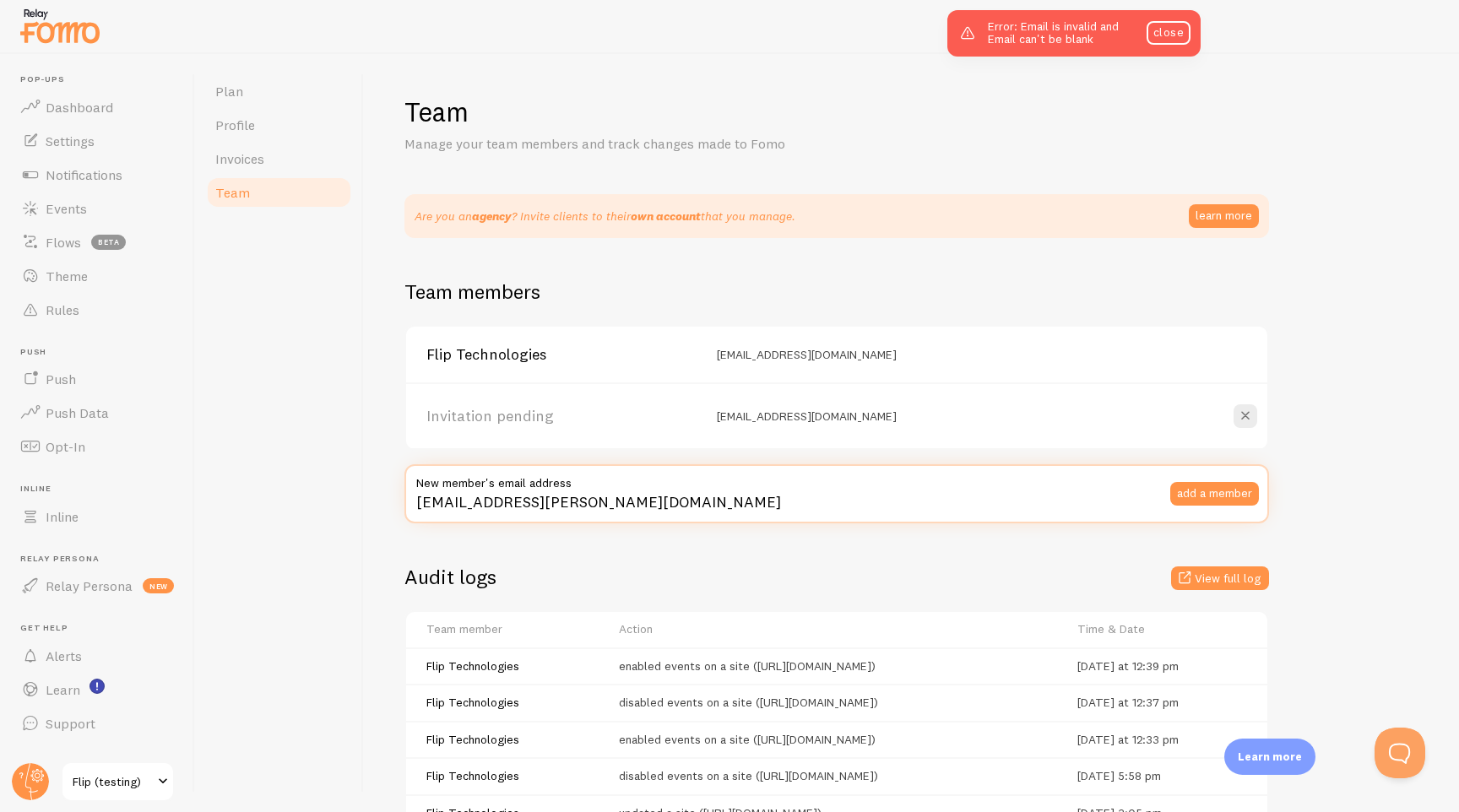
type input "[EMAIL_ADDRESS][PERSON_NAME][DOMAIN_NAME]"
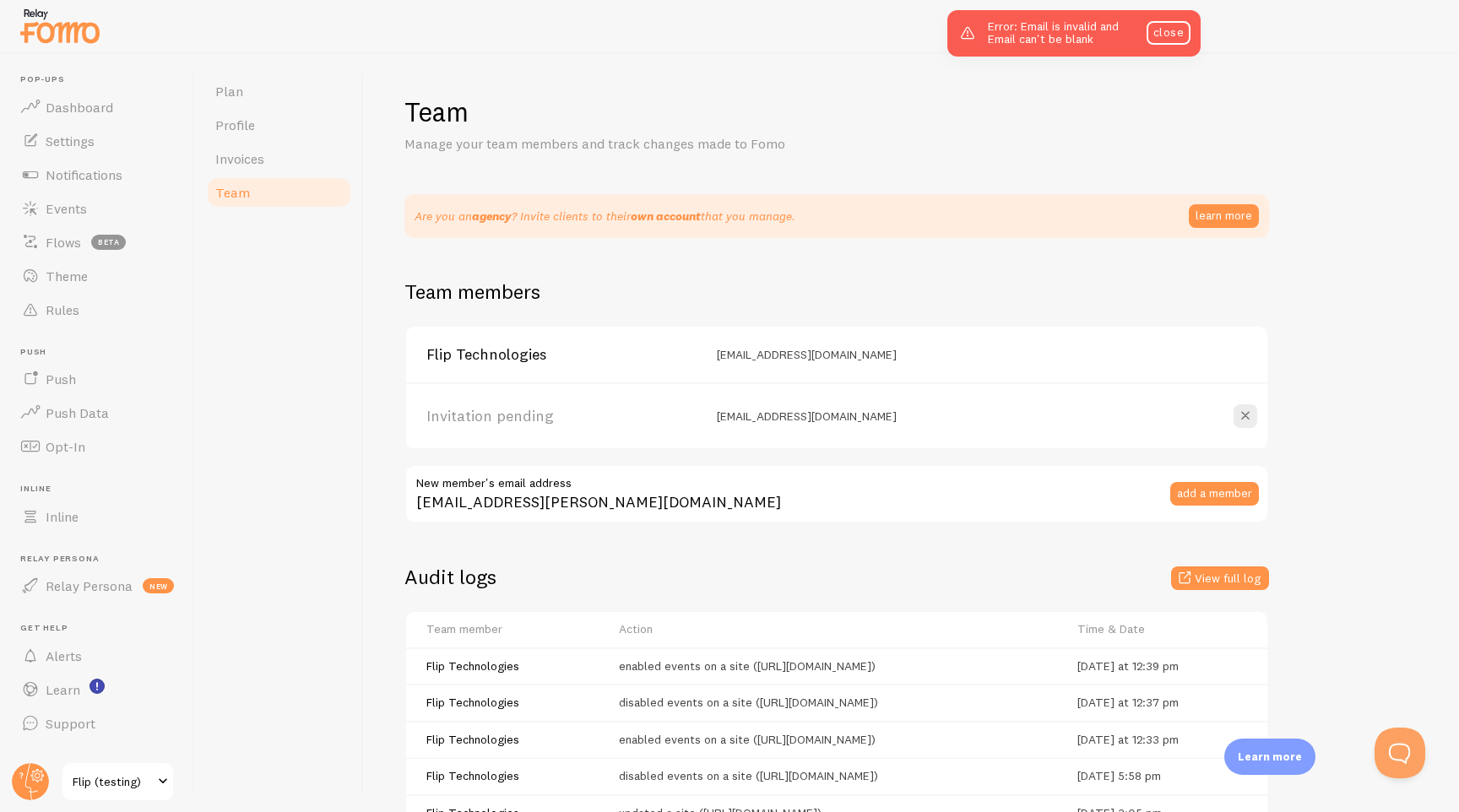
click at [1235, 498] on button "add a member" at bounding box center [1214, 494] width 88 height 23
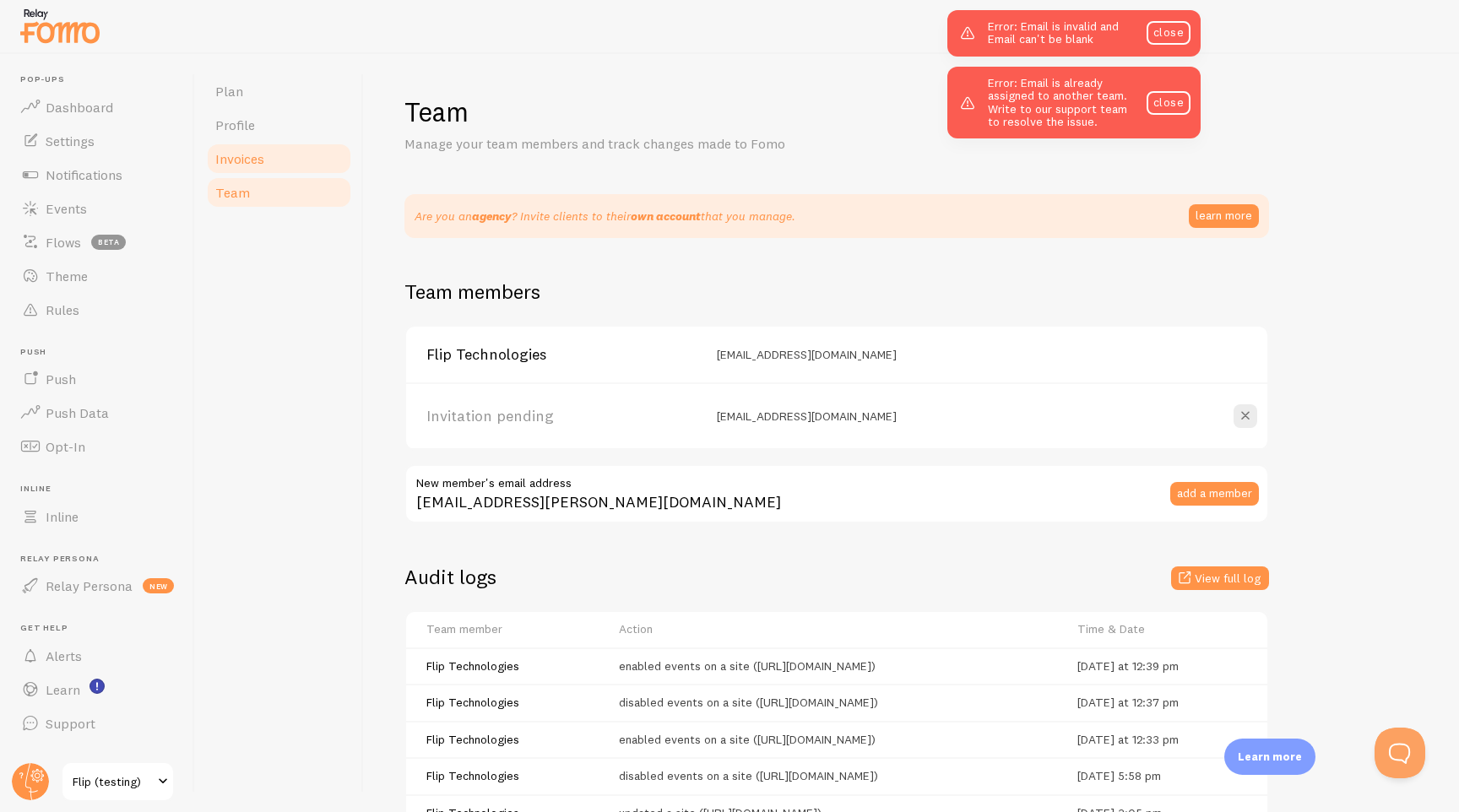
click at [259, 161] on span "Invoices" at bounding box center [240, 159] width 49 height 17
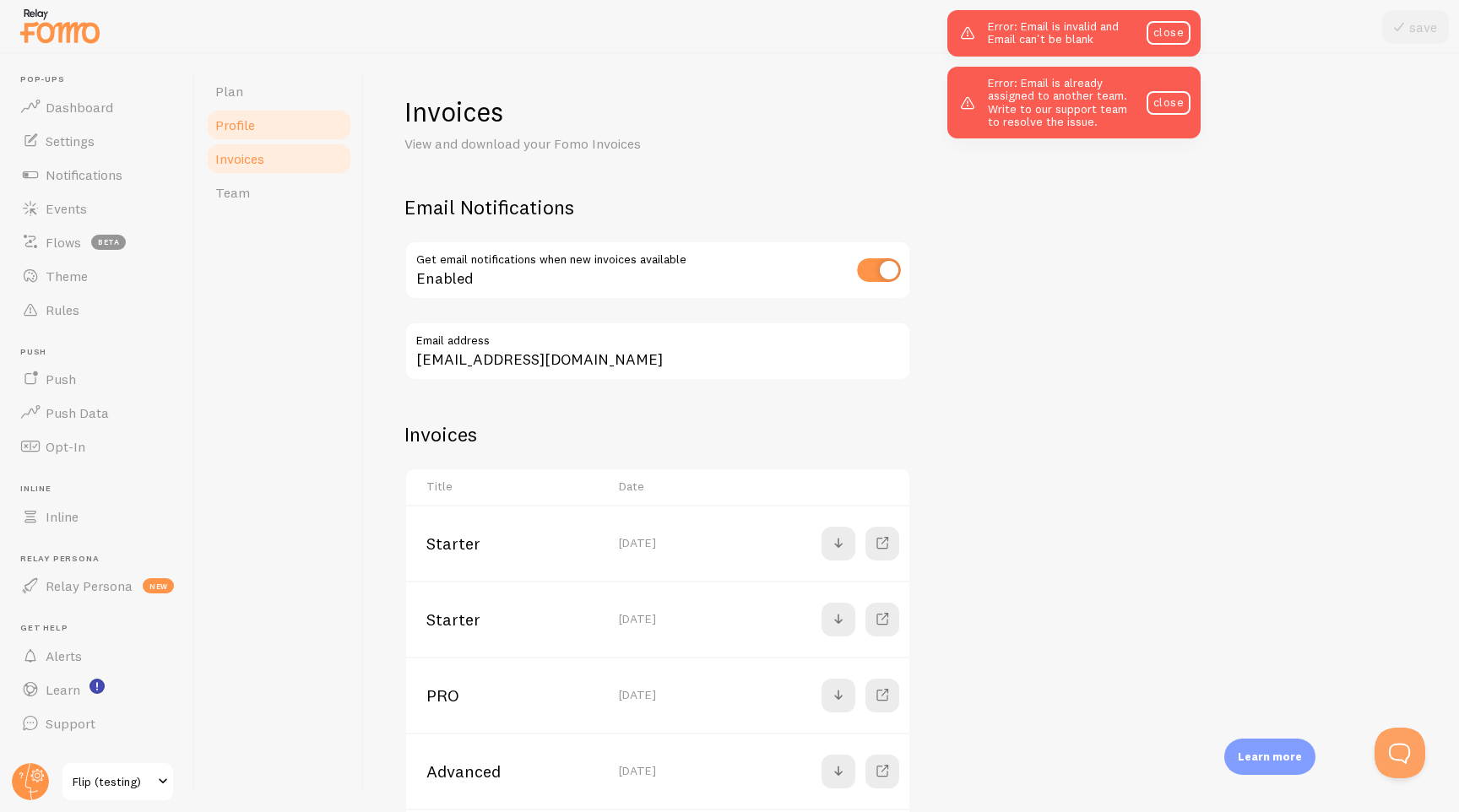
click at [244, 127] on span "Profile" at bounding box center [235, 125] width 40 height 17
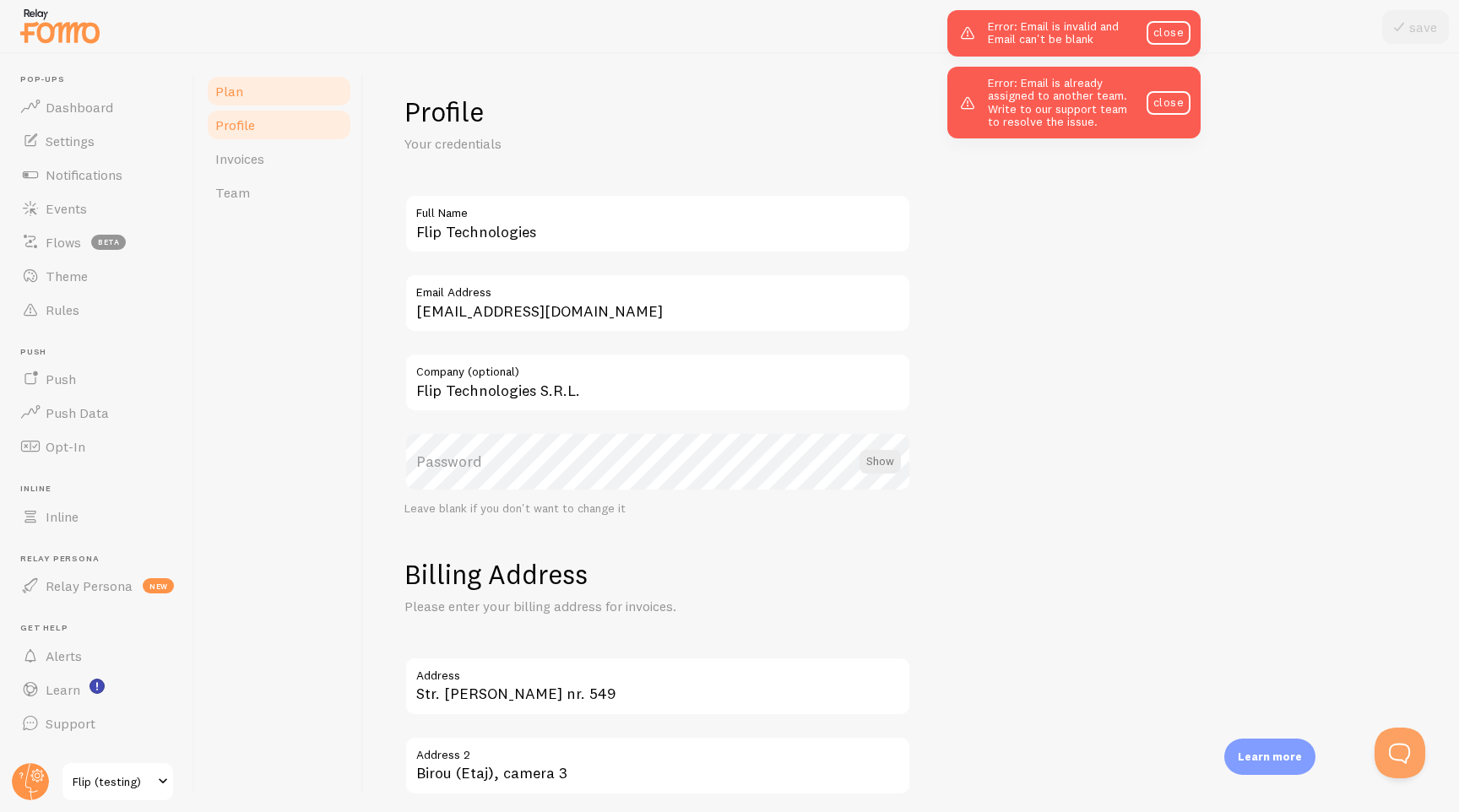
click at [270, 97] on link "Plan" at bounding box center [279, 90] width 148 height 33
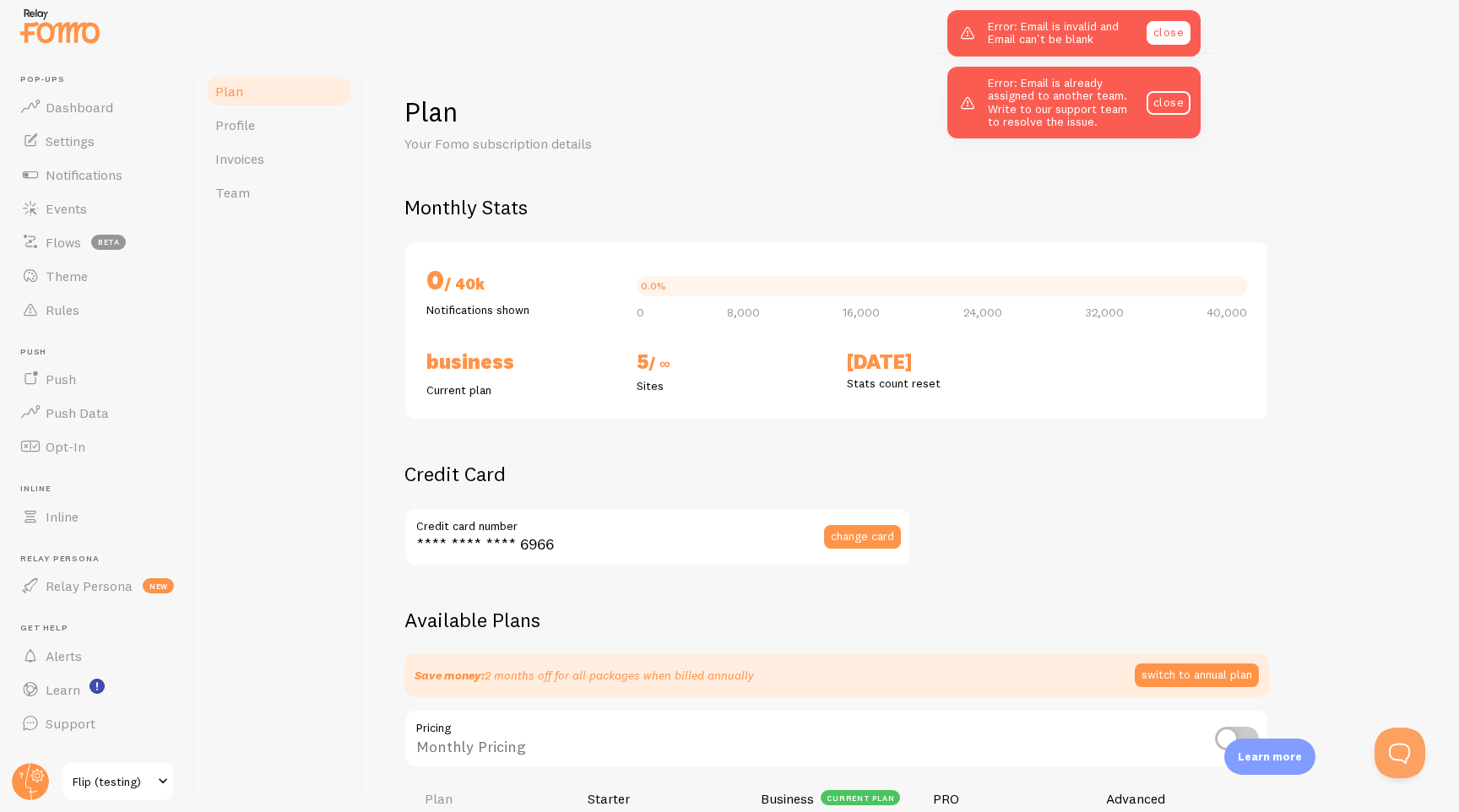
click at [1163, 32] on link "close" at bounding box center [1168, 32] width 44 height 23
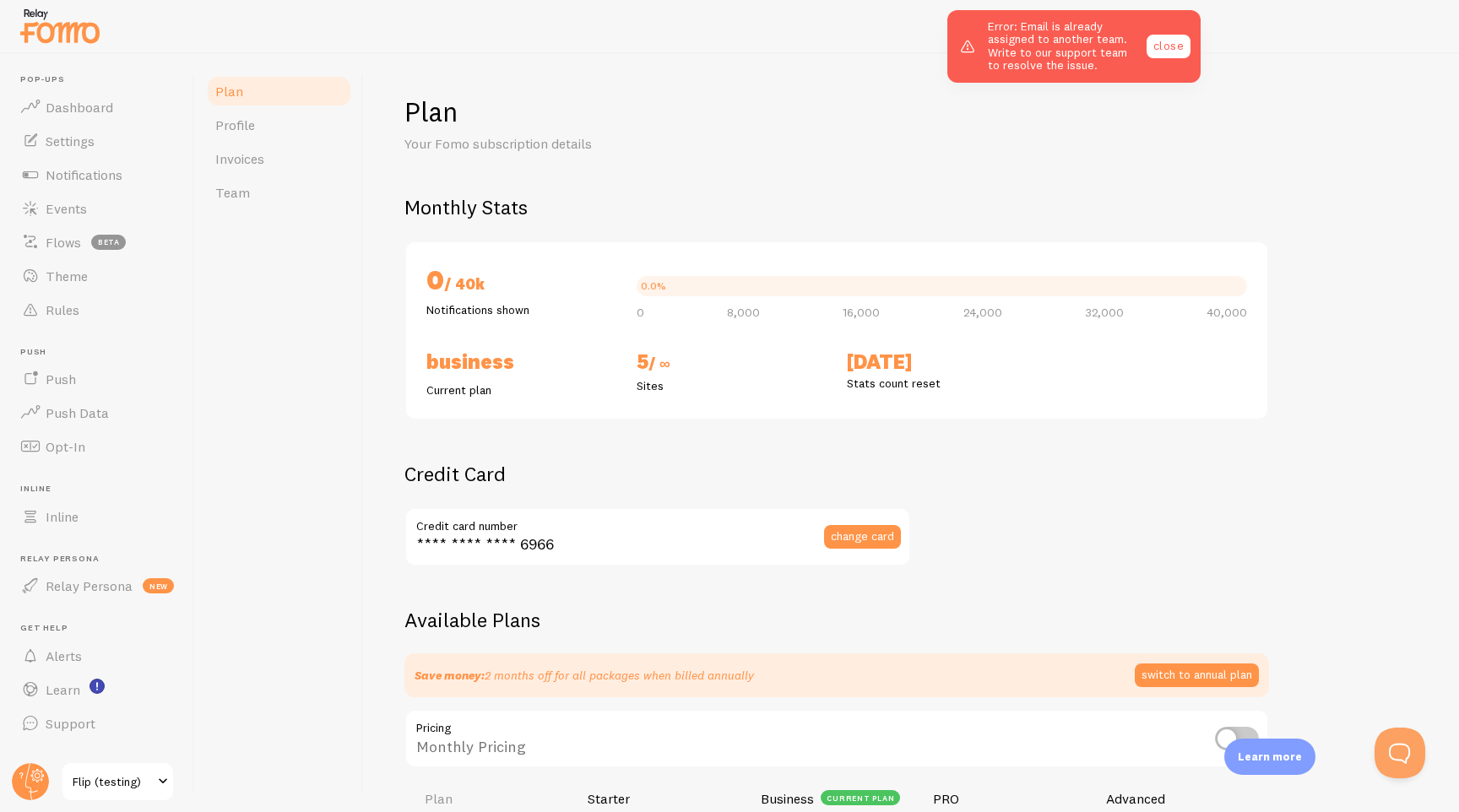
click at [1165, 45] on link "close" at bounding box center [1168, 46] width 44 height 23
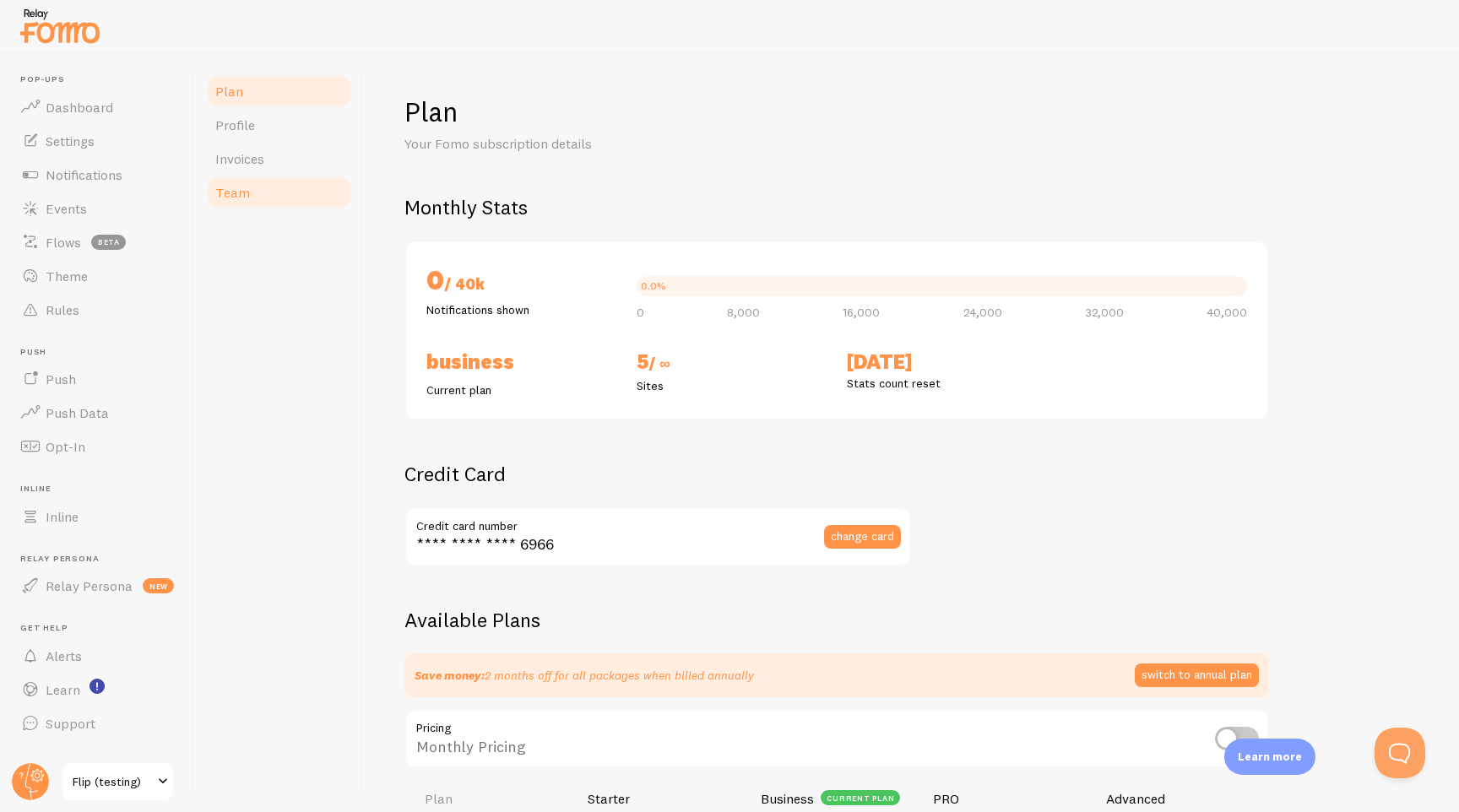
click at [243, 181] on link "Team" at bounding box center [279, 192] width 148 height 33
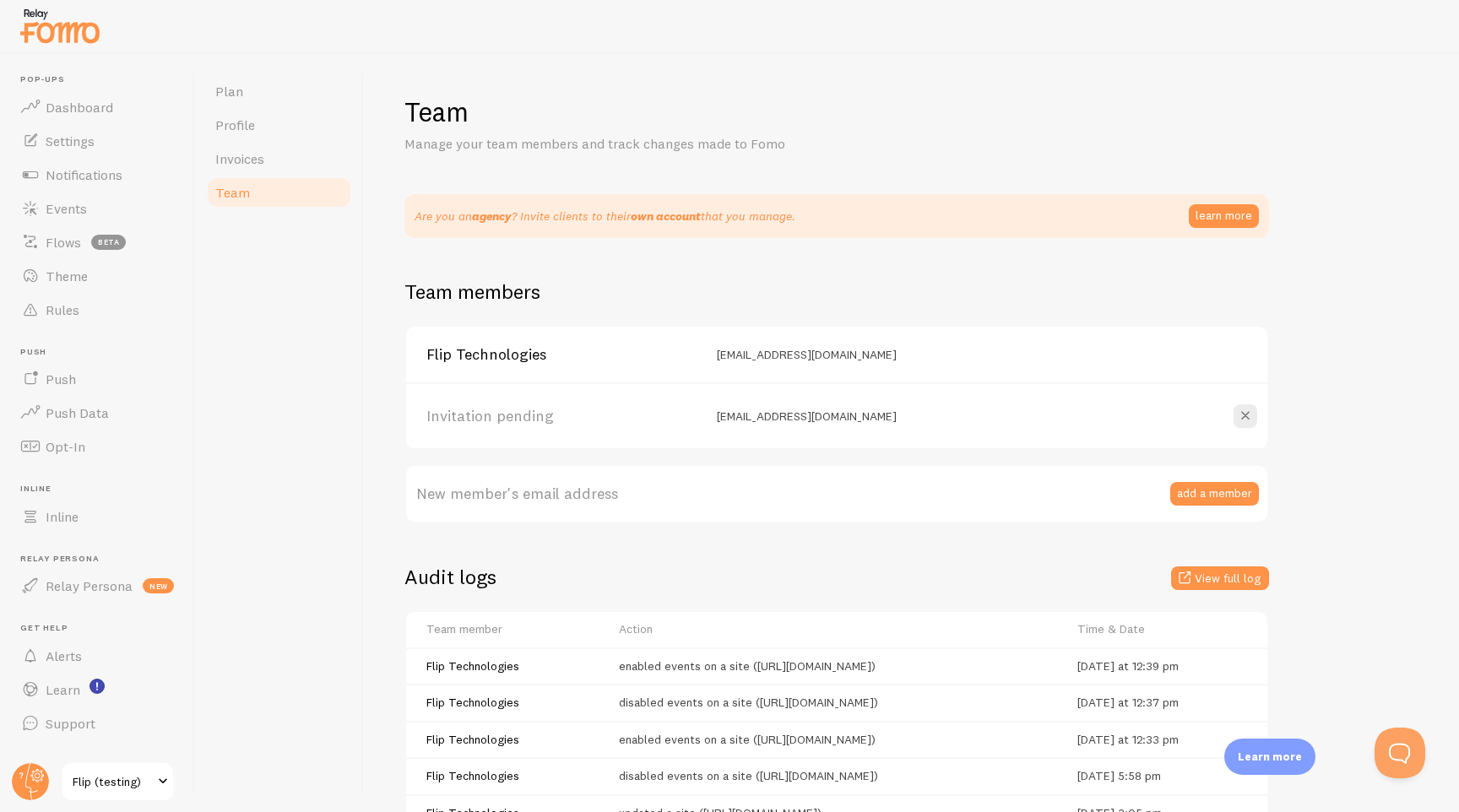
click at [309, 333] on div "Plan Profile Invoices Team" at bounding box center [279, 433] width 169 height 758
click at [109, 783] on span "Flip (testing)" at bounding box center [112, 781] width 80 height 20
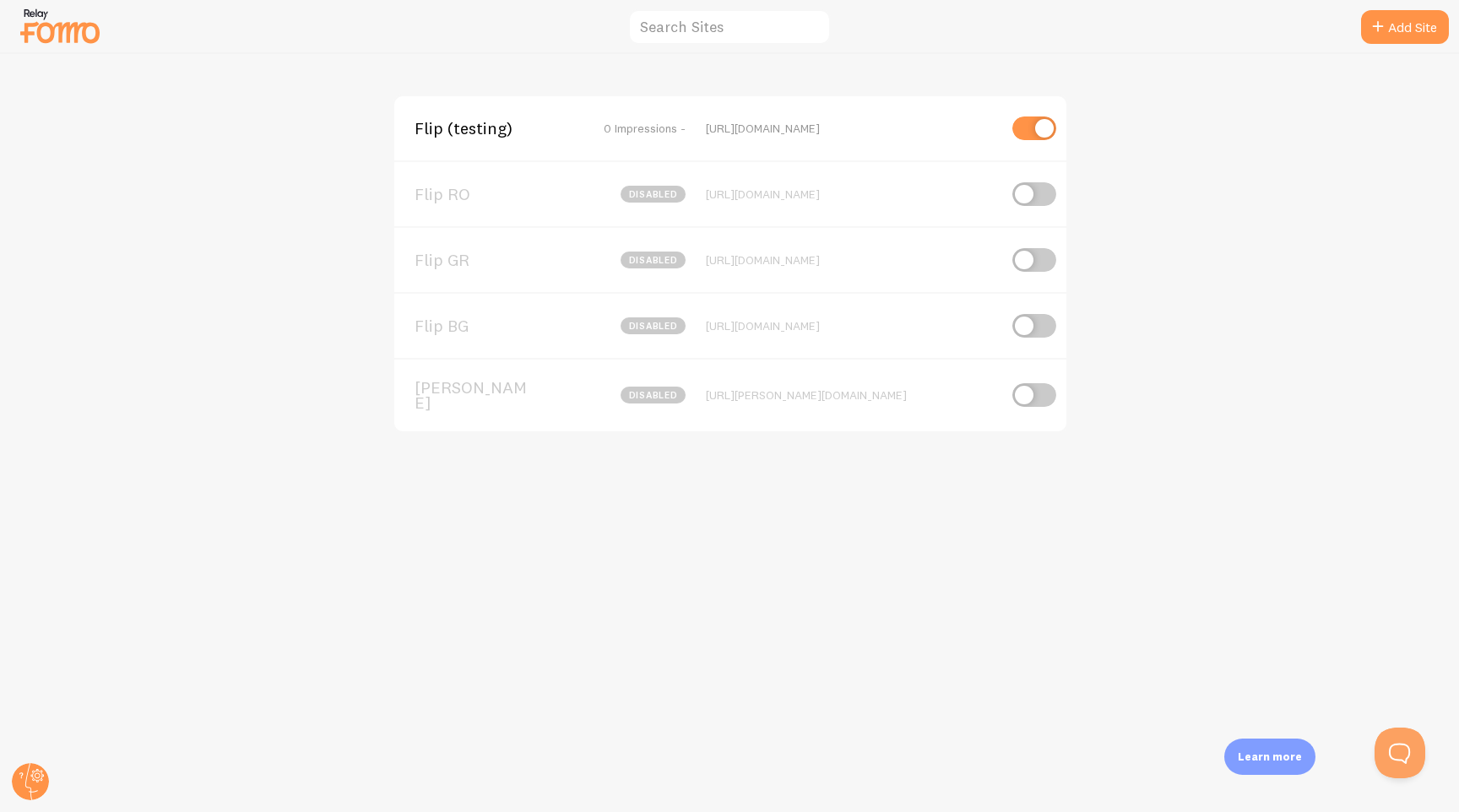
click at [69, 19] on img at bounding box center [60, 26] width 85 height 43
click at [87, 31] on img at bounding box center [60, 26] width 85 height 43
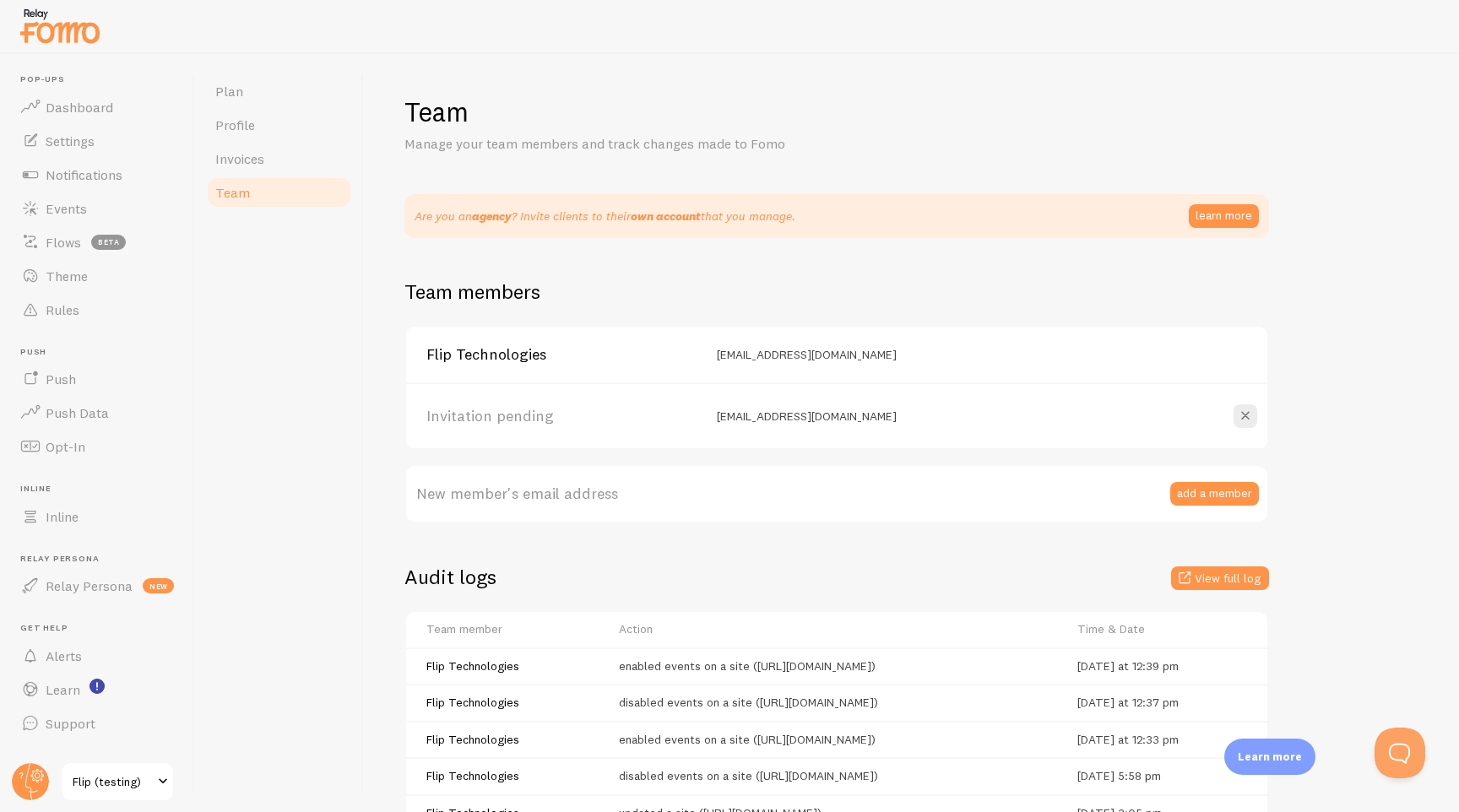
click at [90, 781] on span "Flip (testing)" at bounding box center [112, 781] width 80 height 20
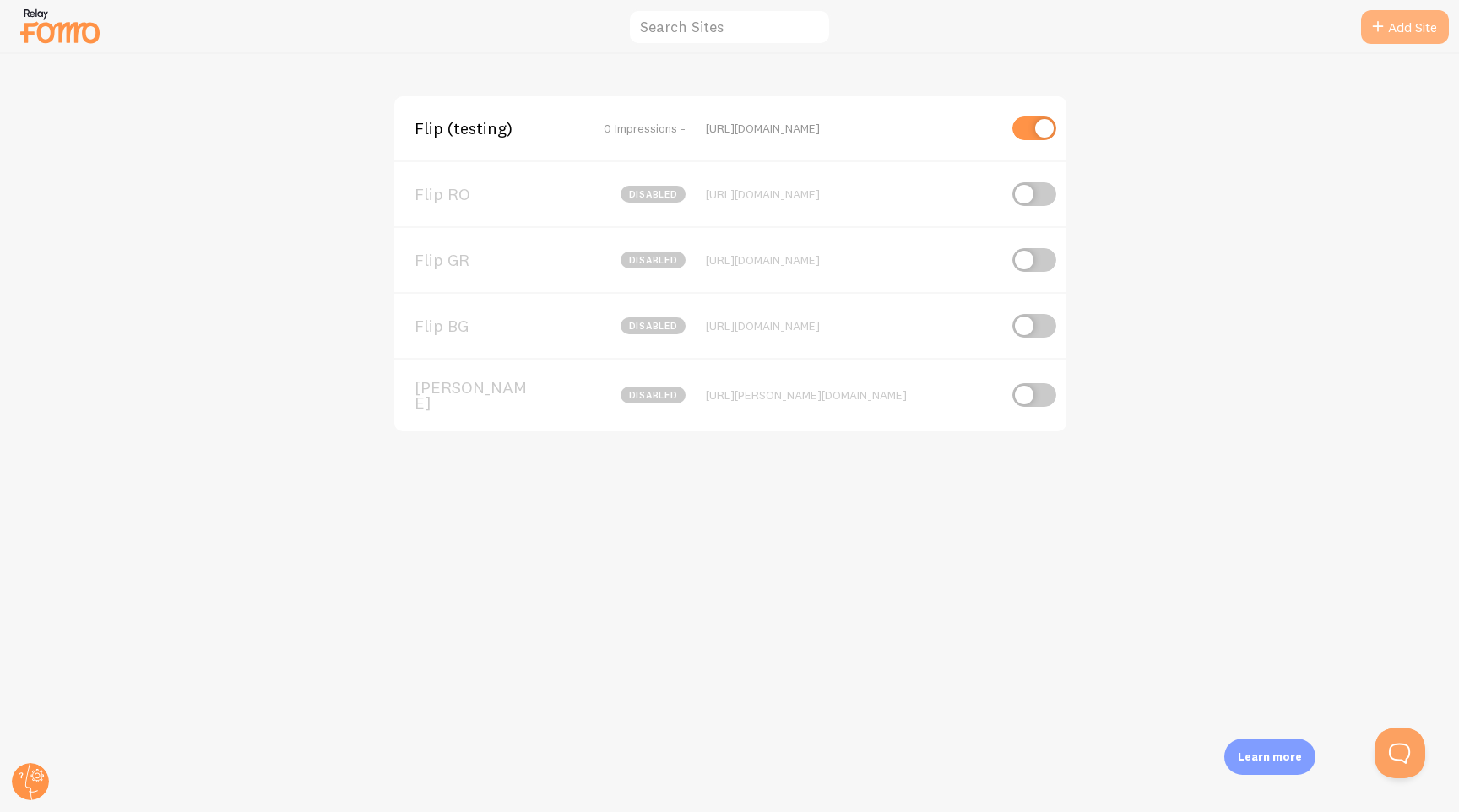
click at [1412, 28] on link "Add Site" at bounding box center [1405, 26] width 88 height 33
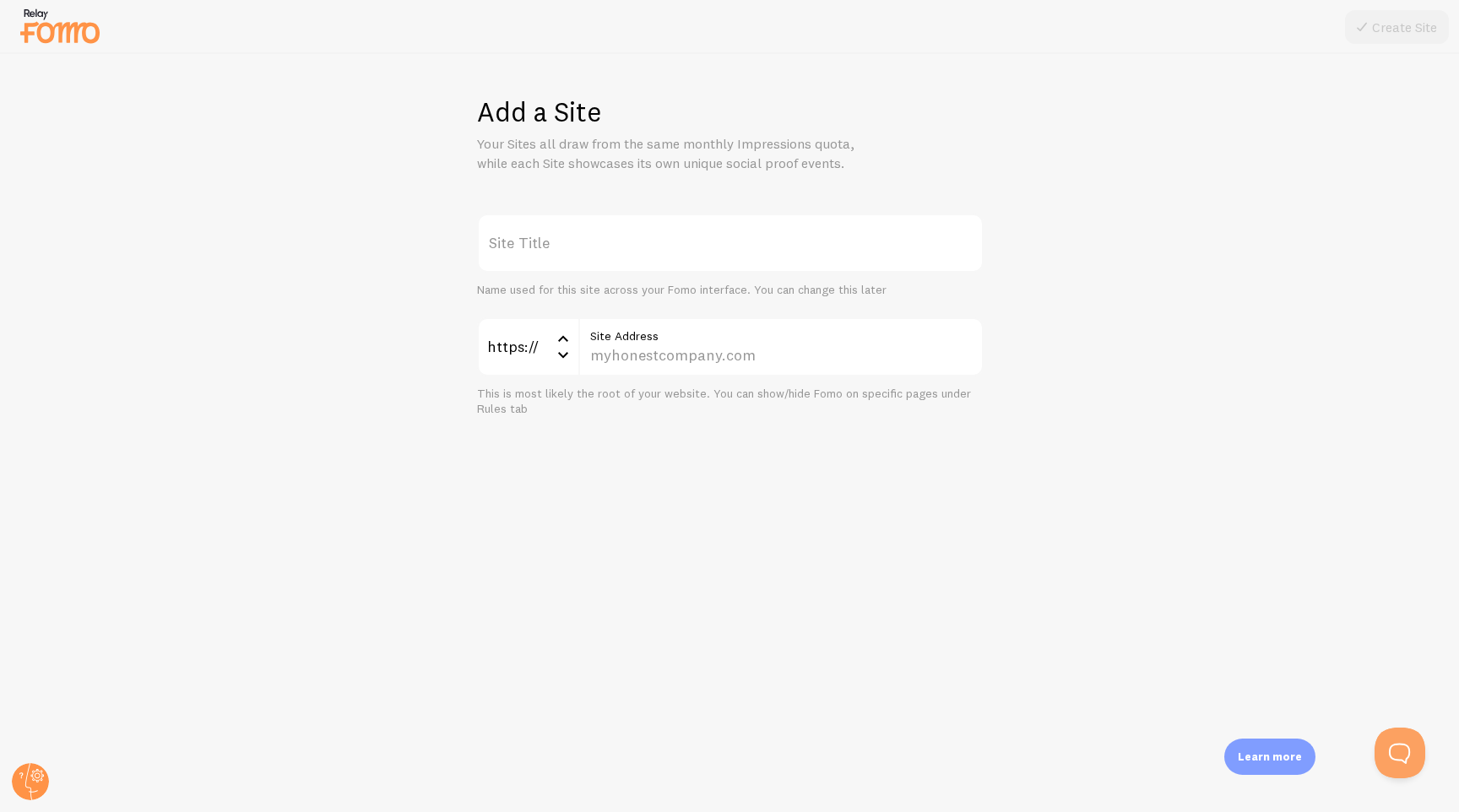
click at [774, 253] on label "Site Title" at bounding box center [731, 244] width 507 height 60
click at [774, 253] on input "Site Title" at bounding box center [731, 244] width 507 height 60
type input "D"
type input "Flip dev"
click at [742, 358] on input "Site Address" at bounding box center [780, 347] width 405 height 60
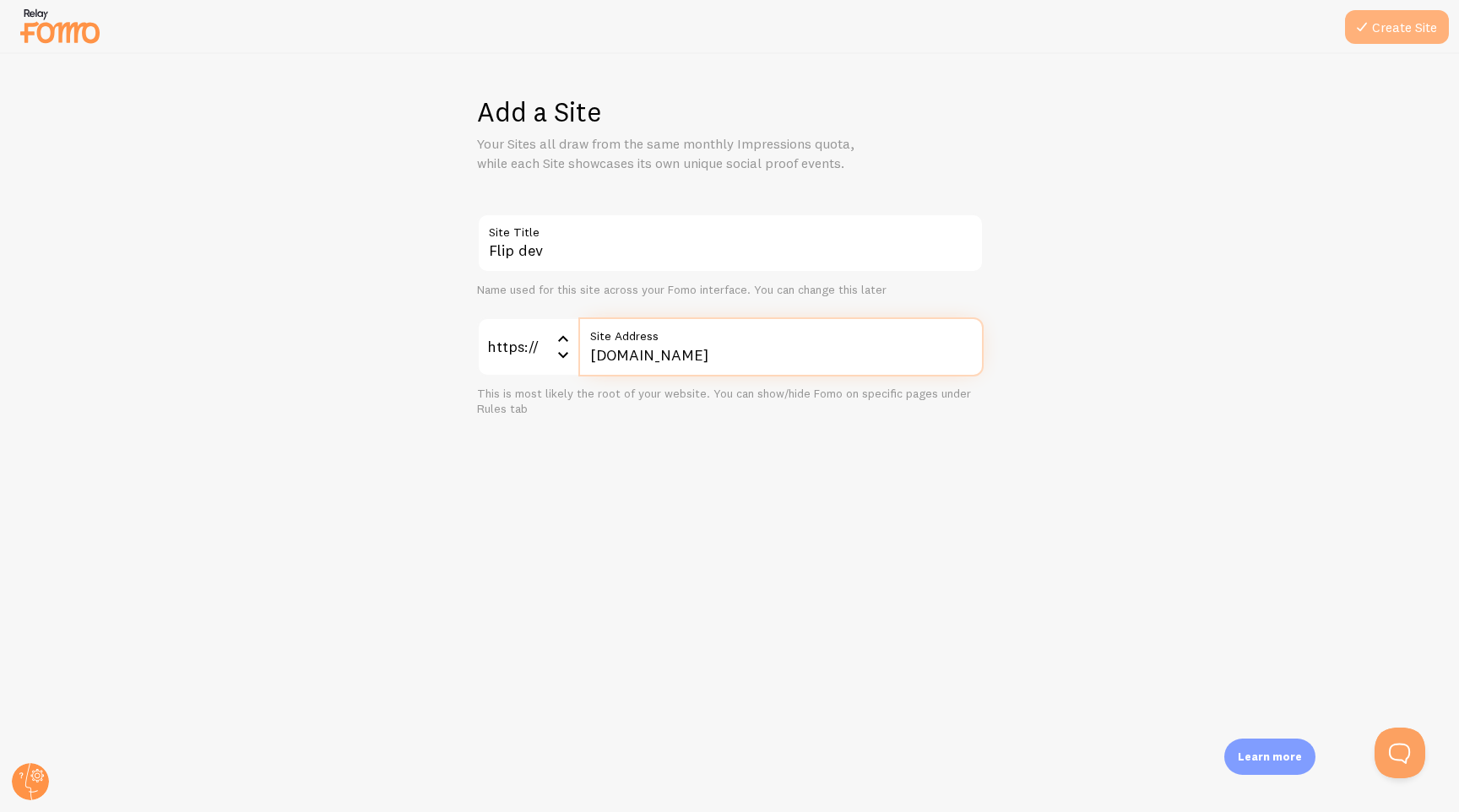
type input "[DOMAIN_NAME]"
click at [1397, 20] on button "Create Site" at bounding box center [1397, 26] width 104 height 33
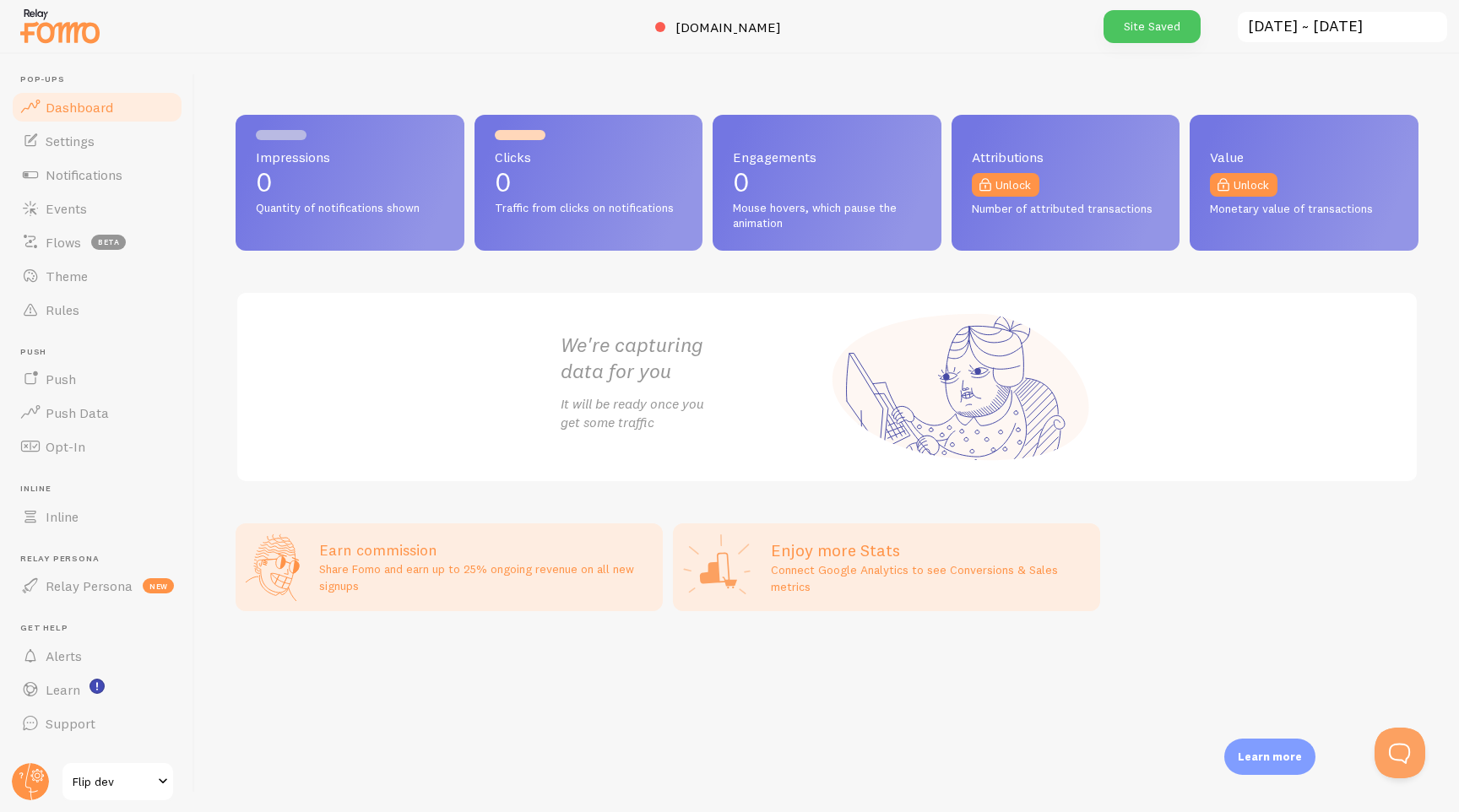
click at [133, 780] on span "Flip dev" at bounding box center [112, 781] width 80 height 20
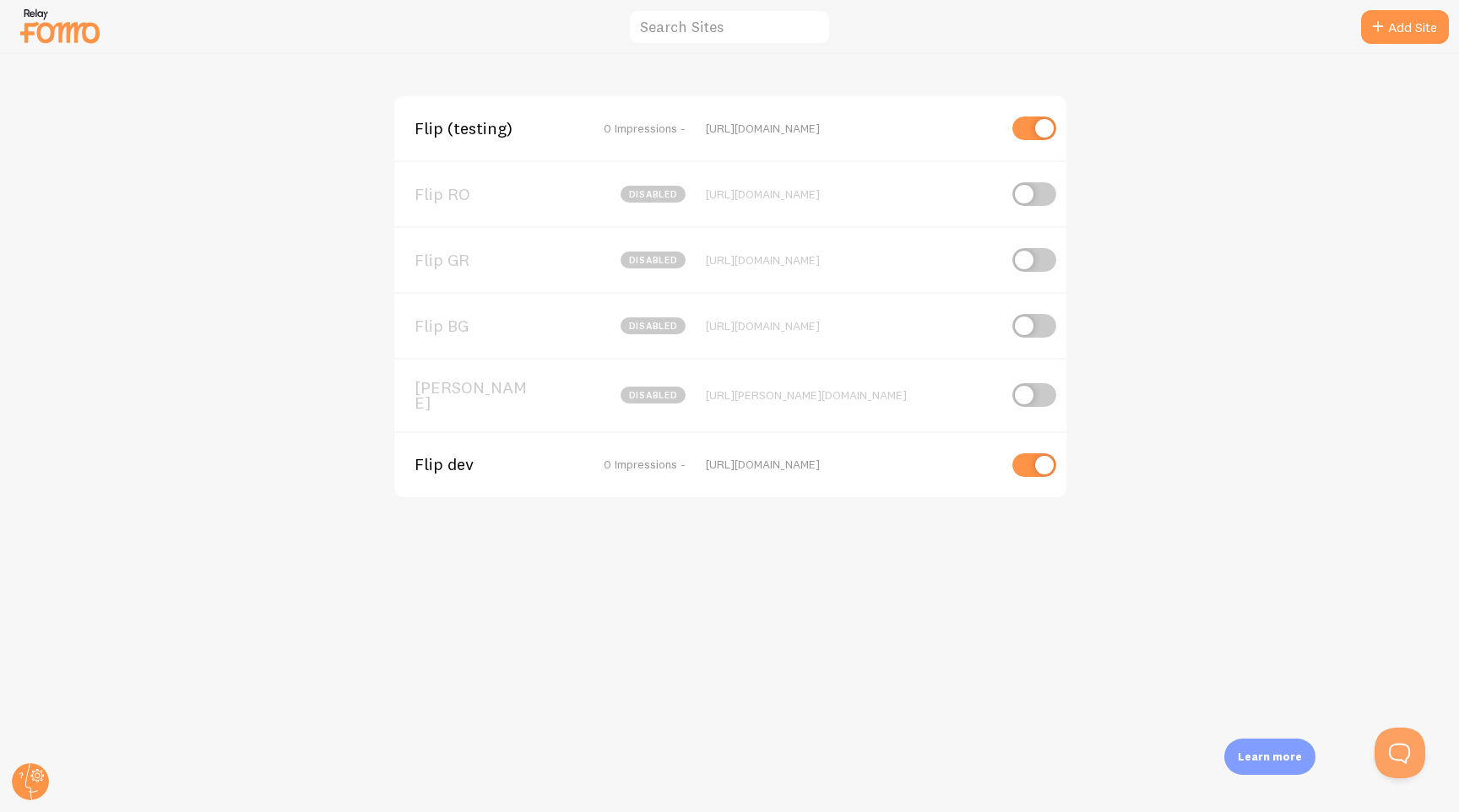
click at [449, 458] on span "Flip dev" at bounding box center [483, 464] width 136 height 15
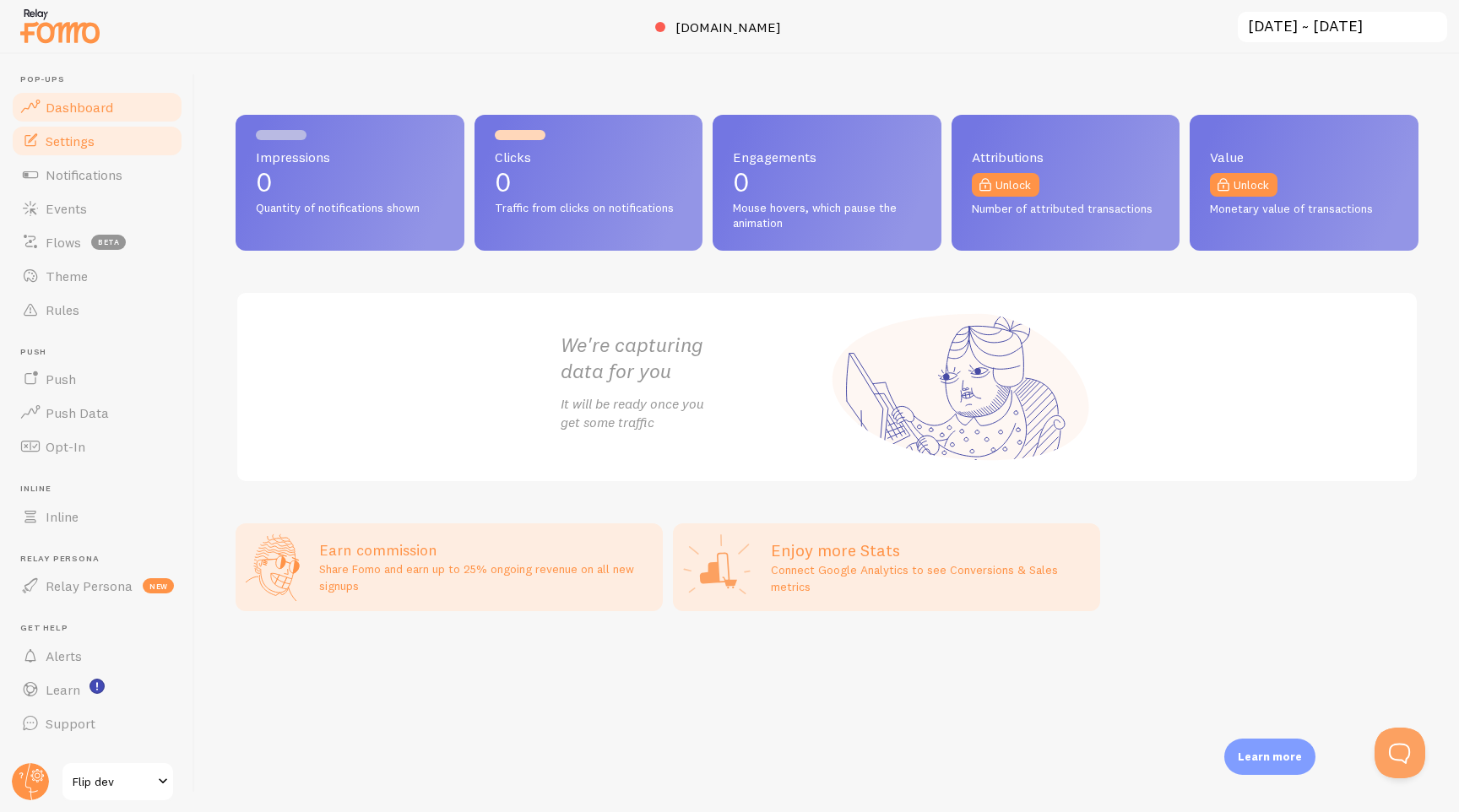
click at [88, 145] on span "Settings" at bounding box center [70, 141] width 49 height 17
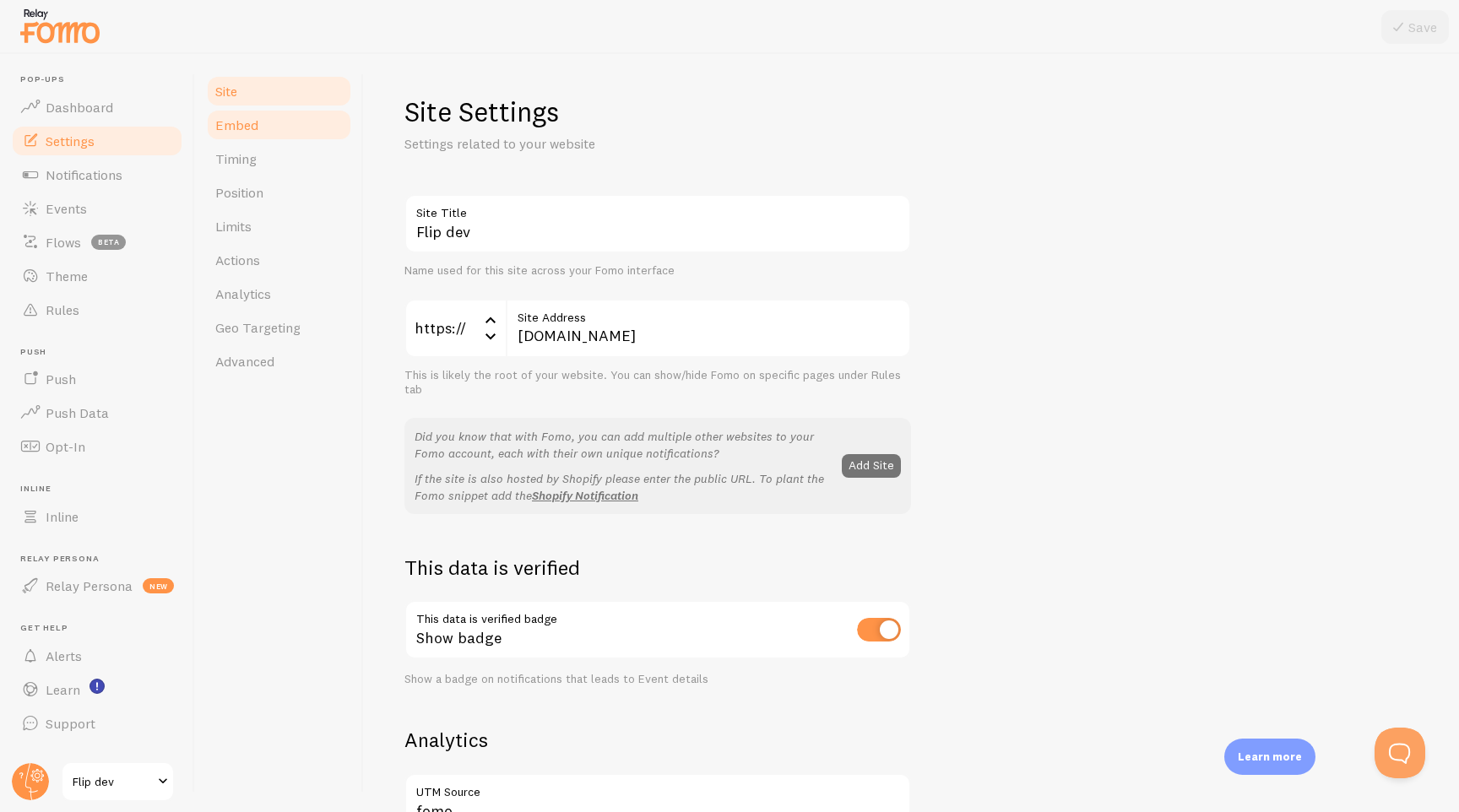
click at [263, 129] on link "Embed" at bounding box center [279, 125] width 148 height 33
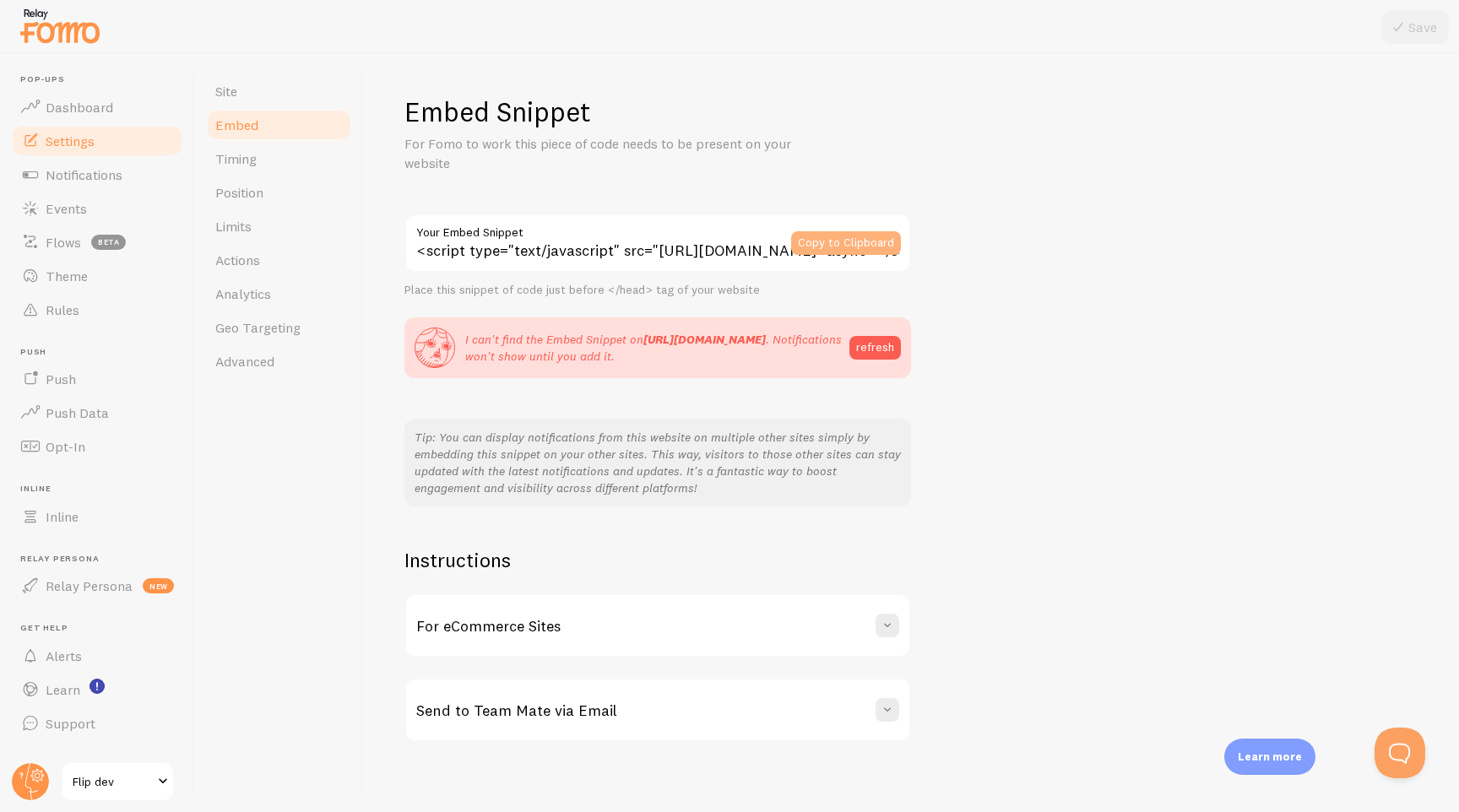
click at [834, 248] on button "Copy to Clipboard" at bounding box center [846, 243] width 110 height 23
click at [101, 786] on span "Flip dev" at bounding box center [112, 781] width 80 height 20
